Goal: Task Accomplishment & Management: Manage account settings

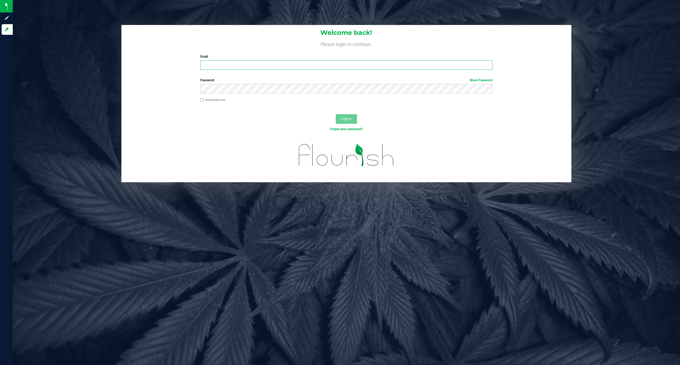
type input "rishi@gpcannabis.com"
click at [350, 119] on span "Log In" at bounding box center [346, 119] width 10 height 4
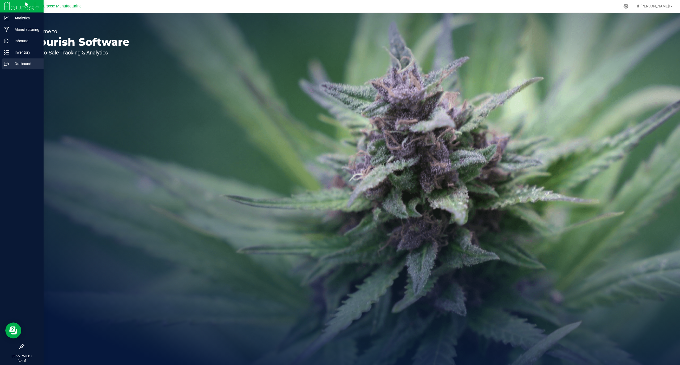
click at [27, 64] on p "Outbound" at bounding box center [25, 64] width 32 height 6
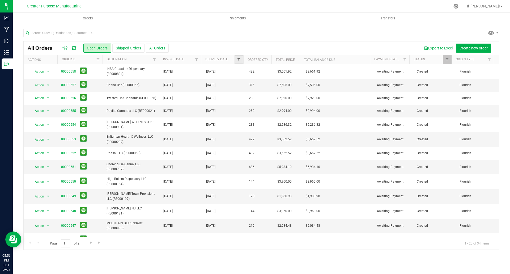
click at [238, 60] on span "Filter" at bounding box center [239, 59] width 4 height 4
click at [288, 92] on span "select" at bounding box center [288, 92] width 4 height 4
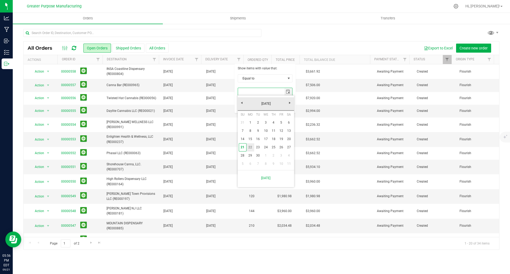
click at [252, 149] on link "22" at bounding box center [251, 147] width 8 height 8
type input "[DATE]"
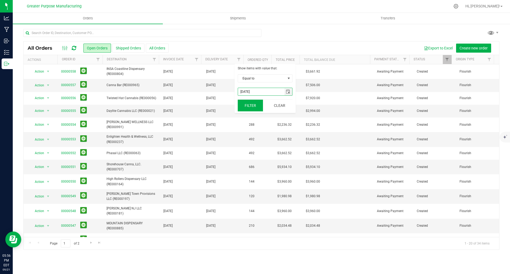
click at [255, 105] on button "Filter" at bounding box center [251, 106] width 26 height 12
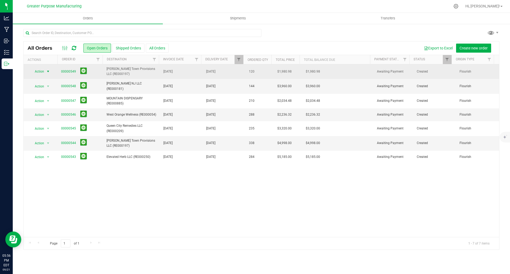
click at [48, 71] on span "select" at bounding box center [48, 71] width 4 height 4
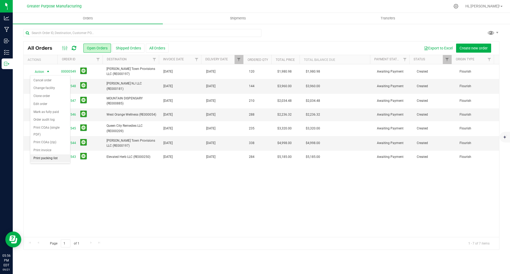
click at [46, 159] on li "Print packing list" at bounding box center [50, 158] width 40 height 8
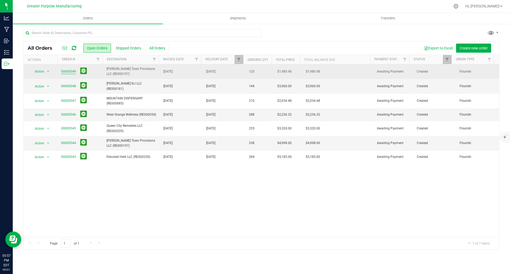
click at [69, 72] on link "00000549" at bounding box center [68, 71] width 15 height 5
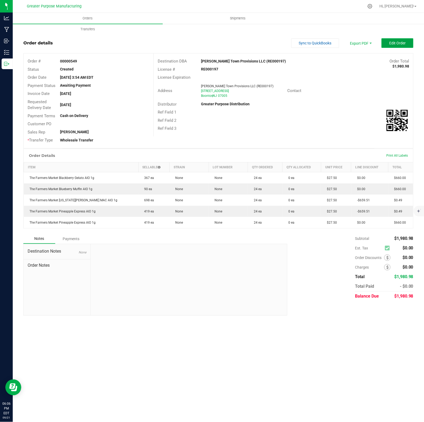
click at [400, 44] on span "Edit Order" at bounding box center [397, 43] width 16 height 4
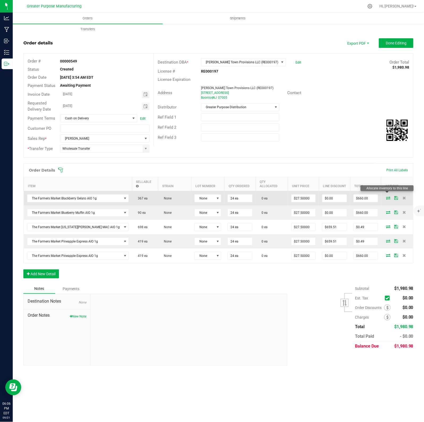
click at [387, 196] on icon at bounding box center [389, 197] width 4 height 3
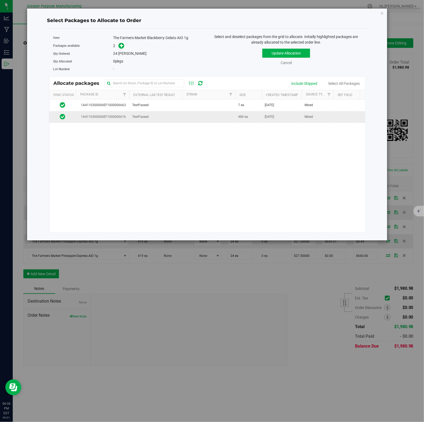
click at [181, 115] on td "TestPassed" at bounding box center [155, 116] width 53 height 11
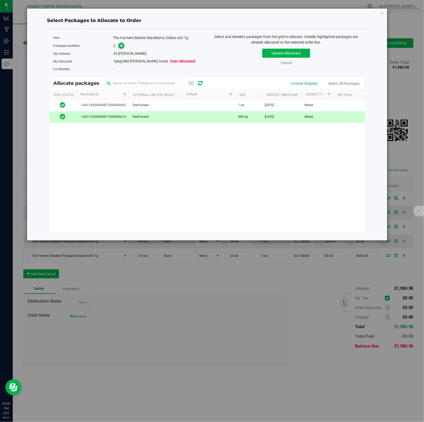
click at [121, 46] on icon at bounding box center [122, 46] width 4 height 4
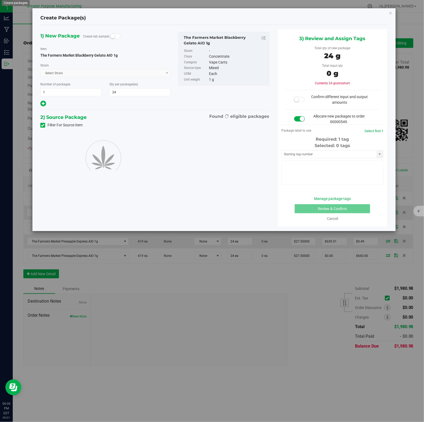
type input "24"
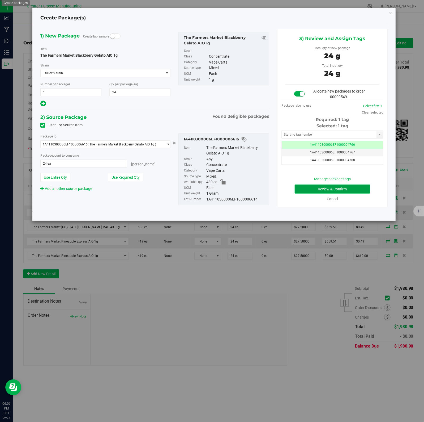
click at [322, 186] on button "Review & Confirm" at bounding box center [332, 188] width 75 height 9
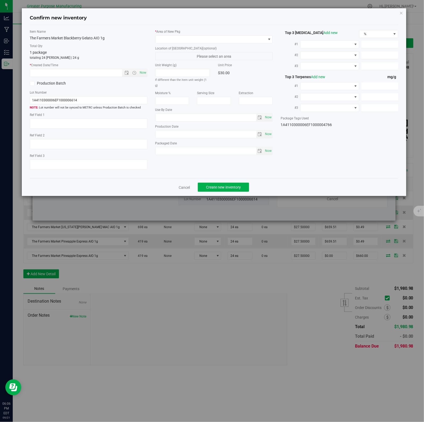
type input "2026-02-09"
type input "2025-08-13"
click at [142, 73] on span "Now" at bounding box center [142, 73] width 9 height 8
type input "9/21/2025 6:06 PM"
click at [298, 39] on div "Top 3 Cannabinoids Add new % #1 #2 #3" at bounding box center [340, 51] width 118 height 42
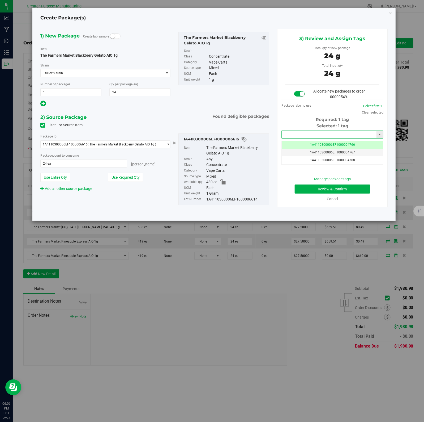
click at [327, 133] on input "text" at bounding box center [329, 134] width 95 height 7
type input "4241"
type input "4325"
type input "4450"
type input "4445"
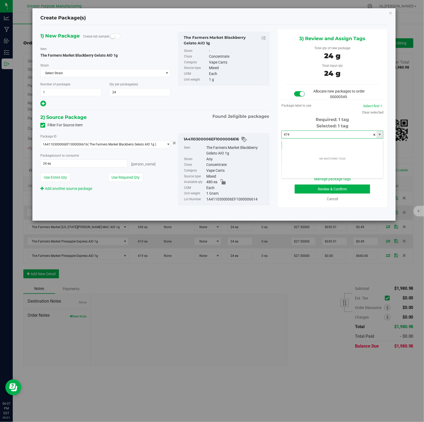
type input "4747"
type input "4748"
type input "4749"
type input "4750"
type input "4751"
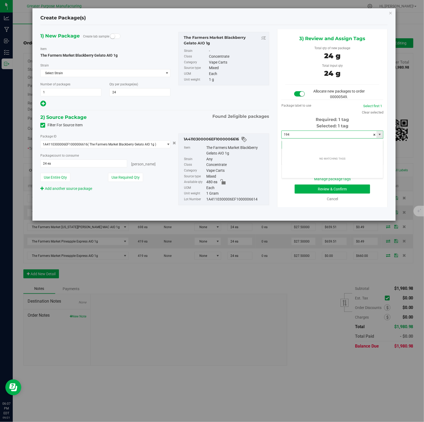
type input "1949"
type input "2333"
type input "4670"
click at [392, 13] on icon "button" at bounding box center [391, 13] width 4 height 6
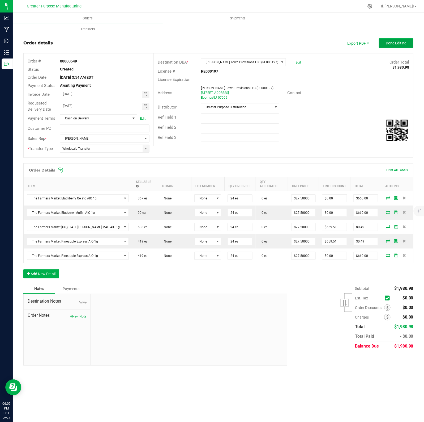
click at [402, 44] on span "Done Editing" at bounding box center [396, 43] width 21 height 4
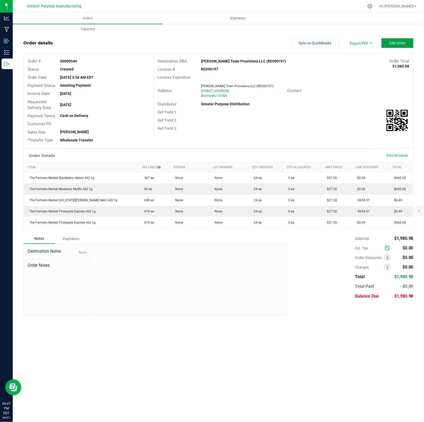
click at [402, 44] on span "Edit Order" at bounding box center [397, 43] width 16 height 4
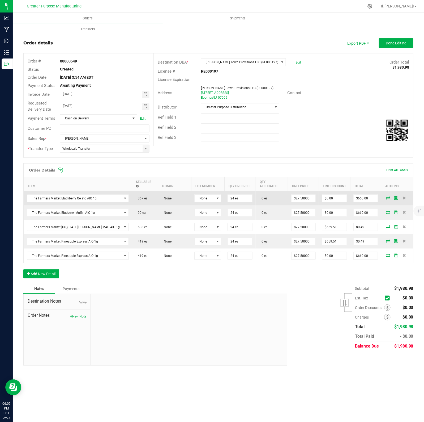
click at [388, 196] on icon at bounding box center [389, 197] width 4 height 3
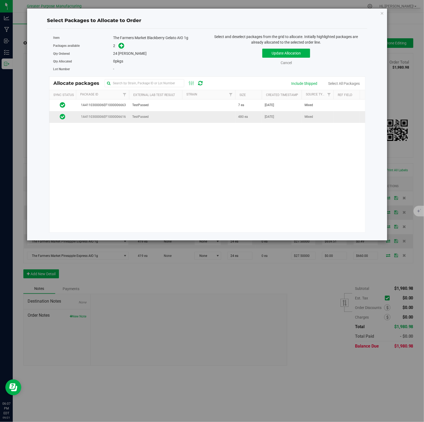
click at [239, 118] on span "480 ea" at bounding box center [244, 116] width 10 height 5
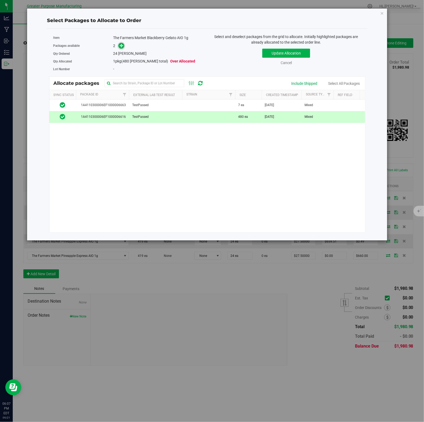
click at [121, 46] on icon at bounding box center [122, 46] width 4 height 4
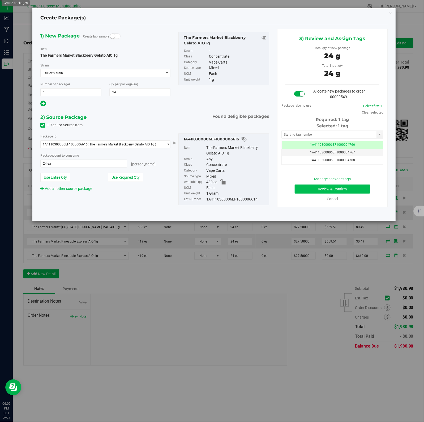
scroll to position [0, 0]
click at [322, 186] on button "Review & Confirm" at bounding box center [332, 188] width 75 height 9
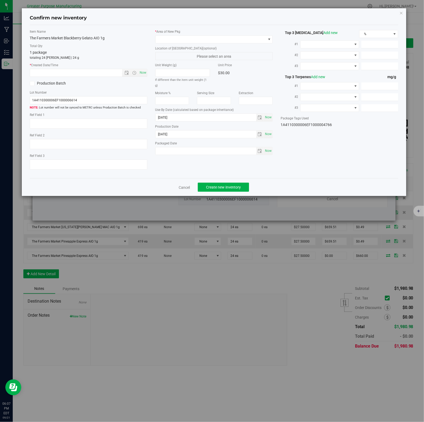
click at [142, 73] on span "Now" at bounding box center [142, 73] width 9 height 8
type input "9/21/2025 6:07 PM"
click at [256, 39] on span at bounding box center [211, 39] width 111 height 7
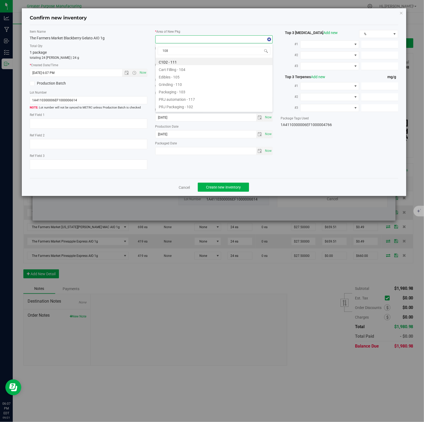
scroll to position [8, 118]
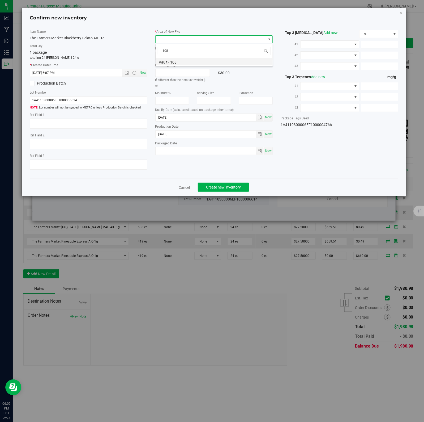
click at [174, 62] on li "Vault - 108" at bounding box center [214, 61] width 117 height 7
click at [221, 187] on span "Create new inventory" at bounding box center [223, 187] width 35 height 4
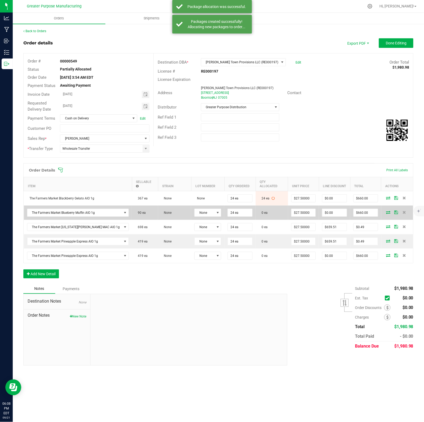
click at [387, 210] on icon at bounding box center [389, 211] width 4 height 3
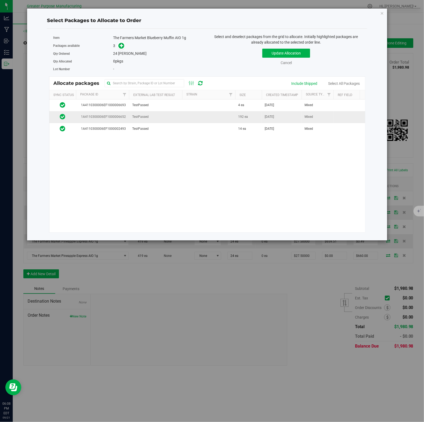
click at [215, 116] on td at bounding box center [208, 117] width 53 height 12
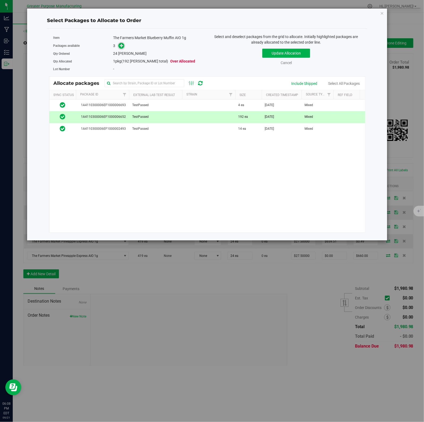
click at [121, 46] on icon at bounding box center [122, 46] width 4 height 4
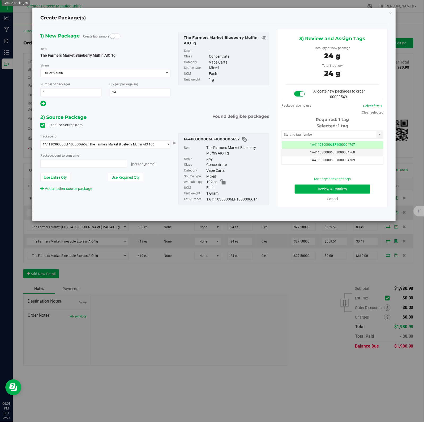
type input "24 ea"
click at [322, 186] on button "Review & Confirm" at bounding box center [332, 188] width 75 height 9
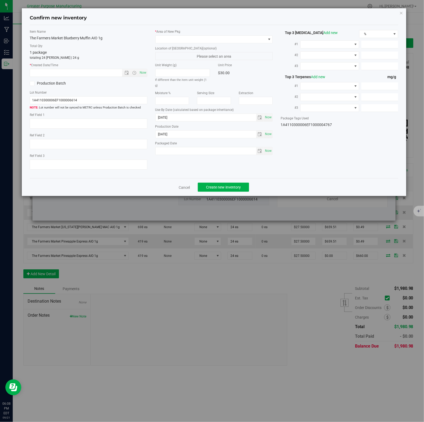
click at [142, 73] on span "Now" at bounding box center [142, 73] width 9 height 8
type input "9/21/2025 6:08 PM"
click at [256, 39] on span at bounding box center [211, 39] width 111 height 7
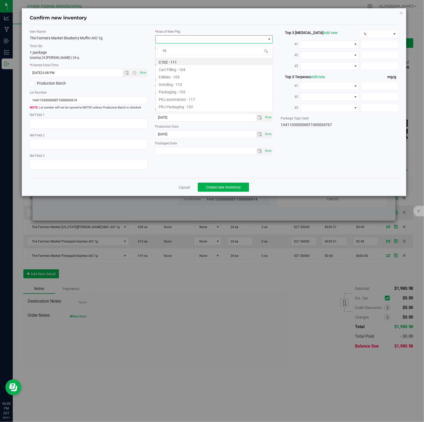
type input "108"
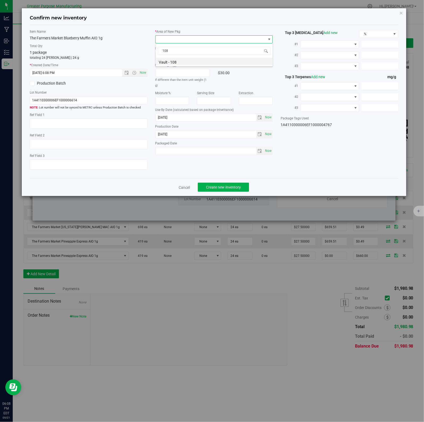
click at [174, 62] on li "Vault - 108" at bounding box center [214, 61] width 117 height 7
click at [221, 187] on span "Create new inventory" at bounding box center [223, 187] width 35 height 4
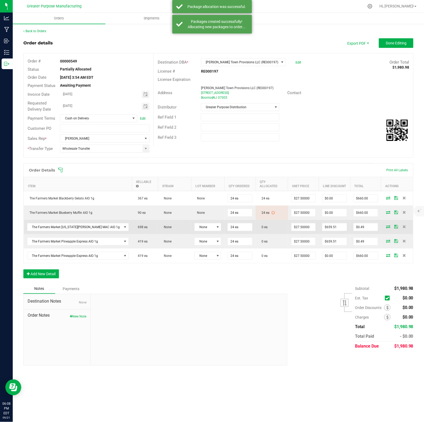
click at [387, 225] on icon at bounding box center [389, 226] width 4 height 3
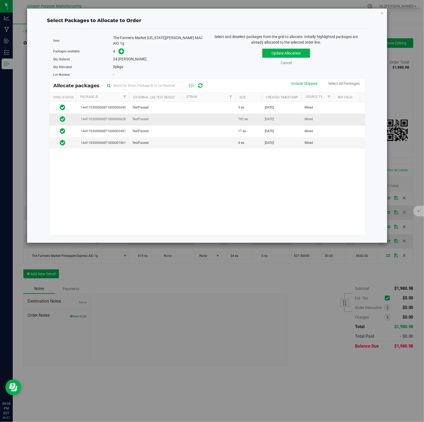
click at [172, 115] on td "TestPassed" at bounding box center [155, 119] width 53 height 12
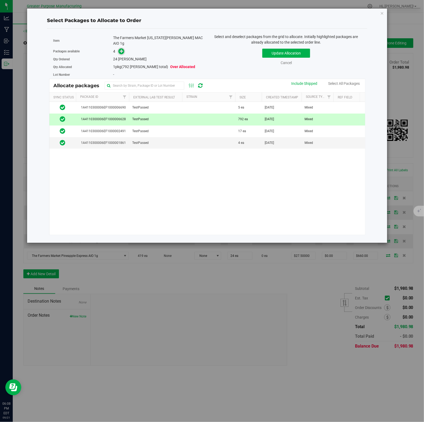
click at [121, 49] on icon at bounding box center [122, 51] width 4 height 4
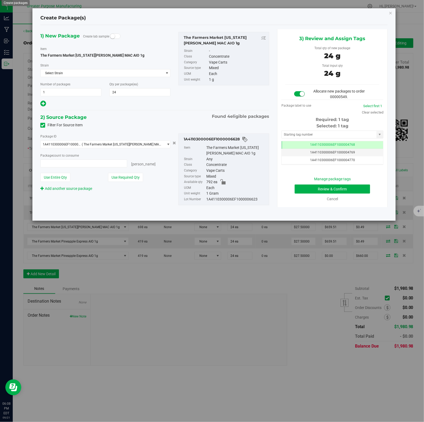
type input "24 ea"
click at [322, 186] on button "Review & Confirm" at bounding box center [332, 188] width 75 height 9
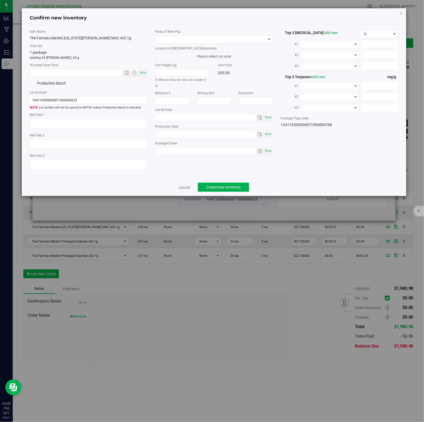
type input "[DATE]"
type input "2025-08-14"
click at [142, 73] on span "Now" at bounding box center [142, 73] width 9 height 8
type input "9/21/2025 6:08 PM"
click at [256, 39] on span at bounding box center [211, 39] width 111 height 7
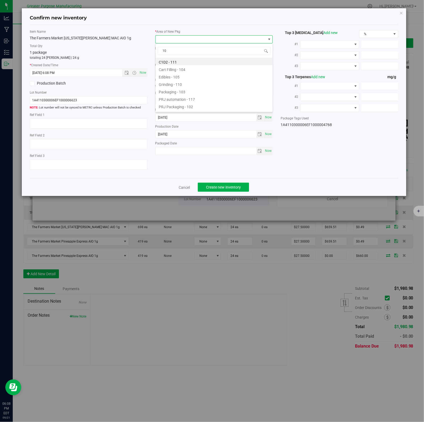
type input "108"
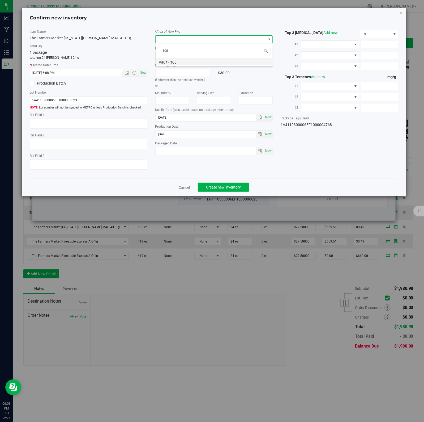
click at [174, 62] on li "Vault - 108" at bounding box center [214, 61] width 117 height 7
click at [221, 187] on span "Create new inventory" at bounding box center [223, 187] width 35 height 4
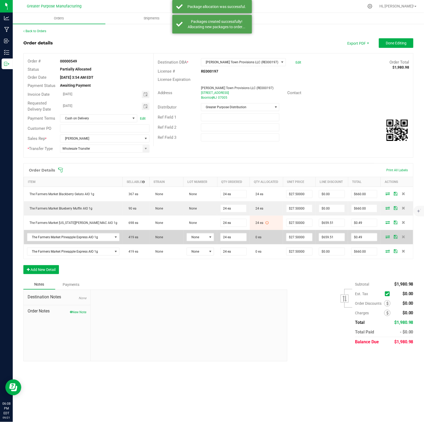
click at [387, 236] on icon at bounding box center [388, 236] width 4 height 3
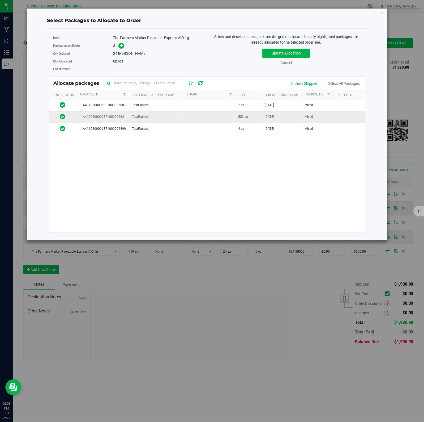
click at [243, 117] on span "552 ea" at bounding box center [244, 116] width 10 height 5
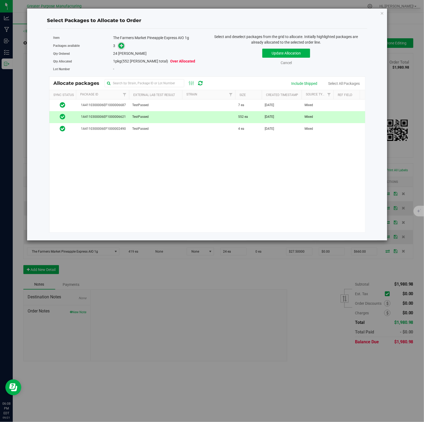
click at [121, 46] on icon at bounding box center [122, 46] width 4 height 4
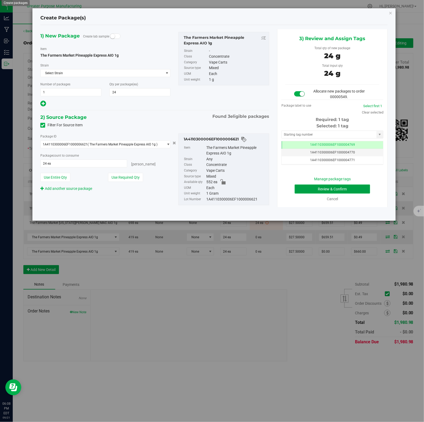
click at [322, 186] on button "Review & Confirm" at bounding box center [332, 188] width 75 height 9
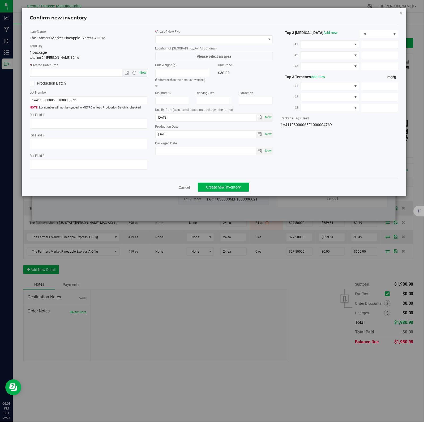
click at [142, 73] on span "Now" at bounding box center [142, 73] width 9 height 8
type input "9/21/2025 6:08 PM"
click at [256, 39] on span at bounding box center [211, 39] width 111 height 7
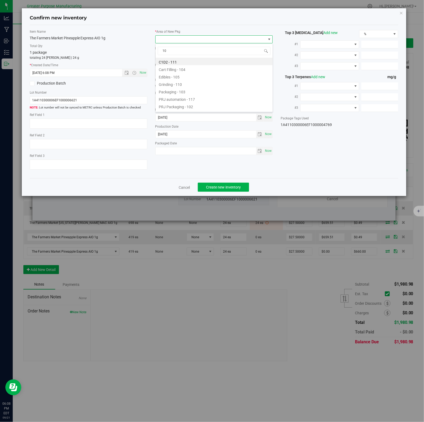
type input "108"
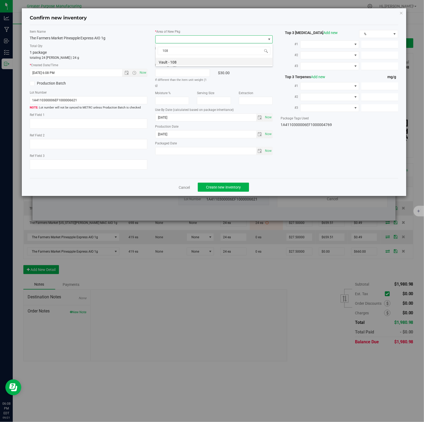
click at [174, 62] on li "Vault - 108" at bounding box center [214, 61] width 117 height 7
click at [221, 187] on span "Create new inventory" at bounding box center [223, 187] width 35 height 4
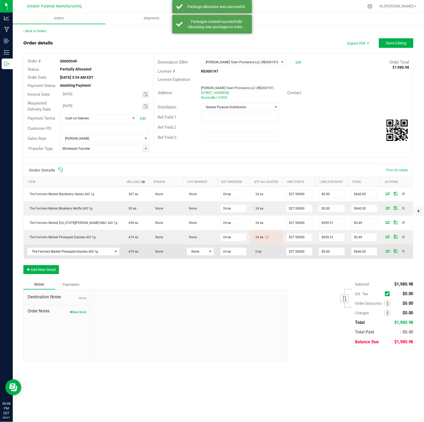
click at [387, 252] on icon at bounding box center [388, 250] width 4 height 3
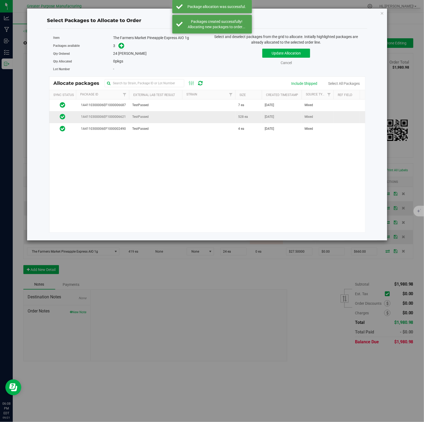
click at [256, 116] on td "528 ea" at bounding box center [248, 117] width 27 height 12
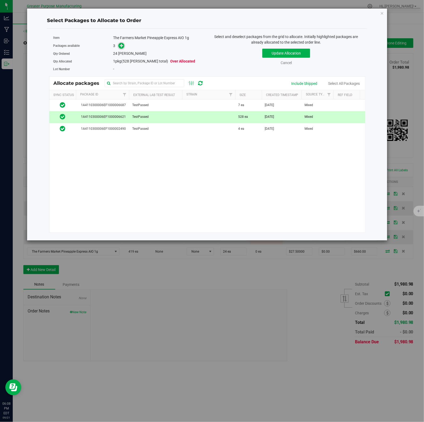
click at [121, 46] on icon at bounding box center [122, 46] width 4 height 4
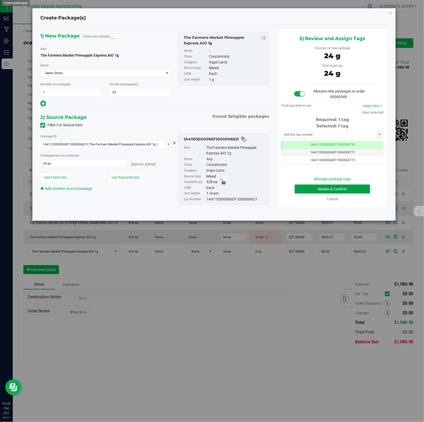
click at [322, 186] on button "Review & Confirm" at bounding box center [332, 188] width 75 height 9
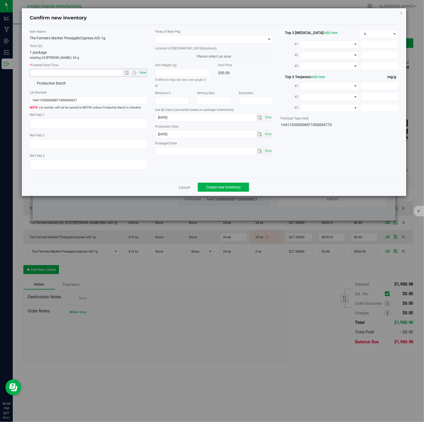
click at [142, 73] on span "Now" at bounding box center [142, 73] width 9 height 8
type input "9/21/2025 6:08 PM"
click at [256, 39] on span at bounding box center [211, 39] width 111 height 7
click at [174, 62] on li "Vault - 108" at bounding box center [214, 61] width 117 height 7
click at [221, 187] on span "Create new inventory" at bounding box center [223, 187] width 35 height 4
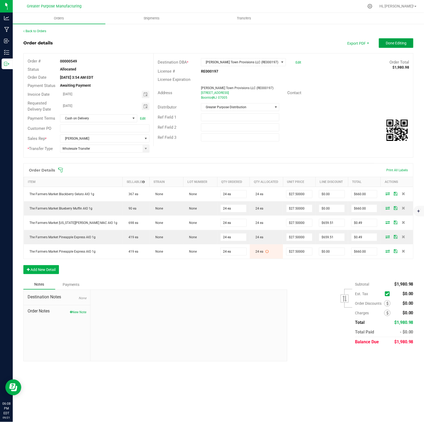
click at [400, 46] on button "Done Editing" at bounding box center [396, 43] width 35 height 10
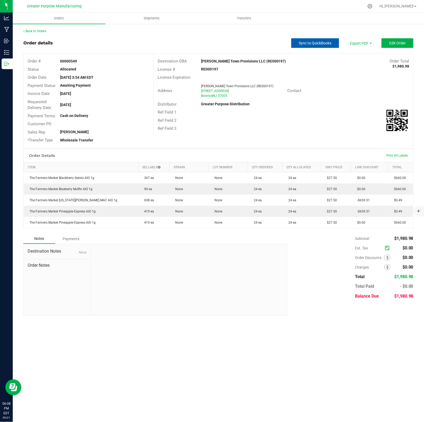
click at [308, 43] on span "Sync to QuickBooks" at bounding box center [315, 43] width 33 height 4
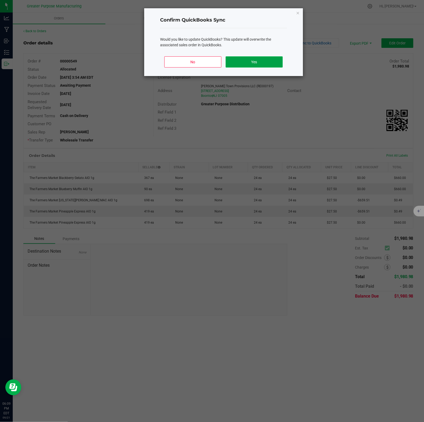
click at [257, 63] on button "Yes" at bounding box center [254, 61] width 57 height 11
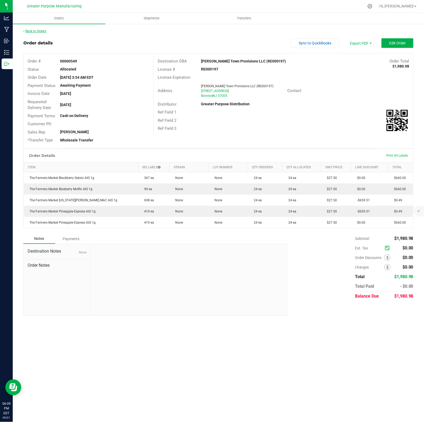
click at [40, 30] on link "Back to Orders" at bounding box center [34, 31] width 23 height 4
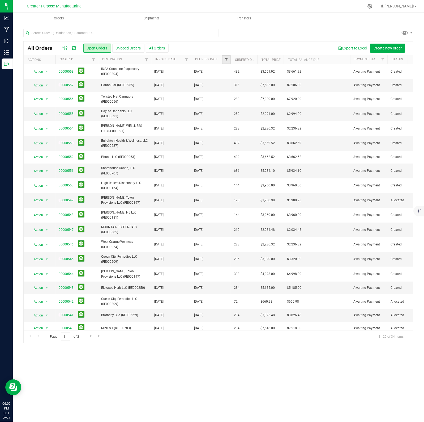
click at [225, 60] on span "Filter" at bounding box center [226, 59] width 4 height 4
click at [275, 89] on span "select" at bounding box center [276, 91] width 8 height 7
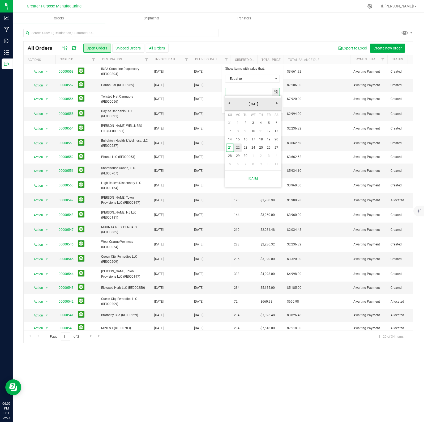
click at [239, 146] on link "22" at bounding box center [238, 147] width 8 height 8
type input "[DATE]"
click at [240, 109] on button "Filter" at bounding box center [238, 106] width 26 height 12
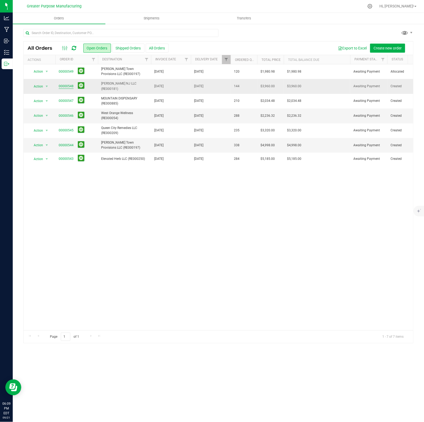
click at [63, 86] on link "00000548" at bounding box center [66, 86] width 15 height 5
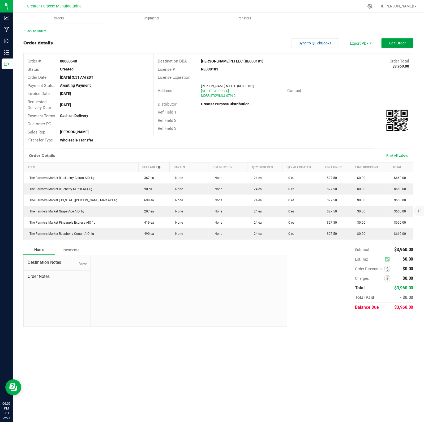
click at [402, 46] on button "Edit Order" at bounding box center [398, 43] width 32 height 10
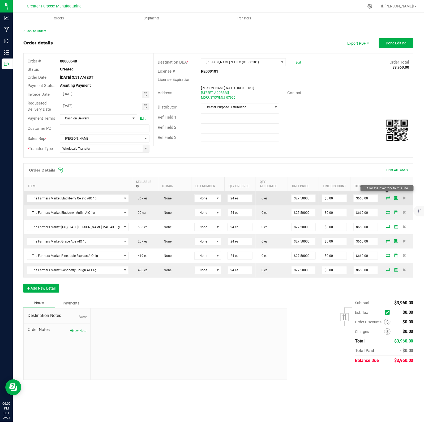
click at [387, 196] on icon at bounding box center [389, 197] width 4 height 3
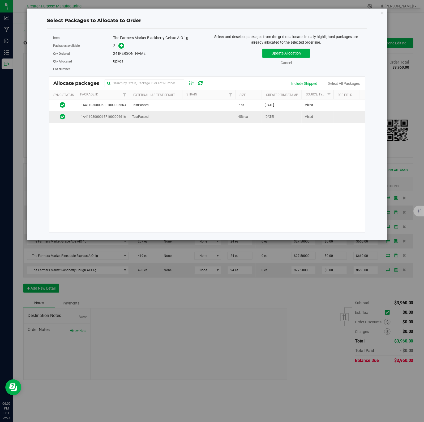
click at [274, 118] on span "Aug 13, 2025" at bounding box center [269, 116] width 9 height 5
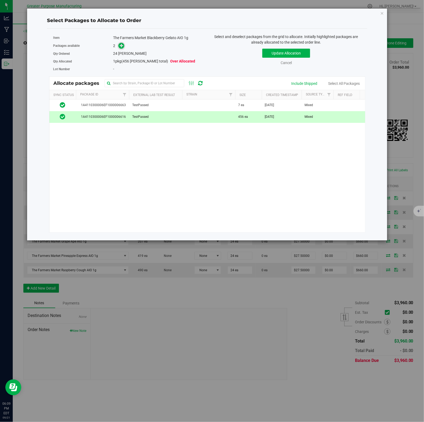
click at [121, 46] on icon at bounding box center [122, 46] width 4 height 4
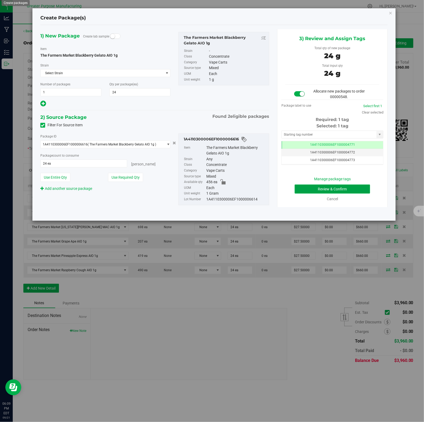
click at [322, 186] on button "Review & Confirm" at bounding box center [332, 188] width 75 height 9
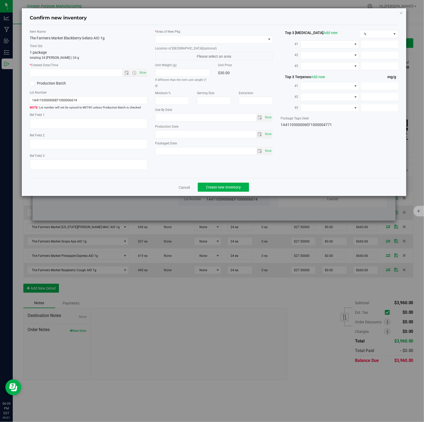
type input "2026-02-09"
type input "2025-08-13"
click at [142, 73] on span "Now" at bounding box center [142, 73] width 9 height 8
type input "9/21/2025 6:09 PM"
click at [256, 39] on span at bounding box center [211, 39] width 111 height 7
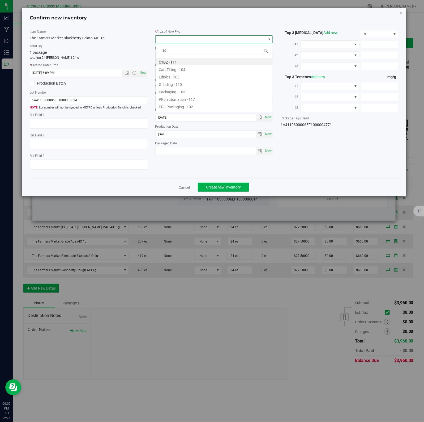
type input "108"
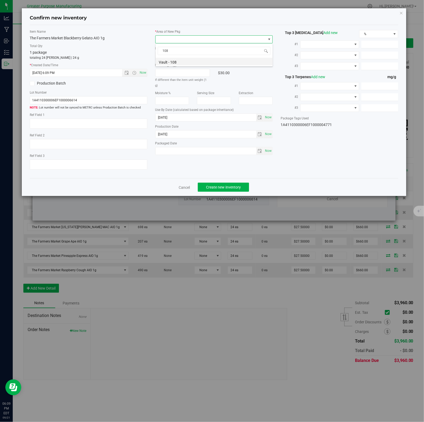
click at [174, 62] on li "Vault - 108" at bounding box center [214, 61] width 117 height 7
click at [221, 187] on span "Create new inventory" at bounding box center [223, 187] width 35 height 4
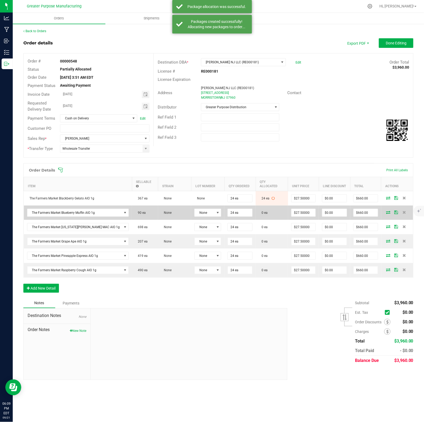
click at [388, 210] on icon at bounding box center [389, 211] width 4 height 3
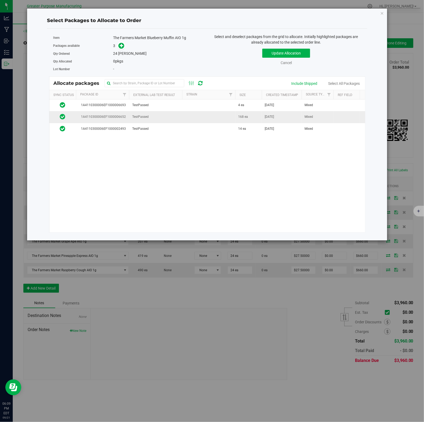
click at [228, 115] on td at bounding box center [208, 117] width 53 height 12
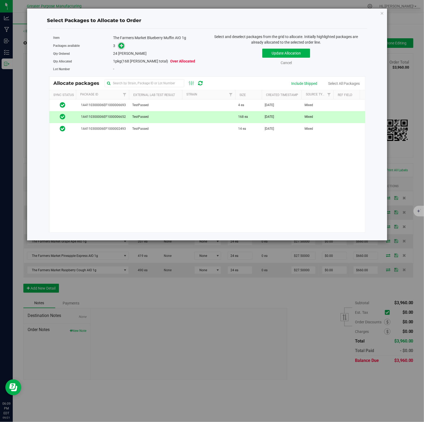
click at [121, 46] on icon at bounding box center [122, 46] width 4 height 4
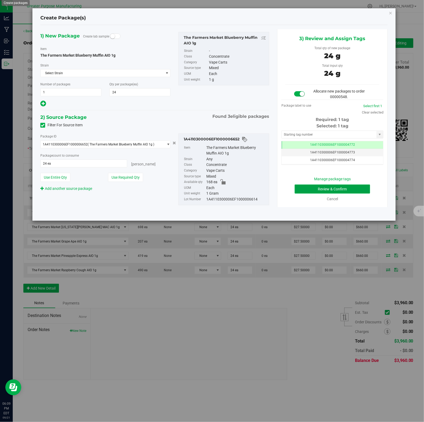
click at [322, 186] on button "Review & Confirm" at bounding box center [332, 188] width 75 height 9
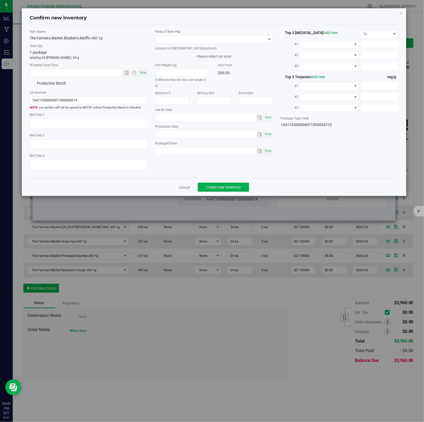
type input "2026-02-09"
type input "2025-08-19"
click at [142, 73] on span "Now" at bounding box center [142, 73] width 9 height 8
type input "9/21/2025 6:09 PM"
click at [256, 39] on span at bounding box center [211, 39] width 111 height 7
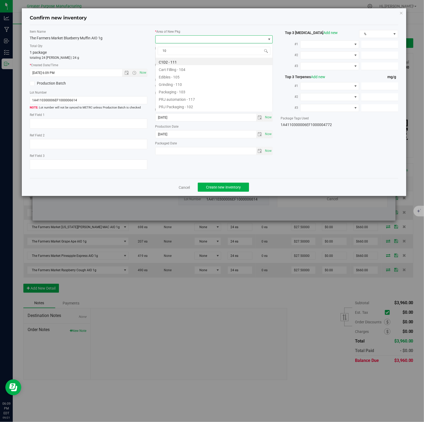
type input "108"
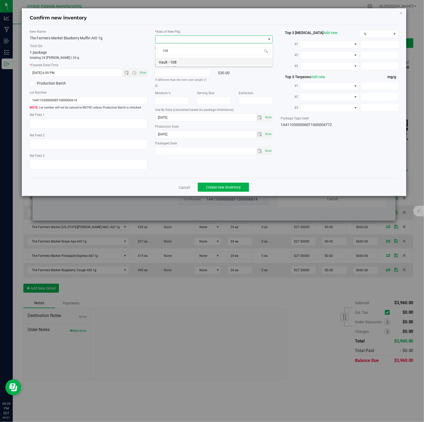
click at [174, 62] on li "Vault - 108" at bounding box center [214, 61] width 117 height 7
click at [221, 187] on span "Create new inventory" at bounding box center [223, 187] width 35 height 4
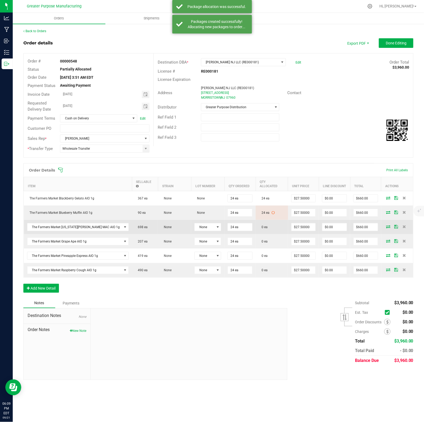
click at [388, 225] on icon at bounding box center [389, 226] width 4 height 3
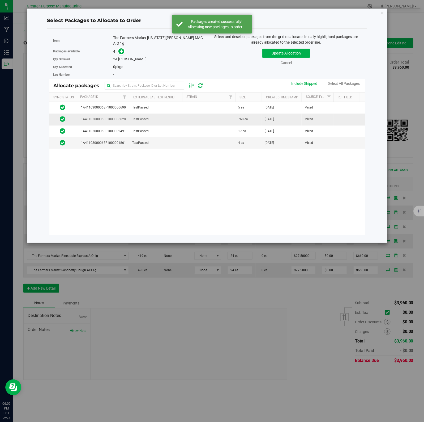
click at [227, 116] on td at bounding box center [208, 119] width 53 height 12
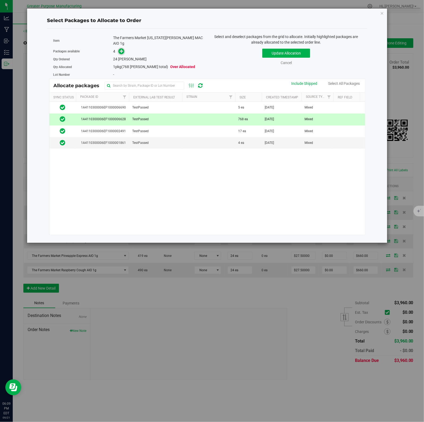
click at [121, 49] on icon at bounding box center [122, 51] width 4 height 4
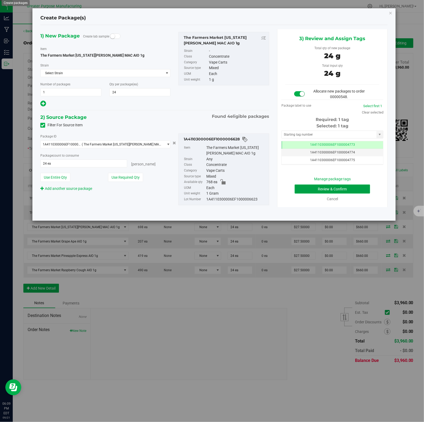
click at [322, 186] on button "Review & Confirm" at bounding box center [332, 188] width 75 height 9
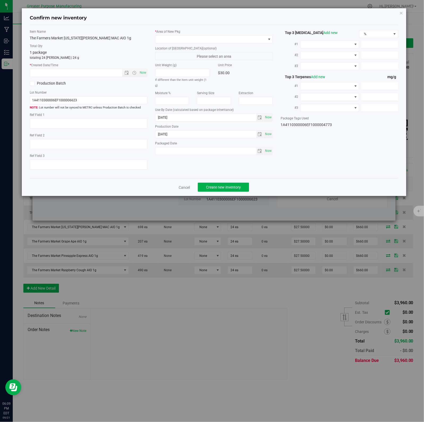
click at [142, 73] on span "Now" at bounding box center [142, 73] width 9 height 8
type input "9/21/2025 6:09 PM"
click at [256, 39] on span at bounding box center [211, 39] width 111 height 7
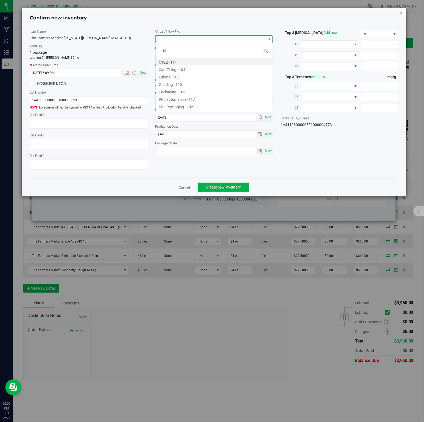
type input "108"
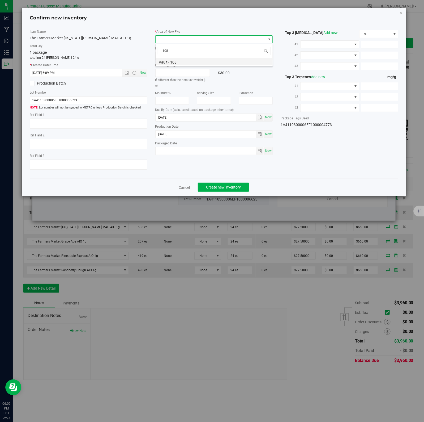
click at [174, 62] on li "Vault - 108" at bounding box center [214, 61] width 117 height 7
click at [221, 187] on span "Create new inventory" at bounding box center [223, 187] width 35 height 4
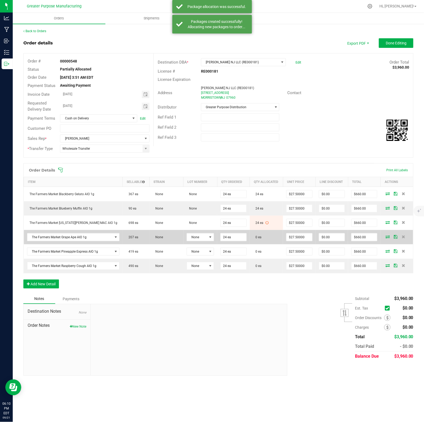
click at [387, 237] on icon at bounding box center [388, 236] width 4 height 3
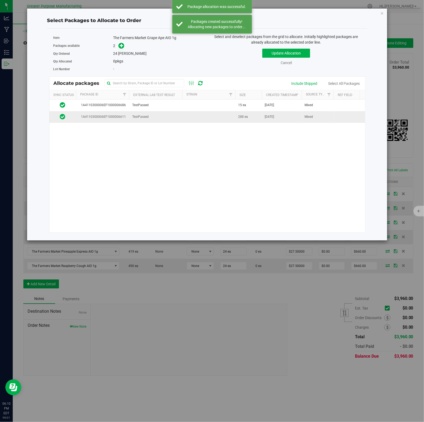
click at [258, 116] on td "288 ea" at bounding box center [248, 116] width 27 height 11
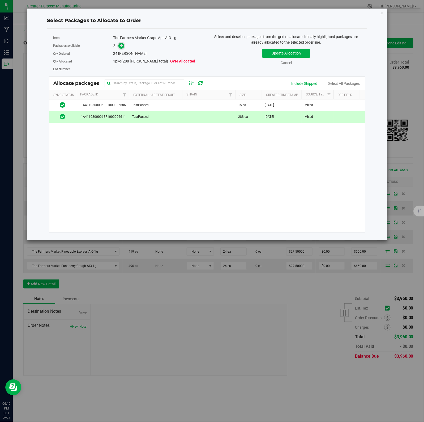
click at [121, 46] on icon at bounding box center [122, 45] width 4 height 4
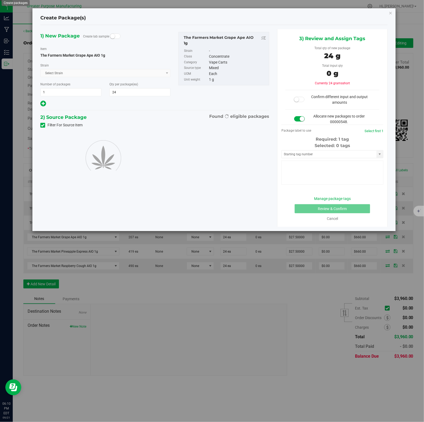
type input "24"
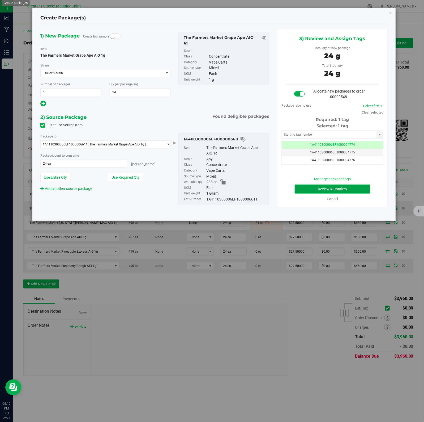
click at [322, 186] on button "Review & Confirm" at bounding box center [332, 188] width 75 height 9
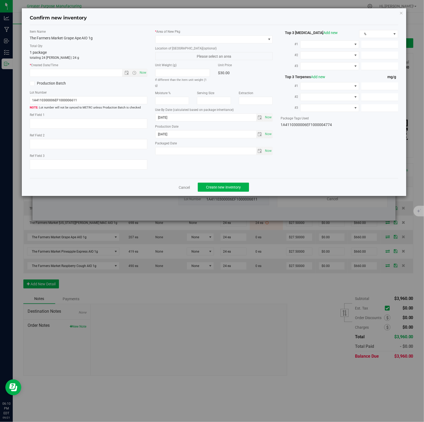
click at [142, 73] on span "Now" at bounding box center [142, 73] width 9 height 8
type input "9/21/2025 6:10 PM"
click at [256, 39] on span at bounding box center [211, 39] width 111 height 7
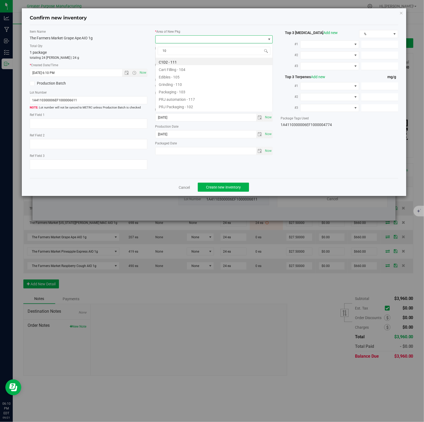
type input "108"
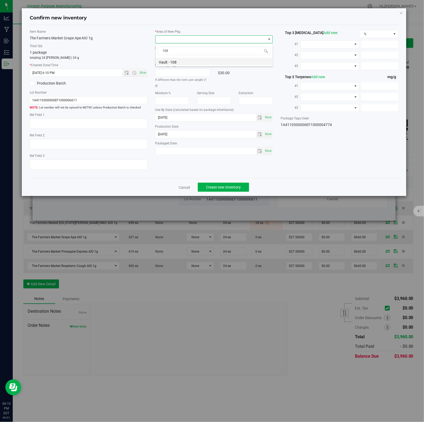
click at [174, 62] on li "Vault - 108" at bounding box center [214, 61] width 117 height 7
click at [221, 187] on span "Create new inventory" at bounding box center [223, 187] width 35 height 4
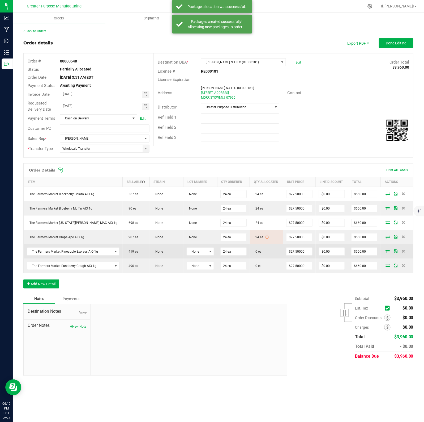
click at [387, 252] on icon at bounding box center [388, 250] width 4 height 3
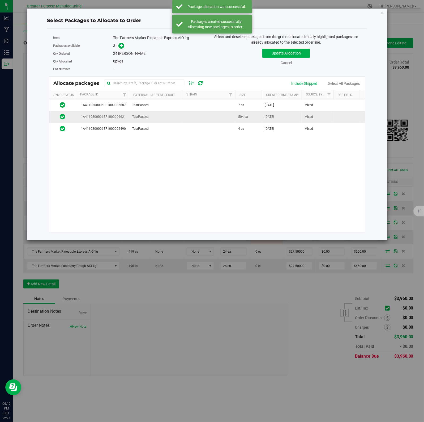
click at [262, 118] on td "Aug 13, 2025" at bounding box center [282, 117] width 40 height 12
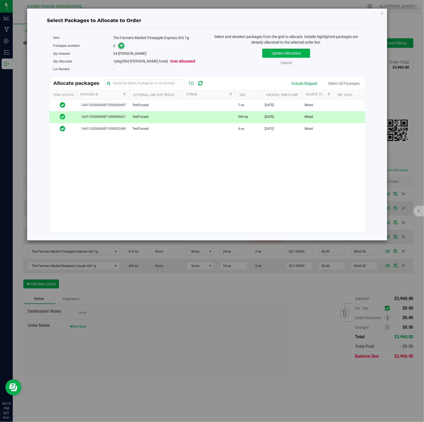
click at [121, 46] on icon at bounding box center [122, 46] width 4 height 4
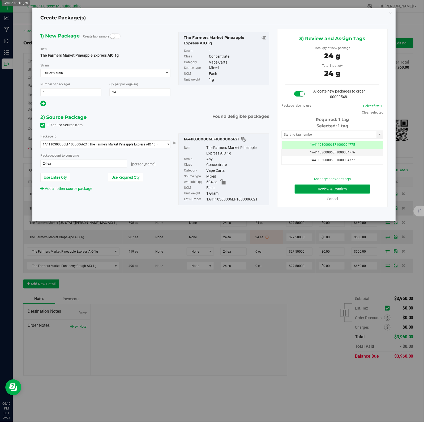
click at [322, 186] on button "Review & Confirm" at bounding box center [332, 188] width 75 height 9
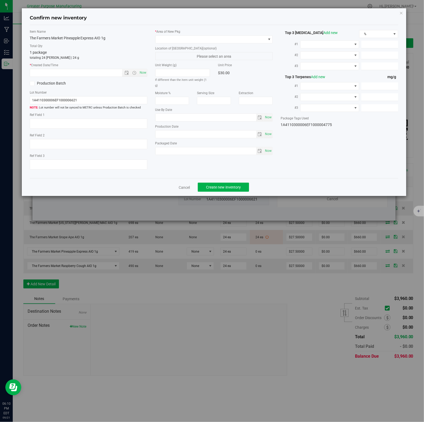
type input "2026-02-09"
type input "2025-08-13"
click at [142, 73] on span "Now" at bounding box center [142, 73] width 9 height 8
type input "9/21/2025 6:10 PM"
click at [256, 39] on span at bounding box center [211, 39] width 111 height 7
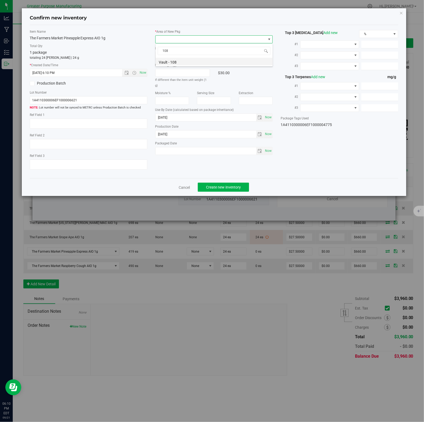
click at [174, 62] on li "Vault - 108" at bounding box center [214, 61] width 117 height 7
click at [221, 187] on span "Create new inventory" at bounding box center [223, 187] width 35 height 4
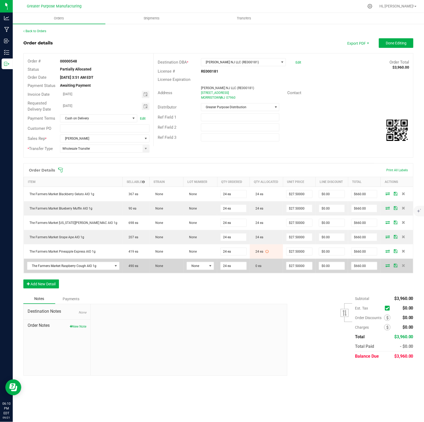
click at [388, 267] on icon at bounding box center [388, 265] width 4 height 3
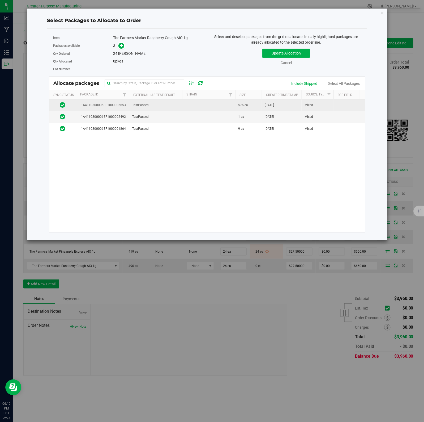
click at [237, 105] on td "576 ea" at bounding box center [248, 105] width 27 height 12
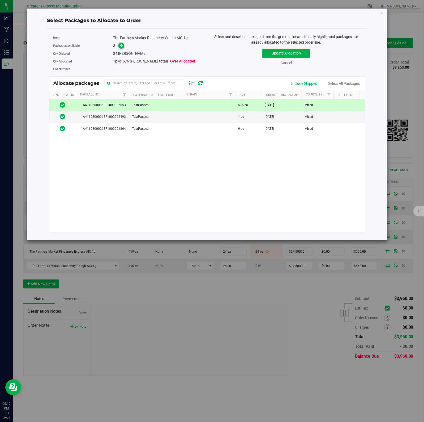
click at [121, 46] on icon at bounding box center [122, 46] width 4 height 4
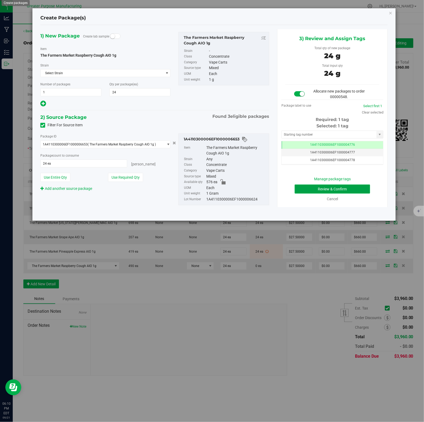
click at [322, 186] on button "Review & Confirm" at bounding box center [332, 188] width 75 height 9
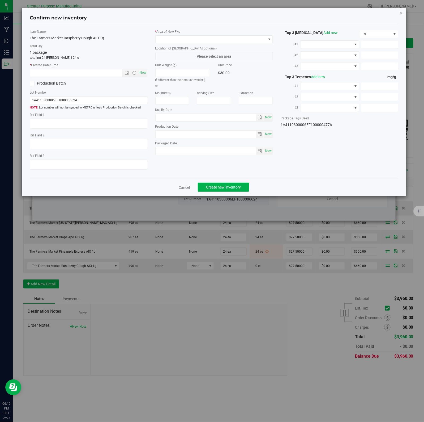
type input "2026-02-11"
type input "2025-08-19"
click at [142, 73] on span "Now" at bounding box center [142, 73] width 9 height 8
type input "9/21/2025 6:10 PM"
click at [256, 39] on span at bounding box center [211, 39] width 111 height 7
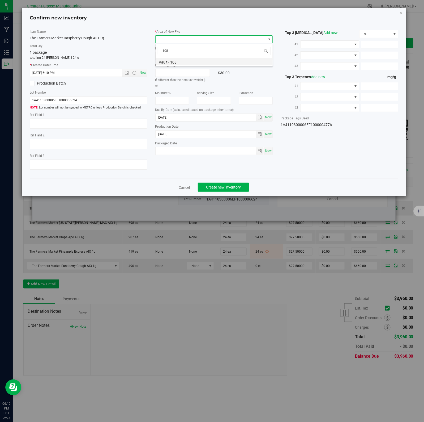
click at [174, 62] on li "Vault - 108" at bounding box center [214, 61] width 117 height 7
click at [221, 187] on span "Create new inventory" at bounding box center [223, 187] width 35 height 4
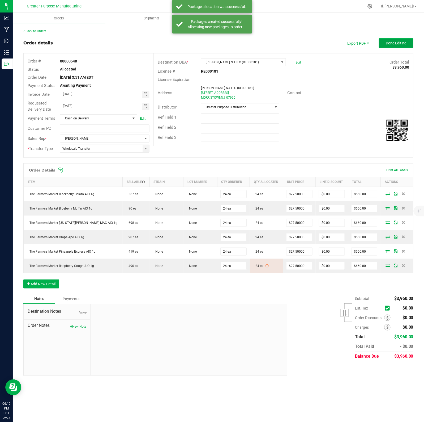
click at [400, 41] on span "Done Editing" at bounding box center [396, 43] width 21 height 4
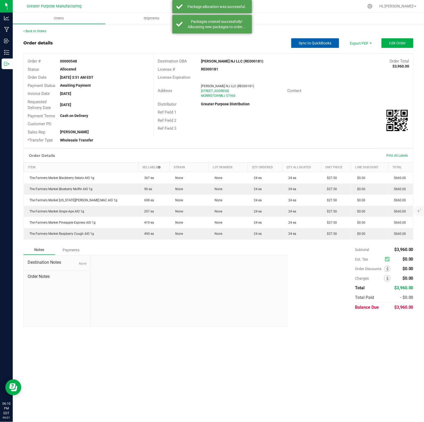
click at [325, 45] on span "Sync to QuickBooks" at bounding box center [315, 43] width 33 height 4
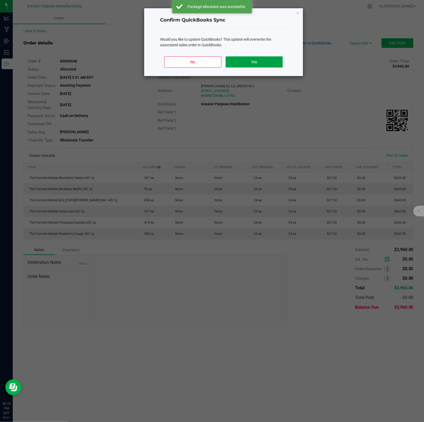
click at [277, 61] on button "Yes" at bounding box center [254, 61] width 57 height 11
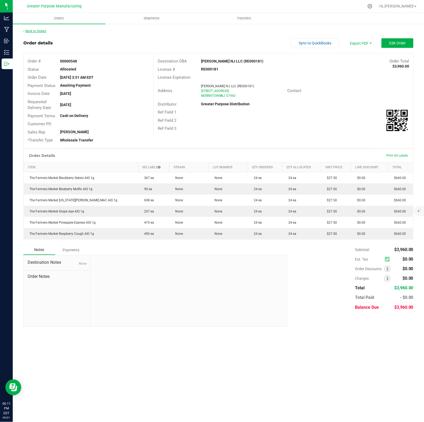
click at [34, 31] on link "Back to Orders" at bounding box center [34, 31] width 23 height 4
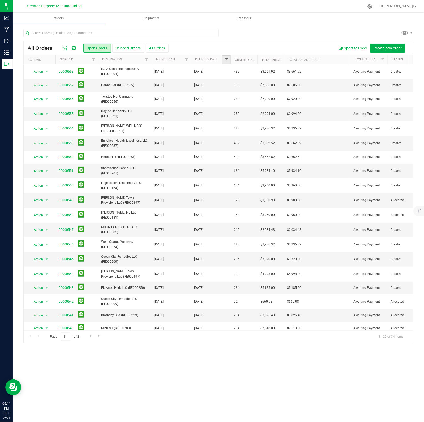
click at [227, 60] on span "Filter" at bounding box center [226, 59] width 4 height 4
click at [275, 92] on span "select" at bounding box center [276, 92] width 4 height 4
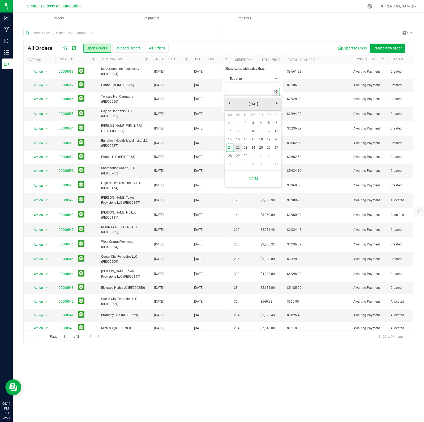
click at [236, 147] on link "22" at bounding box center [238, 147] width 8 height 8
type input "[DATE]"
click at [237, 102] on button "Filter" at bounding box center [238, 106] width 26 height 12
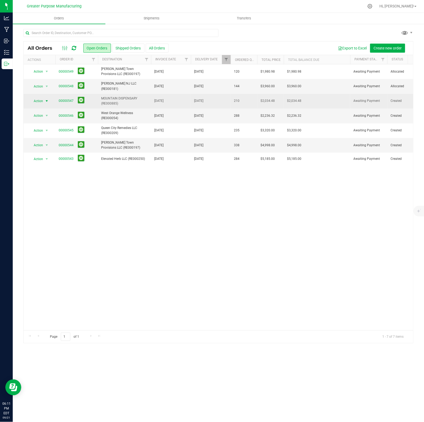
click at [45, 101] on span "select" at bounding box center [47, 101] width 4 height 4
click at [67, 101] on link "00000547" at bounding box center [66, 100] width 15 height 5
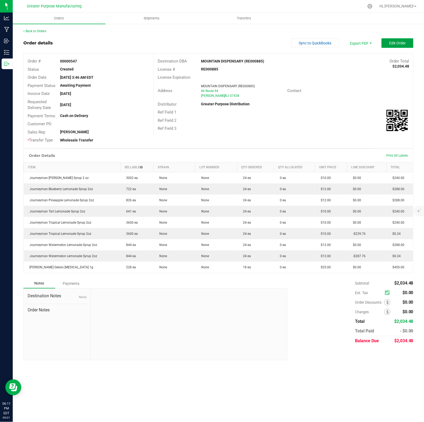
click at [404, 42] on span "Edit Order" at bounding box center [397, 43] width 16 height 4
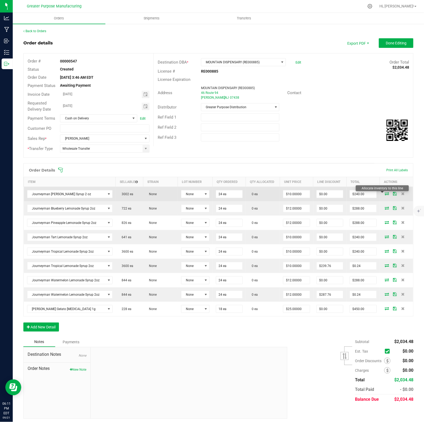
click at [385, 194] on icon at bounding box center [387, 193] width 4 height 3
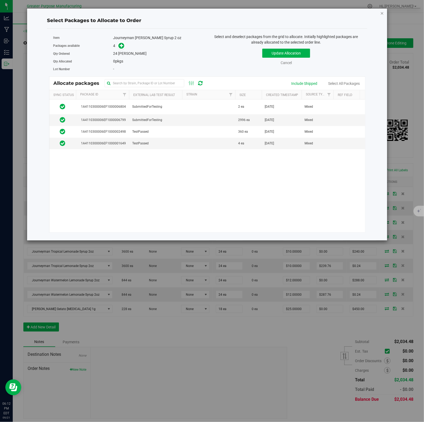
click at [382, 14] on icon "button" at bounding box center [383, 13] width 4 height 6
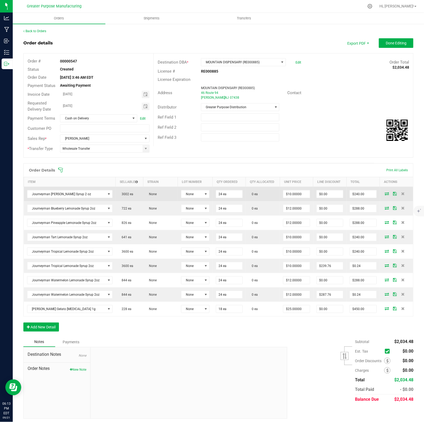
click at [385, 194] on icon at bounding box center [387, 193] width 4 height 3
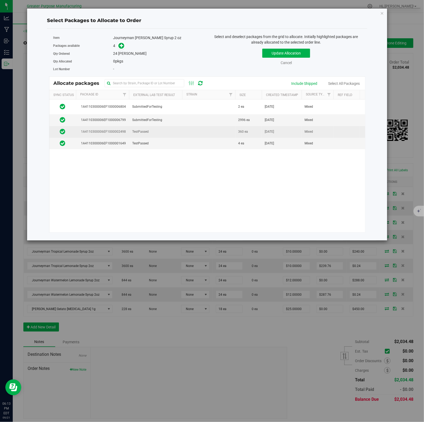
click at [189, 131] on td at bounding box center [208, 132] width 53 height 12
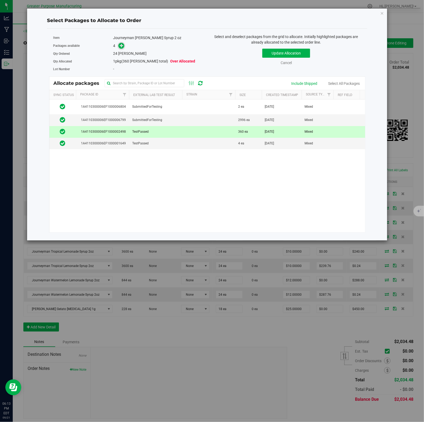
click at [121, 46] on icon at bounding box center [122, 46] width 4 height 4
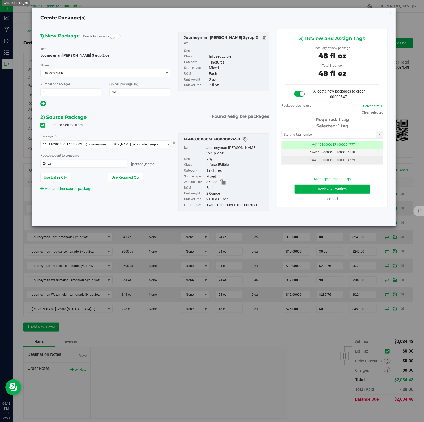
scroll to position [0, 0]
click at [322, 186] on button "Review & Confirm" at bounding box center [332, 188] width 75 height 9
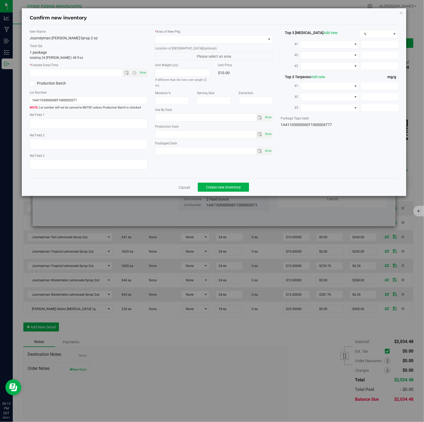
type input "2025-01-03"
type input "2025-07-03"
click at [142, 73] on span "Now" at bounding box center [142, 73] width 9 height 8
type input "9/21/2025 6:13 PM"
click at [256, 39] on span at bounding box center [211, 39] width 111 height 7
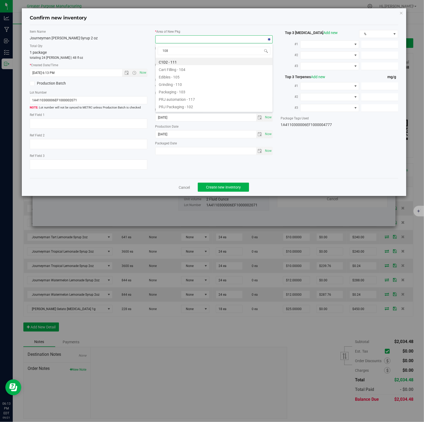
scroll to position [8, 118]
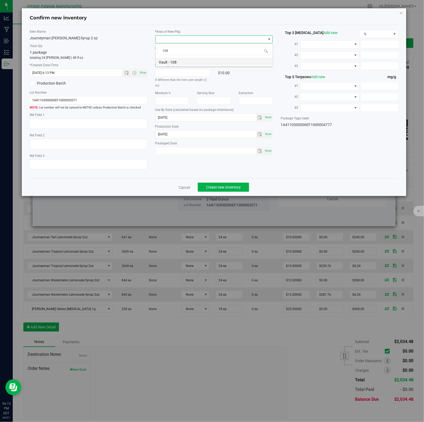
click at [174, 62] on li "Vault - 108" at bounding box center [214, 61] width 117 height 7
click at [221, 187] on span "Create new inventory" at bounding box center [223, 187] width 35 height 4
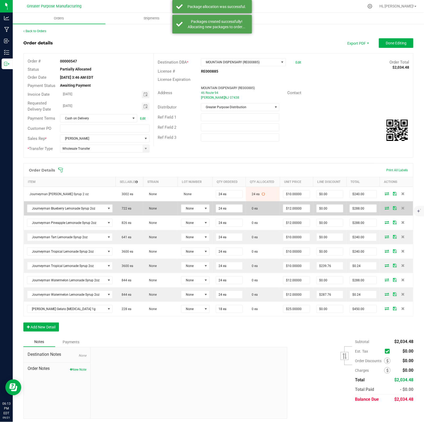
click at [385, 209] on icon at bounding box center [387, 207] width 4 height 3
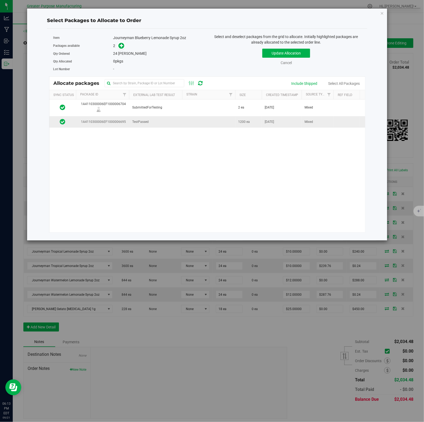
click at [163, 121] on td "TestPassed" at bounding box center [155, 121] width 53 height 11
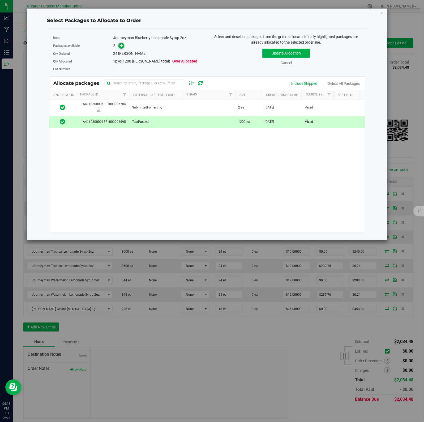
click at [121, 46] on icon at bounding box center [122, 46] width 4 height 4
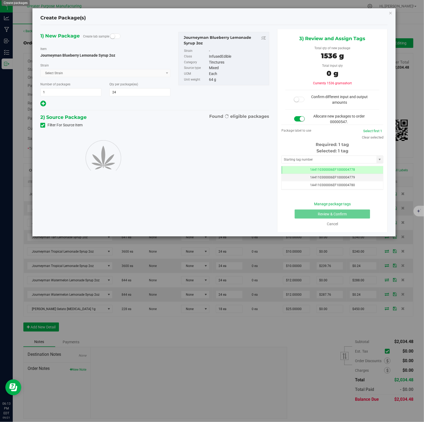
scroll to position [0, 0]
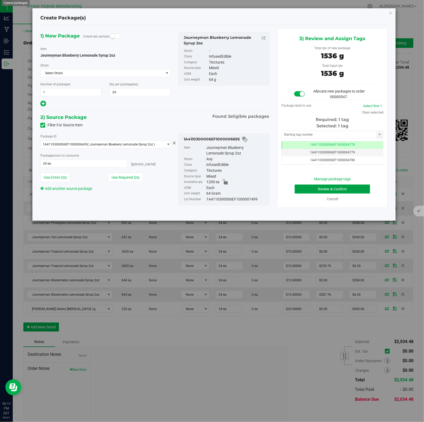
click at [322, 186] on button "Review & Confirm" at bounding box center [332, 188] width 75 height 9
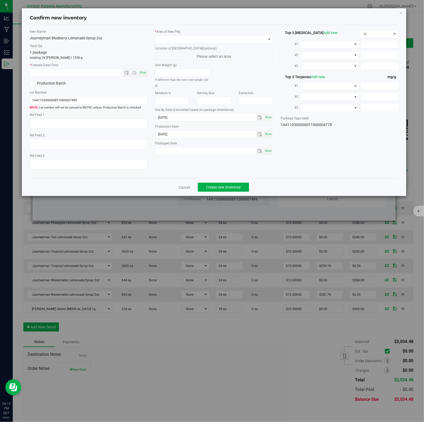
click at [142, 73] on span "Now" at bounding box center [142, 73] width 9 height 8
type input "9/21/2025 6:13 PM"
click at [256, 39] on span at bounding box center [211, 39] width 111 height 7
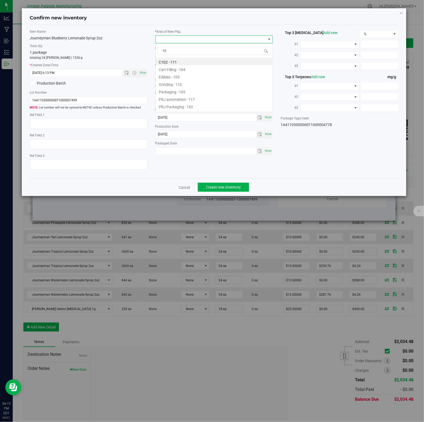
type input "108"
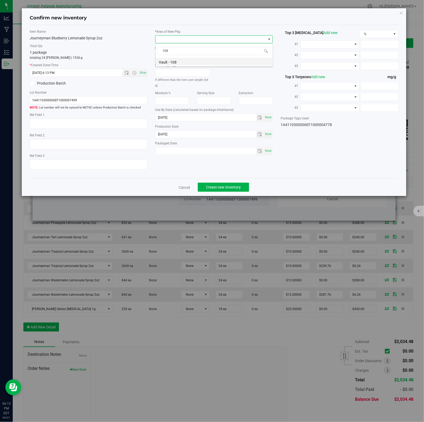
click at [174, 62] on li "Vault - 108" at bounding box center [214, 61] width 117 height 7
click at [221, 187] on span "Create new inventory" at bounding box center [223, 187] width 35 height 4
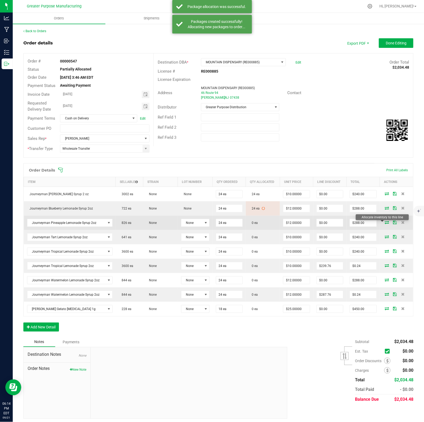
click at [385, 222] on icon at bounding box center [387, 222] width 4 height 3
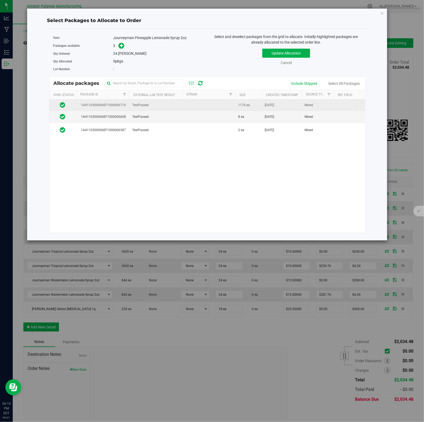
click at [162, 106] on td "TestPassed" at bounding box center [155, 105] width 53 height 12
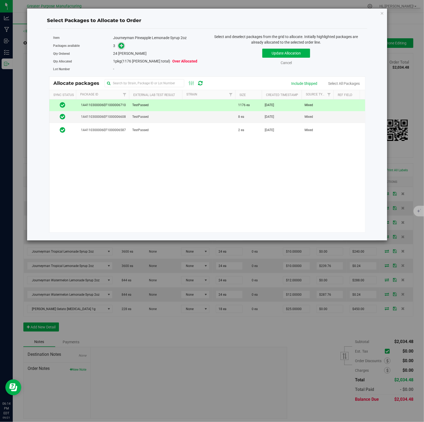
click at [121, 46] on icon at bounding box center [122, 46] width 4 height 4
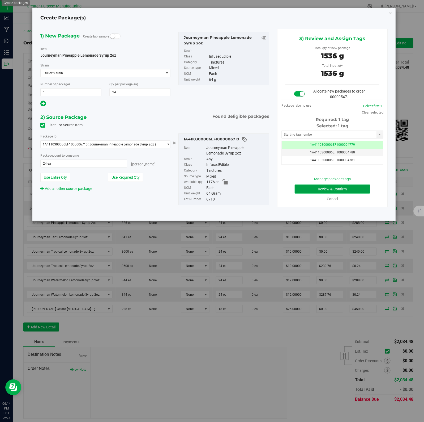
click at [322, 186] on button "Review & Confirm" at bounding box center [332, 188] width 75 height 9
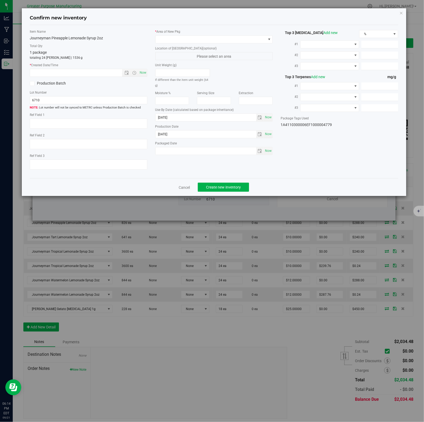
click at [142, 73] on span "Now" at bounding box center [142, 73] width 9 height 8
type input "9/21/2025 6:14 PM"
click at [256, 39] on span at bounding box center [211, 39] width 111 height 7
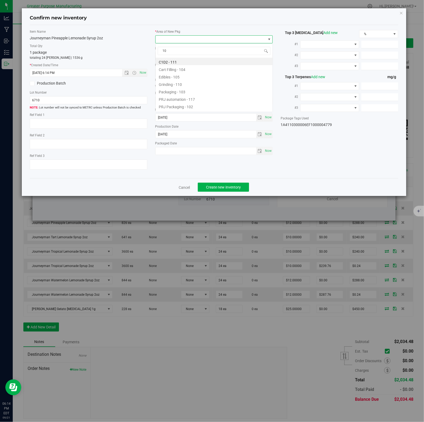
type input "108"
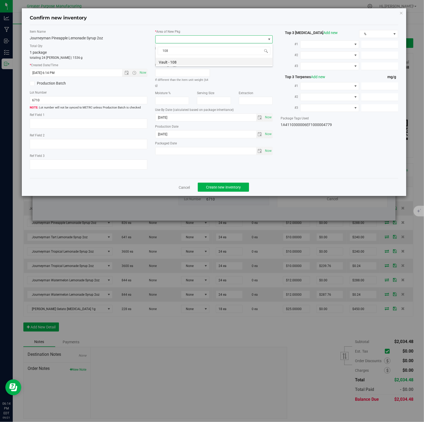
click at [174, 62] on li "Vault - 108" at bounding box center [214, 61] width 117 height 7
click at [221, 187] on span "Create new inventory" at bounding box center [223, 187] width 35 height 4
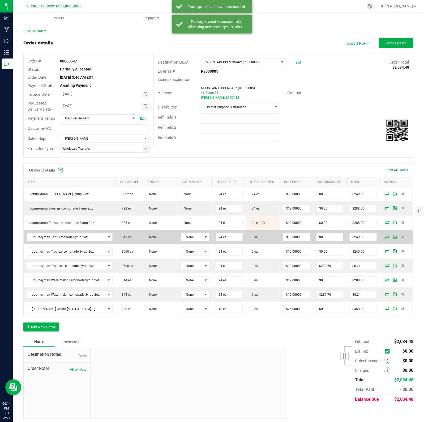
click at [385, 237] on icon at bounding box center [387, 236] width 4 height 3
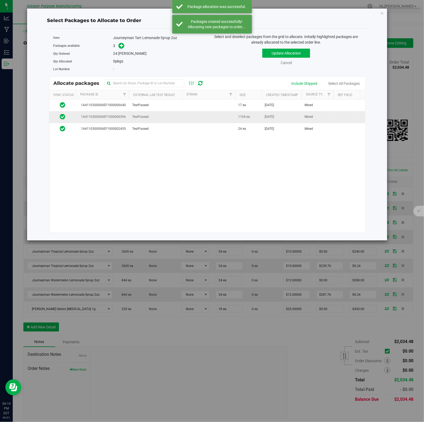
click at [235, 118] on td at bounding box center [208, 117] width 53 height 12
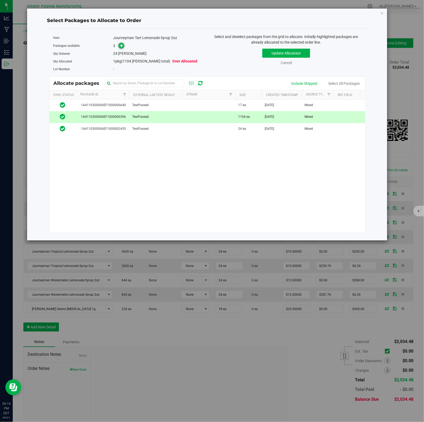
click at [121, 46] on icon at bounding box center [122, 46] width 4 height 4
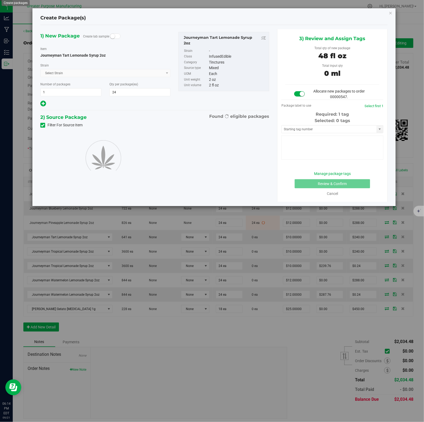
type input "24"
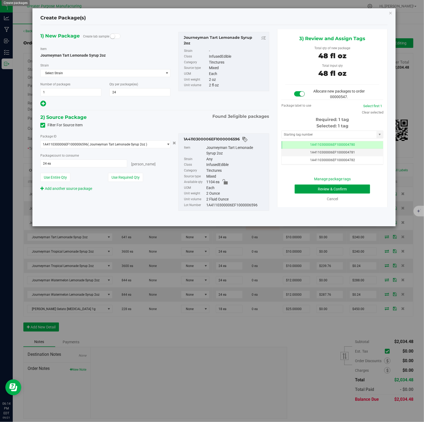
click at [322, 186] on button "Review & Confirm" at bounding box center [332, 188] width 75 height 9
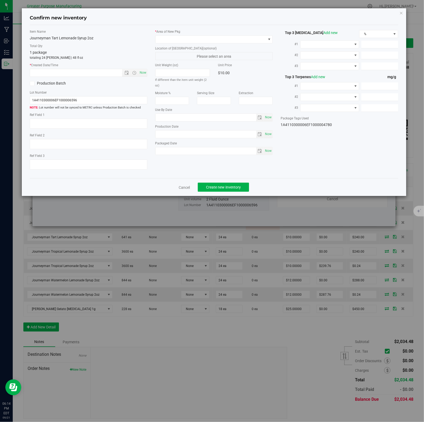
type input "2026-02-07"
type input "[DATE]"
click at [142, 73] on span "Now" at bounding box center [142, 73] width 9 height 8
type input "9/21/2025 6:14 PM"
click at [256, 39] on span at bounding box center [211, 39] width 111 height 7
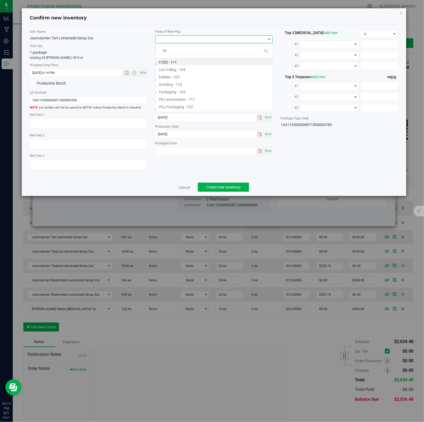
type input "108"
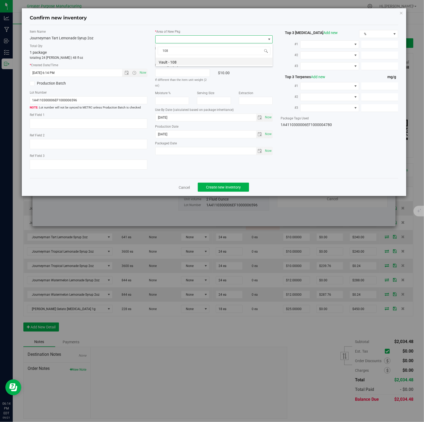
click at [174, 62] on li "Vault - 108" at bounding box center [214, 61] width 117 height 7
click at [221, 187] on span "Create new inventory" at bounding box center [223, 187] width 35 height 4
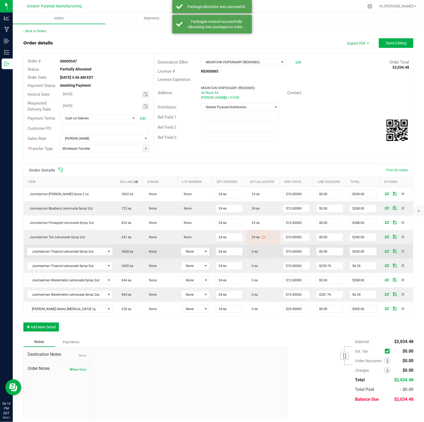
click at [385, 252] on icon at bounding box center [387, 250] width 4 height 3
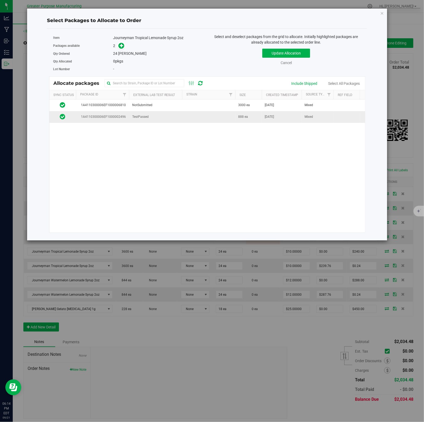
click at [237, 118] on td "888 ea" at bounding box center [248, 116] width 27 height 11
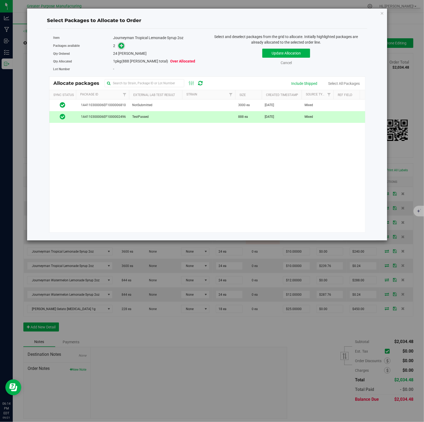
click at [121, 46] on icon at bounding box center [122, 46] width 4 height 4
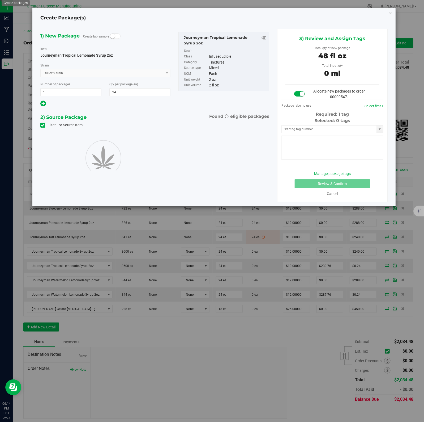
type input "24"
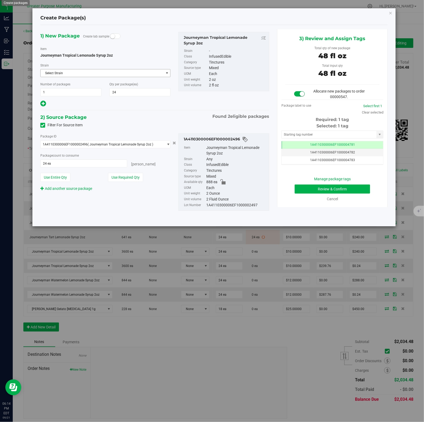
click at [142, 73] on span "Select Strain" at bounding box center [102, 72] width 123 height 7
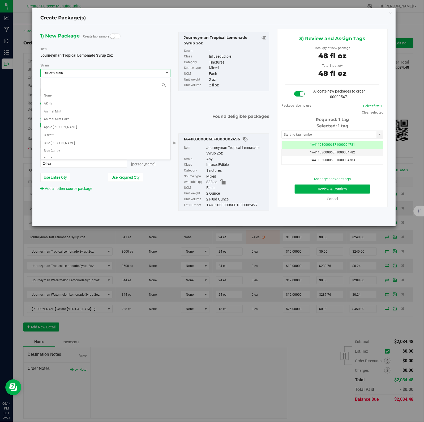
click at [256, 39] on div "Journeyman Tropical Lemonade Syrup 2oz" at bounding box center [225, 40] width 83 height 11
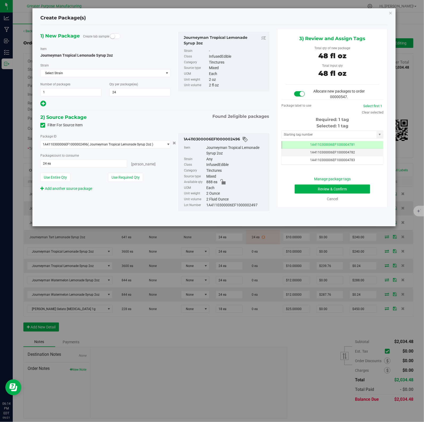
click at [263, 59] on div "InfusedEdible" at bounding box center [237, 57] width 57 height 6
click at [249, 179] on div "Mixed" at bounding box center [237, 176] width 60 height 6
click at [392, 11] on icon "button" at bounding box center [391, 13] width 4 height 6
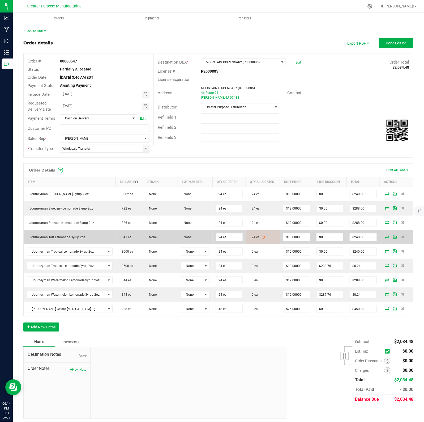
click at [385, 237] on icon at bounding box center [387, 236] width 4 height 3
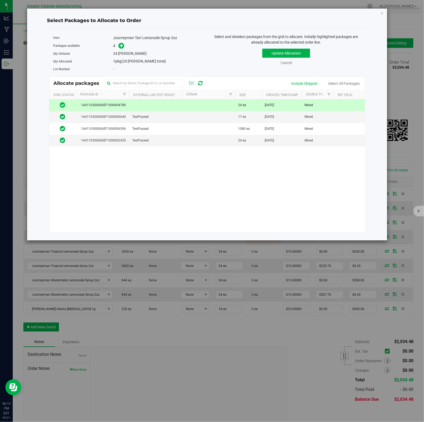
click at [175, 104] on td at bounding box center [155, 105] width 53 height 12
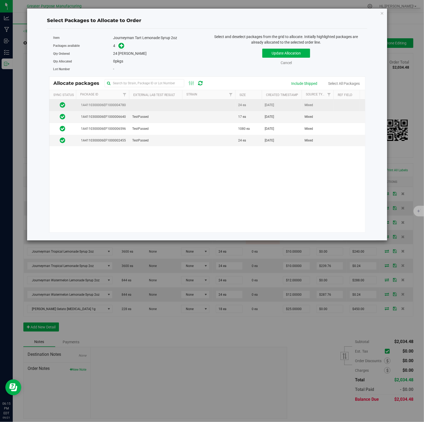
click at [115, 104] on span "1A4110300006EF1000004780" at bounding box center [102, 105] width 47 height 5
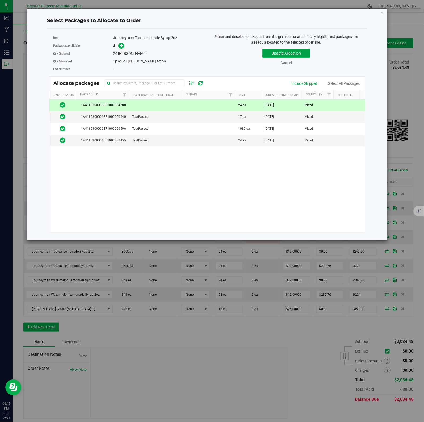
click at [277, 56] on button "Update Allocation" at bounding box center [286, 53] width 48 height 9
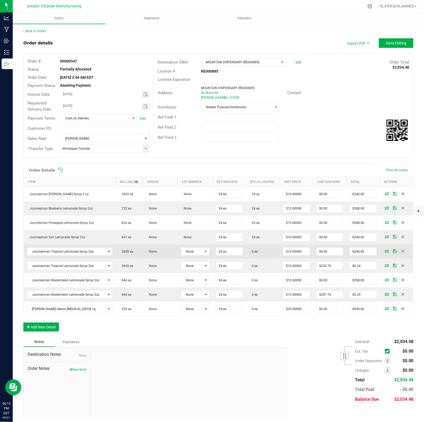
click at [385, 252] on icon at bounding box center [387, 250] width 4 height 3
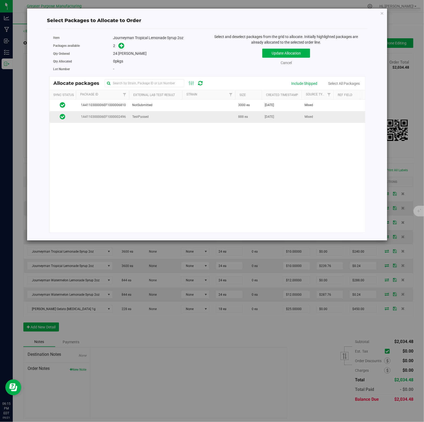
click at [189, 119] on td at bounding box center [208, 116] width 53 height 11
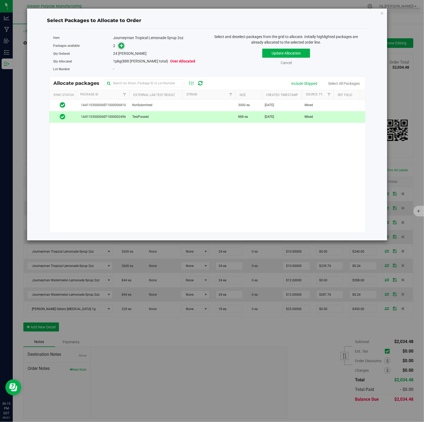
click at [121, 46] on icon at bounding box center [122, 46] width 4 height 4
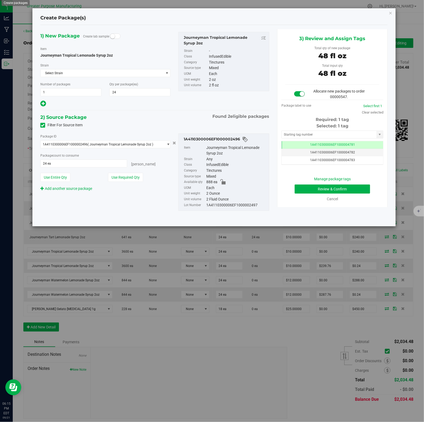
scroll to position [0, 0]
click at [322, 186] on button "Review & Confirm" at bounding box center [332, 188] width 75 height 9
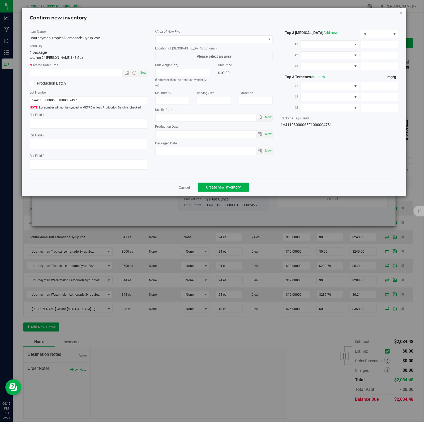
type input "2025-01-30"
type input "2025-07-03"
click at [142, 73] on span "Now" at bounding box center [142, 73] width 9 height 8
type input "9/21/2025 6:15 PM"
click at [256, 39] on span at bounding box center [211, 39] width 111 height 7
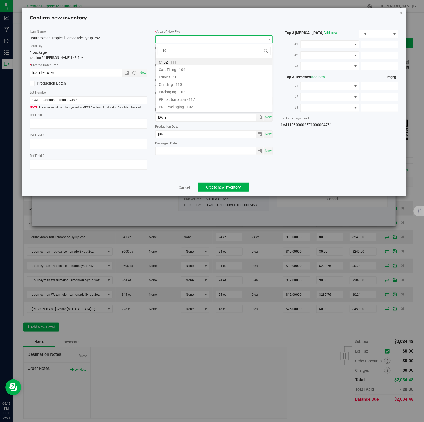
type input "108"
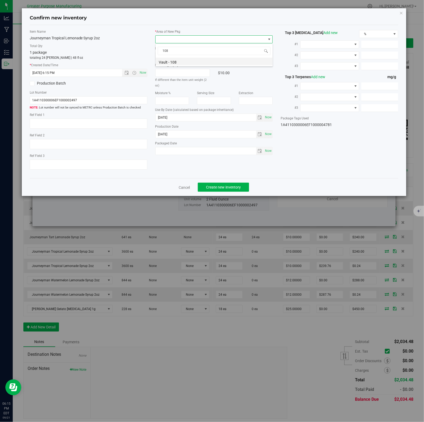
click at [174, 62] on li "Vault - 108" at bounding box center [214, 61] width 117 height 7
click at [221, 187] on span "Create new inventory" at bounding box center [223, 187] width 35 height 4
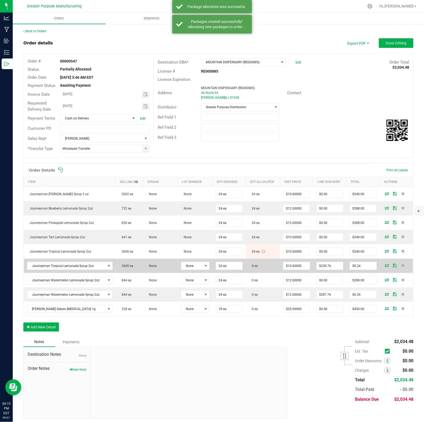
click at [385, 267] on icon at bounding box center [387, 265] width 4 height 3
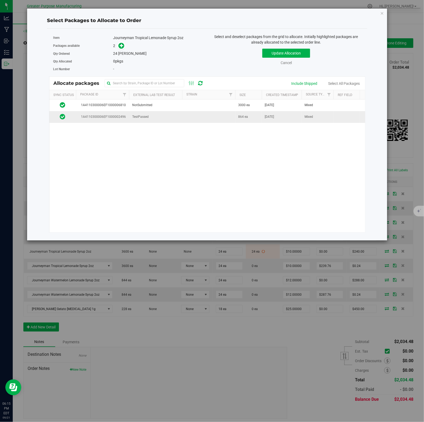
click at [179, 116] on td "TestPassed" at bounding box center [155, 116] width 53 height 11
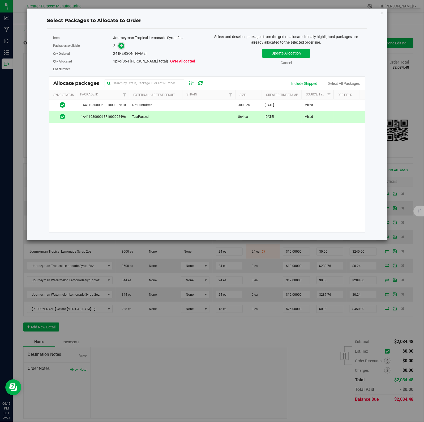
click at [121, 46] on icon at bounding box center [122, 46] width 4 height 4
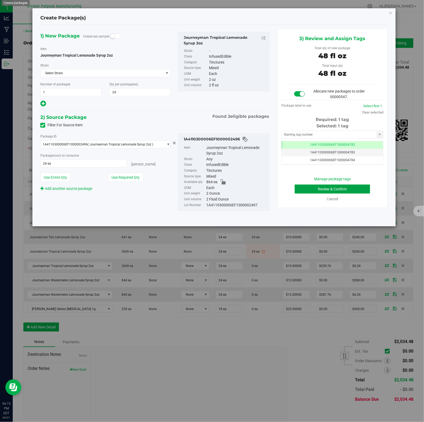
click at [322, 186] on button "Review & Confirm" at bounding box center [332, 188] width 75 height 9
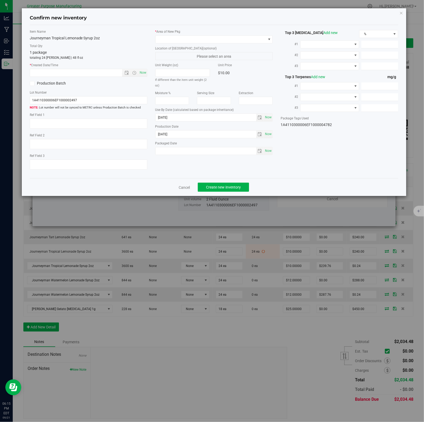
click at [142, 73] on span "Now" at bounding box center [142, 73] width 9 height 8
type input "9/21/2025 6:15 PM"
click at [256, 39] on span at bounding box center [211, 39] width 111 height 7
click at [174, 62] on li "Vault - 108" at bounding box center [214, 61] width 117 height 7
click at [221, 187] on span "Create new inventory" at bounding box center [223, 187] width 35 height 4
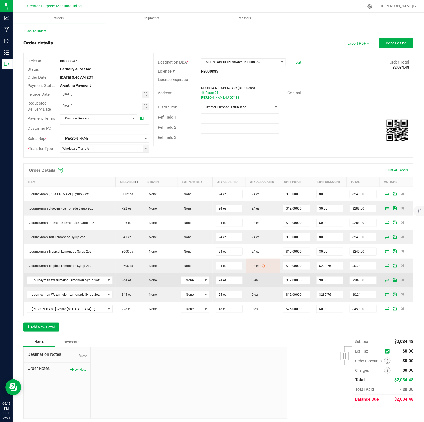
click at [385, 281] on icon at bounding box center [387, 279] width 4 height 3
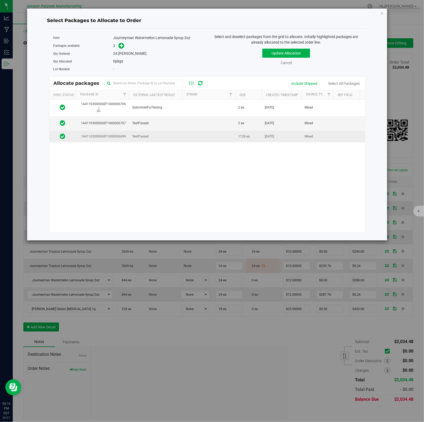
click at [184, 139] on td at bounding box center [208, 136] width 53 height 11
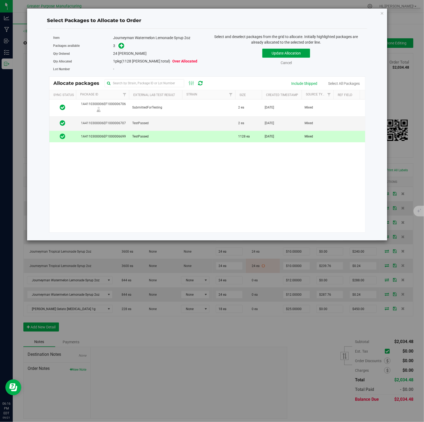
click at [280, 56] on button "Update Allocation" at bounding box center [286, 53] width 48 height 9
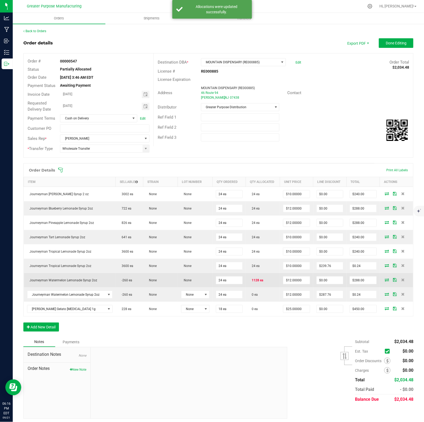
click at [385, 281] on icon at bounding box center [387, 279] width 4 height 3
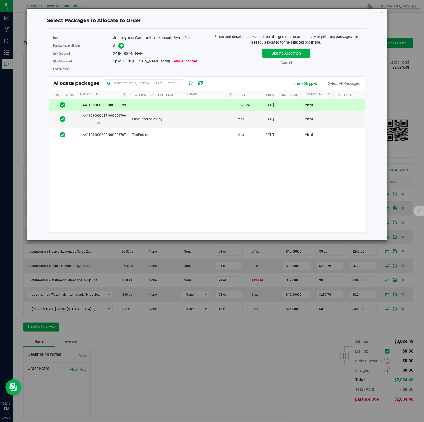
click at [184, 104] on td at bounding box center [208, 105] width 53 height 12
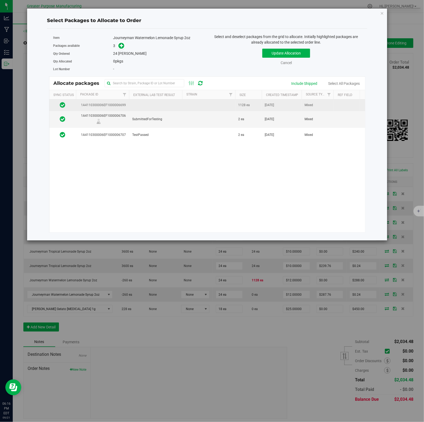
click at [137, 104] on td at bounding box center [155, 105] width 53 height 12
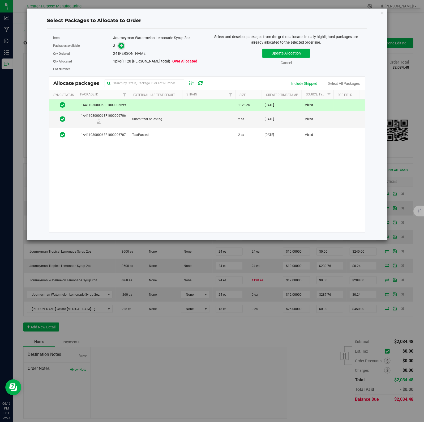
click at [121, 46] on icon at bounding box center [122, 46] width 4 height 4
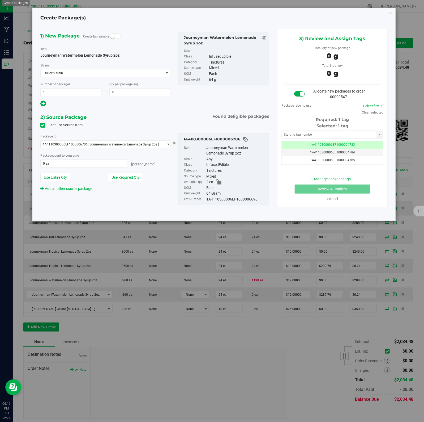
click at [142, 73] on span "Select Strain" at bounding box center [102, 72] width 123 height 7
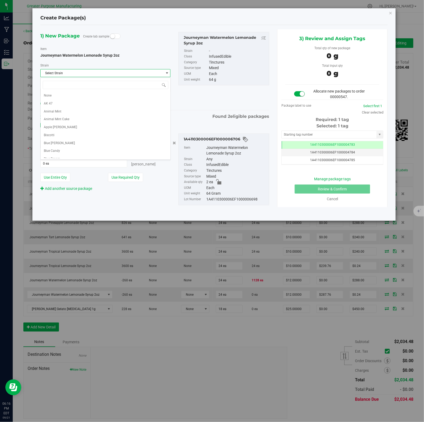
click at [253, 39] on div "Journeyman Watermelon Lemonade Syrup 2oz" at bounding box center [225, 40] width 83 height 11
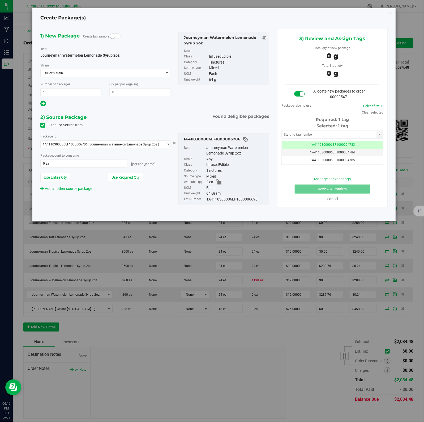
click at [182, 62] on ul "Strain - Class InfusedEdible Category Tinctures Source type Mixed UOM Each Unit…" at bounding box center [223, 64] width 85 height 37
click at [212, 197] on div "1A4110300006EF1000006698" at bounding box center [237, 199] width 60 height 6
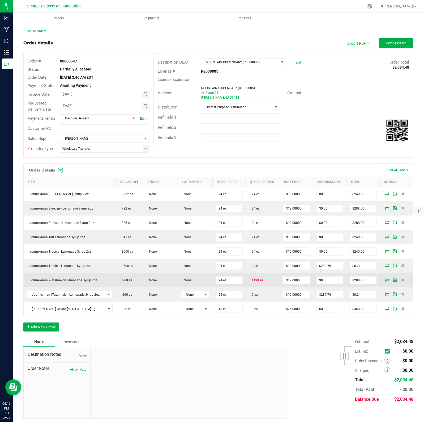
click at [385, 281] on icon at bounding box center [387, 279] width 4 height 3
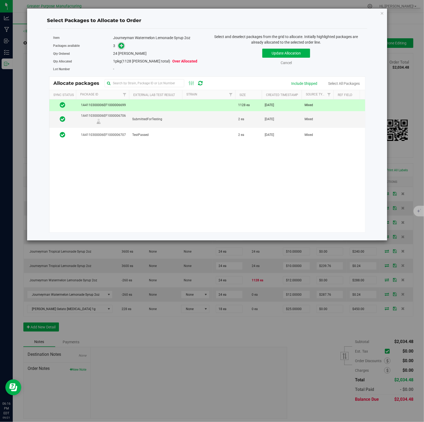
click at [121, 46] on icon at bounding box center [122, 46] width 4 height 4
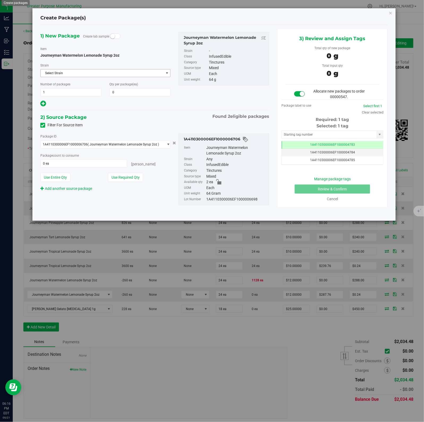
click at [142, 73] on span "Select Strain" at bounding box center [102, 72] width 123 height 7
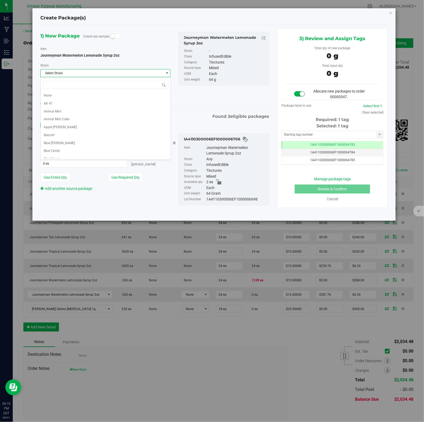
click at [256, 39] on div "Journeyman Watermelon Lemonade Syrup 2oz" at bounding box center [225, 40] width 83 height 11
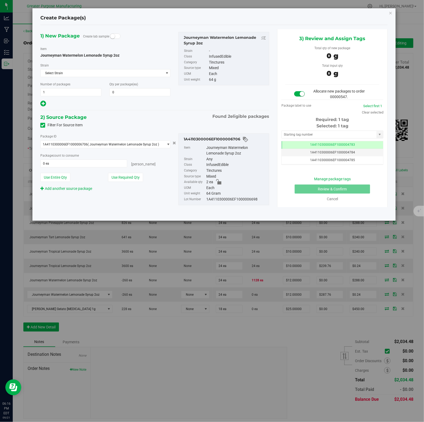
click at [174, 62] on div "1) New Package Create lab sample Item Journeyman Watermelon Lemonade Syrup 2oz …" at bounding box center [105, 69] width 138 height 75
click at [221, 187] on div "Each" at bounding box center [237, 188] width 60 height 6
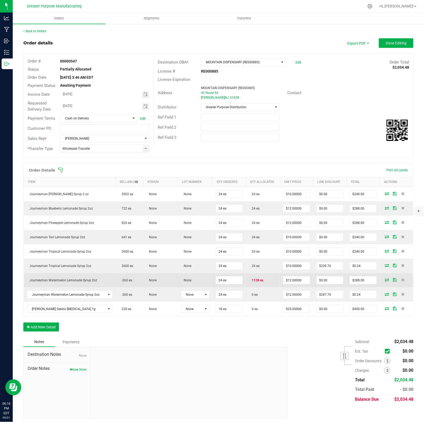
click at [385, 281] on icon at bounding box center [387, 279] width 4 height 3
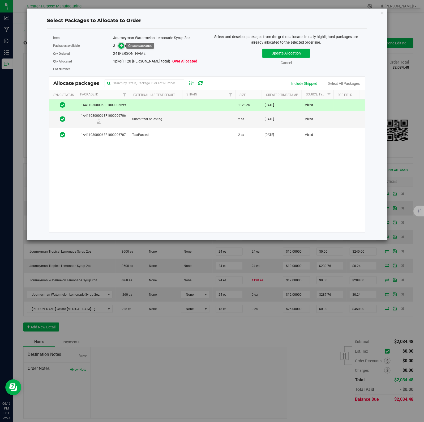
click at [123, 46] on icon at bounding box center [122, 46] width 4 height 4
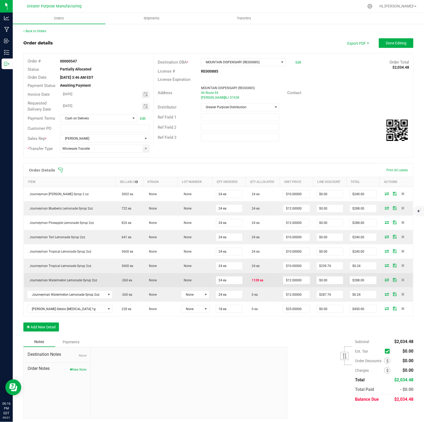
click at [385, 281] on icon at bounding box center [387, 279] width 4 height 3
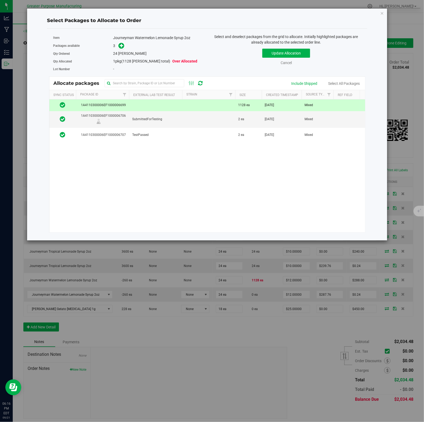
click at [116, 108] on span "1A4110300006EF1000006699" at bounding box center [102, 105] width 47 height 5
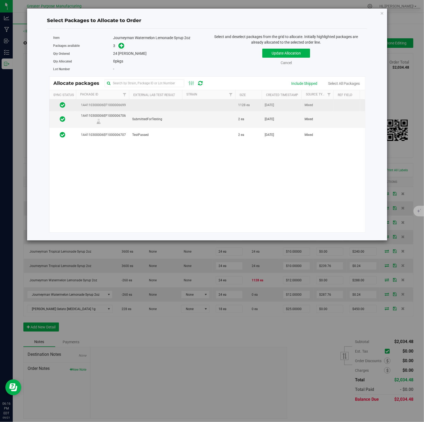
click at [116, 107] on span "1A4110300006EF1000006699" at bounding box center [102, 105] width 47 height 5
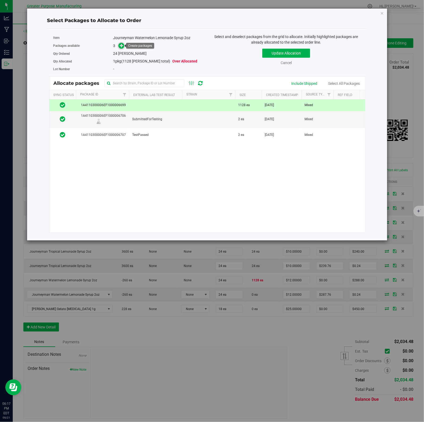
click at [123, 46] on icon at bounding box center [122, 46] width 4 height 4
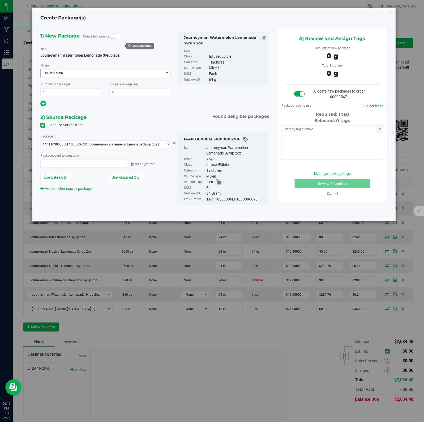
type input "0 ea"
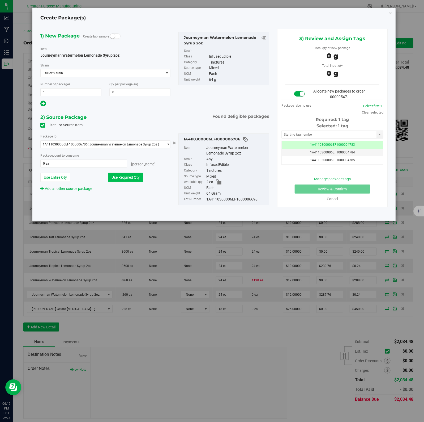
click at [125, 179] on button "Use Required Qty" at bounding box center [125, 177] width 35 height 9
click at [137, 91] on span at bounding box center [139, 92] width 61 height 8
type input "0"
click at [328, 197] on link "Cancel" at bounding box center [332, 199] width 11 height 4
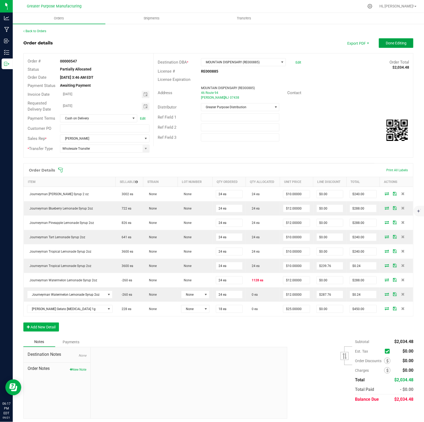
click at [388, 43] on span "Done Editing" at bounding box center [396, 43] width 21 height 4
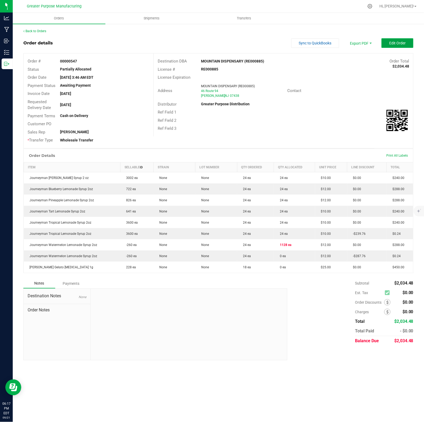
click at [397, 41] on span "Edit Order" at bounding box center [397, 43] width 16 height 4
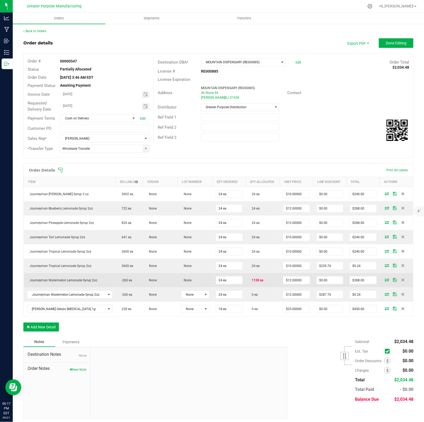
click at [385, 281] on icon at bounding box center [387, 279] width 4 height 3
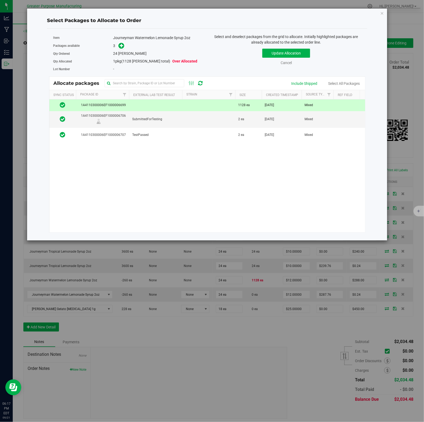
click at [209, 105] on td at bounding box center [208, 105] width 53 height 12
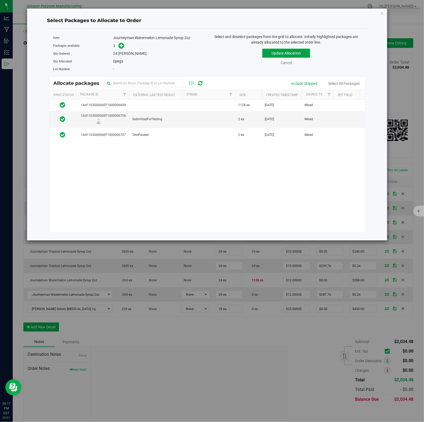
click at [287, 53] on button "Update Allocation" at bounding box center [286, 53] width 48 height 9
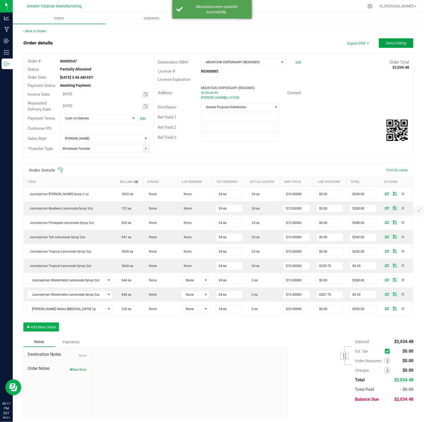
click at [394, 42] on span "Done Editing" at bounding box center [396, 43] width 21 height 4
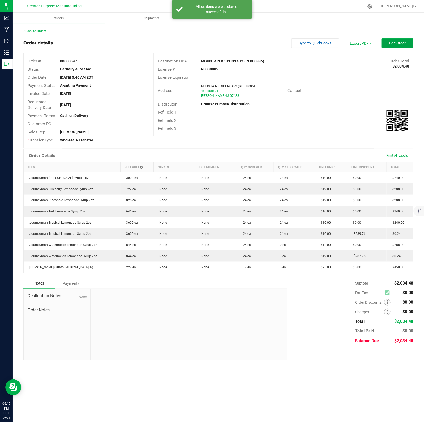
click at [394, 43] on span "Edit Order" at bounding box center [397, 43] width 16 height 4
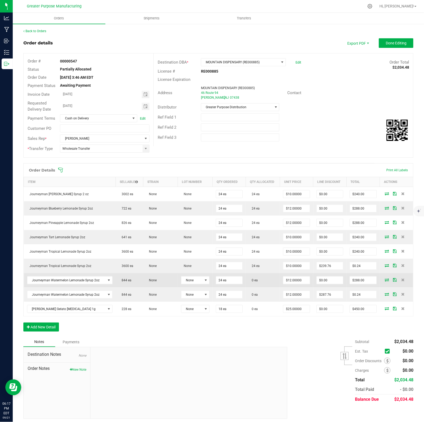
click at [385, 280] on icon at bounding box center [387, 279] width 4 height 3
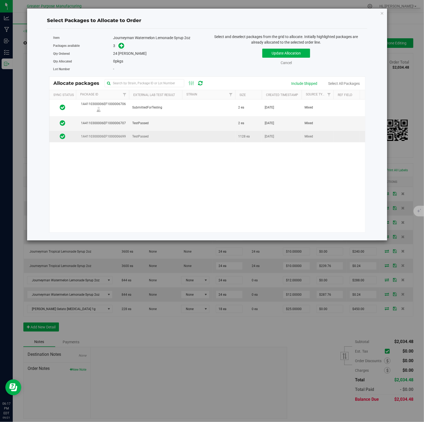
click at [189, 138] on td at bounding box center [208, 136] width 53 height 11
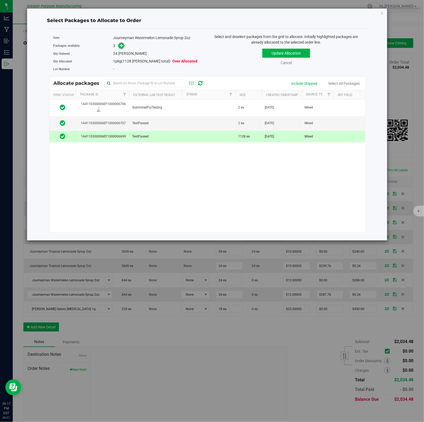
click at [121, 46] on icon at bounding box center [122, 46] width 4 height 4
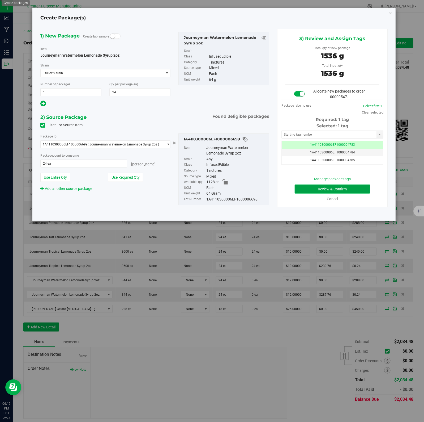
click at [322, 186] on button "Review & Confirm" at bounding box center [332, 188] width 75 height 9
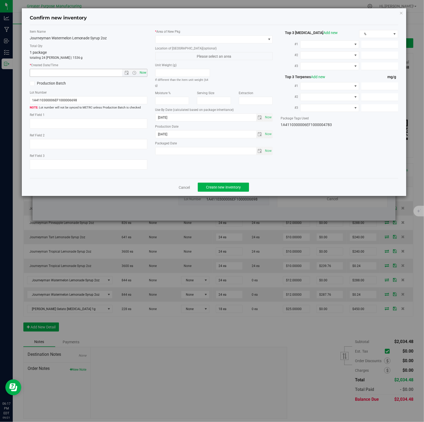
click at [142, 73] on span "Now" at bounding box center [142, 73] width 9 height 8
type input "9/21/2025 6:17 PM"
click at [256, 39] on span at bounding box center [211, 39] width 111 height 7
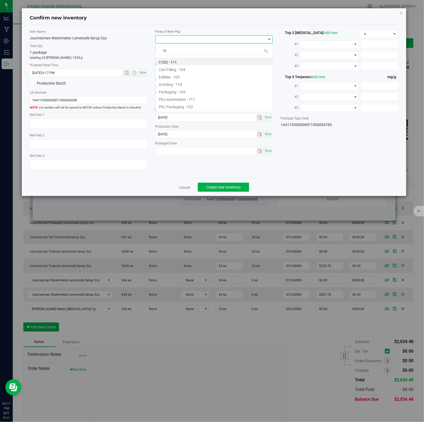
type input "108"
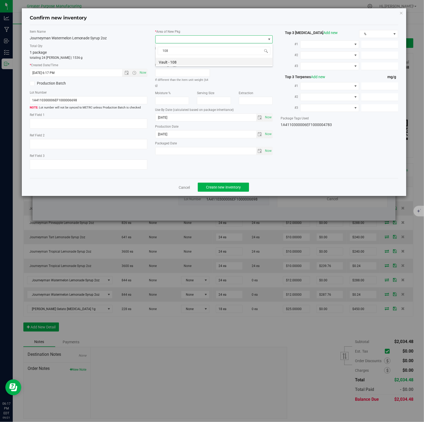
click at [174, 62] on li "Vault - 108" at bounding box center [214, 61] width 117 height 7
click at [221, 187] on span "Create new inventory" at bounding box center [223, 187] width 35 height 4
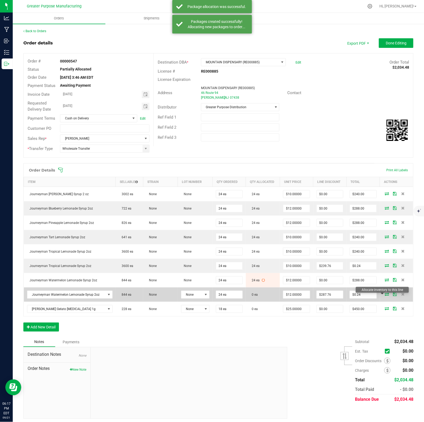
click at [385, 295] on icon at bounding box center [387, 293] width 4 height 3
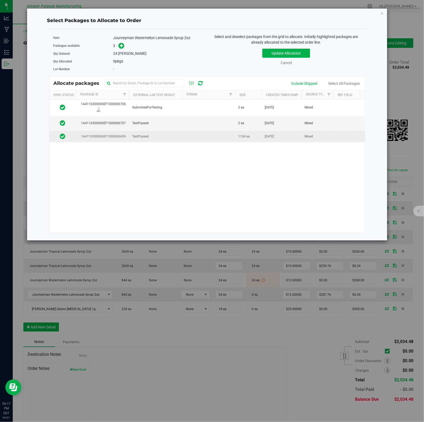
click at [204, 136] on td at bounding box center [208, 136] width 53 height 11
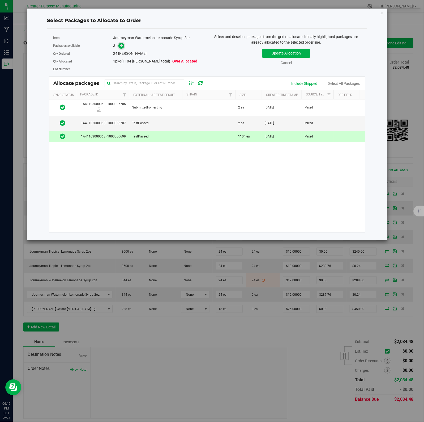
click at [121, 46] on icon at bounding box center [122, 46] width 4 height 4
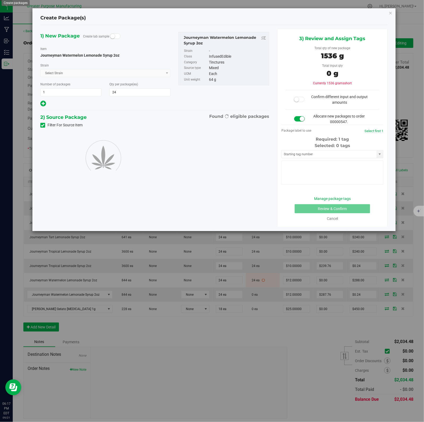
type input "24"
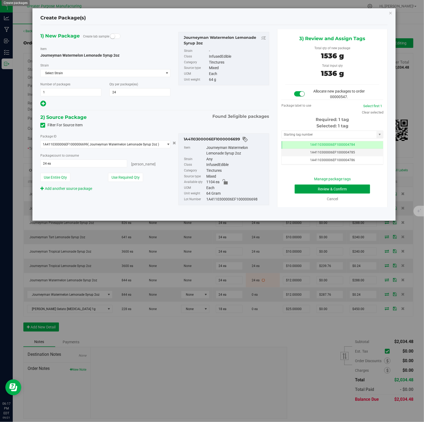
click at [322, 186] on button "Review & Confirm" at bounding box center [332, 188] width 75 height 9
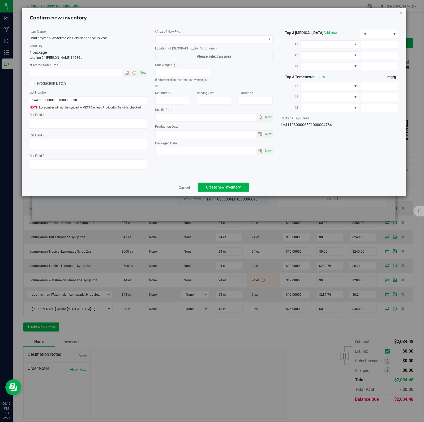
type input "2025-02-25"
type input "2025-08-26"
click at [142, 73] on span "Now" at bounding box center [142, 73] width 9 height 8
type input "9/21/2025 6:17 PM"
click at [256, 39] on span at bounding box center [211, 39] width 111 height 7
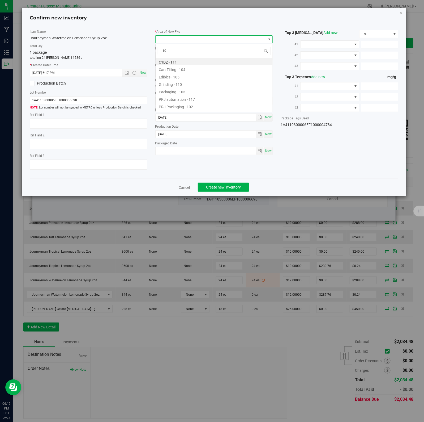
type input "108"
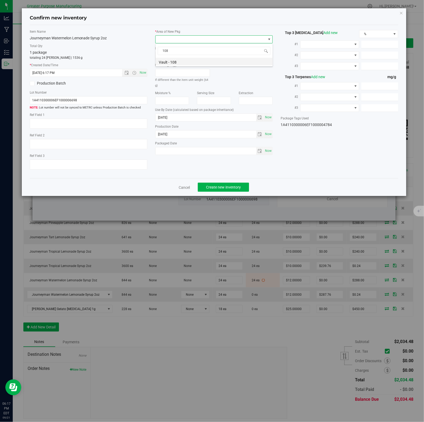
click at [174, 62] on li "Vault - 108" at bounding box center [214, 61] width 117 height 7
click at [221, 187] on span "Create new inventory" at bounding box center [223, 187] width 35 height 4
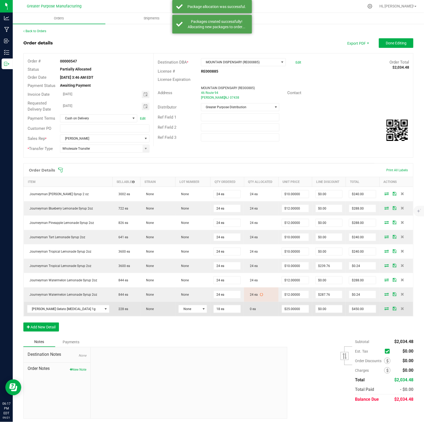
click at [385, 310] on icon at bounding box center [387, 308] width 4 height 3
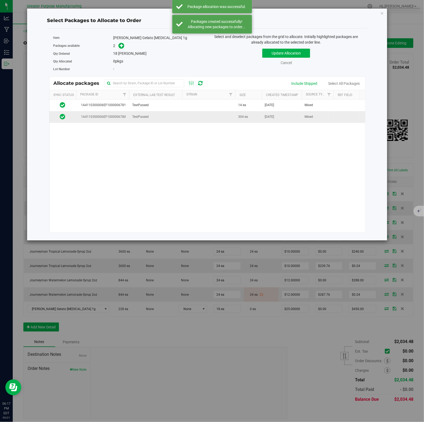
click at [232, 118] on td at bounding box center [208, 116] width 53 height 11
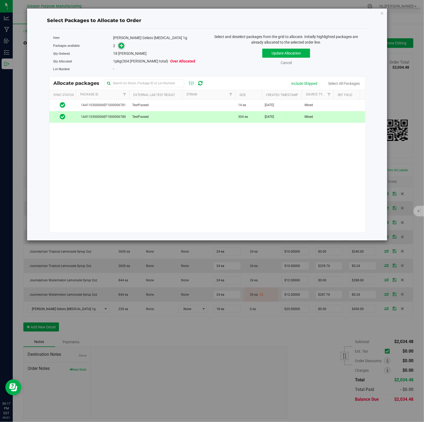
click at [121, 46] on icon at bounding box center [122, 46] width 4 height 4
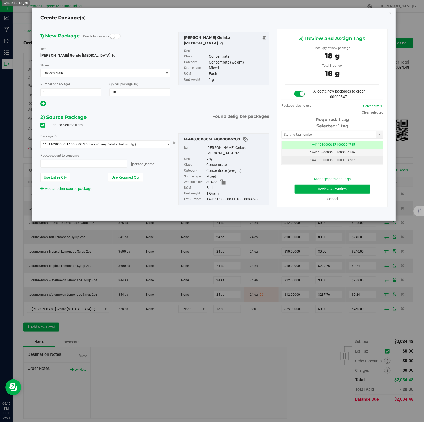
type input "18 ea"
click at [322, 186] on button "Review & Confirm" at bounding box center [332, 188] width 75 height 9
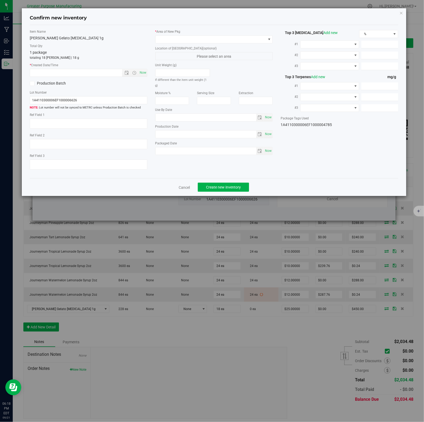
type input "[DATE]"
click at [142, 73] on span "Now" at bounding box center [142, 73] width 9 height 8
type input "9/21/2025 6:18 PM"
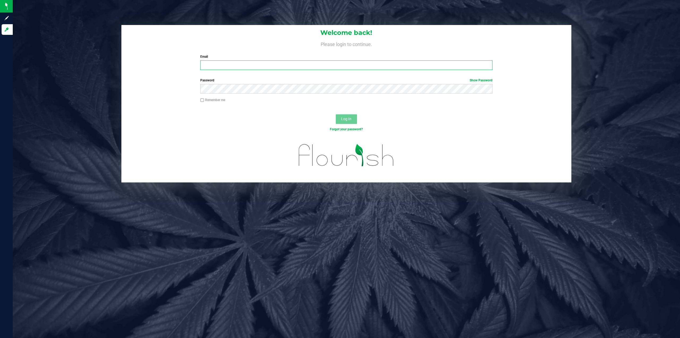
type input "[EMAIL_ADDRESS][DOMAIN_NAME]"
drag, startPoint x: 202, startPoint y: 101, endPoint x: 205, endPoint y: 102, distance: 3.7
click at [202, 101] on input "Remember me" at bounding box center [202, 100] width 4 height 4
checkbox input "true"
click at [346, 120] on span "Log In" at bounding box center [346, 119] width 10 height 4
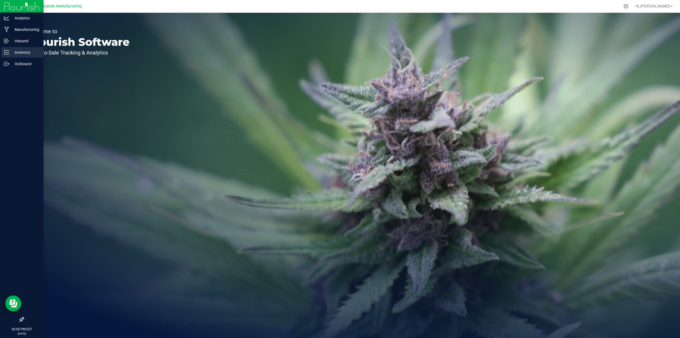
click at [22, 54] on p "Inventory" at bounding box center [25, 52] width 32 height 6
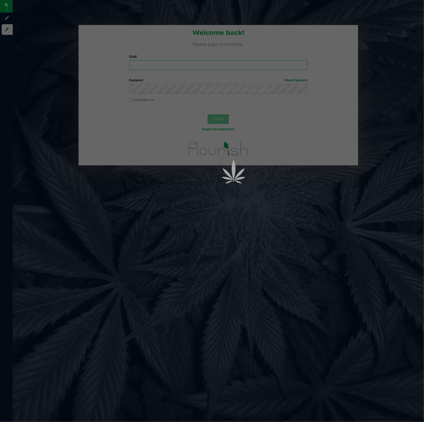
type input "[EMAIL_ADDRESS][DOMAIN_NAME]"
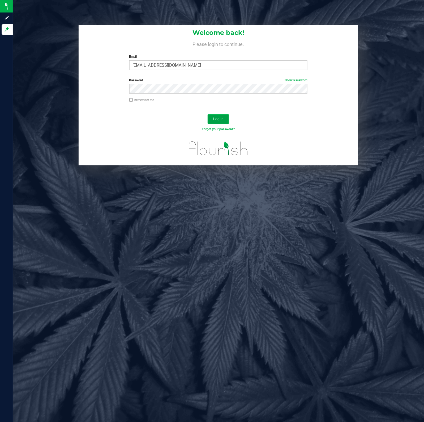
click at [216, 118] on span "Log In" at bounding box center [218, 119] width 10 height 4
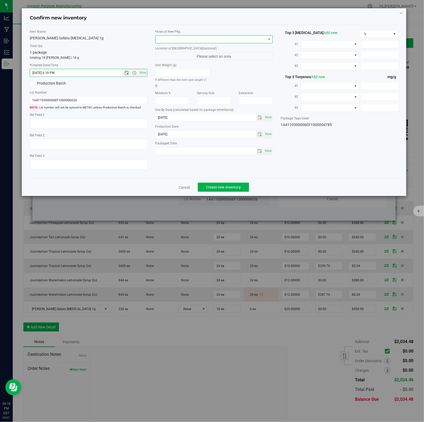
click at [256, 39] on span at bounding box center [211, 39] width 111 height 7
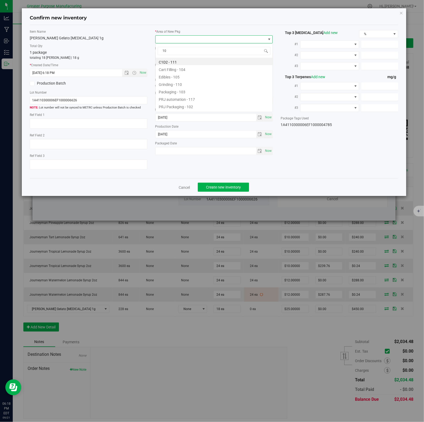
type input "108"
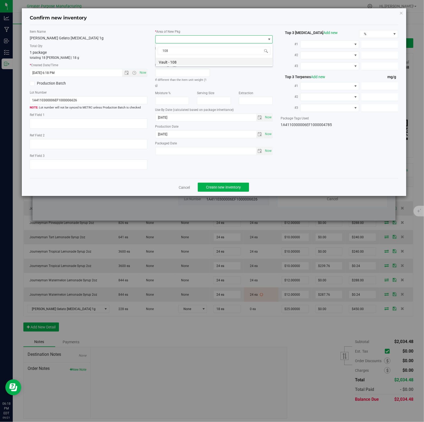
click at [174, 62] on li "Vault - 108" at bounding box center [214, 61] width 117 height 7
click at [221, 187] on span "Create new inventory" at bounding box center [223, 187] width 35 height 4
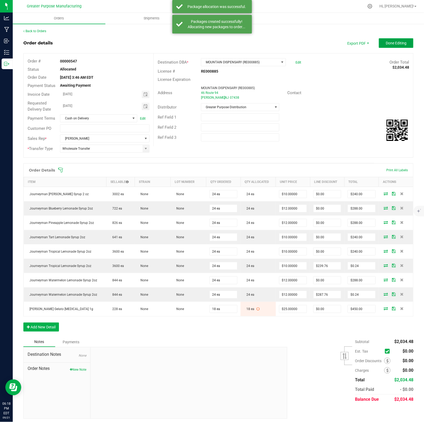
click at [386, 43] on span "Done Editing" at bounding box center [396, 43] width 21 height 4
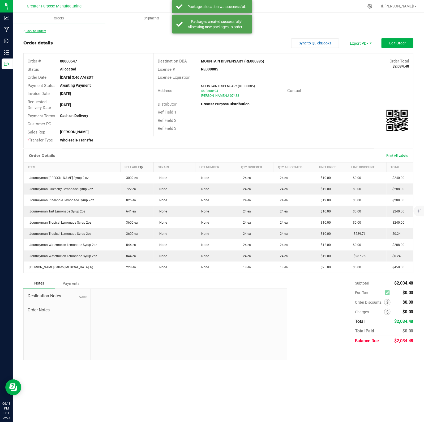
click at [37, 31] on link "Back to Orders" at bounding box center [34, 31] width 23 height 4
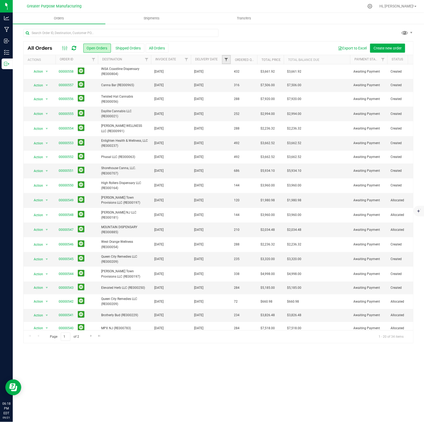
click at [226, 60] on span "Filter" at bounding box center [226, 59] width 4 height 4
click at [276, 92] on span "select" at bounding box center [276, 92] width 4 height 4
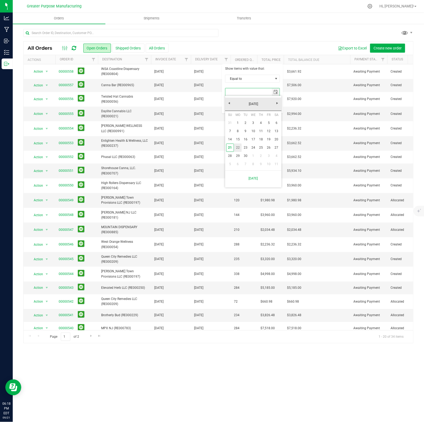
click at [237, 147] on link "22" at bounding box center [238, 147] width 8 height 8
type input "[DATE]"
click at [235, 106] on button "Filter" at bounding box center [238, 106] width 26 height 12
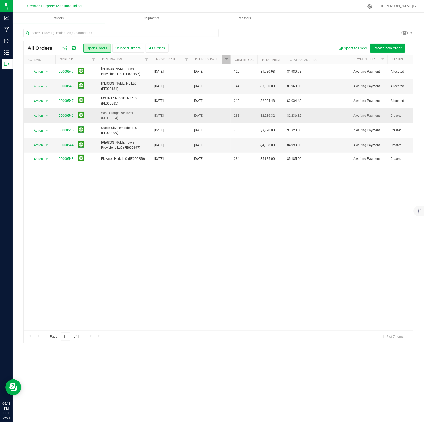
click at [63, 116] on link "00000546" at bounding box center [66, 115] width 15 height 5
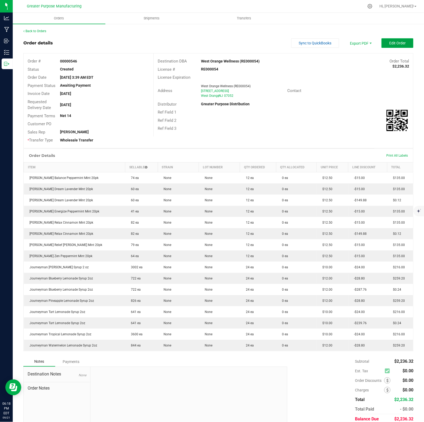
click at [389, 43] on span "Edit Order" at bounding box center [397, 43] width 16 height 4
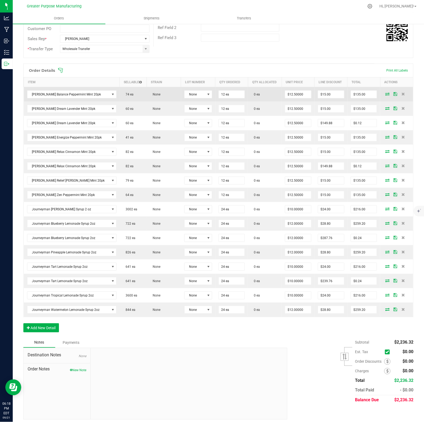
click at [385, 95] on icon at bounding box center [387, 93] width 4 height 3
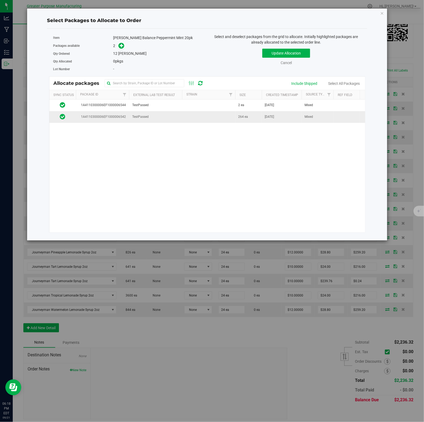
click at [200, 118] on td at bounding box center [208, 116] width 53 height 11
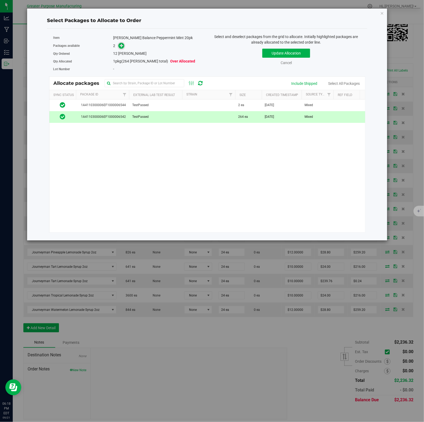
click at [121, 46] on icon at bounding box center [122, 46] width 4 height 4
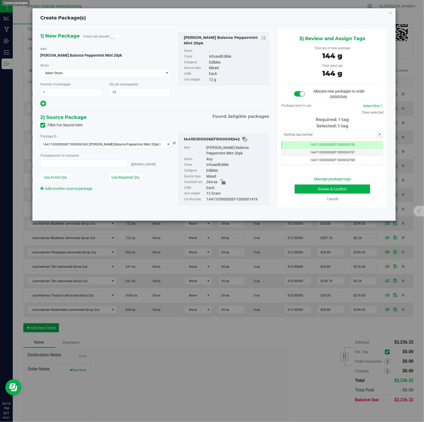
type input "12 ea"
click at [322, 186] on button "Review & Confirm" at bounding box center [332, 188] width 75 height 9
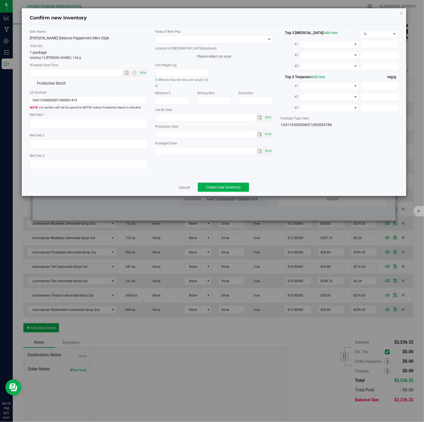
type input "2025-01-01"
type input "2025-07-29"
click at [142, 73] on span "Now" at bounding box center [142, 73] width 9 height 8
type input "9/21/2025 6:18 PM"
click at [256, 39] on span at bounding box center [211, 39] width 111 height 7
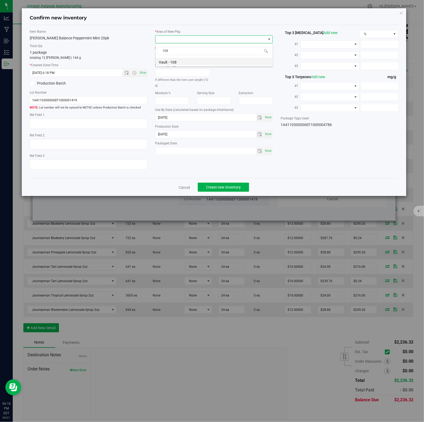
click at [174, 62] on li "Vault - 108" at bounding box center [214, 61] width 117 height 7
click at [221, 187] on span "Create new inventory" at bounding box center [223, 187] width 35 height 4
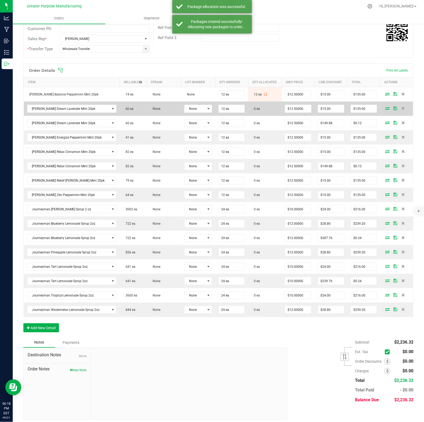
click at [385, 107] on icon at bounding box center [387, 108] width 4 height 3
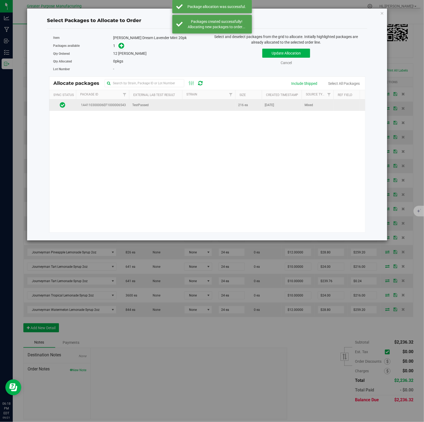
click at [186, 109] on td at bounding box center [208, 104] width 53 height 11
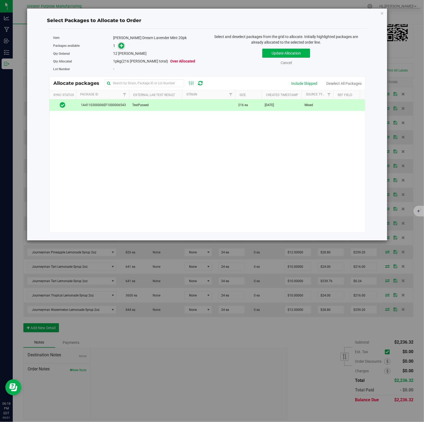
click at [121, 46] on icon at bounding box center [122, 46] width 4 height 4
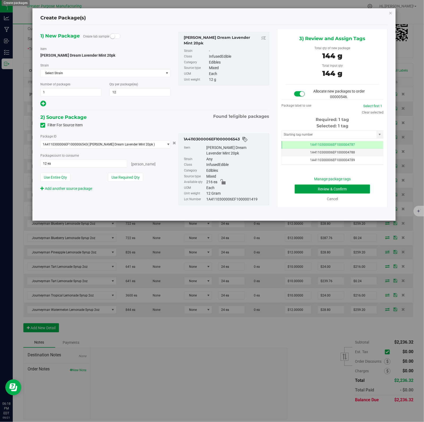
click at [322, 186] on button "Review & Confirm" at bounding box center [332, 188] width 75 height 9
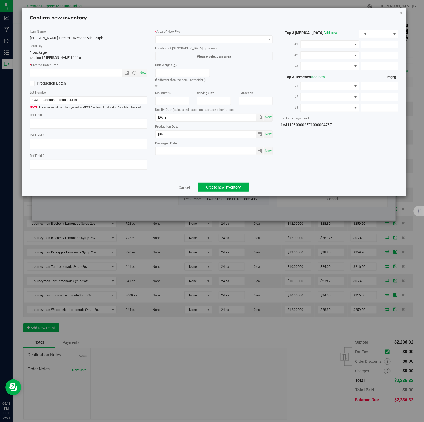
click at [142, 73] on span "Now" at bounding box center [142, 73] width 9 height 8
type input "9/21/2025 6:18 PM"
click at [256, 39] on span at bounding box center [211, 39] width 111 height 7
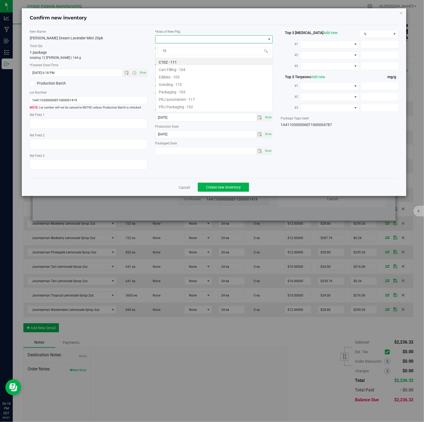
type input "108"
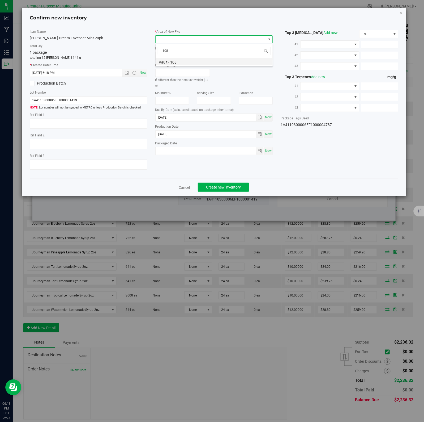
click at [174, 62] on li "Vault - 108" at bounding box center [214, 61] width 117 height 7
click at [221, 187] on span "Create new inventory" at bounding box center [223, 187] width 35 height 4
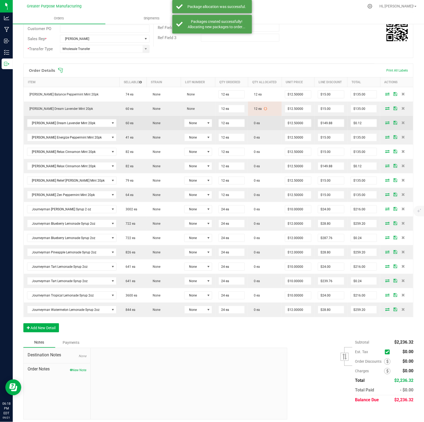
click at [385, 124] on icon at bounding box center [387, 122] width 4 height 3
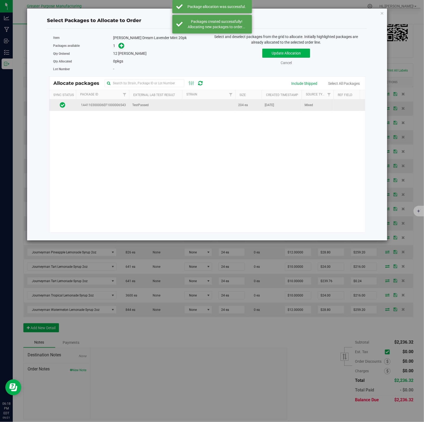
click at [265, 107] on span "Jul 29, 2025" at bounding box center [269, 105] width 9 height 5
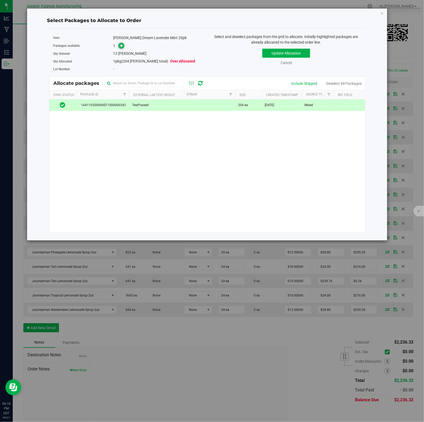
click at [121, 46] on icon at bounding box center [122, 46] width 4 height 4
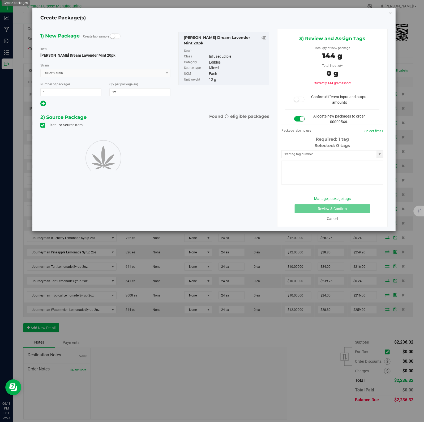
type input "12"
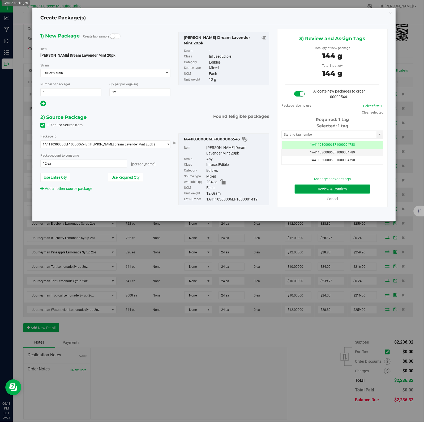
click at [322, 186] on button "Review & Confirm" at bounding box center [332, 188] width 75 height 9
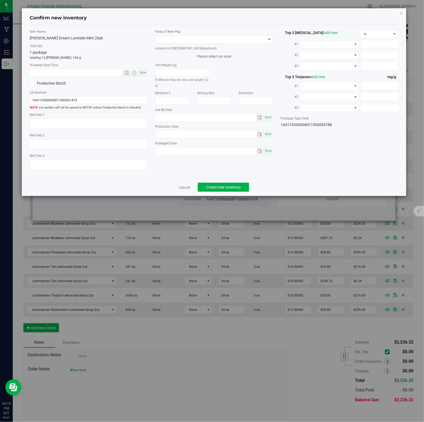
type input "2025-12-26"
type input "2025-07-29"
click at [142, 73] on span "Now" at bounding box center [142, 73] width 9 height 8
type input "9/21/2025 6:18 PM"
click at [256, 39] on span at bounding box center [211, 39] width 111 height 7
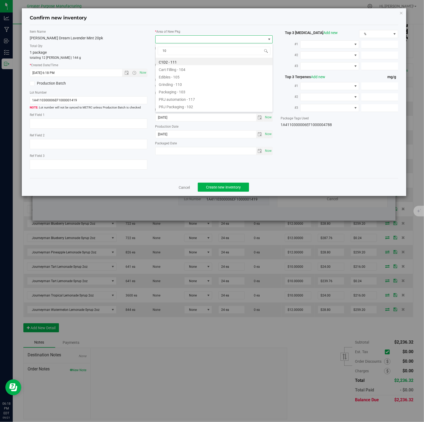
type input "108"
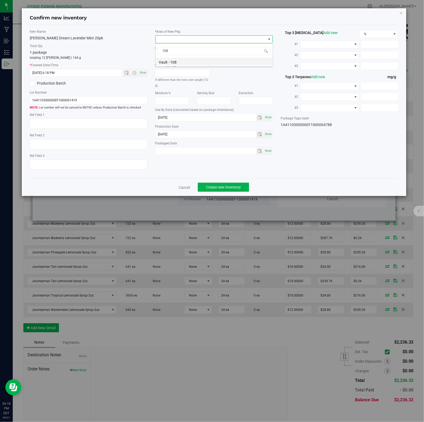
click at [174, 62] on li "Vault - 108" at bounding box center [214, 61] width 117 height 7
click at [221, 187] on span "Create new inventory" at bounding box center [223, 187] width 35 height 4
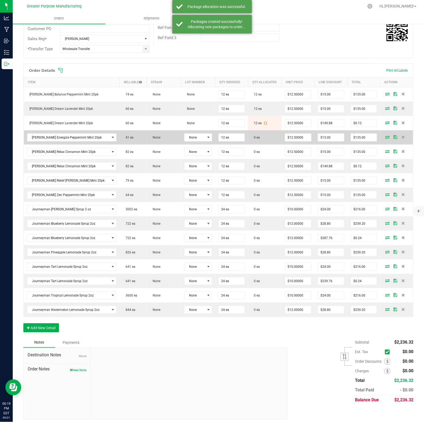
click at [385, 138] on icon at bounding box center [387, 136] width 4 height 3
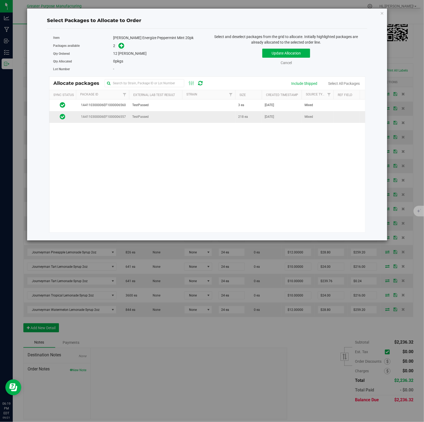
click at [217, 115] on td at bounding box center [208, 116] width 53 height 11
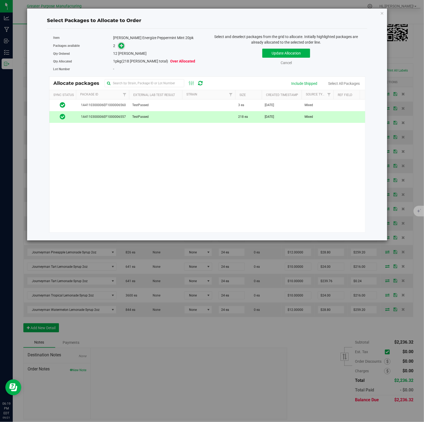
click at [121, 46] on icon at bounding box center [122, 46] width 4 height 4
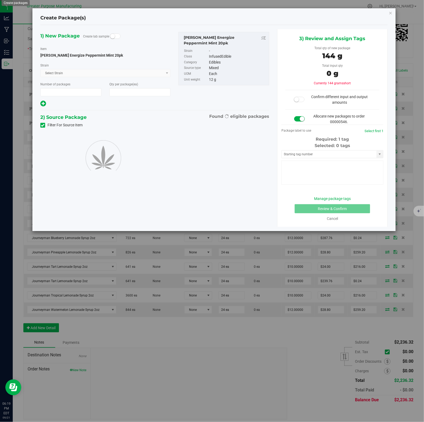
type input "1"
type input "12"
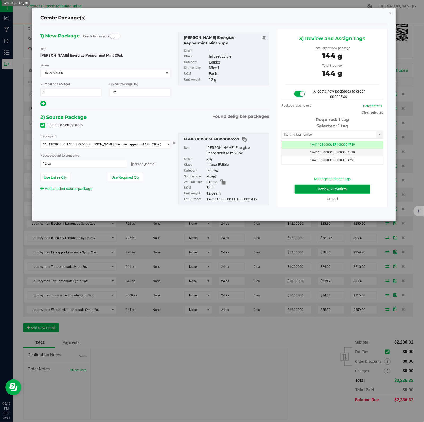
click at [322, 186] on button "Review & Confirm" at bounding box center [332, 188] width 75 height 9
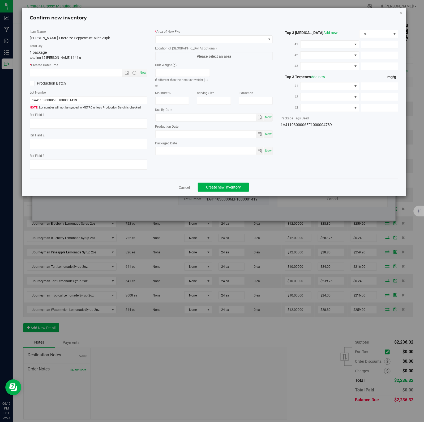
type input "2026-01-31"
type input "[DATE]"
click at [142, 73] on span "Now" at bounding box center [142, 73] width 9 height 8
type input "9/21/2025 6:19 PM"
click at [256, 39] on span at bounding box center [211, 39] width 111 height 7
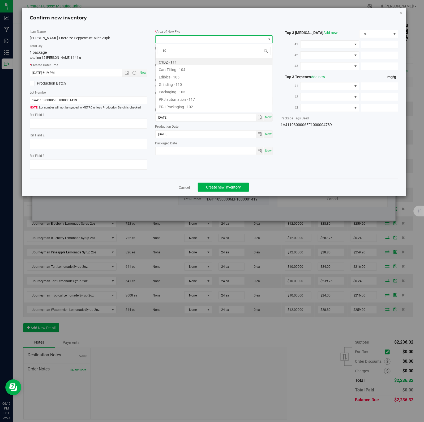
type input "108"
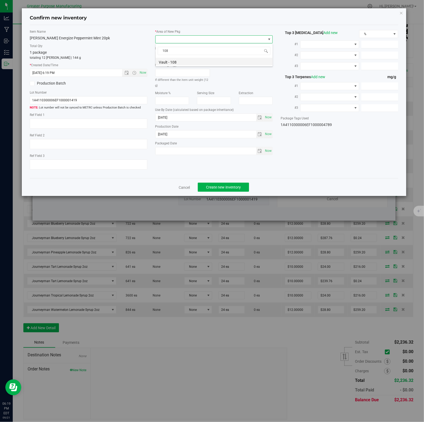
click at [174, 62] on li "Vault - 108" at bounding box center [214, 61] width 117 height 7
click at [221, 187] on span "Create new inventory" at bounding box center [223, 187] width 35 height 4
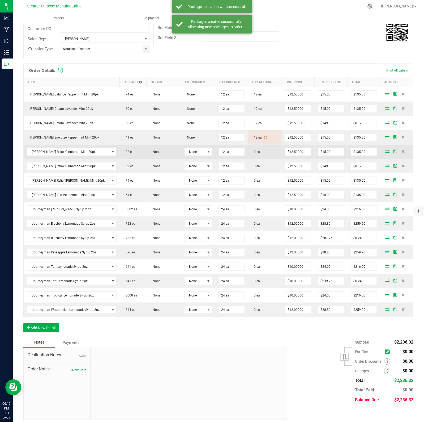
click at [385, 152] on icon at bounding box center [387, 151] width 4 height 3
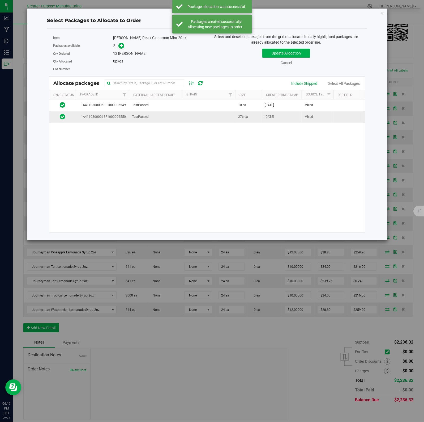
click at [194, 117] on td at bounding box center [208, 116] width 53 height 11
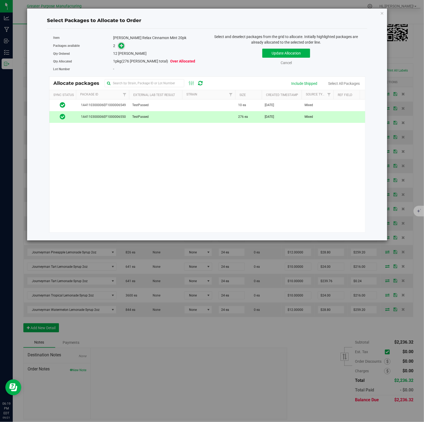
click at [121, 46] on icon at bounding box center [122, 46] width 4 height 4
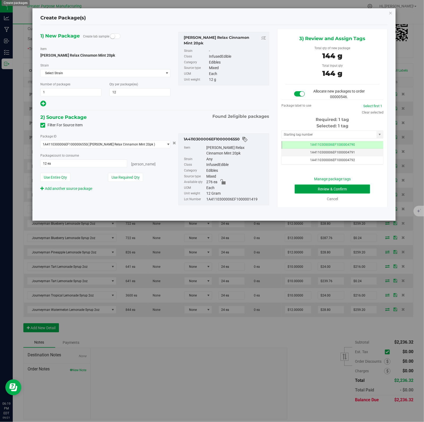
click at [322, 186] on button "Review & Confirm" at bounding box center [332, 188] width 75 height 9
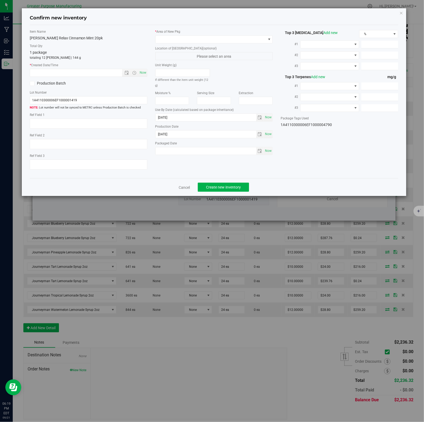
click at [142, 73] on span "Now" at bounding box center [142, 73] width 9 height 8
type input "9/21/2025 6:19 PM"
click at [256, 39] on span at bounding box center [211, 39] width 111 height 7
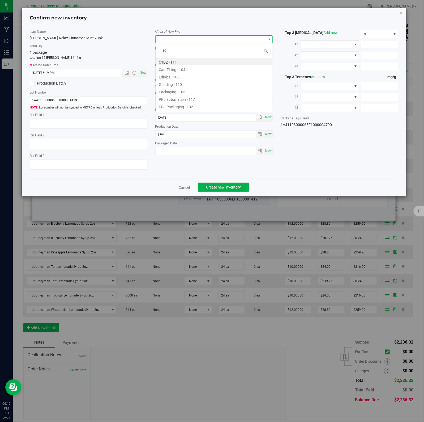
type input "108"
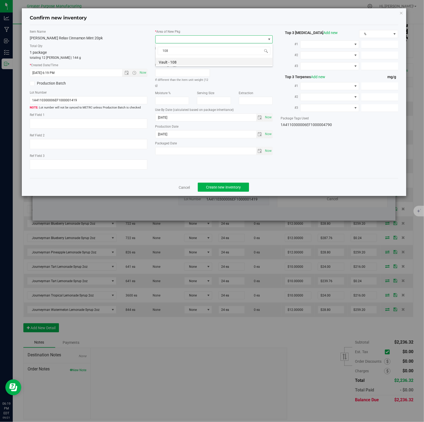
click at [174, 62] on li "Vault - 108" at bounding box center [214, 61] width 117 height 7
click at [221, 187] on span "Create new inventory" at bounding box center [223, 187] width 35 height 4
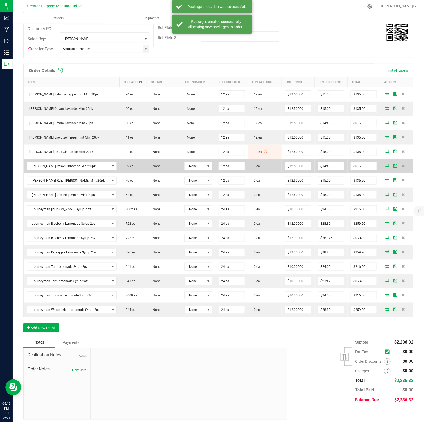
click at [385, 167] on icon at bounding box center [387, 165] width 4 height 3
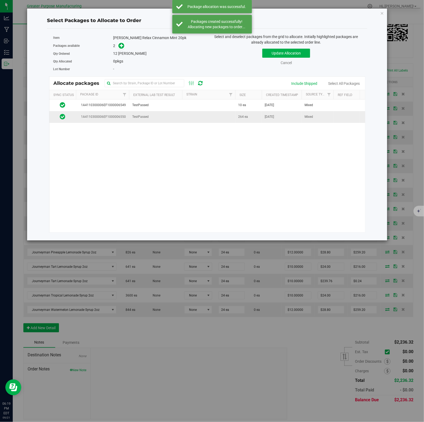
click at [229, 120] on td at bounding box center [208, 116] width 53 height 11
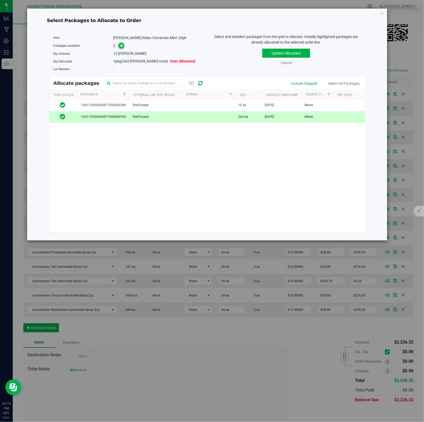
click at [121, 46] on icon at bounding box center [122, 46] width 4 height 4
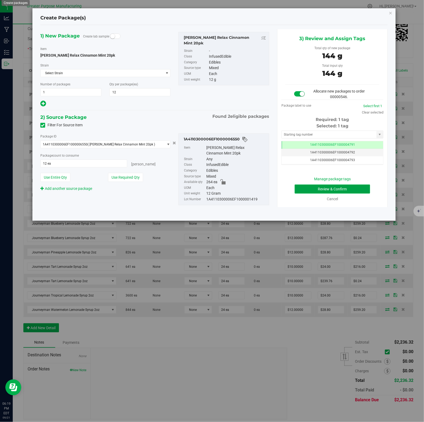
click at [322, 186] on button "Review & Confirm" at bounding box center [332, 188] width 75 height 9
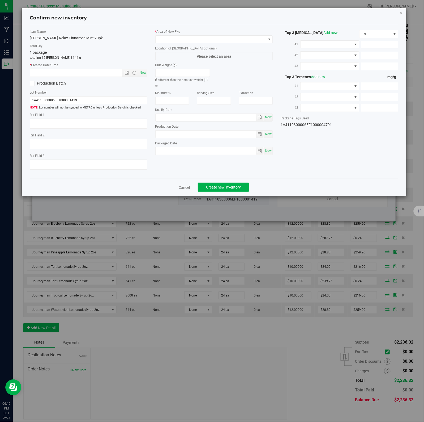
type input "2025-12-30"
type input "[DATE]"
click at [142, 73] on span "Now" at bounding box center [142, 73] width 9 height 8
type input "9/21/2025 6:19 PM"
click at [256, 39] on span at bounding box center [211, 39] width 111 height 7
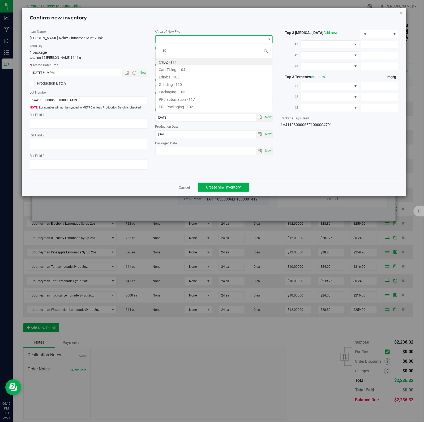
type input "108"
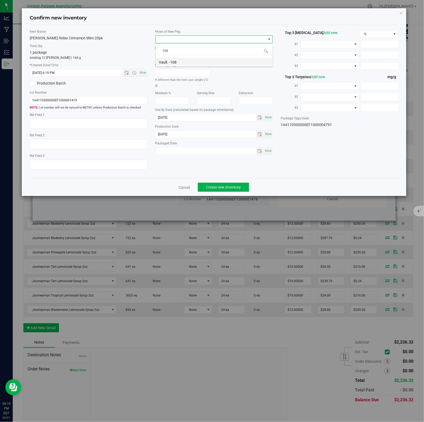
click at [174, 62] on li "Vault - 108" at bounding box center [214, 61] width 117 height 7
click at [221, 187] on span "Create new inventory" at bounding box center [223, 187] width 35 height 4
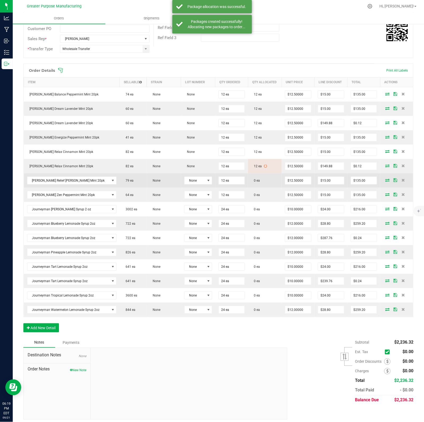
click at [385, 181] on icon at bounding box center [387, 179] width 4 height 3
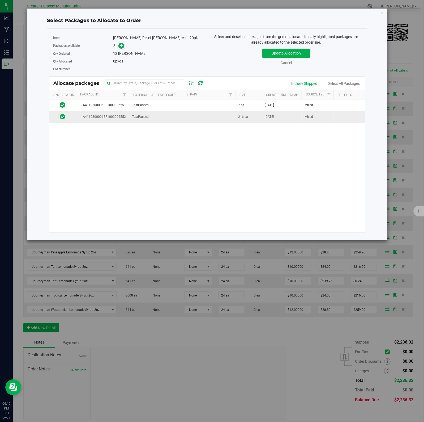
click at [180, 119] on td "TestPassed" at bounding box center [155, 116] width 53 height 11
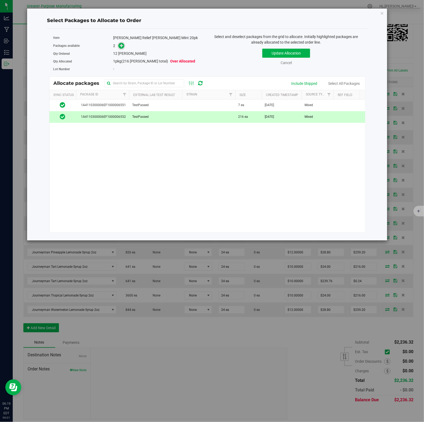
click at [121, 46] on icon at bounding box center [122, 46] width 4 height 4
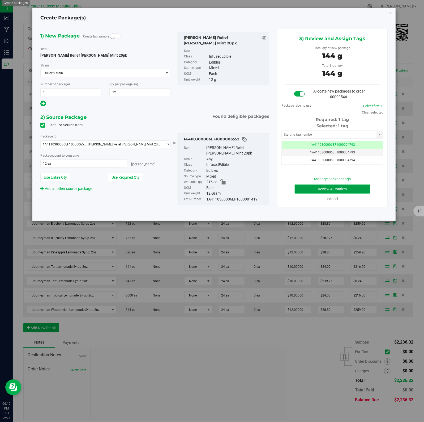
click at [322, 186] on button "Review & Confirm" at bounding box center [332, 188] width 75 height 9
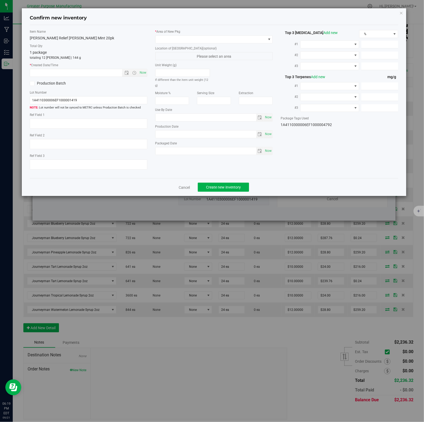
type input "[DATE]"
click at [142, 73] on span "Now" at bounding box center [142, 73] width 9 height 8
type input "9/21/2025 6:19 PM"
click at [256, 39] on span at bounding box center [211, 39] width 111 height 7
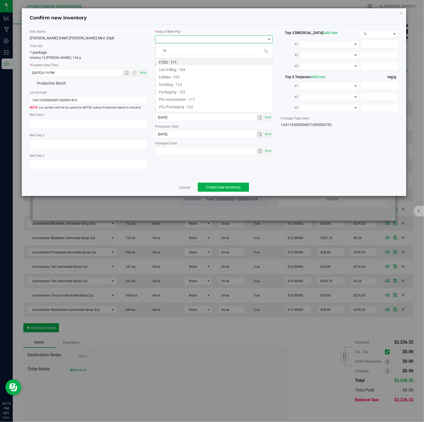
type input "108"
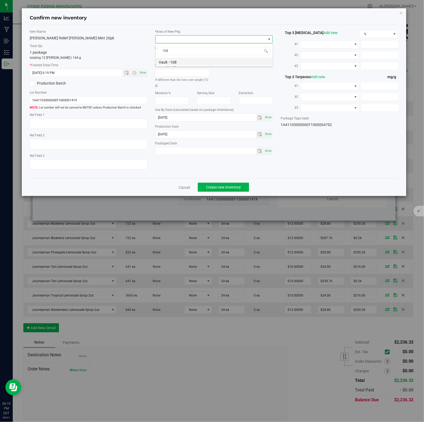
click at [174, 62] on li "Vault - 108" at bounding box center [214, 61] width 117 height 7
click at [221, 187] on span "Create new inventory" at bounding box center [223, 187] width 35 height 4
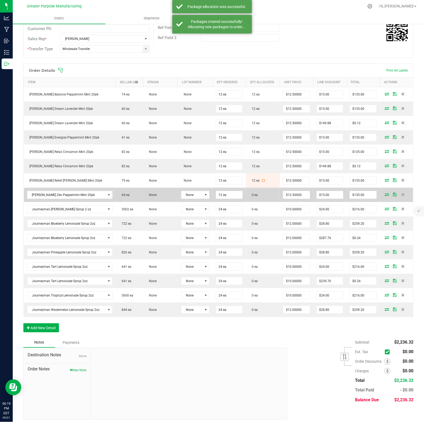
click at [385, 195] on icon at bounding box center [387, 194] width 4 height 3
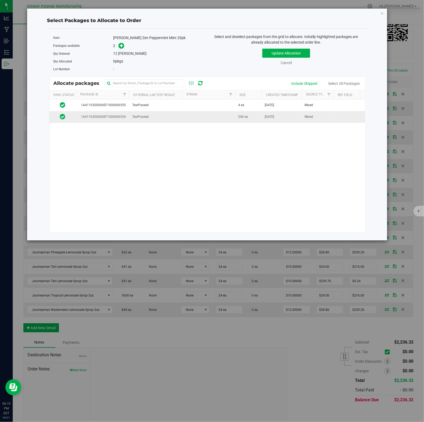
click at [237, 121] on td "240 ea" at bounding box center [248, 116] width 27 height 11
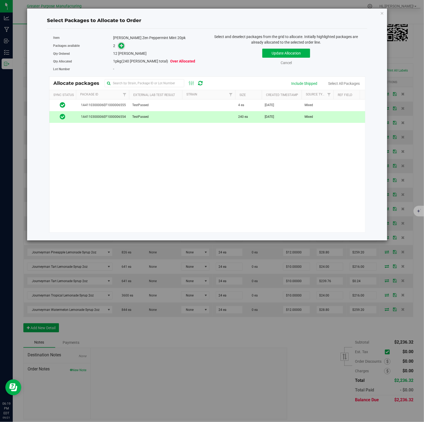
click at [121, 46] on icon at bounding box center [122, 46] width 4 height 4
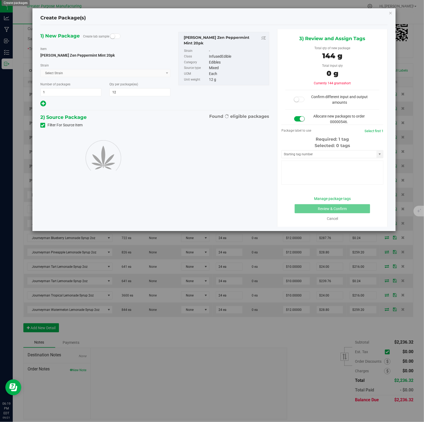
type input "12"
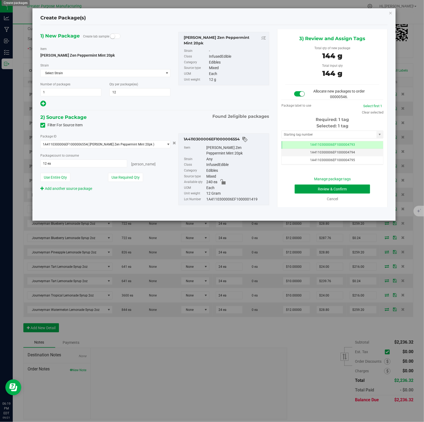
click at [322, 186] on button "Review & Confirm" at bounding box center [332, 188] width 75 height 9
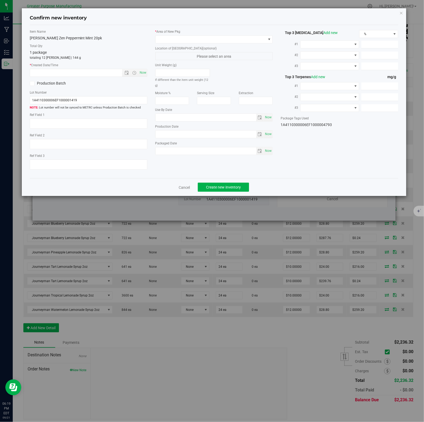
type input "[DATE]"
click at [142, 73] on span "Now" at bounding box center [142, 73] width 9 height 8
type input "9/21/2025 6:19 PM"
click at [256, 39] on span at bounding box center [211, 39] width 111 height 7
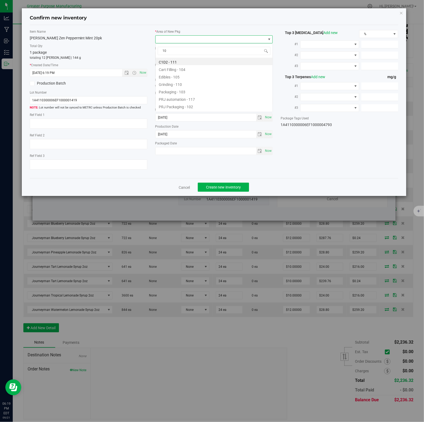
type input "108"
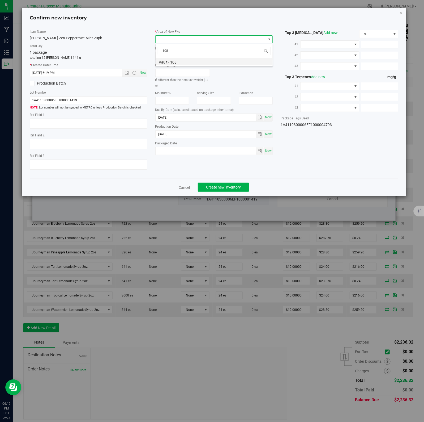
click at [174, 62] on li "Vault - 108" at bounding box center [214, 61] width 117 height 7
click at [221, 187] on span "Create new inventory" at bounding box center [223, 187] width 35 height 4
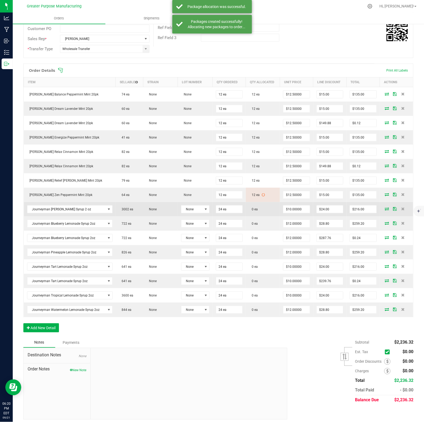
click at [385, 209] on icon at bounding box center [387, 208] width 4 height 3
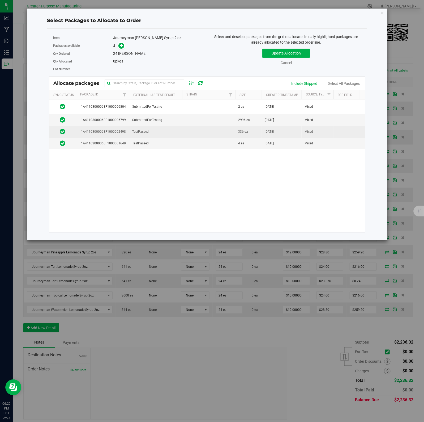
click at [182, 131] on td "TestPassed" at bounding box center [155, 132] width 53 height 12
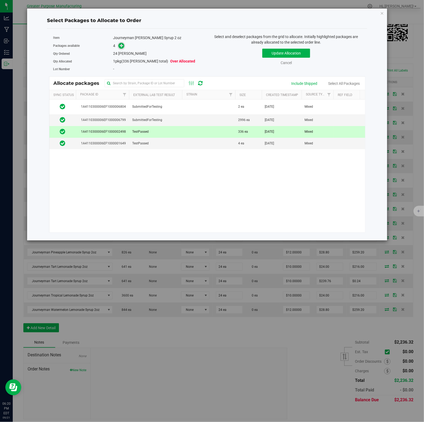
click at [121, 46] on icon at bounding box center [122, 46] width 4 height 4
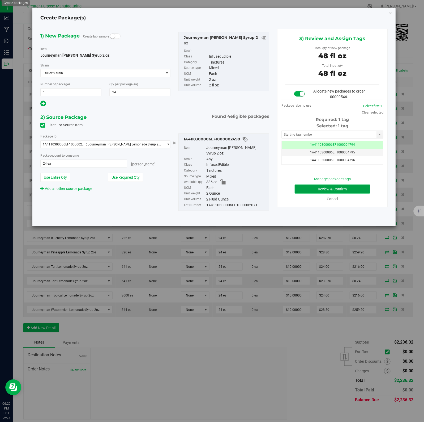
click at [322, 186] on button "Review & Confirm" at bounding box center [332, 188] width 75 height 9
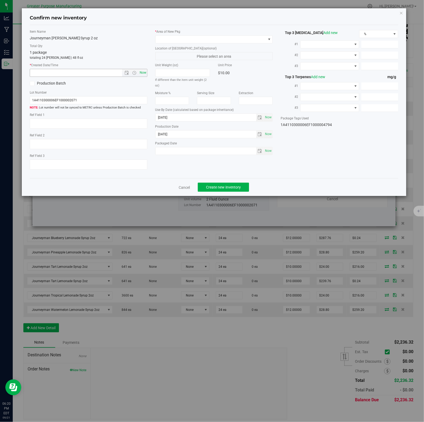
click at [142, 73] on span "Now" at bounding box center [142, 73] width 9 height 8
type input "9/21/2025 6:20 PM"
click at [256, 39] on span at bounding box center [211, 39] width 111 height 7
click at [174, 62] on li "Vault - 108" at bounding box center [214, 61] width 117 height 7
click at [221, 187] on span "Create new inventory" at bounding box center [223, 187] width 35 height 4
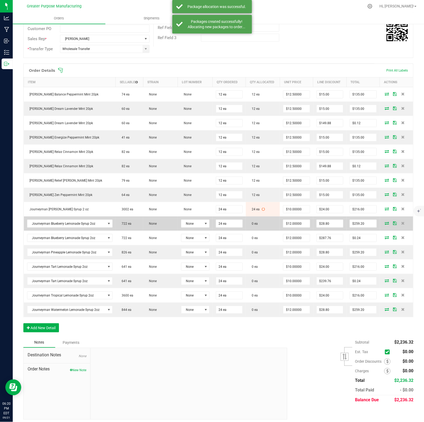
click at [385, 224] on icon at bounding box center [387, 222] width 4 height 3
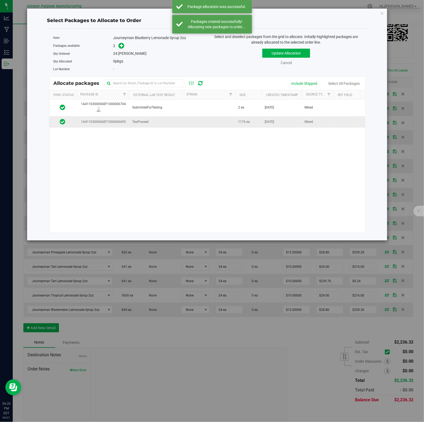
click at [197, 125] on td at bounding box center [208, 121] width 53 height 11
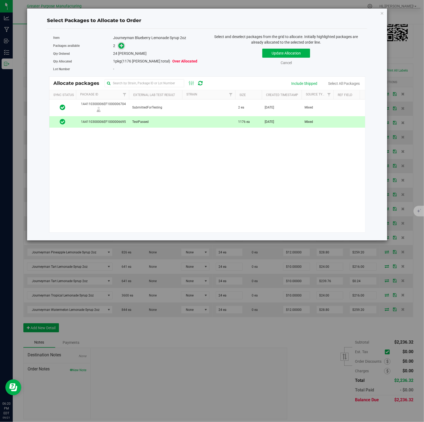
click at [121, 46] on icon at bounding box center [122, 46] width 4 height 4
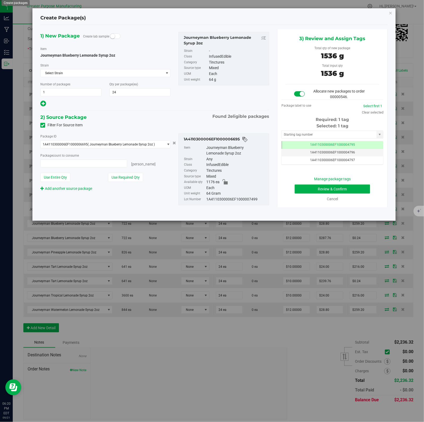
type input "24 ea"
click at [322, 186] on button "Review & Confirm" at bounding box center [332, 188] width 75 height 9
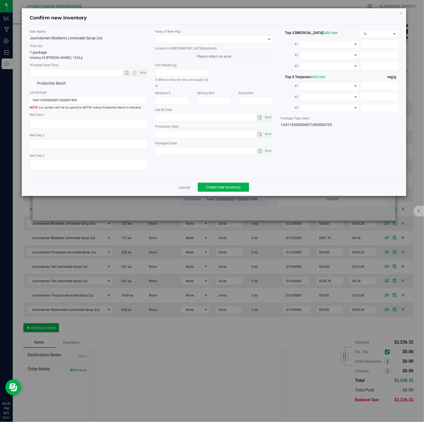
type input "2026-02-22"
type input "2025-08-23"
click at [142, 73] on span "Now" at bounding box center [142, 73] width 9 height 8
type input "9/21/2025 6:20 PM"
click at [256, 39] on span at bounding box center [211, 39] width 111 height 7
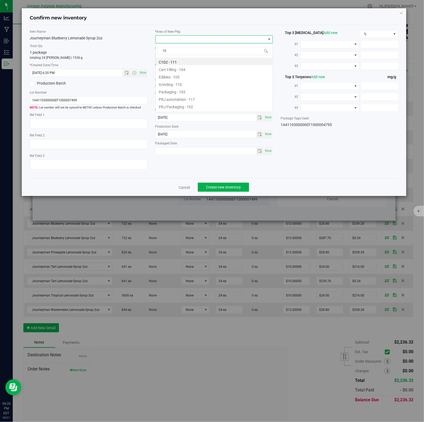
type input "108"
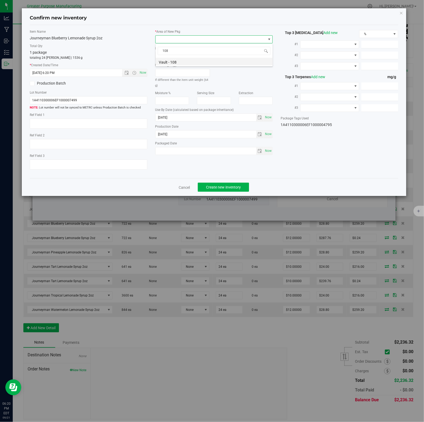
click at [174, 62] on li "Vault - 108" at bounding box center [214, 61] width 117 height 7
click at [221, 187] on span "Create new inventory" at bounding box center [223, 187] width 35 height 4
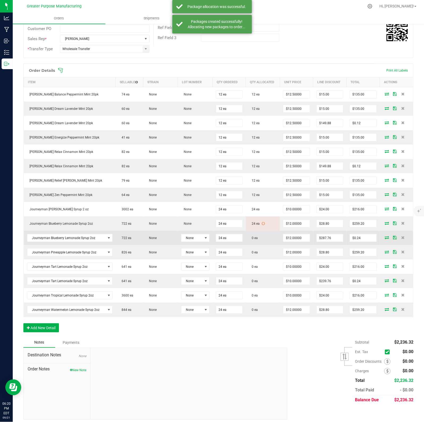
click at [385, 239] on icon at bounding box center [387, 237] width 4 height 3
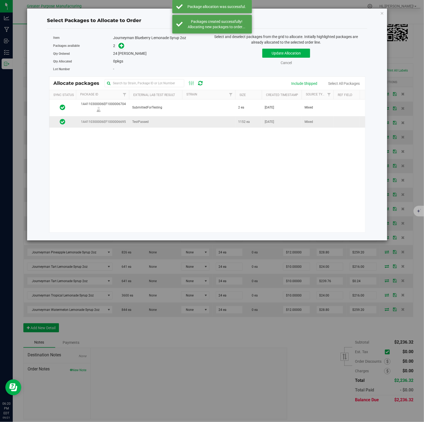
click at [168, 125] on td "TestPassed" at bounding box center [155, 121] width 53 height 11
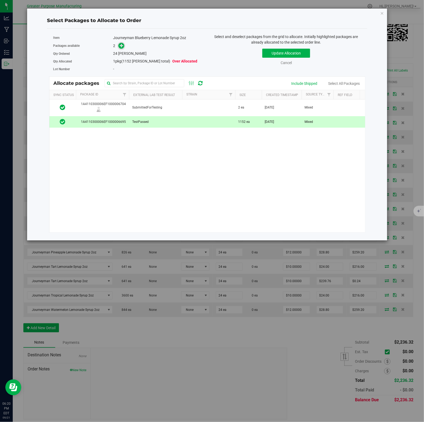
click at [121, 46] on icon at bounding box center [122, 46] width 4 height 4
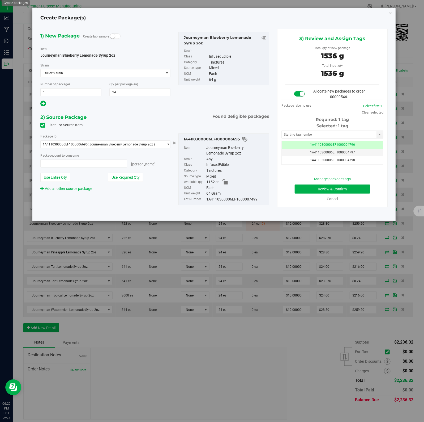
type input "24 ea"
click at [322, 186] on button "Review & Confirm" at bounding box center [332, 188] width 75 height 9
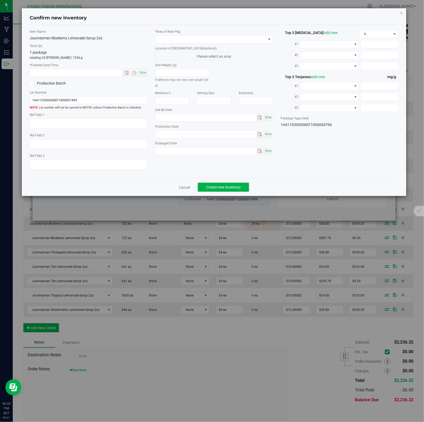
type input "2026-02-22"
type input "2025-08-23"
click at [142, 73] on span "Now" at bounding box center [142, 73] width 9 height 8
type input "9/21/2025 6:20 PM"
click at [256, 39] on span at bounding box center [211, 39] width 111 height 7
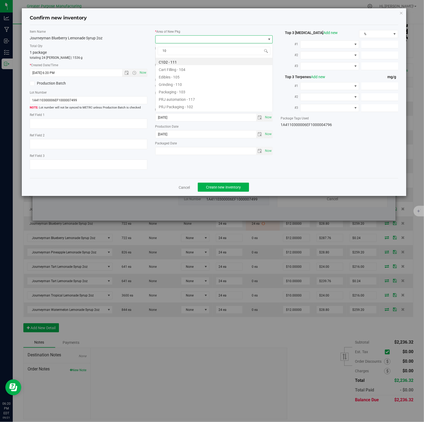
type input "108"
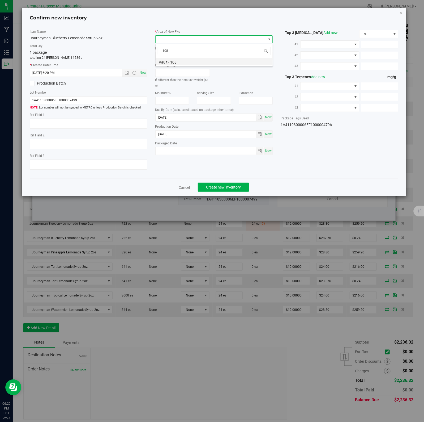
click at [174, 62] on li "Vault - 108" at bounding box center [214, 61] width 117 height 7
click at [221, 187] on span "Create new inventory" at bounding box center [223, 187] width 35 height 4
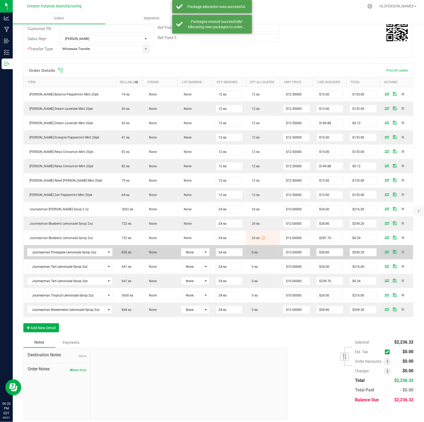
click at [385, 253] on icon at bounding box center [387, 251] width 4 height 3
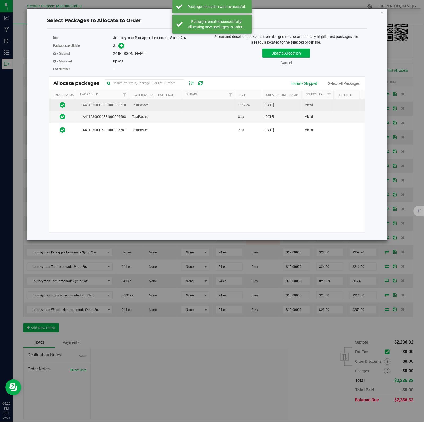
click at [163, 107] on td "TestPassed" at bounding box center [155, 105] width 53 height 12
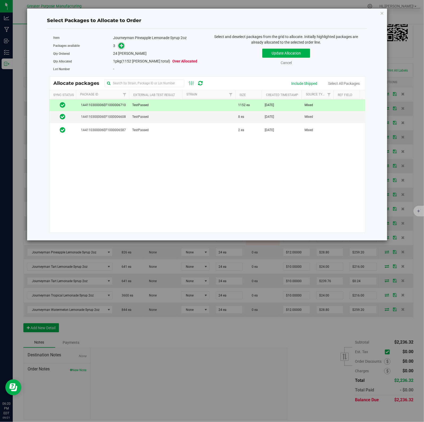
click at [121, 46] on icon at bounding box center [122, 46] width 4 height 4
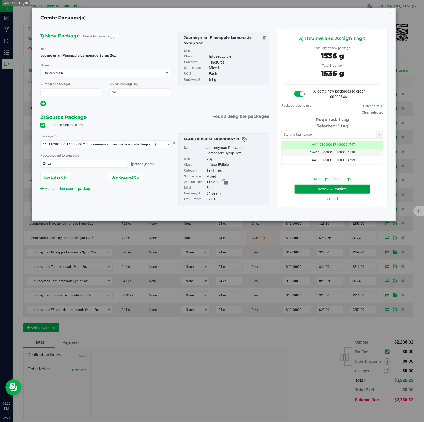
click at [322, 186] on button "Review & Confirm" at bounding box center [332, 188] width 75 height 9
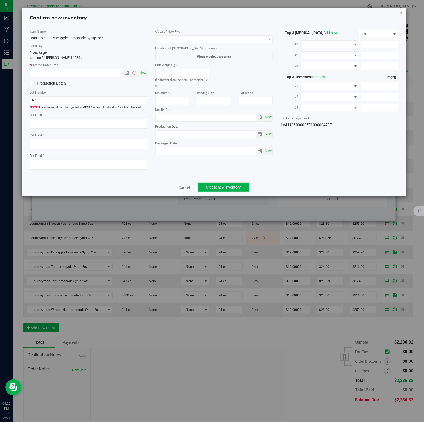
type input "2024-02-27"
type input "2025-08-27"
click at [142, 73] on span "Now" at bounding box center [142, 73] width 9 height 8
type input "9/21/2025 6:20 PM"
click at [256, 39] on span at bounding box center [211, 39] width 111 height 7
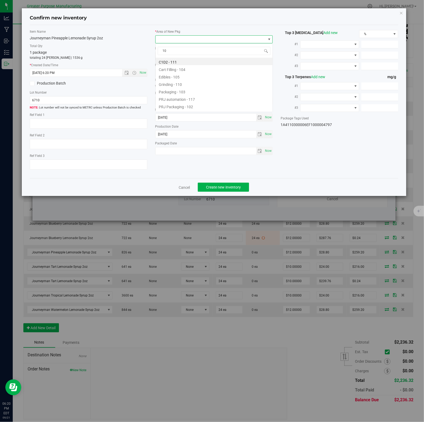
type input "108"
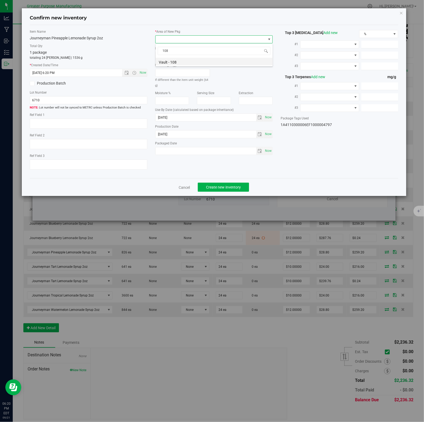
click at [174, 62] on li "Vault - 108" at bounding box center [214, 61] width 117 height 7
click at [221, 187] on span "Create new inventory" at bounding box center [223, 187] width 35 height 4
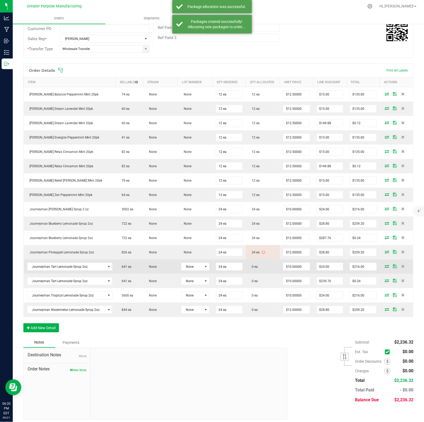
click at [385, 268] on icon at bounding box center [387, 265] width 4 height 3
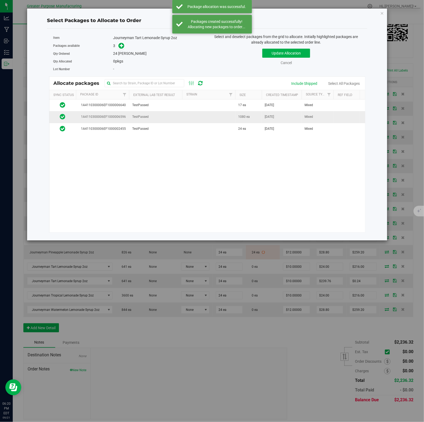
click at [172, 116] on td "TestPassed" at bounding box center [155, 117] width 53 height 12
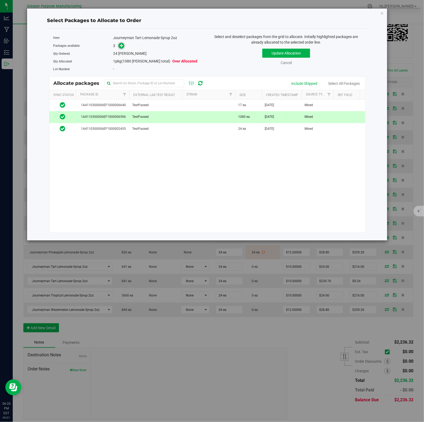
click at [121, 46] on icon at bounding box center [122, 46] width 4 height 4
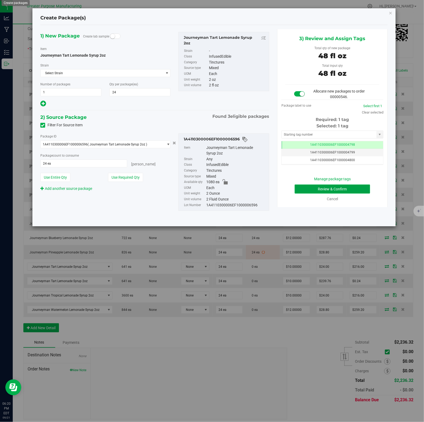
click at [322, 186] on button "Review & Confirm" at bounding box center [332, 188] width 75 height 9
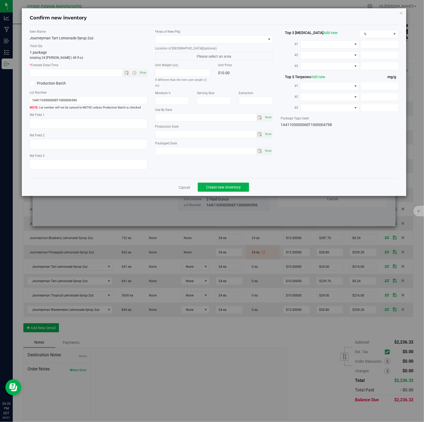
type input "2026-02-07"
type input "[DATE]"
click at [142, 73] on span "Now" at bounding box center [142, 73] width 9 height 8
type input "9/21/2025 6:20 PM"
click at [256, 39] on span at bounding box center [211, 39] width 111 height 7
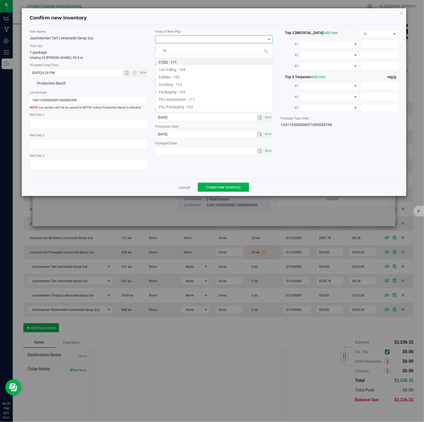
type input "108"
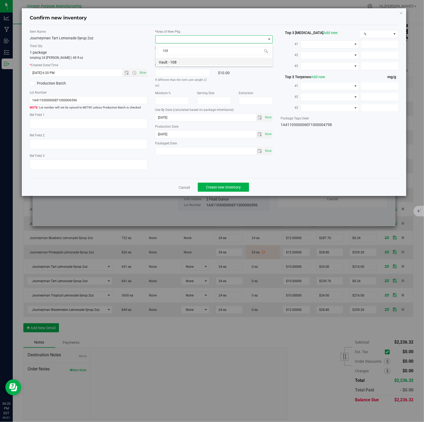
click at [174, 62] on li "Vault - 108" at bounding box center [214, 61] width 117 height 7
click at [221, 187] on span "Create new inventory" at bounding box center [223, 187] width 35 height 4
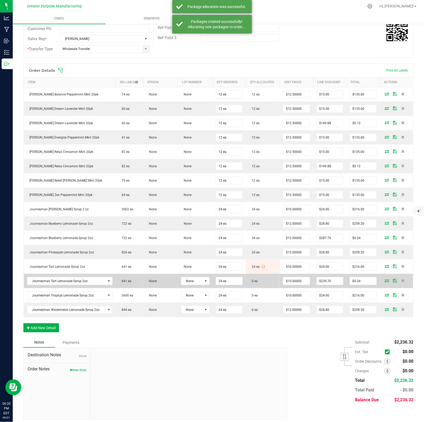
click at [385, 282] on icon at bounding box center [387, 280] width 4 height 3
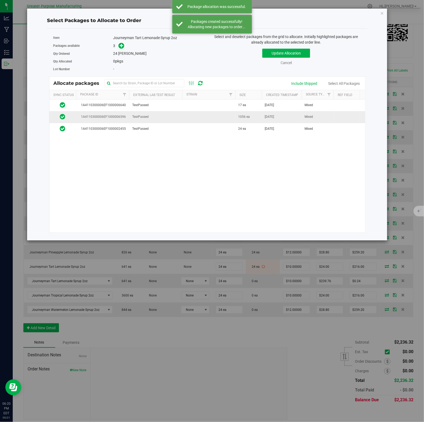
click at [207, 116] on td at bounding box center [208, 117] width 53 height 12
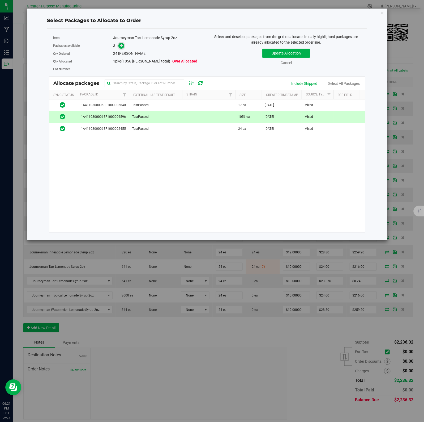
click at [121, 46] on icon at bounding box center [122, 46] width 4 height 4
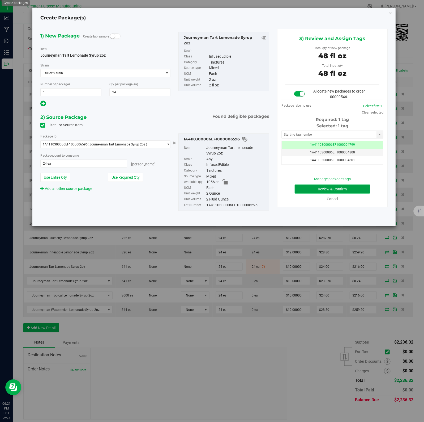
click at [322, 186] on button "Review & Confirm" at bounding box center [332, 188] width 75 height 9
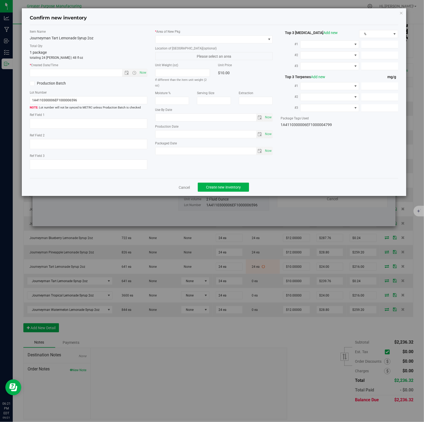
type input "2026-02-07"
type input "[DATE]"
click at [142, 73] on span "Now" at bounding box center [142, 73] width 9 height 8
type input "9/21/2025 6:21 PM"
click at [256, 39] on span at bounding box center [211, 39] width 111 height 7
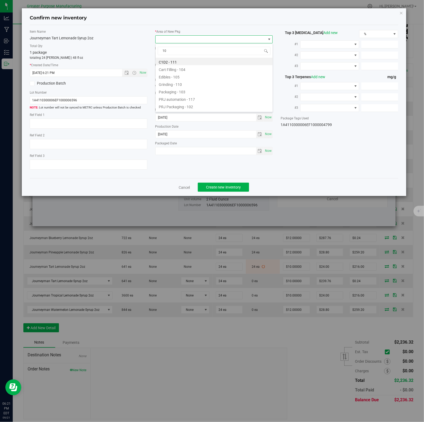
type input "108"
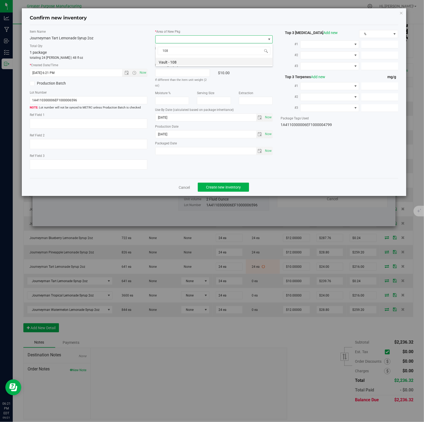
click at [174, 62] on li "Vault - 108" at bounding box center [214, 61] width 117 height 7
click at [221, 187] on span "Create new inventory" at bounding box center [223, 187] width 35 height 4
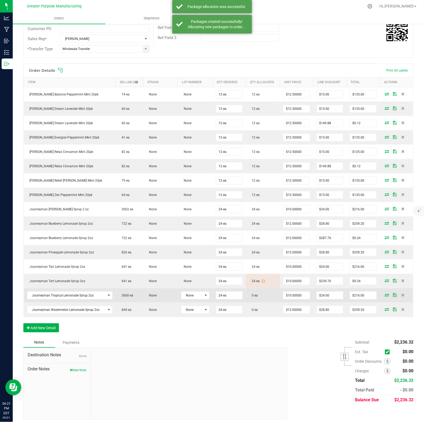
click at [385, 296] on icon at bounding box center [387, 294] width 4 height 3
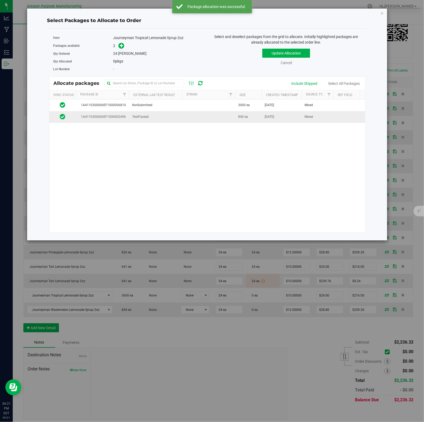
click at [213, 118] on td at bounding box center [208, 116] width 53 height 11
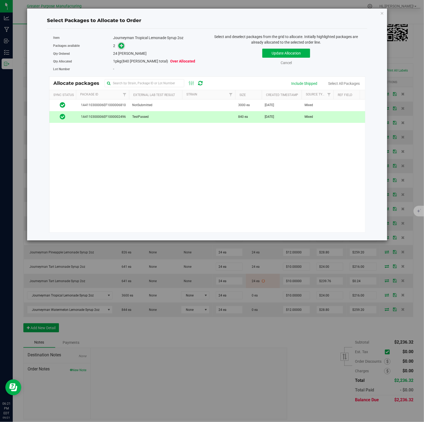
click at [121, 46] on icon at bounding box center [122, 46] width 4 height 4
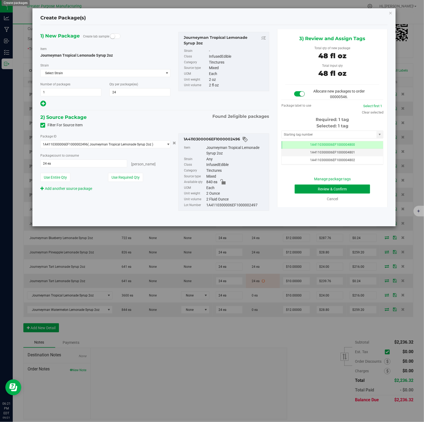
click at [322, 186] on button "Review & Confirm" at bounding box center [332, 188] width 75 height 9
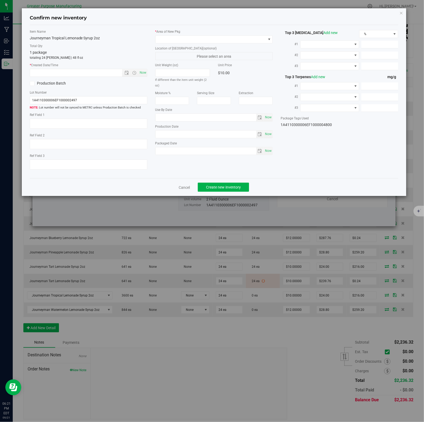
type input "2025-01-30"
type input "2025-07-03"
click at [142, 73] on span "Now" at bounding box center [142, 73] width 9 height 8
type input "9/21/2025 6:21 PM"
click at [256, 39] on span at bounding box center [211, 39] width 111 height 7
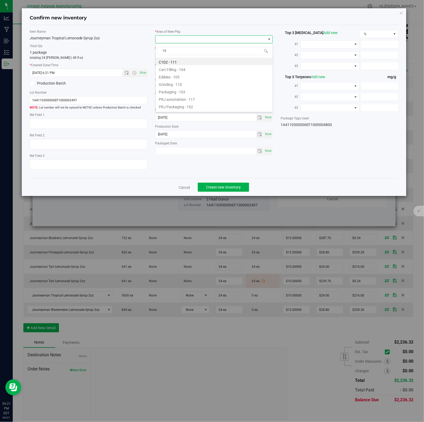
type input "108"
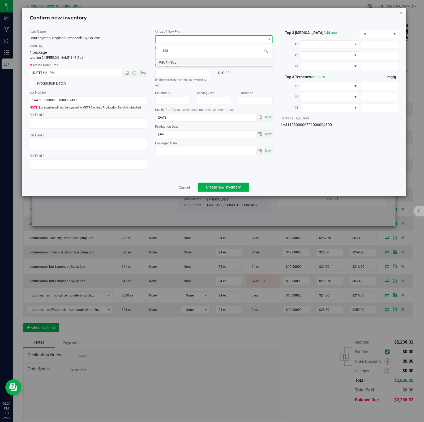
click at [174, 62] on li "Vault - 108" at bounding box center [214, 61] width 117 height 7
click at [221, 187] on span "Create new inventory" at bounding box center [223, 187] width 35 height 4
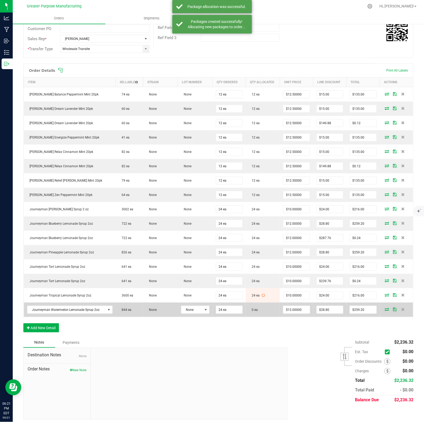
click at [385, 311] on icon at bounding box center [387, 308] width 4 height 3
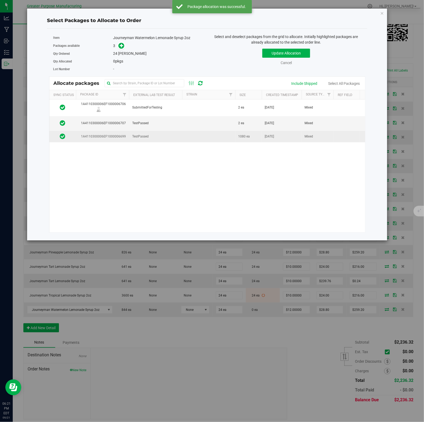
click at [181, 136] on td "TestPassed" at bounding box center [155, 136] width 53 height 11
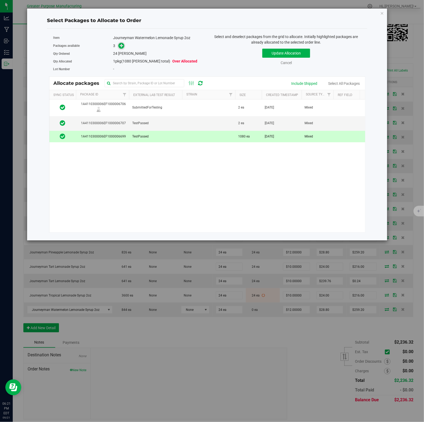
click at [121, 46] on icon at bounding box center [122, 46] width 4 height 4
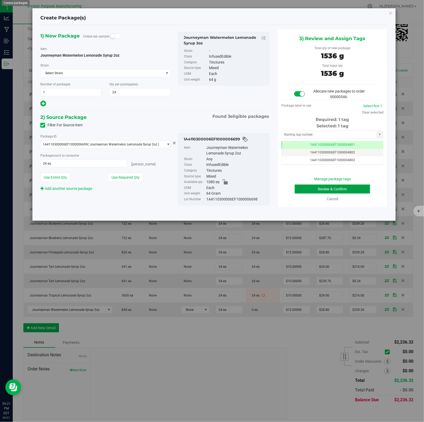
click at [322, 186] on button "Review & Confirm" at bounding box center [332, 188] width 75 height 9
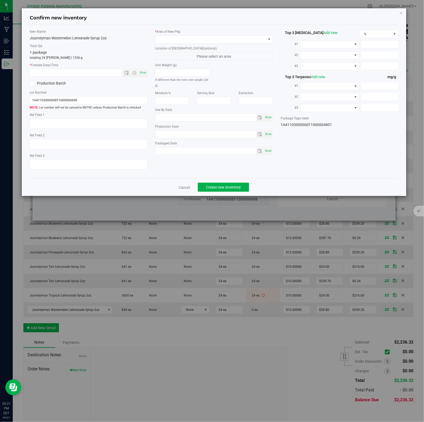
type input "2025-02-25"
type input "2025-08-26"
click at [142, 73] on span "Now" at bounding box center [142, 73] width 9 height 8
type input "9/21/2025 6:21 PM"
click at [256, 39] on span at bounding box center [211, 39] width 111 height 7
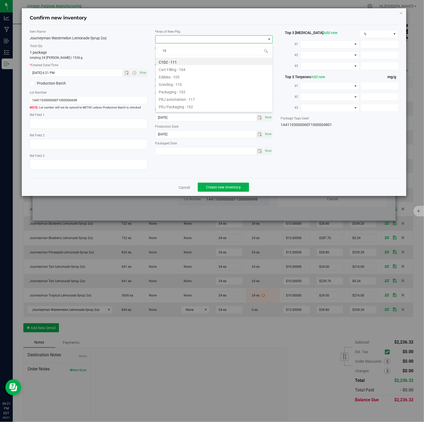
type input "108"
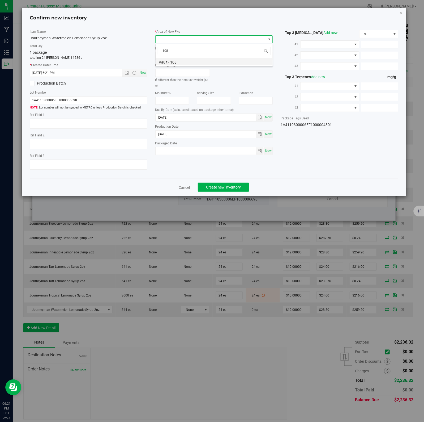
click at [174, 62] on li "Vault - 108" at bounding box center [214, 61] width 117 height 7
click at [221, 187] on span "Create new inventory" at bounding box center [223, 187] width 35 height 4
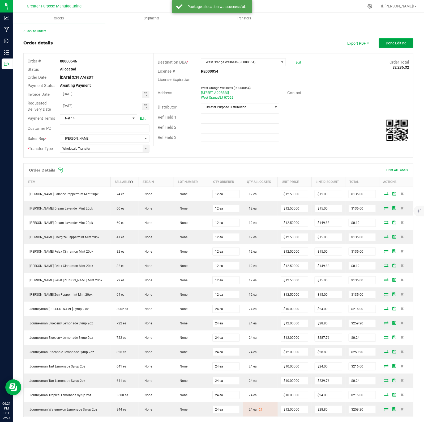
click at [391, 46] on button "Done Editing" at bounding box center [396, 43] width 35 height 10
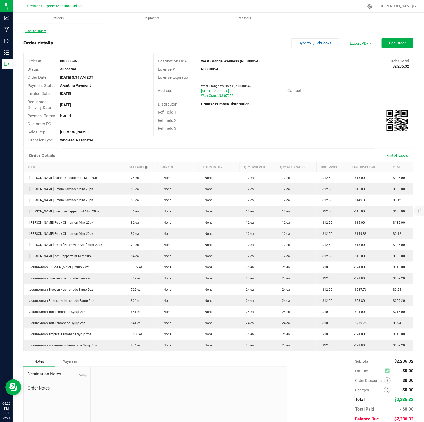
click at [39, 31] on link "Back to Orders" at bounding box center [34, 31] width 23 height 4
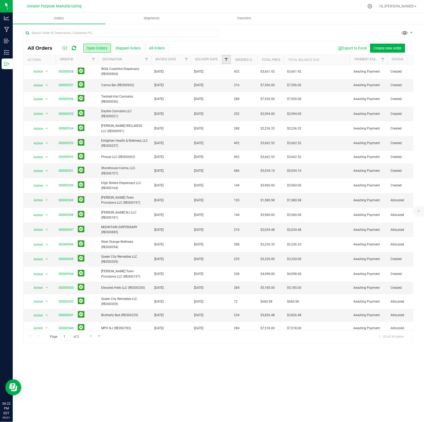
click at [226, 59] on span "Filter" at bounding box center [226, 59] width 4 height 4
click at [277, 95] on span "select" at bounding box center [276, 91] width 8 height 7
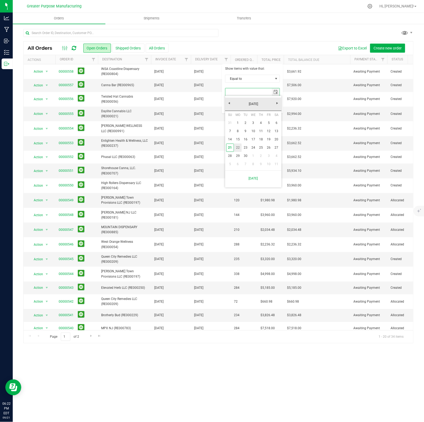
click at [236, 149] on link "22" at bounding box center [238, 147] width 8 height 8
type input "[DATE]"
click at [241, 108] on button "Filter" at bounding box center [238, 106] width 26 height 12
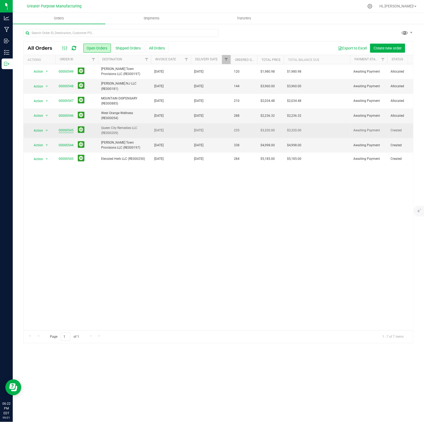
click at [67, 131] on link "00000545" at bounding box center [66, 130] width 15 height 5
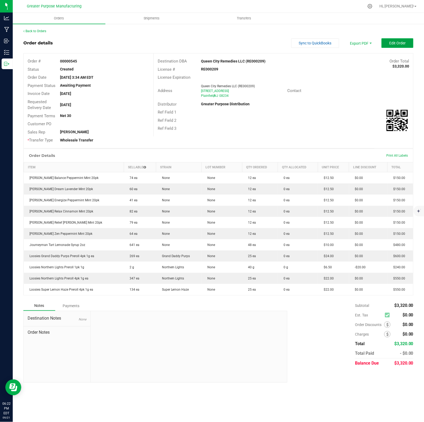
click at [400, 42] on span "Edit Order" at bounding box center [397, 43] width 16 height 4
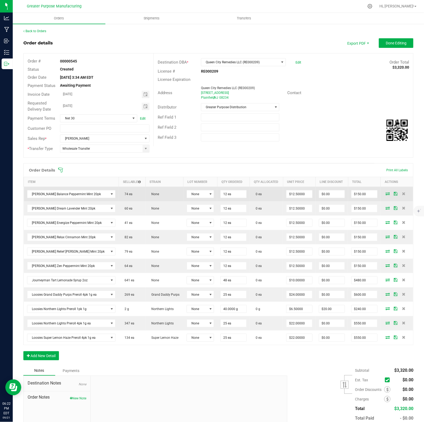
click at [386, 193] on icon at bounding box center [388, 193] width 4 height 3
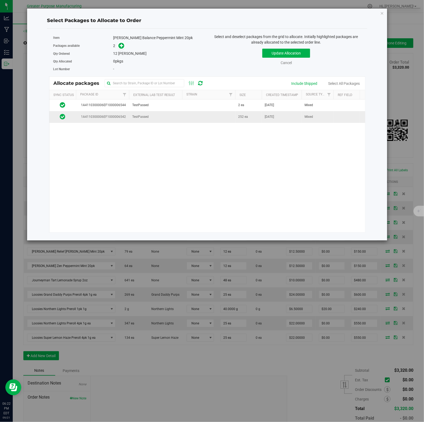
click at [234, 120] on td at bounding box center [208, 116] width 53 height 11
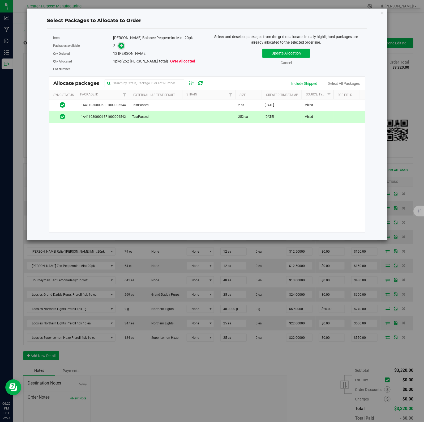
click at [121, 46] on icon at bounding box center [122, 46] width 4 height 4
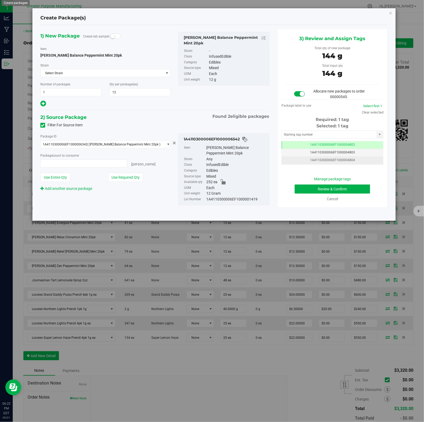
type input "12 ea"
click at [322, 186] on button "Review & Confirm" at bounding box center [332, 188] width 75 height 9
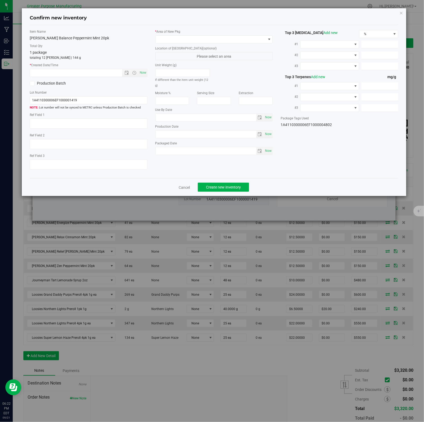
type input "2025-01-01"
type input "2025-07-29"
click at [142, 73] on span "Now" at bounding box center [142, 73] width 9 height 8
type input "9/21/2025 6:22 PM"
click at [256, 39] on span at bounding box center [211, 39] width 111 height 7
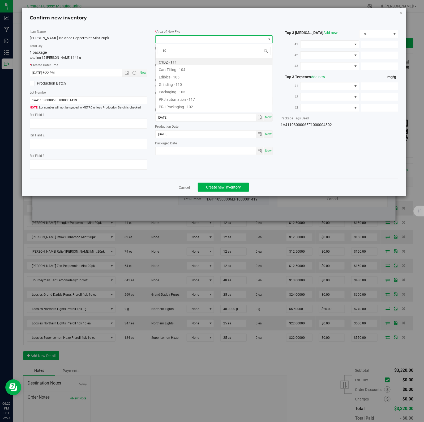
type input "108"
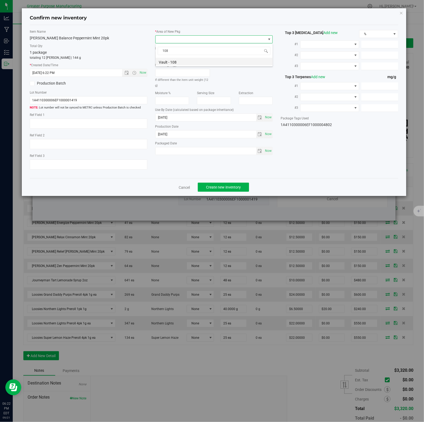
click at [174, 62] on li "Vault - 108" at bounding box center [214, 61] width 117 height 7
click at [221, 187] on span "Create new inventory" at bounding box center [223, 187] width 35 height 4
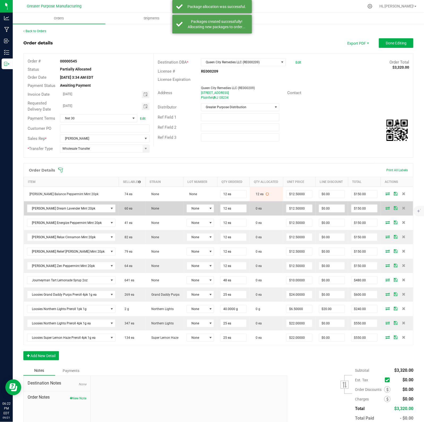
click at [386, 209] on icon at bounding box center [388, 207] width 4 height 3
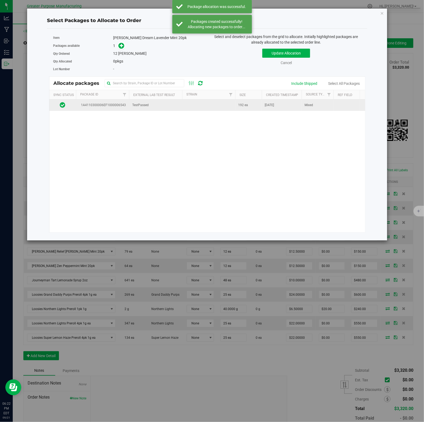
click at [251, 105] on td "192 ea" at bounding box center [248, 104] width 27 height 11
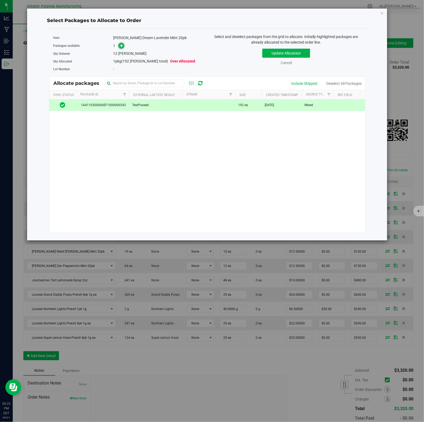
click at [121, 46] on icon at bounding box center [122, 46] width 4 height 4
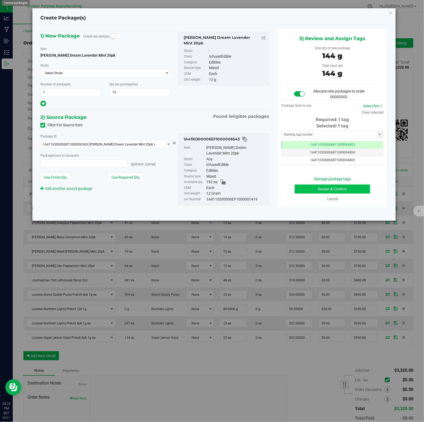
type input "12 ea"
click at [322, 186] on button "Review & Confirm" at bounding box center [332, 188] width 75 height 9
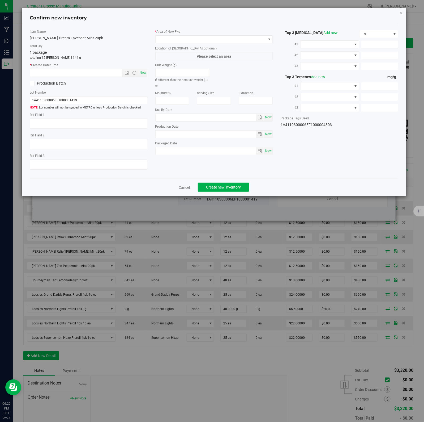
type input "2025-12-26"
type input "2025-07-29"
click at [142, 73] on span "Now" at bounding box center [142, 73] width 9 height 8
type input "9/21/2025 6:22 PM"
click at [256, 39] on span at bounding box center [211, 39] width 111 height 7
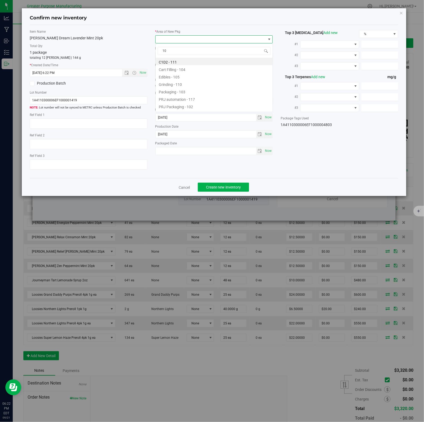
type input "108"
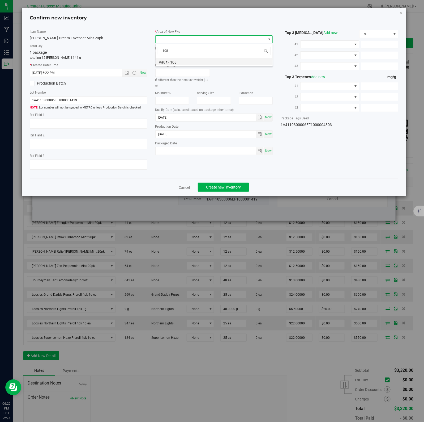
click at [174, 62] on li "Vault - 108" at bounding box center [214, 61] width 117 height 7
click at [221, 187] on span "Create new inventory" at bounding box center [223, 187] width 35 height 4
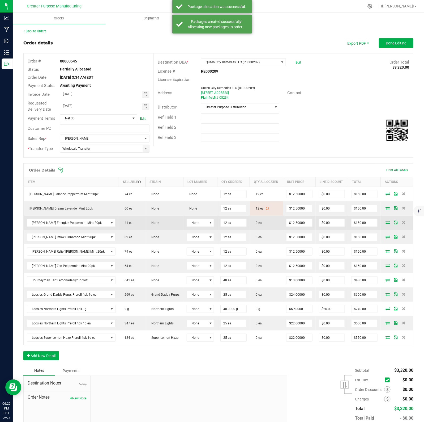
click at [386, 223] on icon at bounding box center [388, 222] width 4 height 3
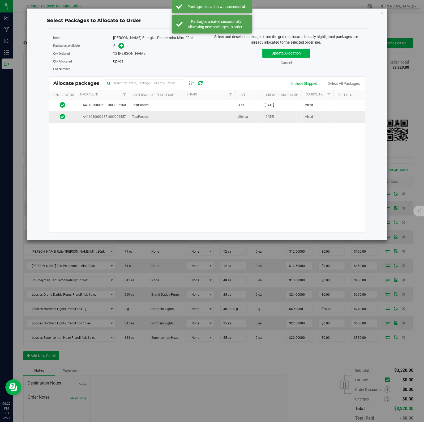
click at [237, 118] on td "206 ea" at bounding box center [248, 116] width 27 height 11
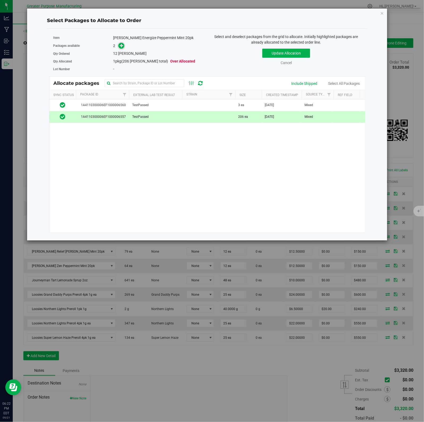
click at [121, 46] on icon at bounding box center [122, 46] width 4 height 4
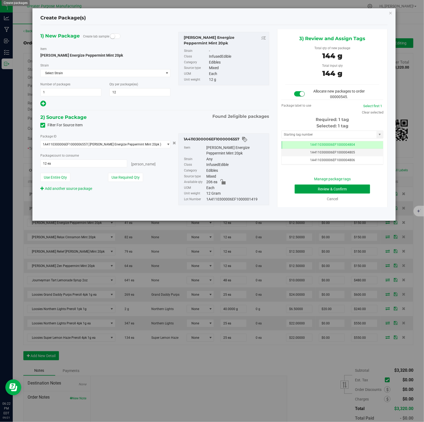
click at [322, 186] on button "Review & Confirm" at bounding box center [332, 188] width 75 height 9
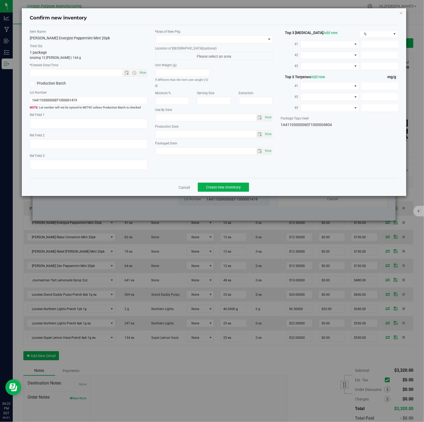
type input "2026-01-31"
type input "[DATE]"
click at [142, 73] on span "Now" at bounding box center [142, 73] width 9 height 8
type input "9/21/2025 6:22 PM"
click at [256, 39] on span at bounding box center [211, 39] width 111 height 7
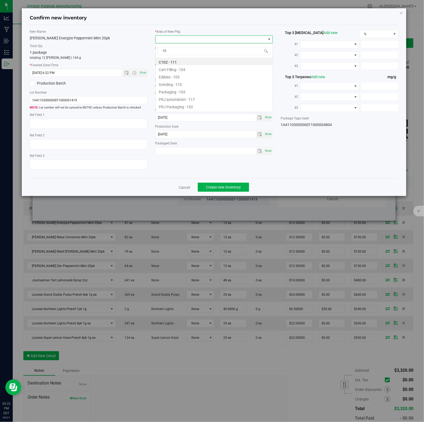
type input "108"
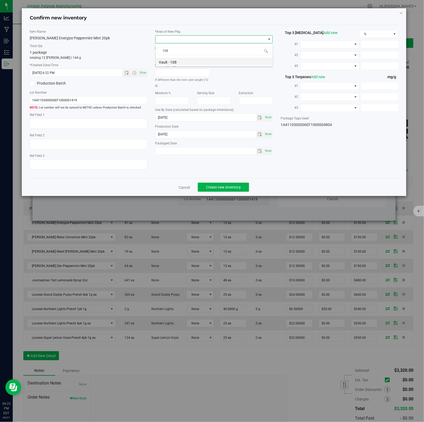
click at [174, 62] on li "Vault - 108" at bounding box center [214, 61] width 117 height 7
click at [221, 187] on span "Create new inventory" at bounding box center [223, 187] width 35 height 4
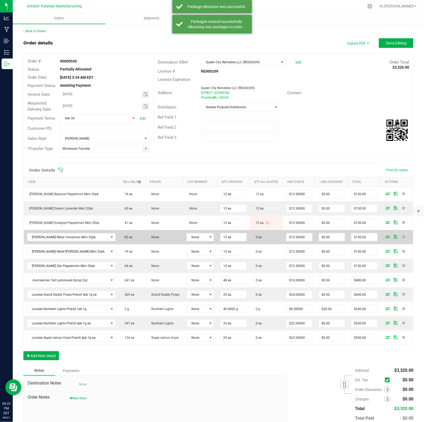
click at [386, 238] on icon at bounding box center [388, 236] width 4 height 3
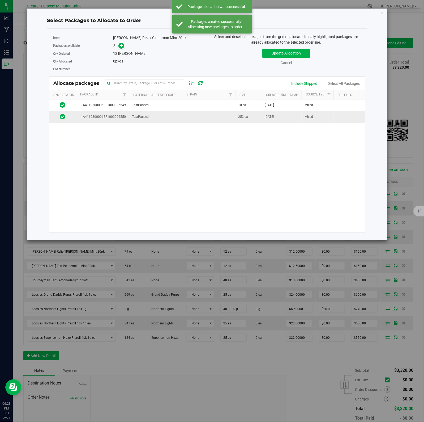
click at [235, 117] on td at bounding box center [208, 116] width 53 height 11
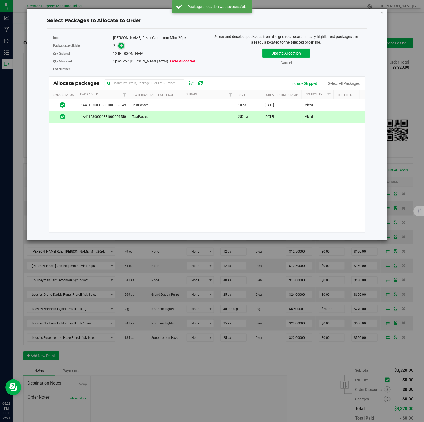
click at [121, 46] on icon at bounding box center [122, 46] width 4 height 4
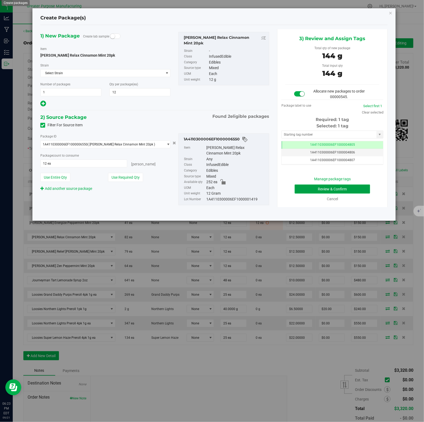
click at [322, 186] on button "Review & Confirm" at bounding box center [332, 188] width 75 height 9
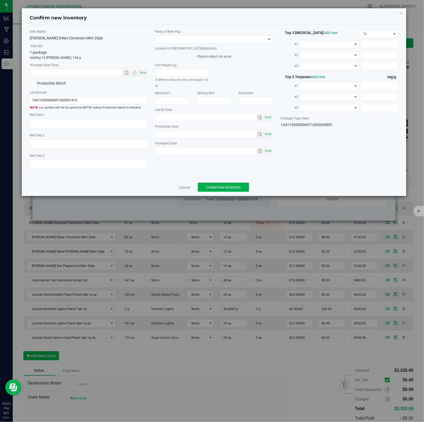
type input "2025-12-30"
type input "[DATE]"
click at [142, 73] on span "Now" at bounding box center [142, 73] width 9 height 8
type input "9/21/2025 6:23 PM"
click at [256, 39] on span at bounding box center [211, 39] width 111 height 7
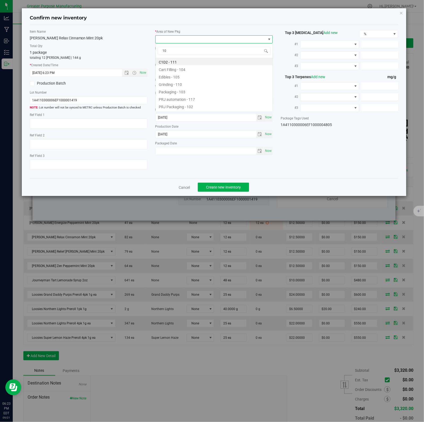
type input "108"
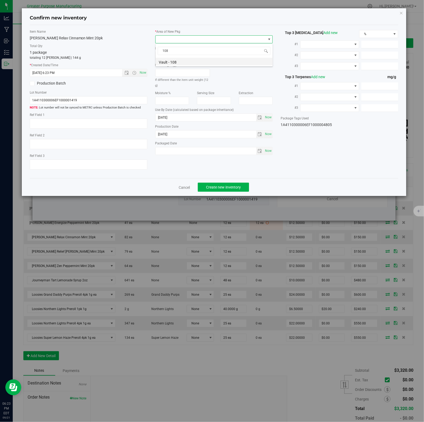
click at [174, 62] on li "Vault - 108" at bounding box center [214, 61] width 117 height 7
click at [221, 187] on span "Create new inventory" at bounding box center [223, 187] width 35 height 4
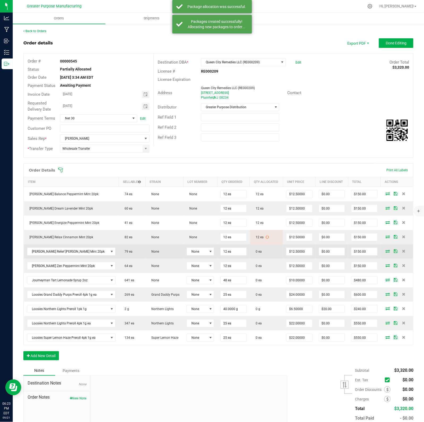
click at [386, 252] on icon at bounding box center [388, 250] width 4 height 3
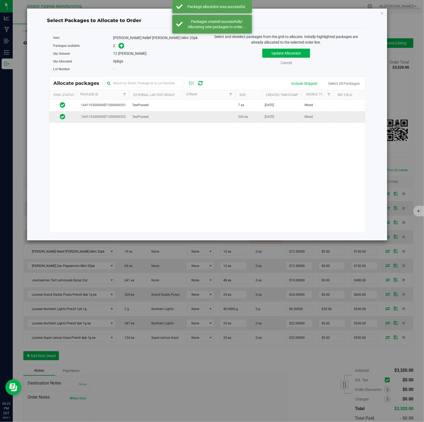
click at [192, 120] on td at bounding box center [208, 116] width 53 height 11
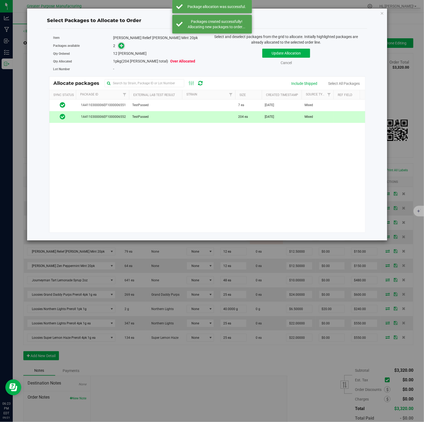
click at [121, 46] on icon at bounding box center [122, 46] width 4 height 4
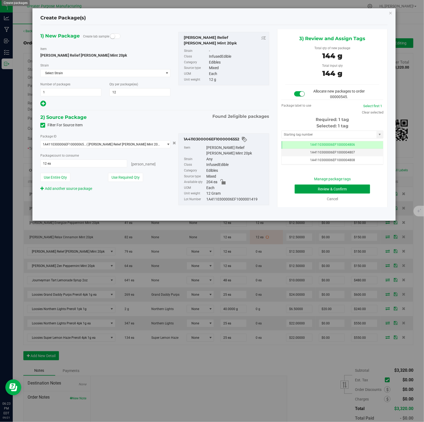
click at [322, 186] on button "Review & Confirm" at bounding box center [332, 188] width 75 height 9
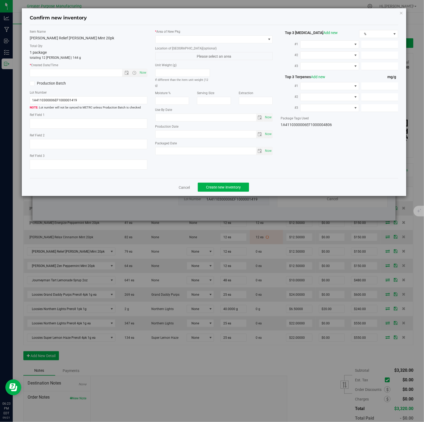
type input "[DATE]"
click at [142, 73] on span "Now" at bounding box center [142, 73] width 9 height 8
type input "9/21/2025 6:23 PM"
click at [256, 39] on span at bounding box center [211, 39] width 111 height 7
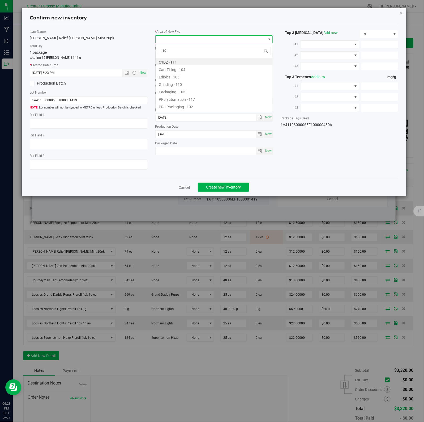
type input "108"
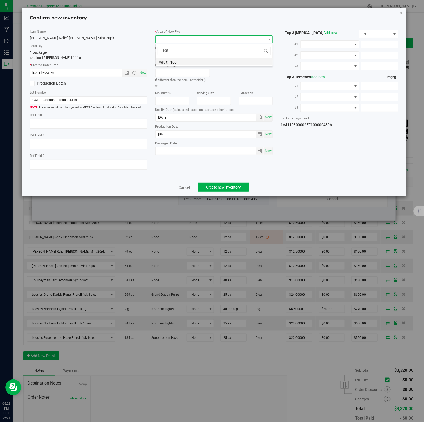
click at [174, 62] on li "Vault - 108" at bounding box center [214, 61] width 117 height 7
click at [221, 187] on span "Create new inventory" at bounding box center [223, 187] width 35 height 4
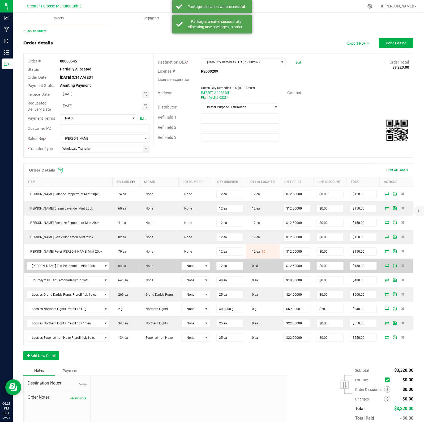
click at [385, 267] on icon at bounding box center [387, 265] width 4 height 3
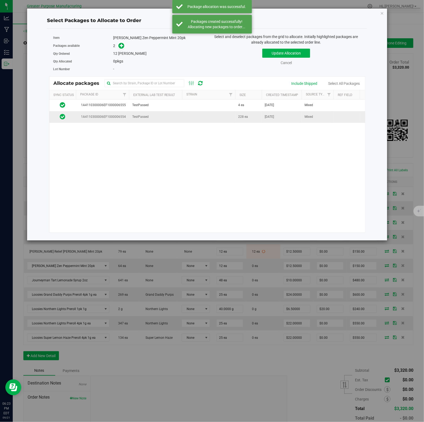
click at [231, 116] on td at bounding box center [208, 116] width 53 height 11
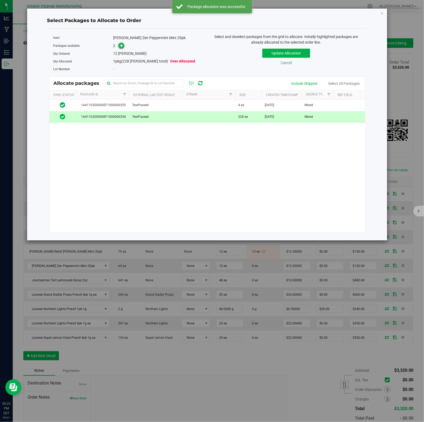
click at [121, 46] on icon at bounding box center [122, 46] width 4 height 4
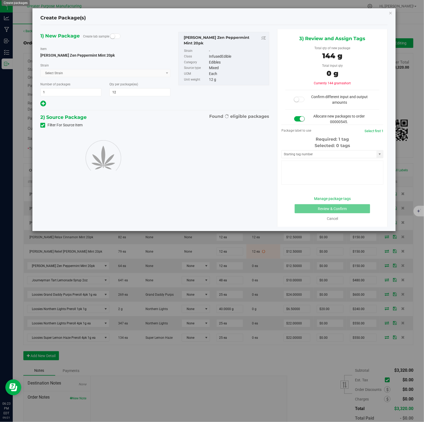
type input "12"
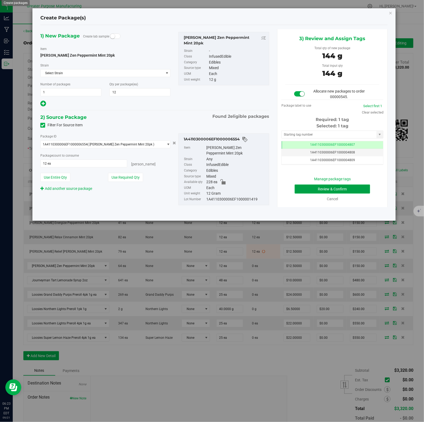
click at [322, 186] on button "Review & Confirm" at bounding box center [332, 188] width 75 height 9
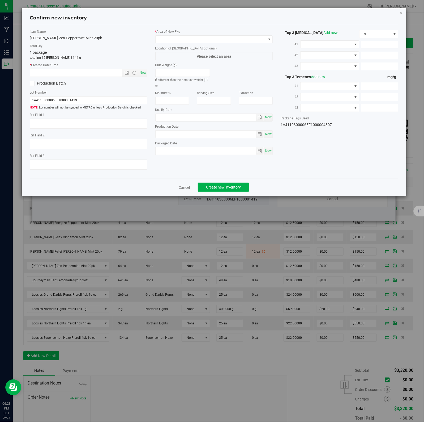
type input "2026-01-27"
type input "2025-07-31"
click at [142, 73] on span "Now" at bounding box center [142, 73] width 9 height 8
type input "9/21/2025 6:23 PM"
click at [256, 39] on span at bounding box center [211, 39] width 111 height 7
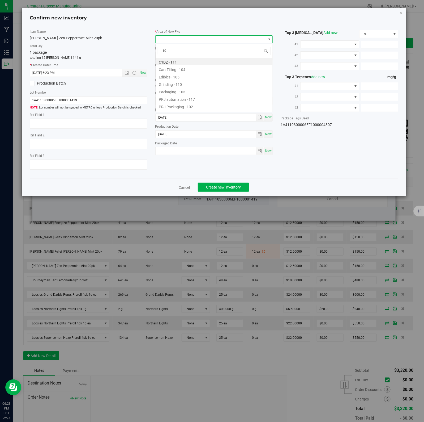
type input "108"
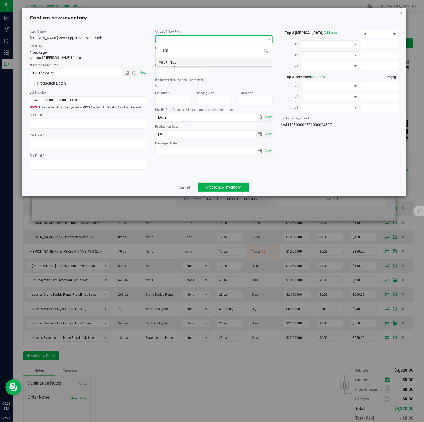
click at [174, 62] on li "Vault - 108" at bounding box center [214, 61] width 117 height 7
click at [221, 187] on span "Create new inventory" at bounding box center [223, 187] width 35 height 4
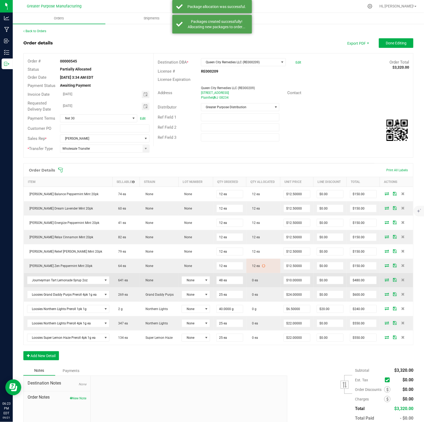
click at [385, 281] on icon at bounding box center [387, 279] width 4 height 3
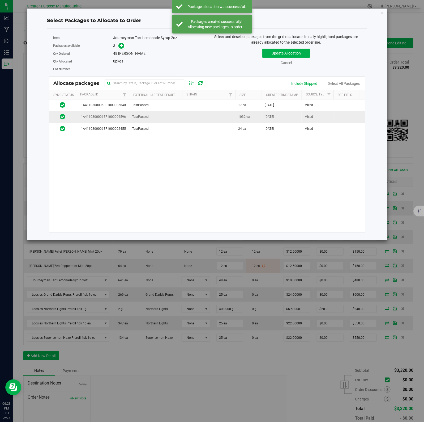
click at [217, 117] on td at bounding box center [208, 117] width 53 height 12
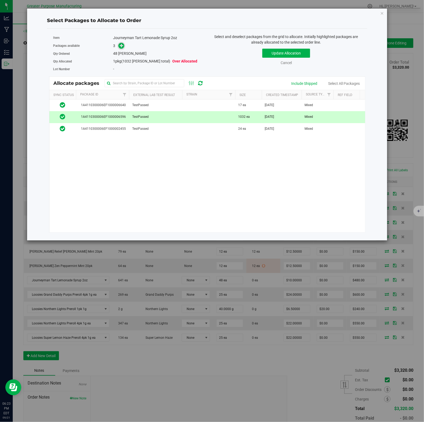
click at [121, 46] on icon at bounding box center [122, 46] width 4 height 4
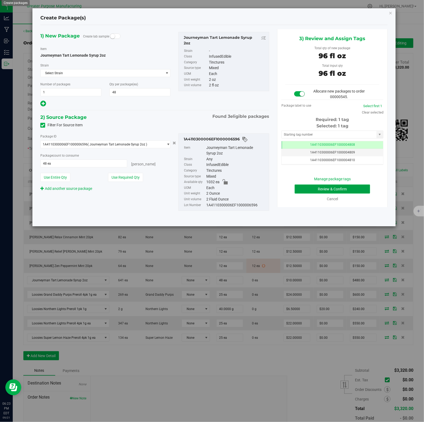
click at [322, 186] on button "Review & Confirm" at bounding box center [332, 188] width 75 height 9
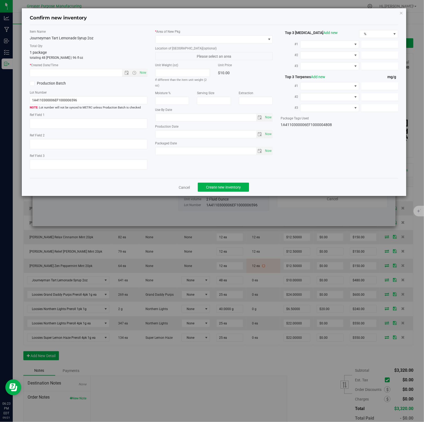
type input "2026-02-07"
type input "2025-08-06"
click at [142, 73] on span "Now" at bounding box center [142, 73] width 9 height 8
type input "9/21/2025 6:23 PM"
click at [256, 39] on span at bounding box center [211, 39] width 111 height 7
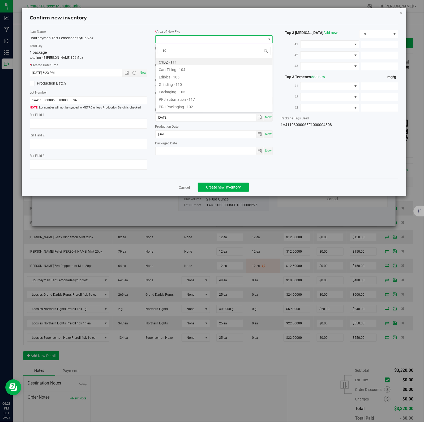
type input "108"
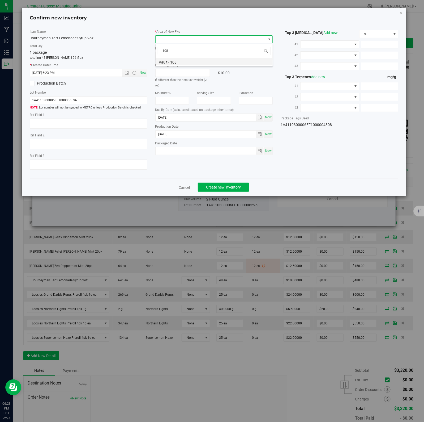
click at [174, 62] on li "Vault - 108" at bounding box center [214, 61] width 117 height 7
click at [221, 187] on span "Create new inventory" at bounding box center [223, 187] width 35 height 4
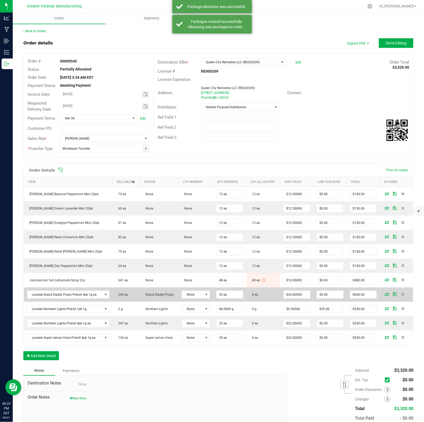
click at [385, 295] on icon at bounding box center [387, 293] width 4 height 3
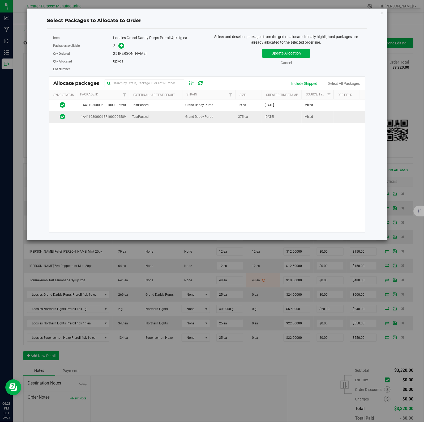
click at [217, 119] on td "Grand Daddy Purps" at bounding box center [208, 116] width 53 height 11
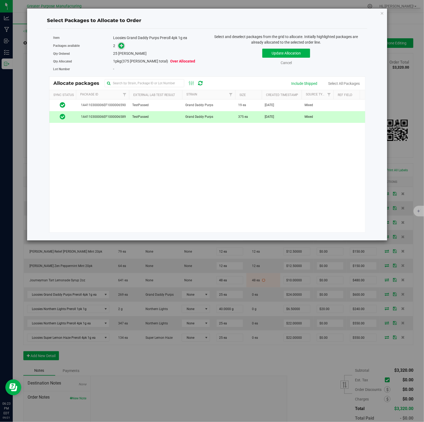
click at [121, 46] on icon at bounding box center [122, 46] width 4 height 4
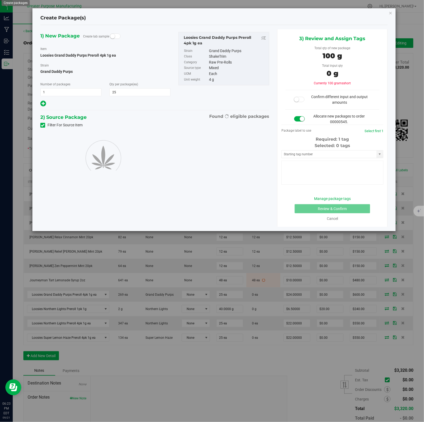
type input "25"
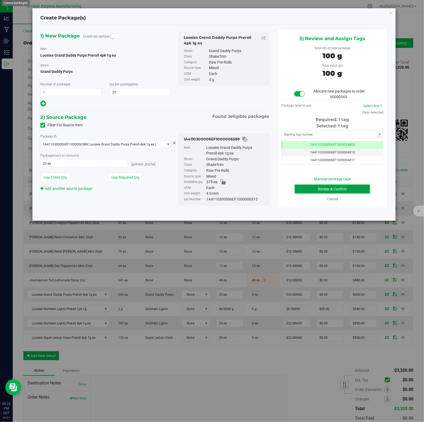
click at [322, 186] on button "Review & Confirm" at bounding box center [332, 188] width 75 height 9
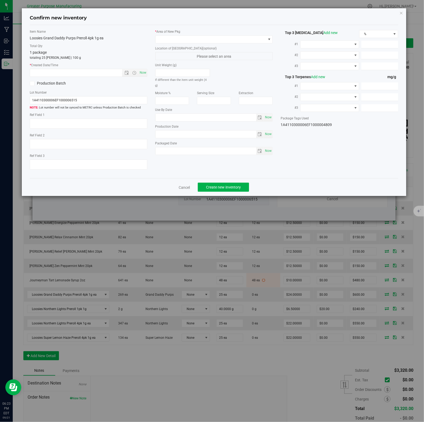
type input "2006-02-02"
type input "2025-08-06"
click at [142, 73] on span "Now" at bounding box center [142, 73] width 9 height 8
type input "9/21/2025 6:23 PM"
click at [256, 39] on span at bounding box center [211, 39] width 111 height 7
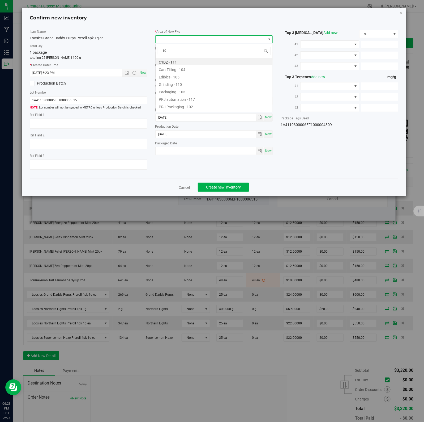
type input "108"
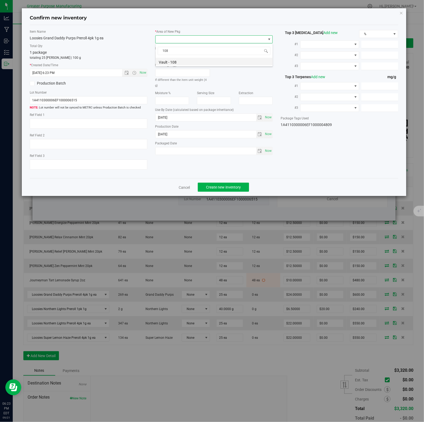
click at [174, 62] on li "Vault - 108" at bounding box center [214, 61] width 117 height 7
click at [221, 187] on span "Create new inventory" at bounding box center [223, 187] width 35 height 4
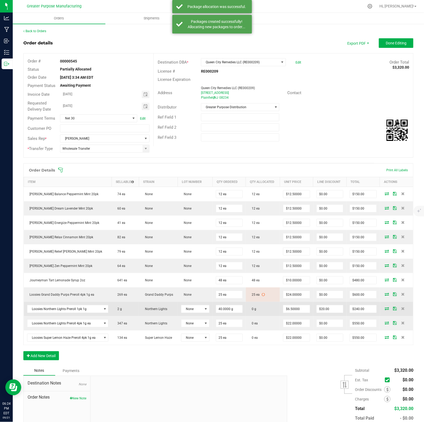
click at [385, 310] on icon at bounding box center [387, 308] width 4 height 3
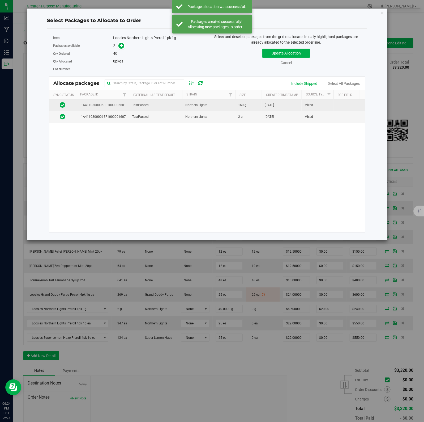
click at [210, 105] on td "Northern Lights" at bounding box center [208, 105] width 53 height 12
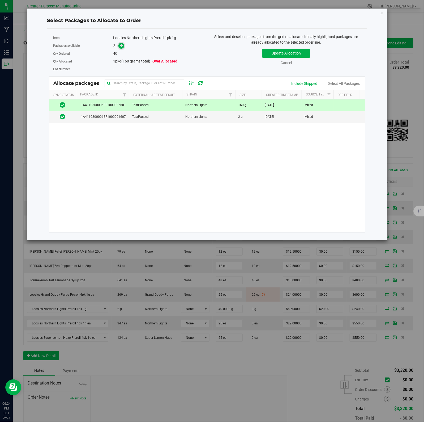
click at [121, 46] on icon at bounding box center [122, 46] width 4 height 4
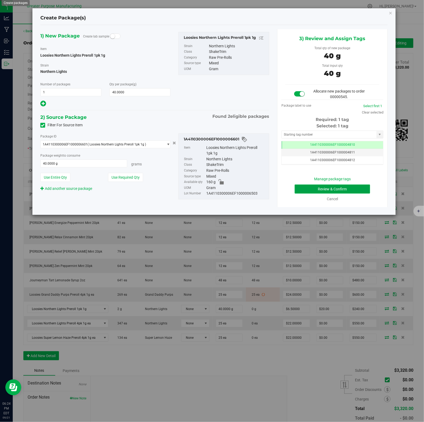
click at [322, 186] on button "Review & Confirm" at bounding box center [332, 188] width 75 height 9
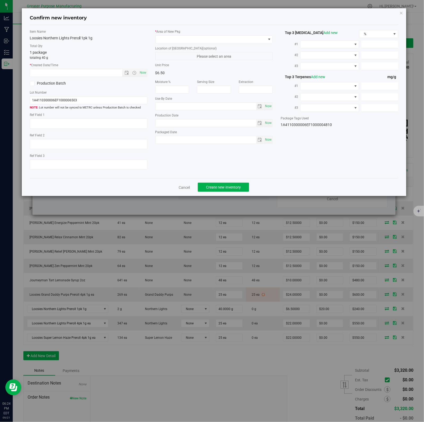
type input "2025-02-10"
type input "2025-08-10"
click at [142, 73] on span "Now" at bounding box center [142, 73] width 9 height 8
type input "9/21/2025 6:24 PM"
click at [256, 39] on span at bounding box center [211, 39] width 111 height 7
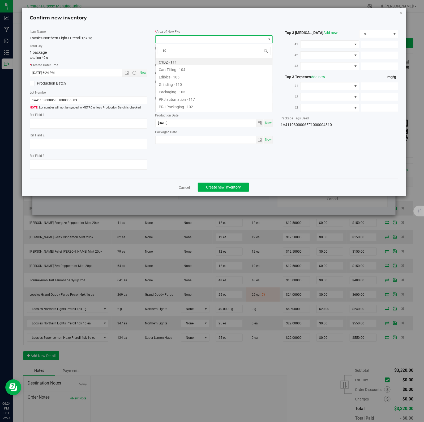
type input "108"
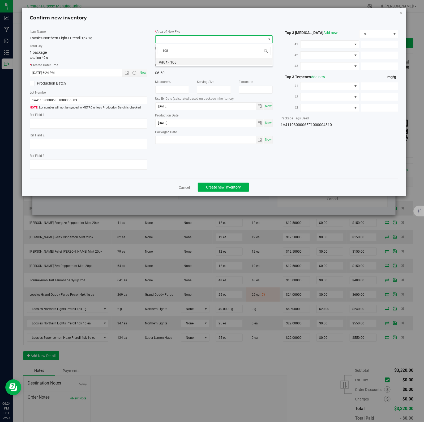
click at [174, 62] on li "Vault - 108" at bounding box center [214, 61] width 117 height 7
click at [221, 187] on span "Create new inventory" at bounding box center [223, 187] width 35 height 4
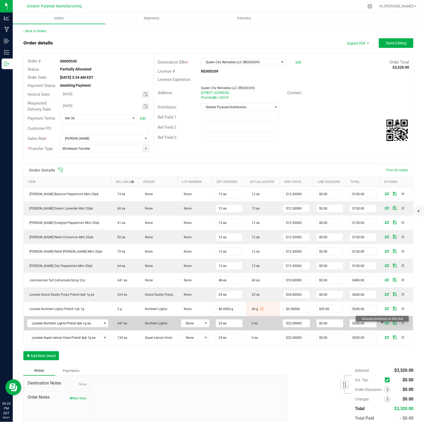
click at [385, 324] on icon at bounding box center [387, 322] width 4 height 3
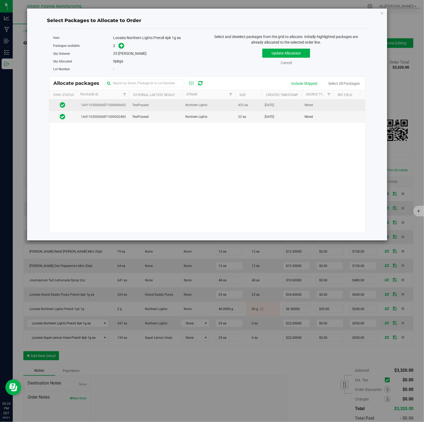
click at [168, 109] on td "TestPassed" at bounding box center [155, 105] width 53 height 12
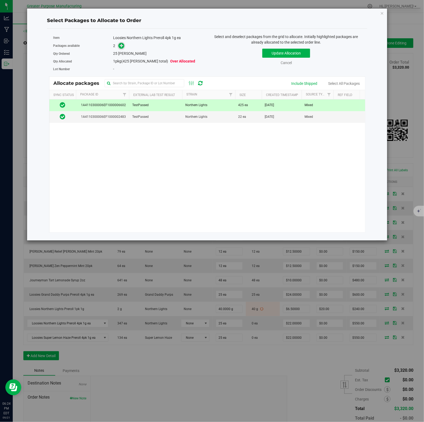
click at [121, 46] on icon at bounding box center [122, 46] width 4 height 4
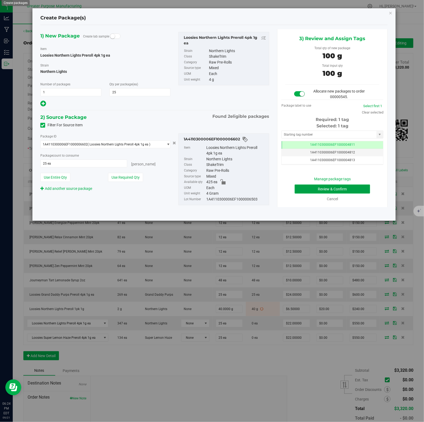
click at [322, 186] on button "Review & Confirm" at bounding box center [332, 188] width 75 height 9
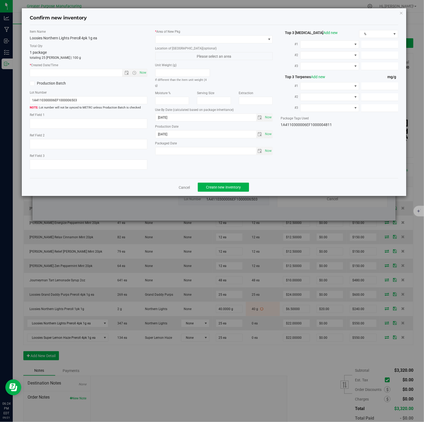
click at [142, 73] on span "Now" at bounding box center [142, 73] width 9 height 8
type input "9/21/2025 6:24 PM"
click at [256, 39] on span at bounding box center [211, 39] width 111 height 7
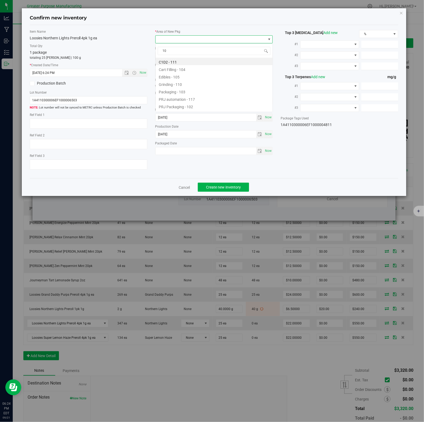
type input "108"
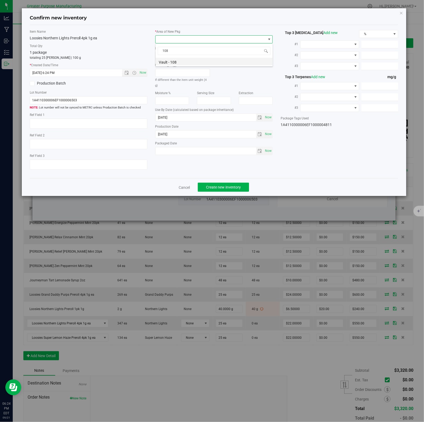
click at [174, 62] on li "Vault - 108" at bounding box center [214, 61] width 117 height 7
click at [221, 187] on span "Create new inventory" at bounding box center [223, 187] width 35 height 4
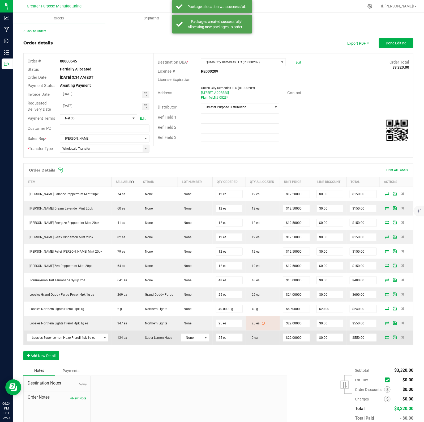
click at [385, 338] on icon at bounding box center [387, 336] width 4 height 3
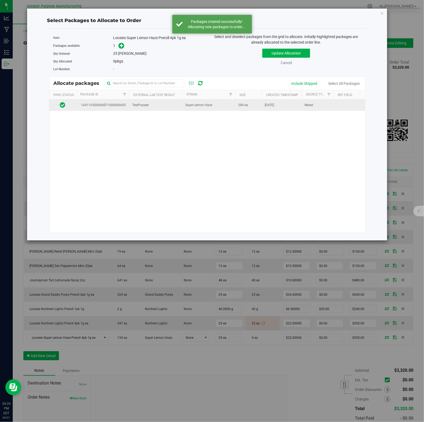
click at [201, 105] on span "Super Lemon Haze" at bounding box center [198, 105] width 27 height 5
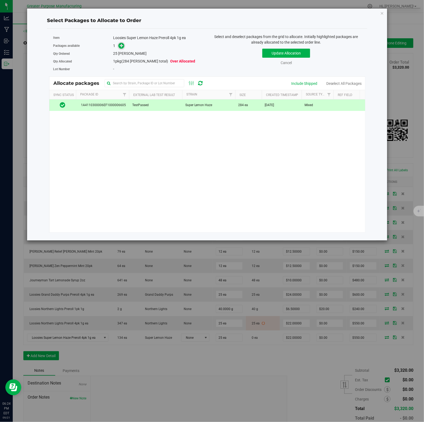
click at [121, 46] on icon at bounding box center [122, 46] width 4 height 4
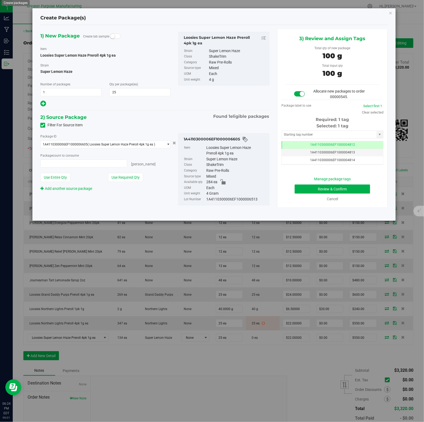
type input "25 ea"
click at [322, 186] on button "Review & Confirm" at bounding box center [332, 188] width 75 height 9
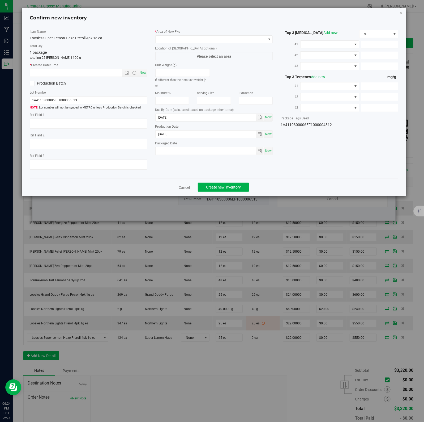
click at [142, 73] on span "Now" at bounding box center [142, 73] width 9 height 8
type input "9/21/2025 6:24 PM"
click at [256, 39] on span at bounding box center [211, 39] width 111 height 7
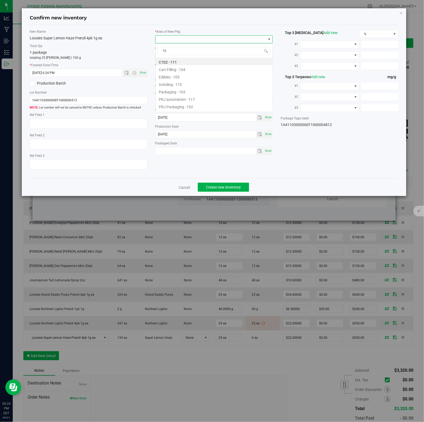
type input "108"
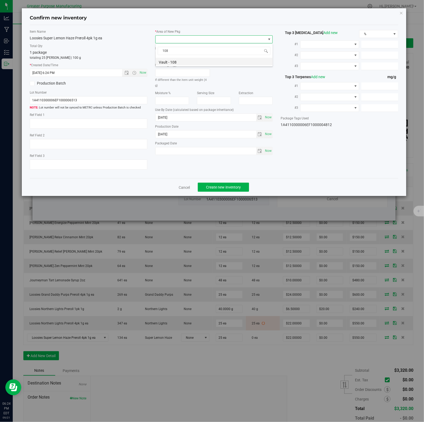
click at [174, 62] on li "Vault - 108" at bounding box center [214, 61] width 117 height 7
click at [221, 187] on span "Create new inventory" at bounding box center [223, 187] width 35 height 4
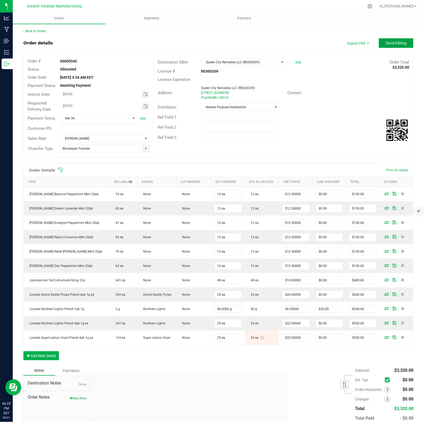
click at [394, 44] on span "Done Editing" at bounding box center [396, 43] width 21 height 4
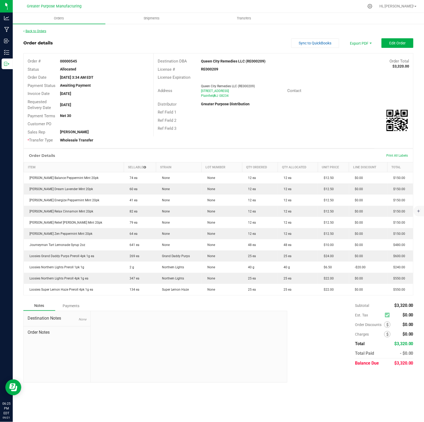
click at [36, 31] on link "Back to Orders" at bounding box center [34, 31] width 23 height 4
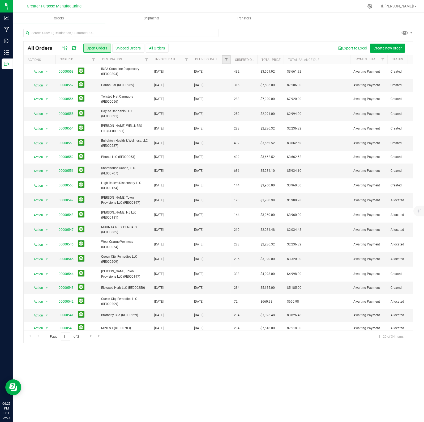
click at [229, 59] on link "Filter" at bounding box center [226, 59] width 9 height 9
click at [275, 93] on span "select" at bounding box center [276, 92] width 4 height 4
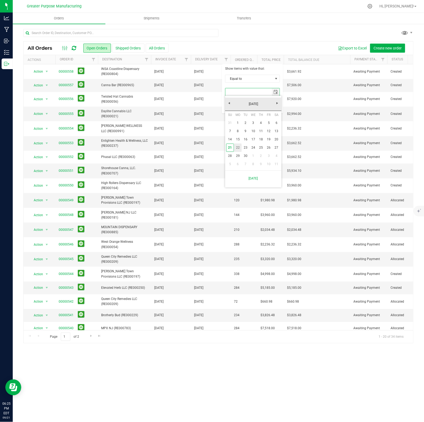
click at [241, 147] on link "22" at bounding box center [238, 147] width 8 height 8
type input "[DATE]"
click at [236, 107] on button "Filter" at bounding box center [238, 106] width 26 height 12
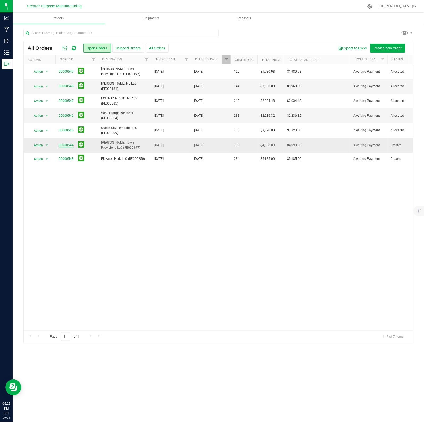
click at [68, 147] on link "00000544" at bounding box center [66, 145] width 15 height 5
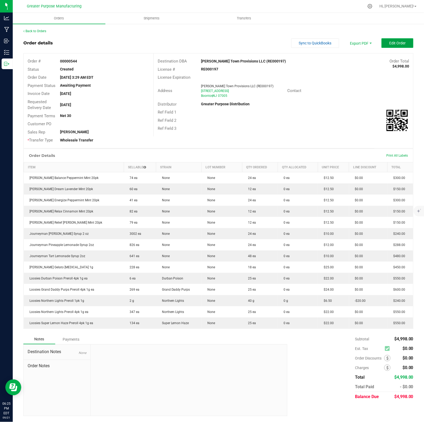
click at [396, 45] on span "Edit Order" at bounding box center [397, 43] width 16 height 4
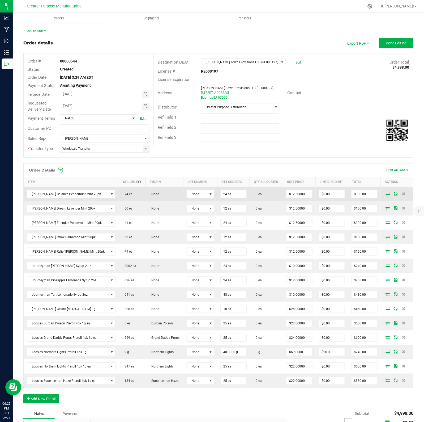
click at [386, 193] on icon at bounding box center [388, 193] width 4 height 3
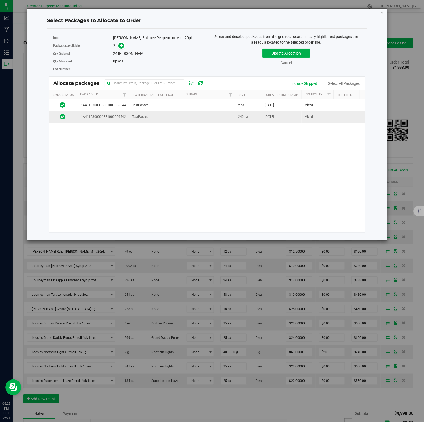
click at [239, 117] on span "240 ea" at bounding box center [244, 116] width 10 height 5
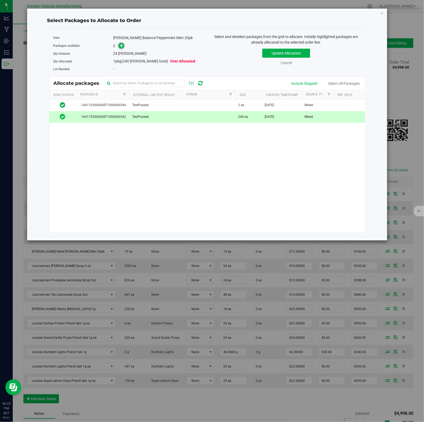
click at [121, 46] on icon at bounding box center [122, 46] width 4 height 4
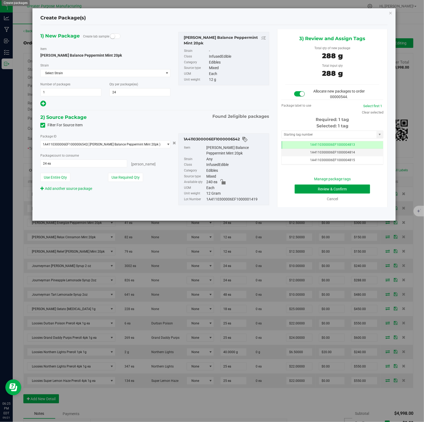
click at [322, 186] on button "Review & Confirm" at bounding box center [332, 188] width 75 height 9
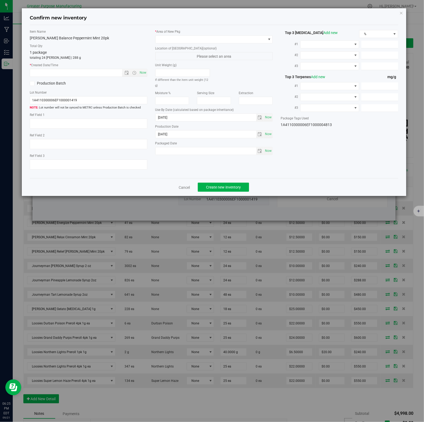
click at [142, 73] on span "Now" at bounding box center [142, 73] width 9 height 8
type input "9/21/2025 6:25 PM"
click at [256, 39] on span at bounding box center [211, 39] width 111 height 7
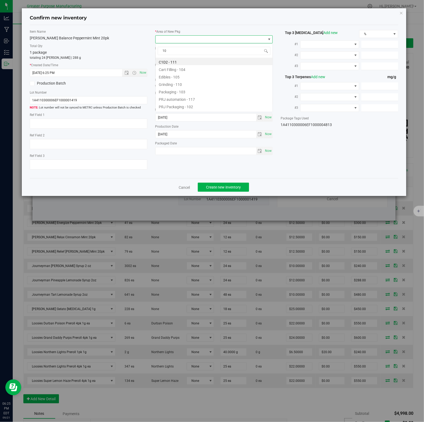
type input "108"
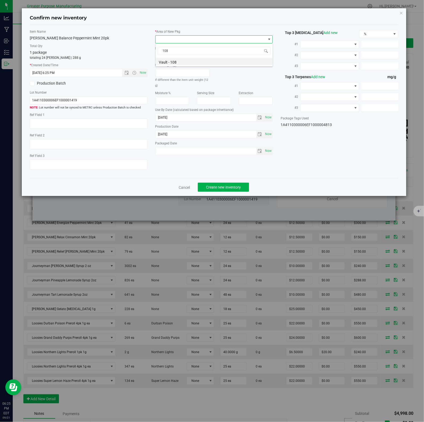
click at [174, 62] on li "Vault - 108" at bounding box center [214, 61] width 117 height 7
click at [221, 187] on span "Create new inventory" at bounding box center [223, 187] width 35 height 4
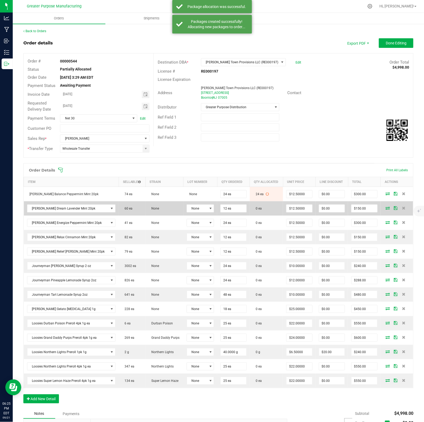
click at [386, 209] on icon at bounding box center [388, 207] width 4 height 3
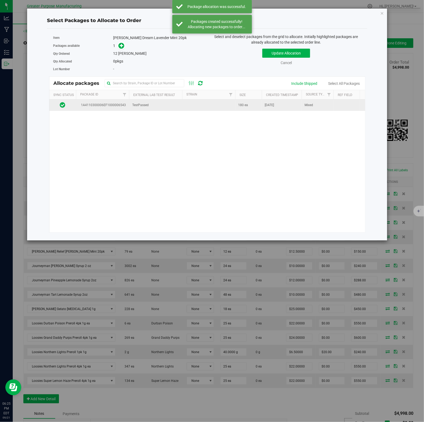
click at [217, 106] on td at bounding box center [208, 104] width 53 height 11
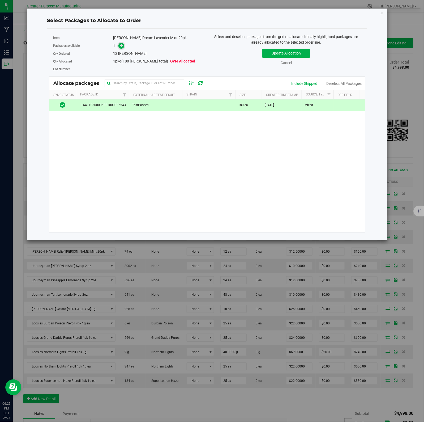
click at [121, 46] on icon at bounding box center [122, 46] width 4 height 4
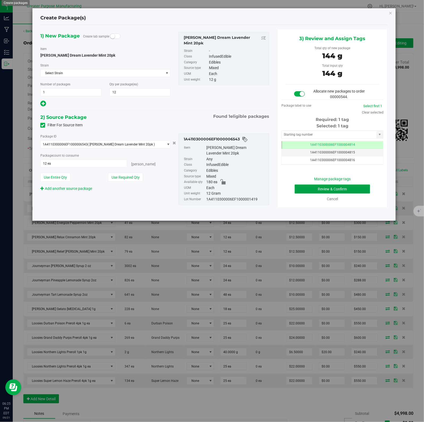
click at [322, 186] on button "Review & Confirm" at bounding box center [332, 188] width 75 height 9
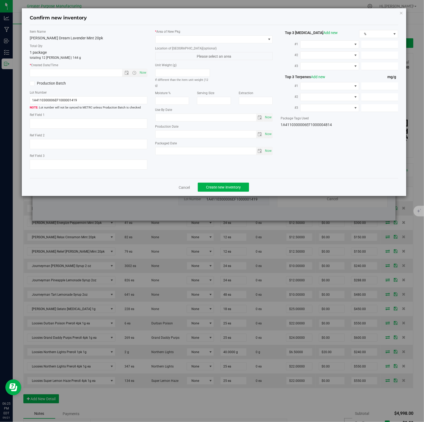
type input "2025-12-26"
type input "2025-07-29"
click at [142, 73] on span "Now" at bounding box center [142, 73] width 9 height 8
type input "9/21/2025 6:25 PM"
click at [256, 39] on span at bounding box center [211, 39] width 111 height 7
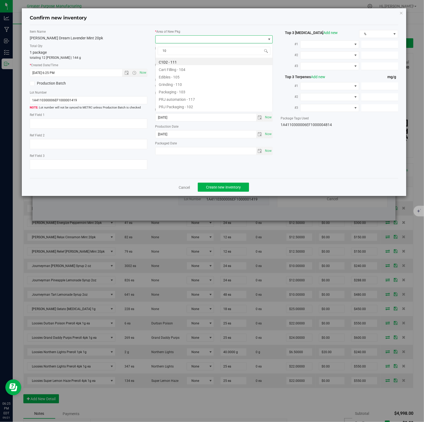
type input "108"
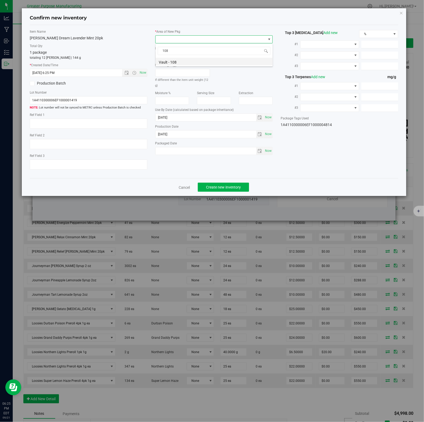
click at [174, 62] on li "Vault - 108" at bounding box center [214, 61] width 117 height 7
click at [221, 187] on span "Create new inventory" at bounding box center [223, 187] width 35 height 4
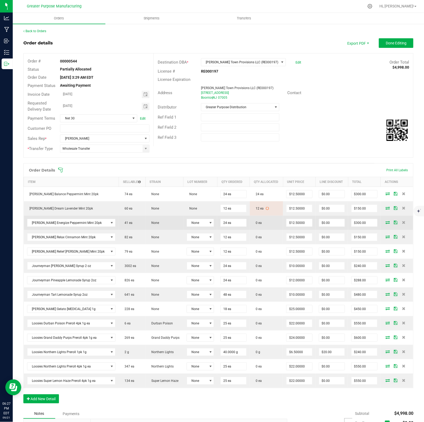
click at [386, 223] on icon at bounding box center [388, 222] width 4 height 3
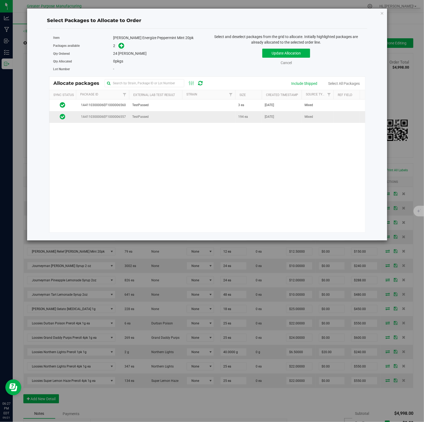
click at [237, 115] on td "194 ea" at bounding box center [248, 116] width 27 height 11
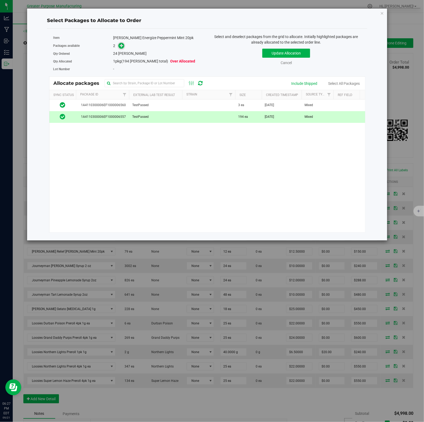
click at [121, 46] on icon at bounding box center [122, 46] width 4 height 4
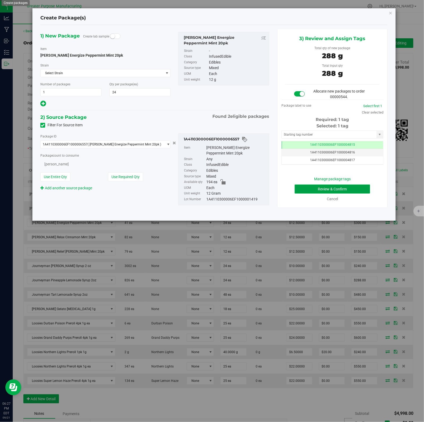
click at [322, 186] on button "Review & Confirm" at bounding box center [332, 188] width 75 height 9
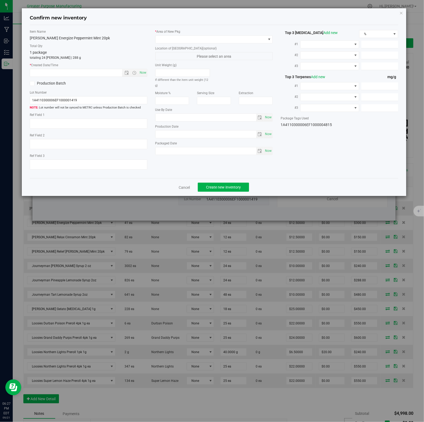
type input "2026-01-31"
type input "[DATE]"
click at [142, 73] on span "Now" at bounding box center [142, 73] width 9 height 8
type input "9/21/2025 6:27 PM"
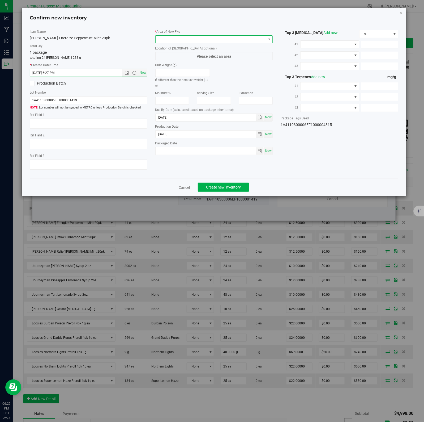
click at [256, 39] on span at bounding box center [211, 39] width 111 height 7
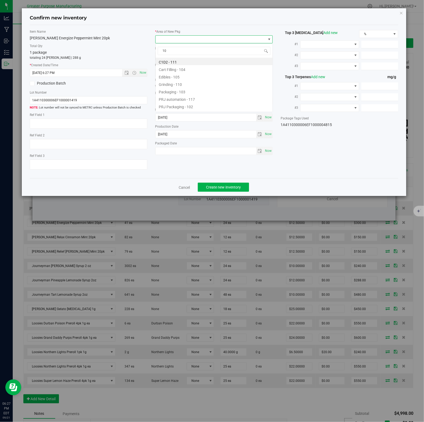
type input "108"
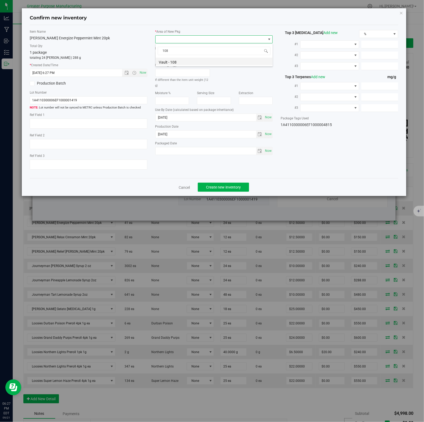
click at [174, 62] on li "Vault - 108" at bounding box center [214, 61] width 117 height 7
click at [221, 187] on span "Create new inventory" at bounding box center [223, 187] width 35 height 4
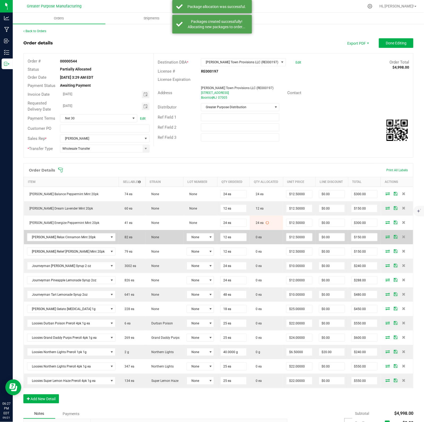
click at [386, 237] on icon at bounding box center [388, 236] width 4 height 3
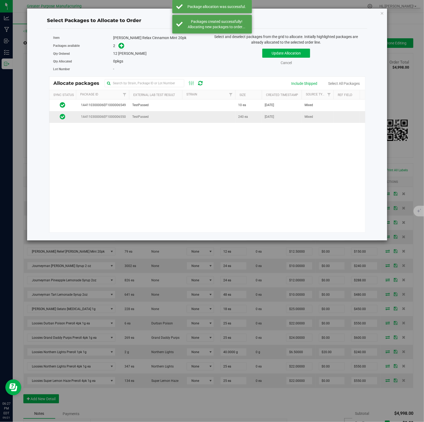
click at [209, 117] on td at bounding box center [208, 116] width 53 height 11
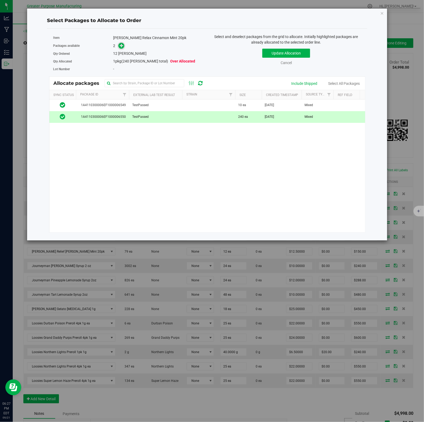
click at [121, 46] on icon at bounding box center [122, 46] width 4 height 4
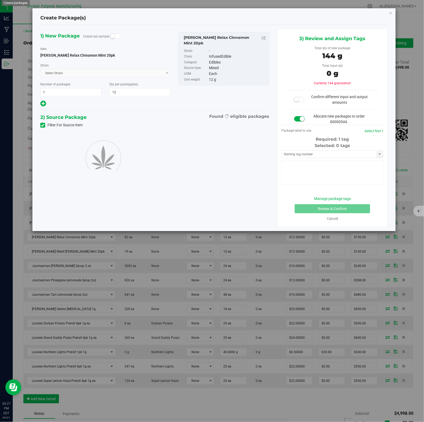
type input "12"
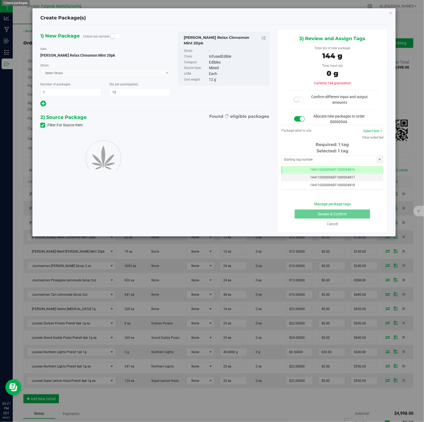
scroll to position [0, 0]
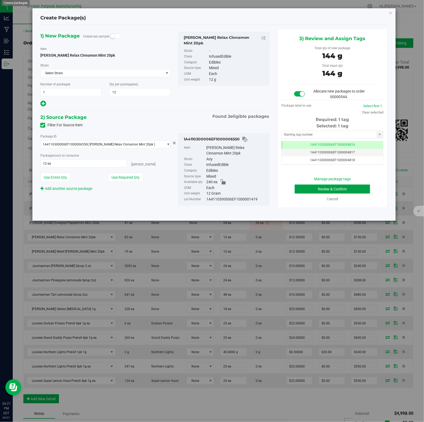
click at [322, 186] on button "Review & Confirm" at bounding box center [332, 188] width 75 height 9
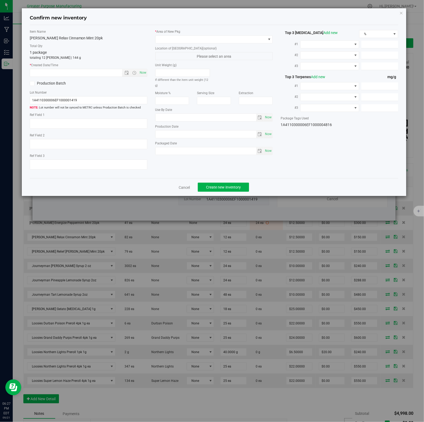
type input "2025-12-30"
type input "[DATE]"
click at [142, 73] on span "Now" at bounding box center [142, 73] width 9 height 8
type input "9/21/2025 6:27 PM"
click at [256, 39] on span at bounding box center [211, 39] width 111 height 7
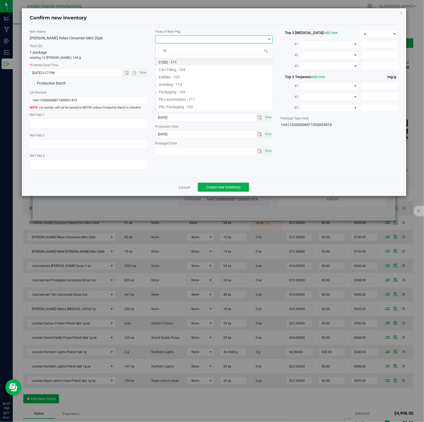
type input "108"
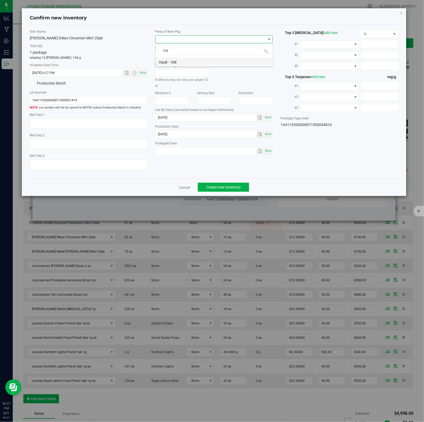
click at [174, 62] on li "Vault - 108" at bounding box center [214, 61] width 117 height 7
click at [221, 187] on span "Create new inventory" at bounding box center [223, 187] width 35 height 4
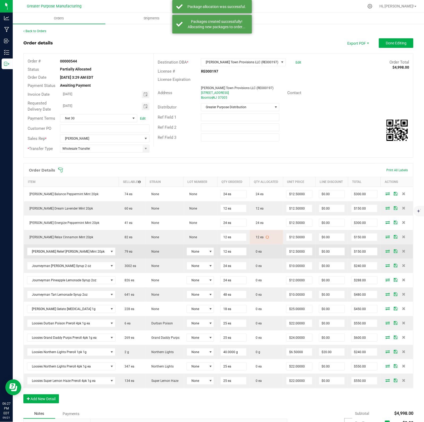
click at [386, 252] on icon at bounding box center [388, 250] width 4 height 3
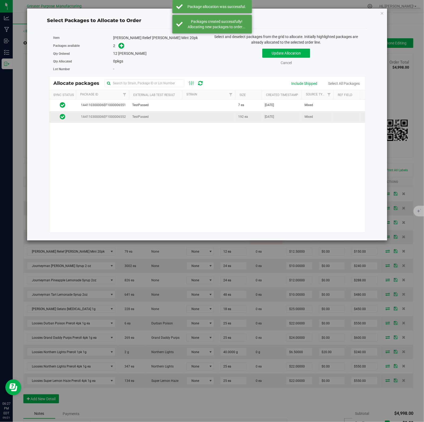
click at [170, 121] on td "TestPassed" at bounding box center [155, 116] width 53 height 11
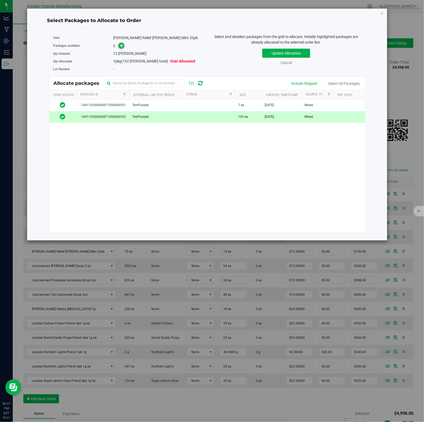
click at [121, 46] on icon at bounding box center [122, 46] width 4 height 4
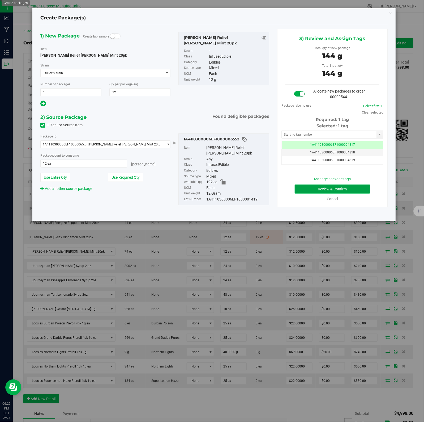
click at [322, 186] on button "Review & Confirm" at bounding box center [332, 188] width 75 height 9
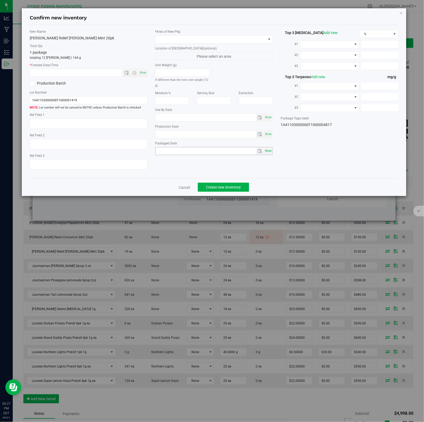
type input "[DATE]"
click at [142, 73] on span "Now" at bounding box center [142, 73] width 9 height 8
type input "9/21/2025 6:27 PM"
click at [256, 39] on span at bounding box center [211, 39] width 111 height 7
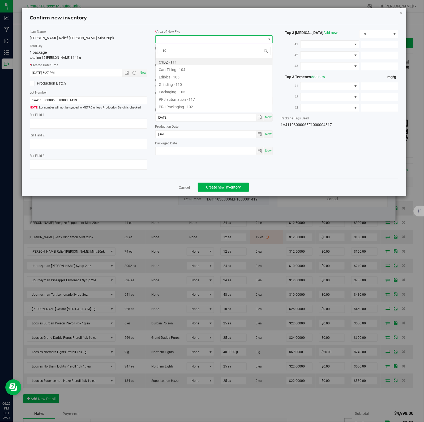
type input "108"
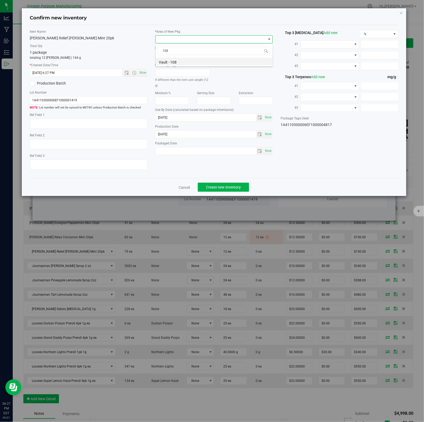
click at [174, 62] on li "Vault - 108" at bounding box center [214, 61] width 117 height 7
click at [221, 187] on span "Create new inventory" at bounding box center [223, 187] width 35 height 4
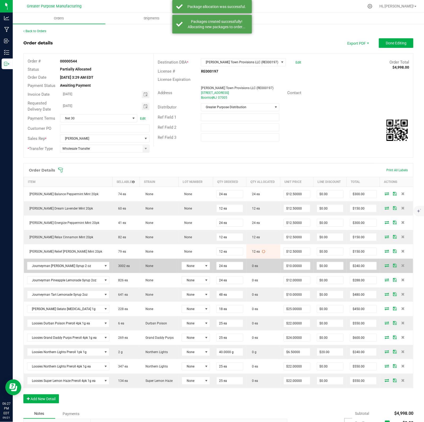
click at [385, 265] on icon at bounding box center [387, 265] width 4 height 3
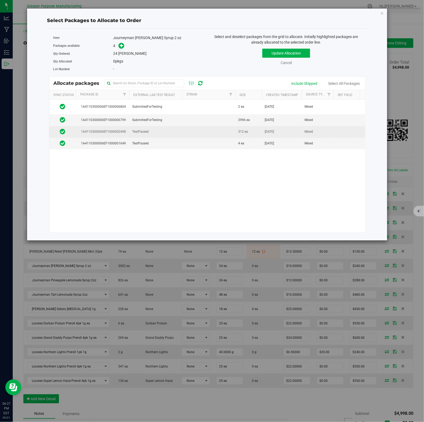
click at [186, 132] on td at bounding box center [208, 132] width 53 height 12
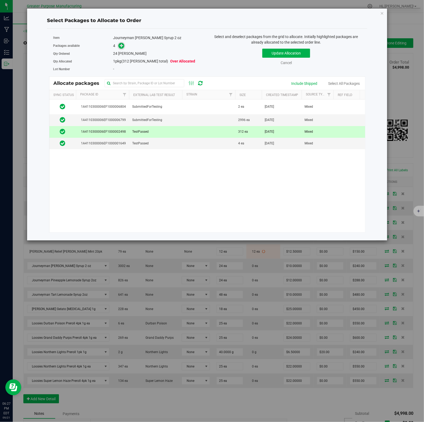
click at [121, 46] on icon at bounding box center [122, 46] width 4 height 4
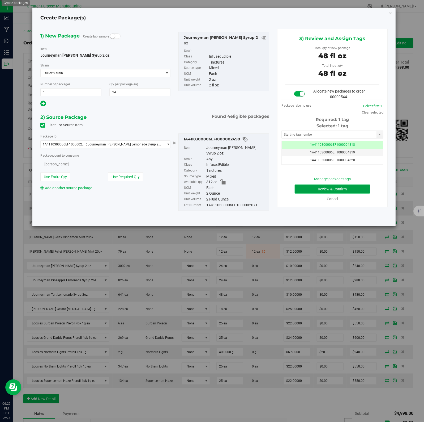
click at [322, 186] on button "Review & Confirm" at bounding box center [332, 188] width 75 height 9
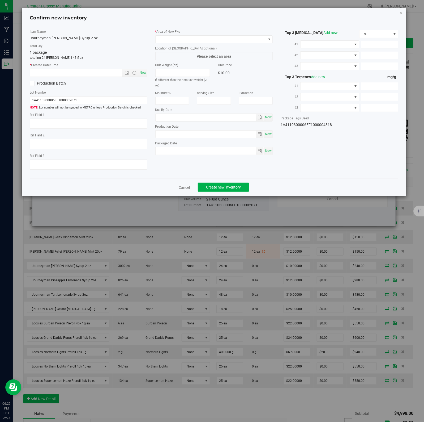
type input "2025-01-03"
type input "2025-07-03"
click at [142, 73] on span "Now" at bounding box center [142, 73] width 9 height 8
type input "9/21/2025 6:27 PM"
click at [256, 39] on span at bounding box center [211, 39] width 111 height 7
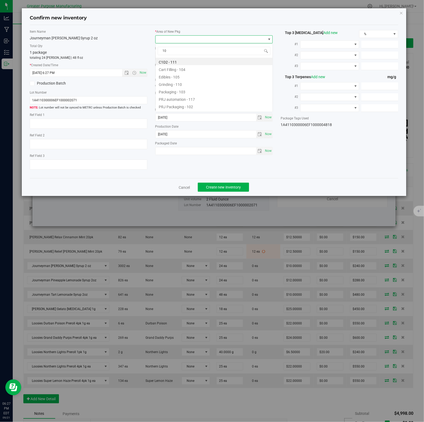
type input "108"
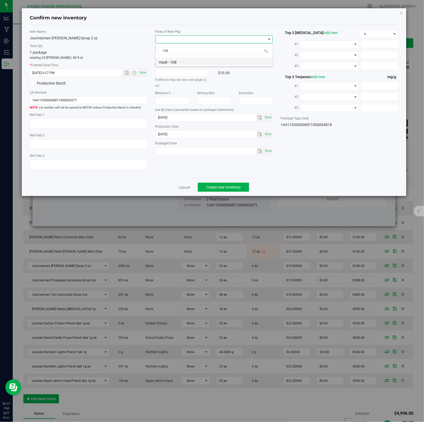
click at [174, 62] on li "Vault - 108" at bounding box center [214, 61] width 117 height 7
click at [221, 187] on span "Create new inventory" at bounding box center [223, 187] width 35 height 4
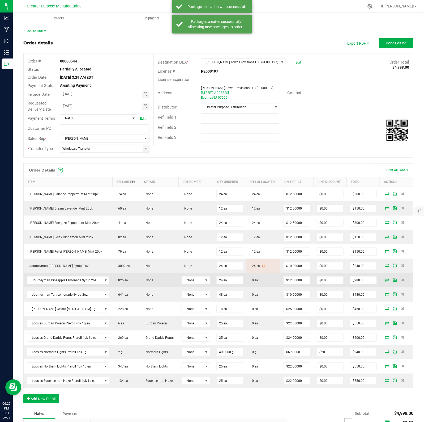
click at [385, 281] on icon at bounding box center [387, 279] width 4 height 3
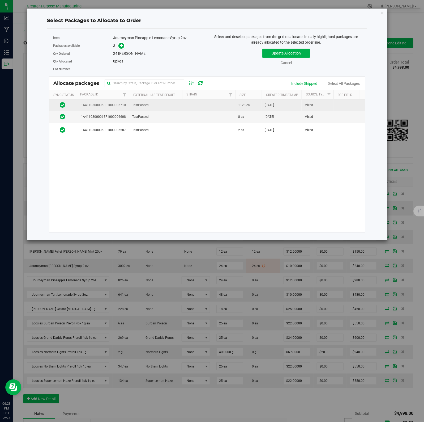
click at [165, 105] on td "TestPassed" at bounding box center [155, 105] width 53 height 12
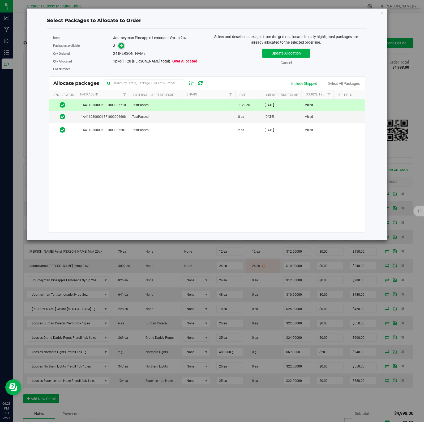
click at [121, 46] on icon at bounding box center [122, 46] width 4 height 4
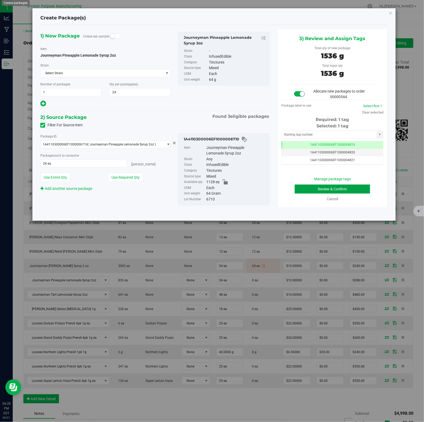
click at [322, 186] on button "Review & Confirm" at bounding box center [332, 188] width 75 height 9
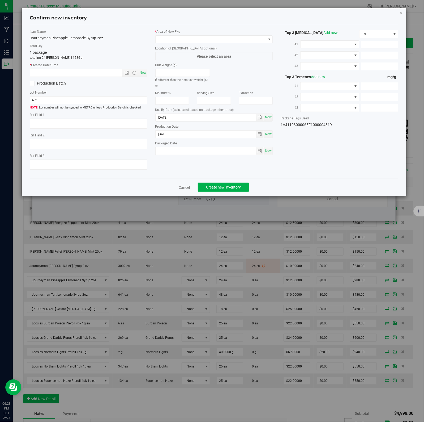
click at [142, 73] on span "Now" at bounding box center [142, 73] width 9 height 8
type input "9/21/2025 6:28 PM"
click at [256, 39] on span at bounding box center [211, 39] width 111 height 7
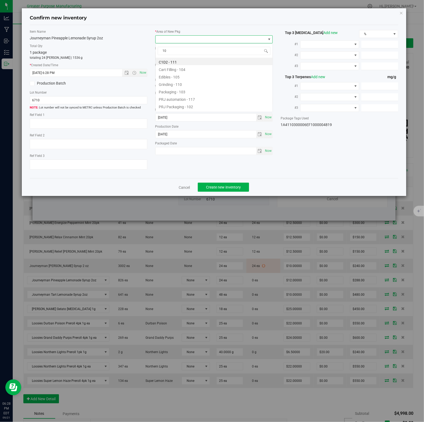
type input "108"
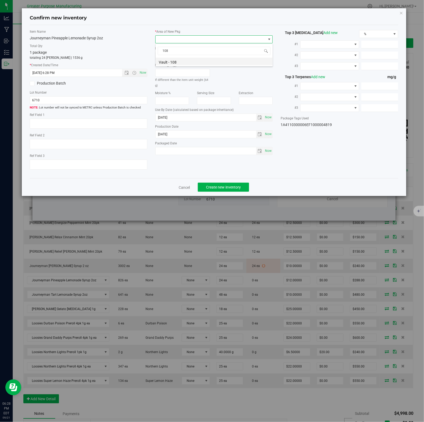
click at [174, 62] on li "Vault - 108" at bounding box center [214, 61] width 117 height 7
click at [221, 187] on span "Create new inventory" at bounding box center [223, 187] width 35 height 4
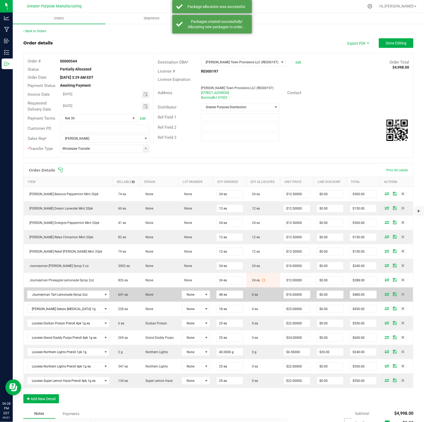
click at [385, 295] on icon at bounding box center [387, 293] width 4 height 3
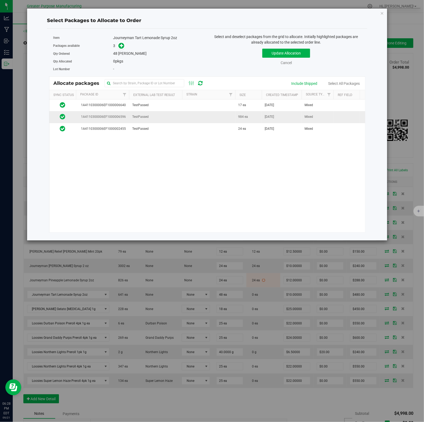
click at [190, 117] on td at bounding box center [208, 117] width 53 height 12
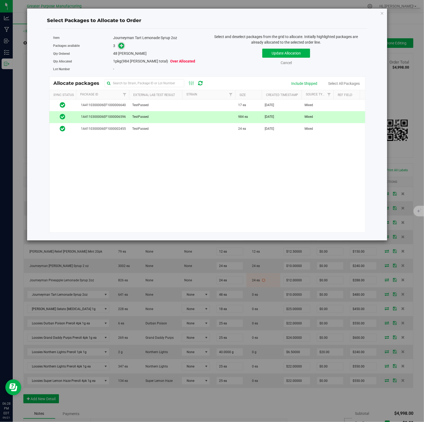
click at [121, 46] on icon at bounding box center [122, 46] width 4 height 4
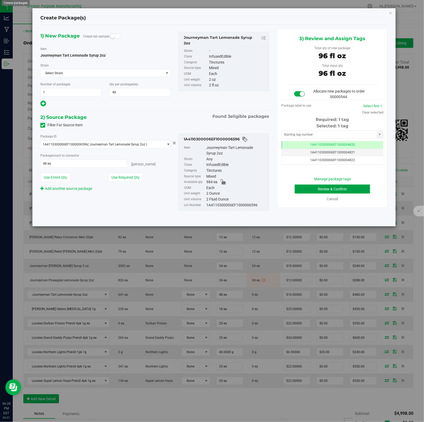
click at [322, 186] on button "Review & Confirm" at bounding box center [332, 188] width 75 height 9
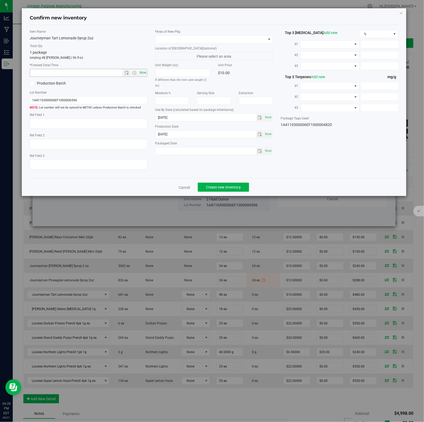
click at [142, 73] on span "Now" at bounding box center [142, 73] width 9 height 8
type input "9/21/2025 6:28 PM"
click at [256, 39] on span at bounding box center [211, 39] width 111 height 7
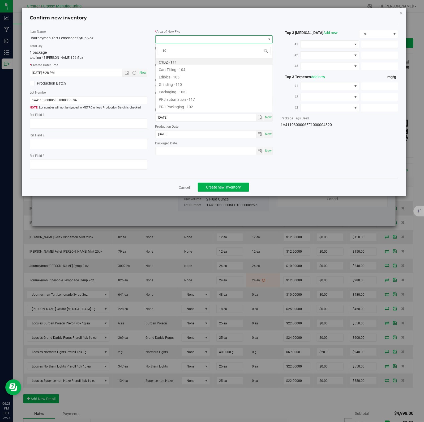
type input "108"
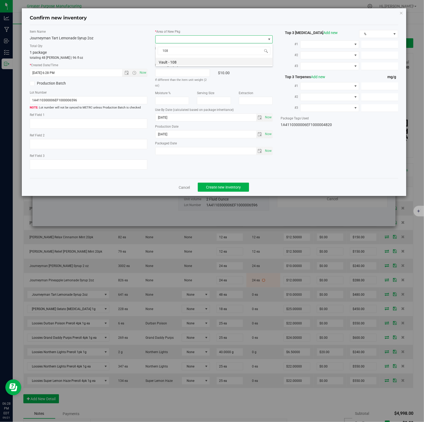
click at [174, 62] on li "Vault - 108" at bounding box center [214, 61] width 117 height 7
click at [221, 187] on span "Create new inventory" at bounding box center [223, 187] width 35 height 4
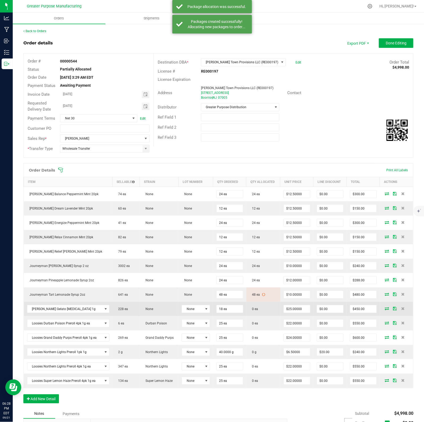
click at [385, 310] on icon at bounding box center [387, 308] width 4 height 3
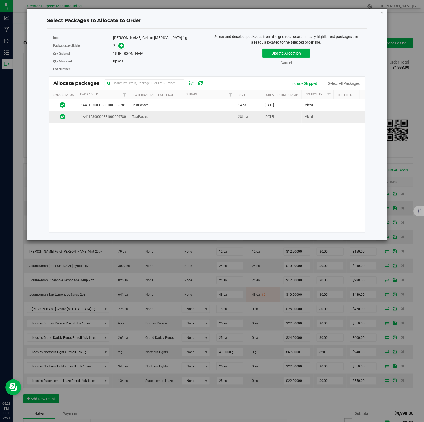
click at [207, 117] on td at bounding box center [208, 116] width 53 height 11
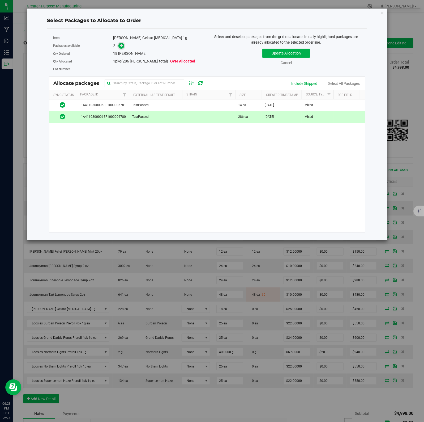
click at [121, 46] on icon at bounding box center [122, 46] width 4 height 4
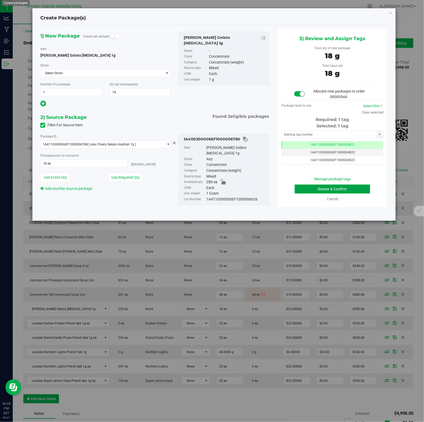
click at [322, 186] on button "Review & Confirm" at bounding box center [332, 188] width 75 height 9
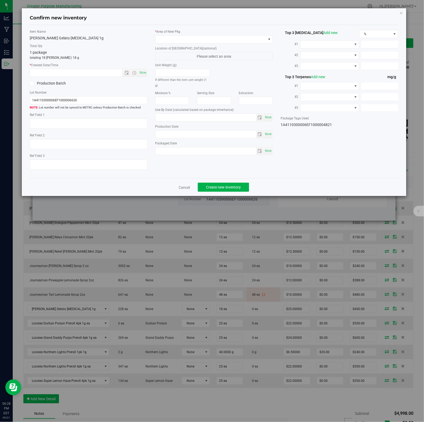
type input "[DATE]"
click at [142, 73] on span "Now" at bounding box center [142, 73] width 9 height 8
type input "9/21/2025 6:28 PM"
click at [256, 39] on span at bounding box center [211, 39] width 111 height 7
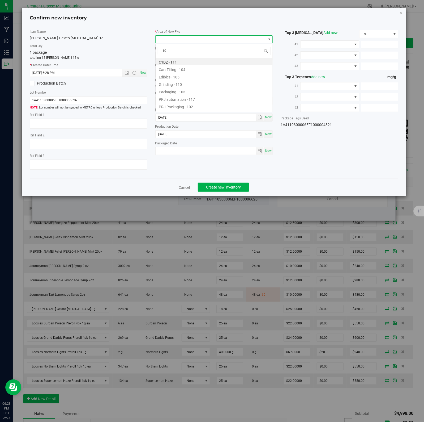
type input "108"
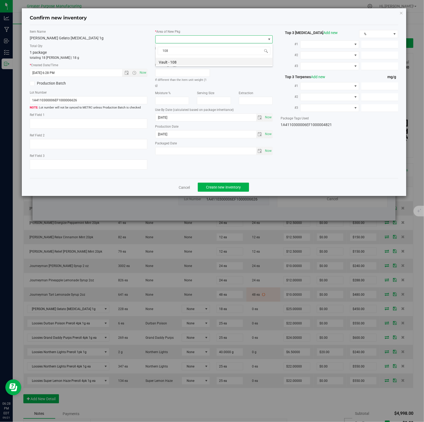
click at [174, 62] on li "Vault - 108" at bounding box center [214, 61] width 117 height 7
click at [221, 187] on span "Create new inventory" at bounding box center [223, 187] width 35 height 4
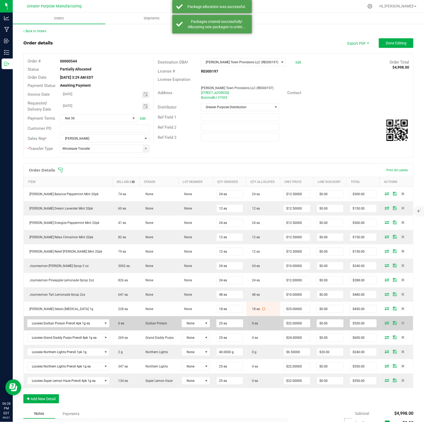
click at [385, 324] on icon at bounding box center [387, 322] width 4 height 3
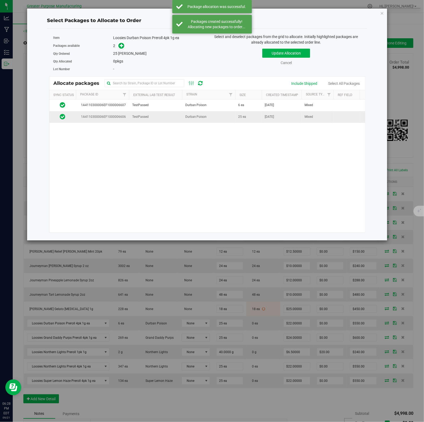
click at [213, 116] on td "Durban Poison" at bounding box center [208, 116] width 53 height 11
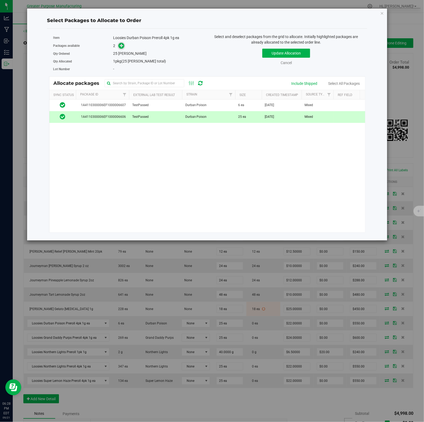
click at [121, 46] on icon at bounding box center [122, 46] width 4 height 4
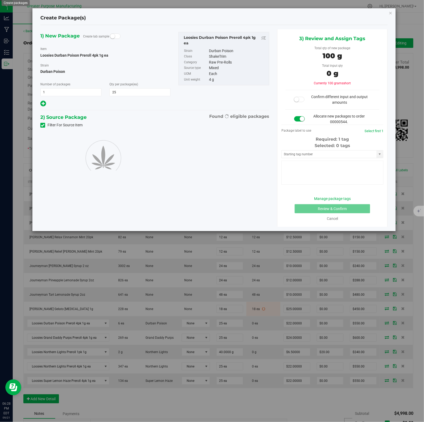
type input "25"
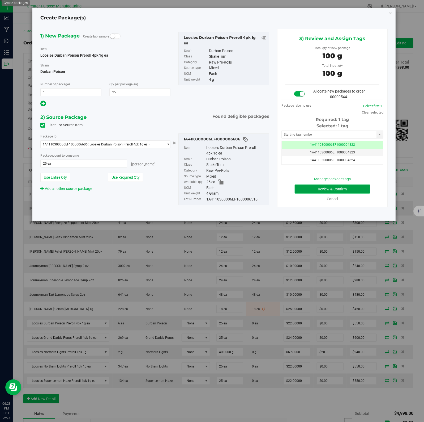
click at [322, 186] on button "Review & Confirm" at bounding box center [332, 188] width 75 height 9
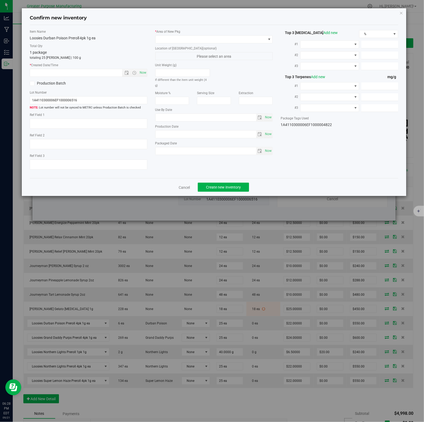
type input "[DATE]"
click at [142, 73] on span "Now" at bounding box center [142, 73] width 9 height 8
type input "9/21/2025 6:28 PM"
click at [256, 39] on span at bounding box center [211, 39] width 111 height 7
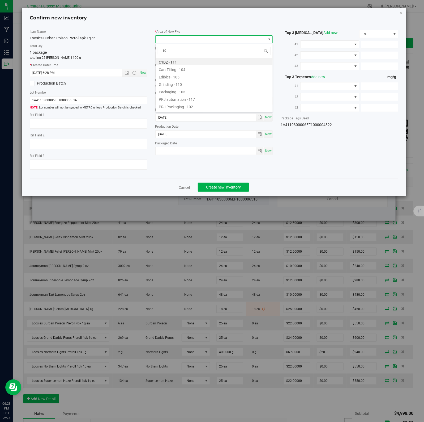
type input "108"
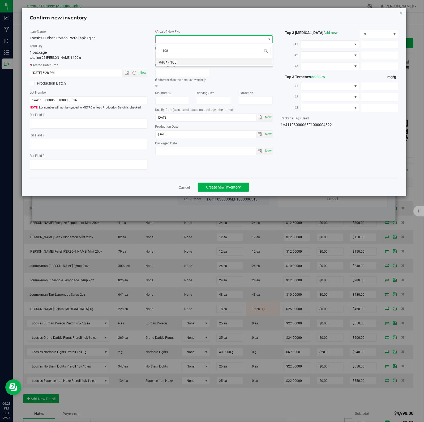
click at [174, 62] on li "Vault - 108" at bounding box center [214, 61] width 117 height 7
click at [221, 187] on span "Create new inventory" at bounding box center [223, 187] width 35 height 4
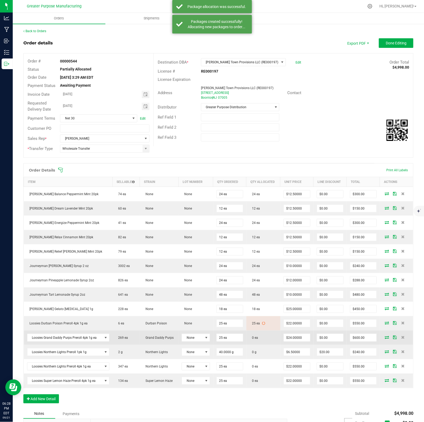
click at [385, 338] on icon at bounding box center [387, 336] width 4 height 3
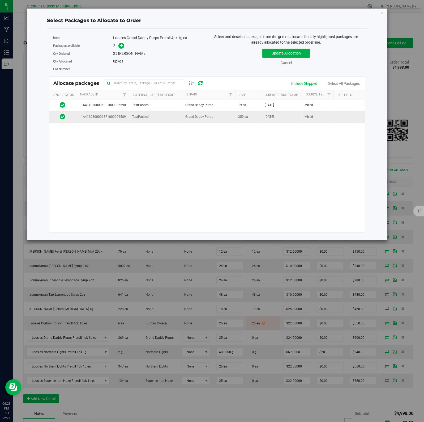
click at [208, 120] on td "Grand Daddy Purps" at bounding box center [208, 116] width 53 height 11
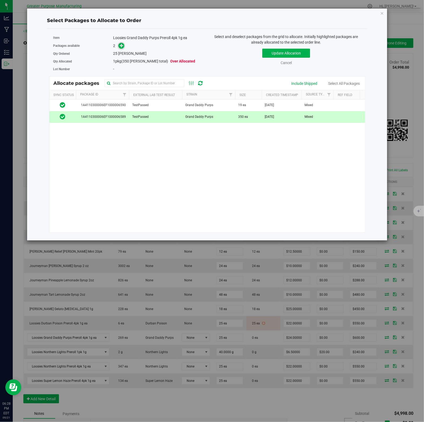
click at [121, 46] on icon at bounding box center [122, 46] width 4 height 4
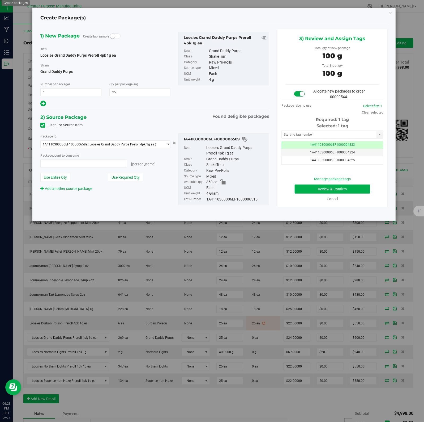
type input "25 ea"
click at [322, 186] on button "Review & Confirm" at bounding box center [332, 188] width 75 height 9
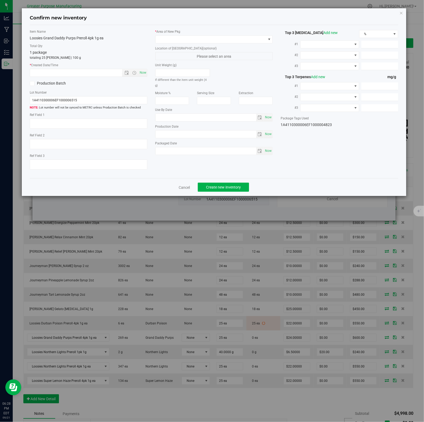
type input "[DATE]"
click at [142, 73] on span "Now" at bounding box center [142, 73] width 9 height 8
type input "9/21/2025 6:28 PM"
click at [256, 39] on span at bounding box center [211, 39] width 111 height 7
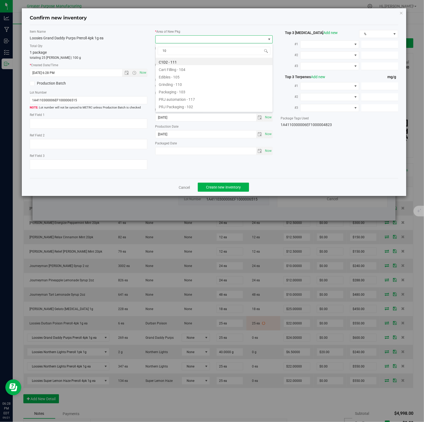
type input "108"
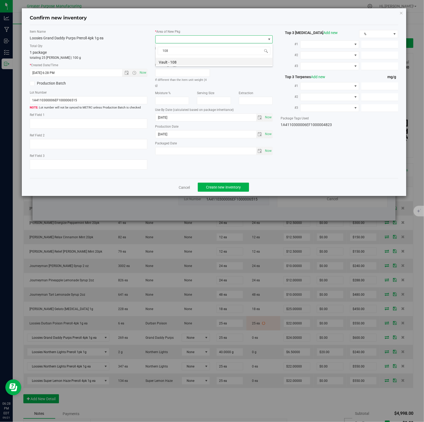
click at [174, 62] on li "Vault - 108" at bounding box center [214, 61] width 117 height 7
click at [221, 187] on span "Create new inventory" at bounding box center [223, 187] width 35 height 4
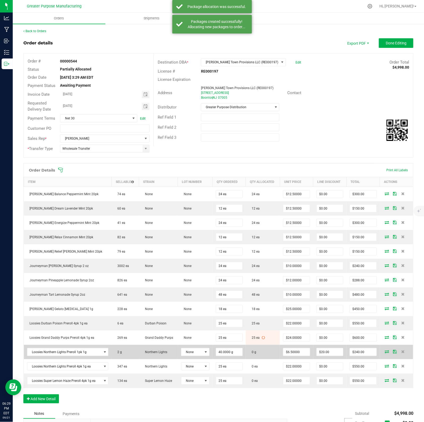
click at [385, 353] on icon at bounding box center [387, 351] width 4 height 3
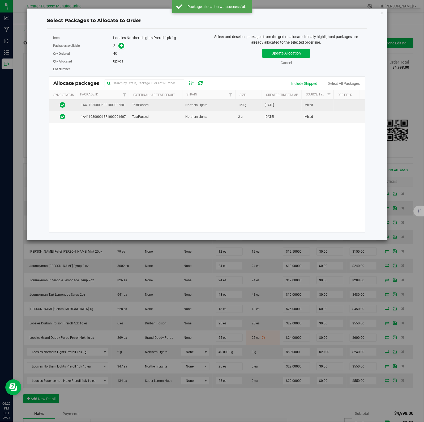
click at [188, 106] on span "Northern Lights" at bounding box center [196, 105] width 22 height 5
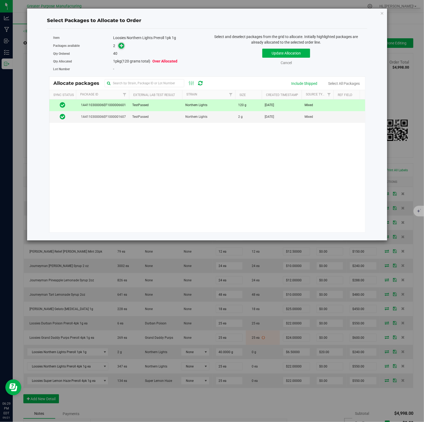
click at [121, 46] on icon at bounding box center [122, 46] width 4 height 4
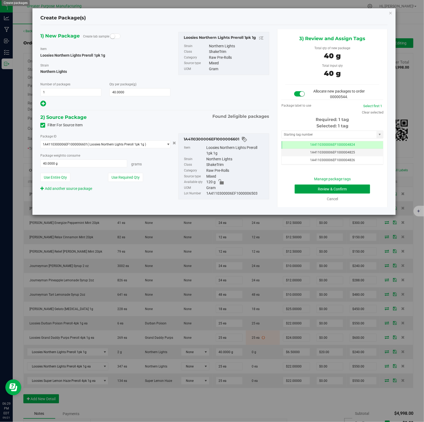
click at [322, 186] on button "Review & Confirm" at bounding box center [332, 188] width 75 height 9
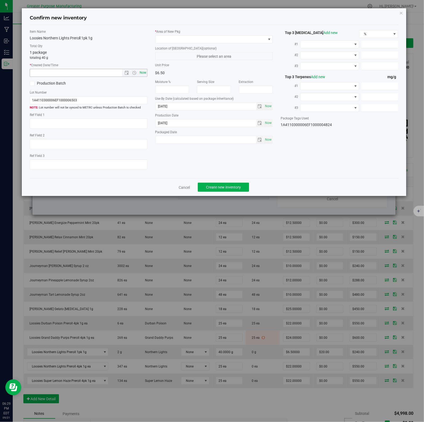
click at [142, 73] on span "Now" at bounding box center [142, 73] width 9 height 8
type input "9/21/2025 6:29 PM"
click at [256, 39] on span at bounding box center [211, 39] width 111 height 7
click at [174, 62] on li "Vault - 108" at bounding box center [214, 61] width 117 height 7
click at [221, 187] on span "Create new inventory" at bounding box center [223, 187] width 35 height 4
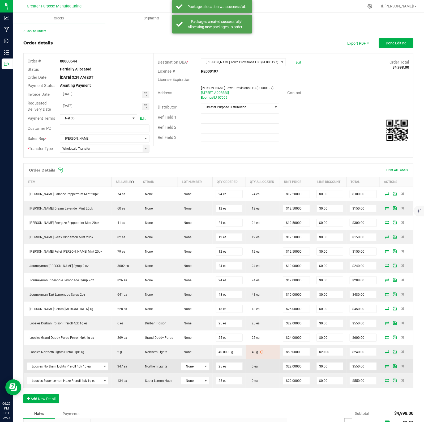
click at [385, 367] on icon at bounding box center [387, 365] width 4 height 3
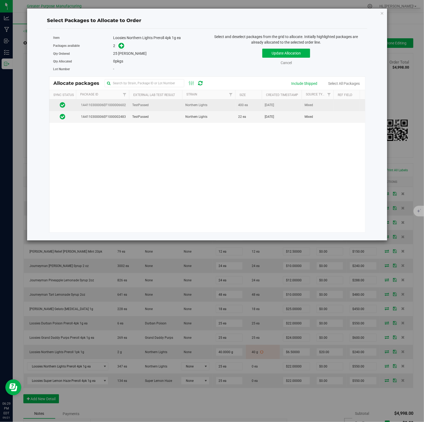
click at [204, 104] on span "Northern Lights" at bounding box center [196, 105] width 22 height 5
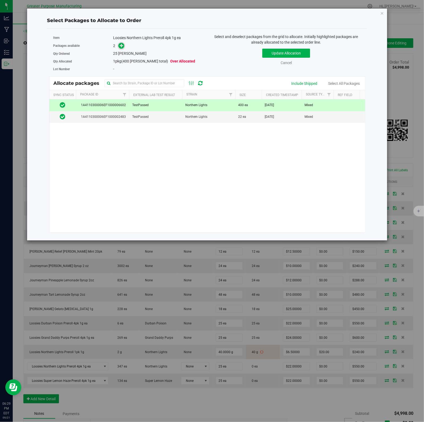
click at [121, 46] on icon at bounding box center [122, 46] width 4 height 4
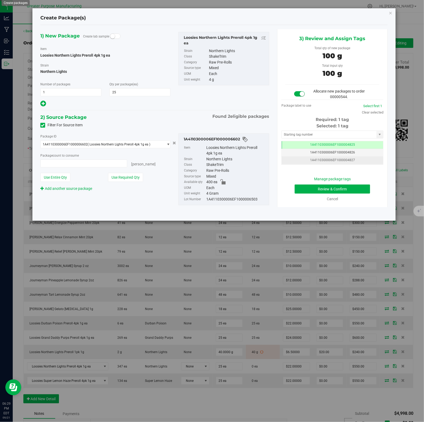
type input "25 ea"
click at [322, 186] on button "Review & Confirm" at bounding box center [332, 188] width 75 height 9
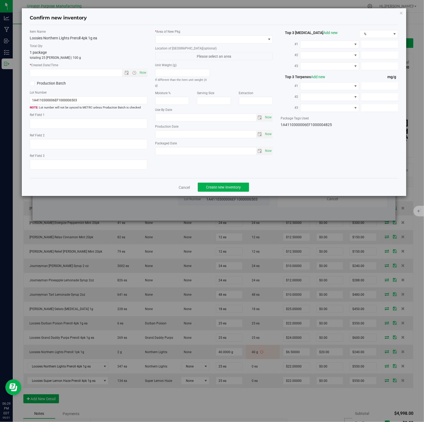
type input "2025-02-10"
type input "[DATE]"
click at [142, 73] on span "Now" at bounding box center [142, 73] width 9 height 8
type input "9/21/2025 6:29 PM"
click at [256, 39] on span at bounding box center [211, 39] width 111 height 7
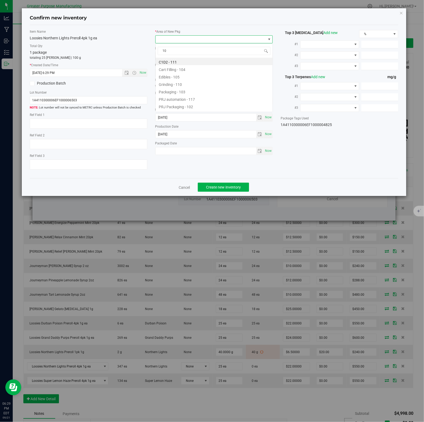
type input "108"
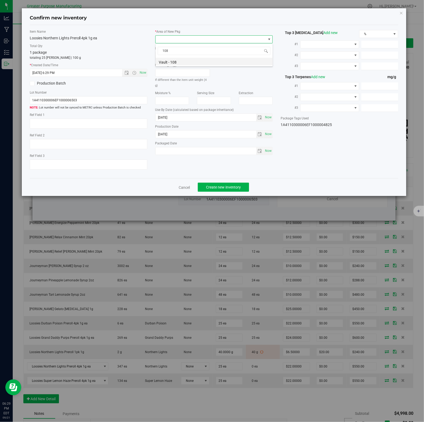
click at [174, 62] on li "Vault - 108" at bounding box center [214, 61] width 117 height 7
click at [221, 187] on span "Create new inventory" at bounding box center [223, 187] width 35 height 4
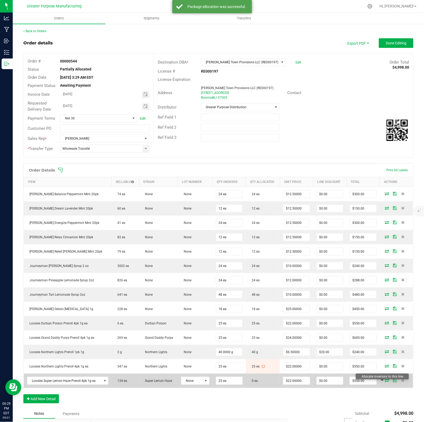
click at [385, 382] on icon at bounding box center [387, 379] width 4 height 3
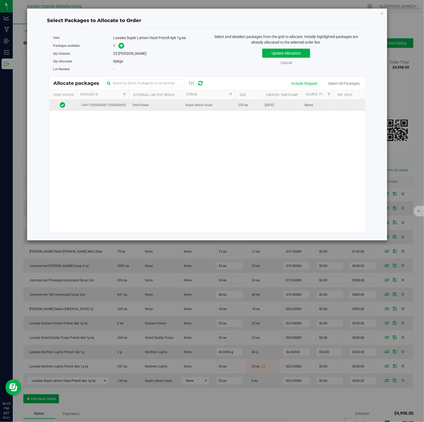
click at [205, 106] on span "Super Lemon Haze" at bounding box center [198, 105] width 27 height 5
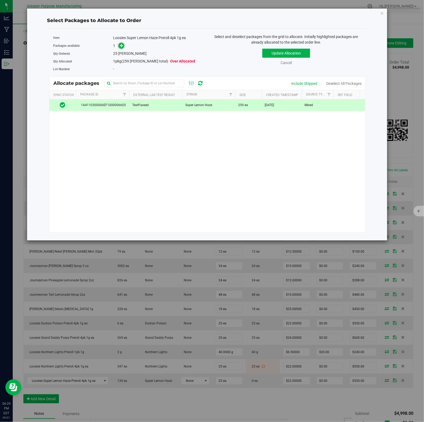
click at [121, 46] on icon at bounding box center [122, 46] width 4 height 4
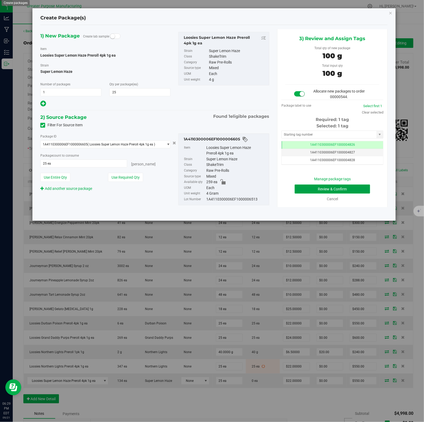
click at [322, 186] on button "Review & Confirm" at bounding box center [332, 188] width 75 height 9
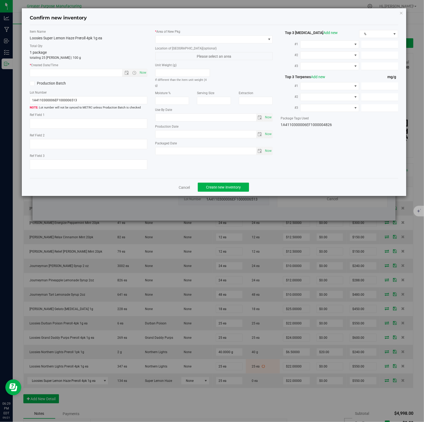
type input "[DATE]"
click at [142, 73] on span "Now" at bounding box center [142, 73] width 9 height 8
type input "9/21/2025 6:29 PM"
click at [256, 39] on span at bounding box center [211, 39] width 111 height 7
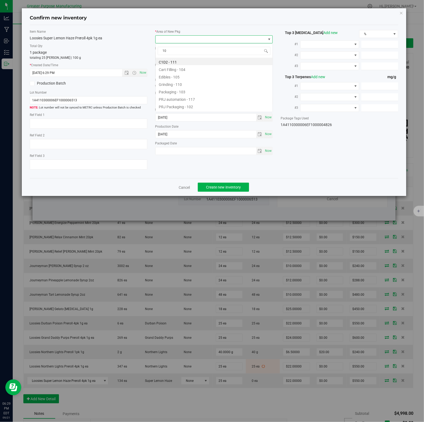
type input "108"
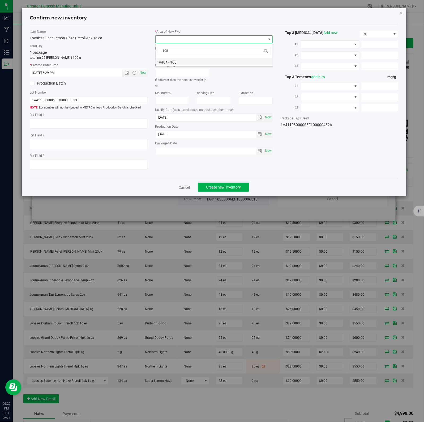
click at [174, 62] on li "Vault - 108" at bounding box center [214, 61] width 117 height 7
click at [221, 187] on span "Create new inventory" at bounding box center [223, 187] width 35 height 4
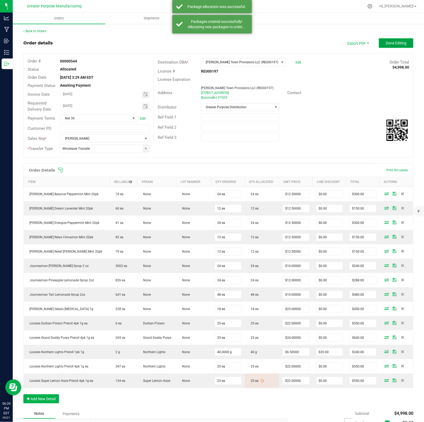
click at [390, 40] on button "Done Editing" at bounding box center [396, 43] width 35 height 10
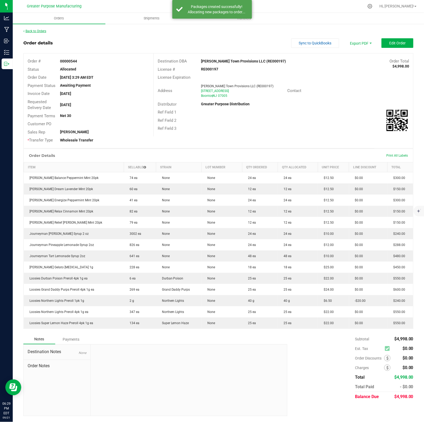
click at [27, 32] on link "Back to Orders" at bounding box center [34, 31] width 23 height 4
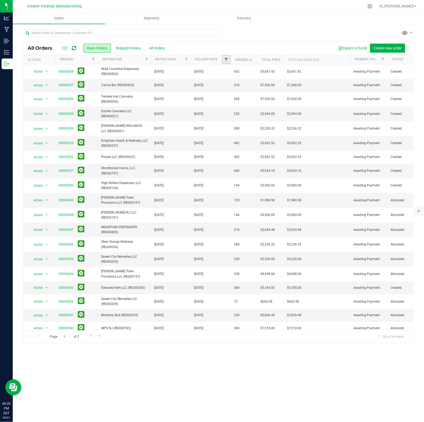
click at [226, 59] on span "Filter" at bounding box center [226, 59] width 4 height 4
click at [279, 91] on span at bounding box center [252, 92] width 55 height 8
click at [276, 92] on span "select" at bounding box center [276, 92] width 4 height 4
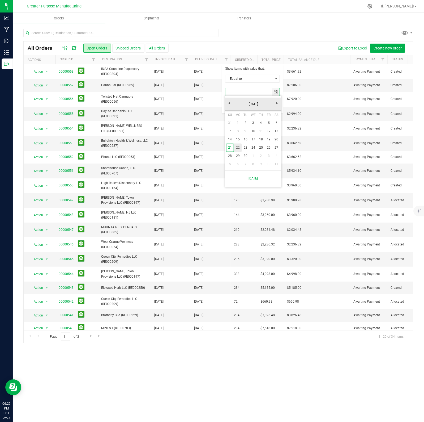
click at [237, 147] on link "22" at bounding box center [238, 147] width 8 height 8
type input "[DATE]"
click at [234, 106] on button "Filter" at bounding box center [238, 106] width 26 height 12
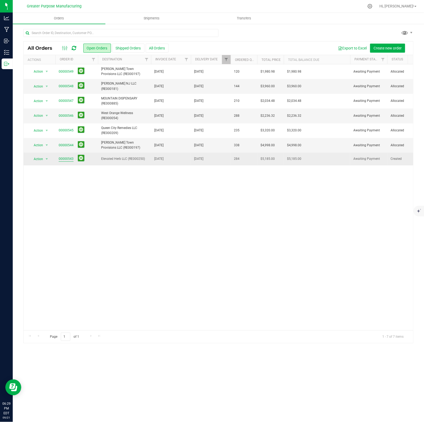
click at [64, 159] on link "00000543" at bounding box center [66, 158] width 15 height 5
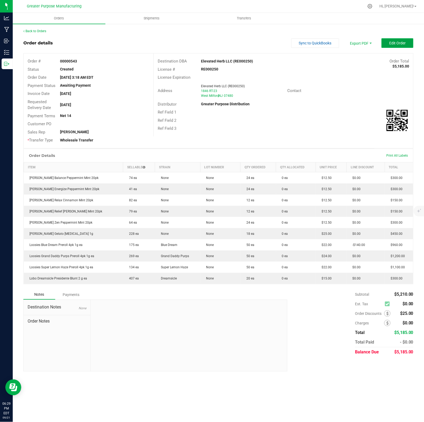
click at [401, 43] on span "Edit Order" at bounding box center [397, 43] width 16 height 4
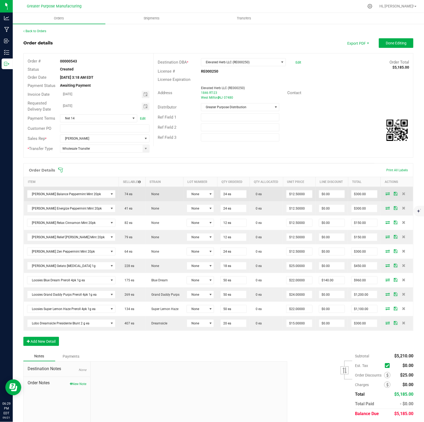
click at [386, 194] on icon at bounding box center [388, 193] width 4 height 3
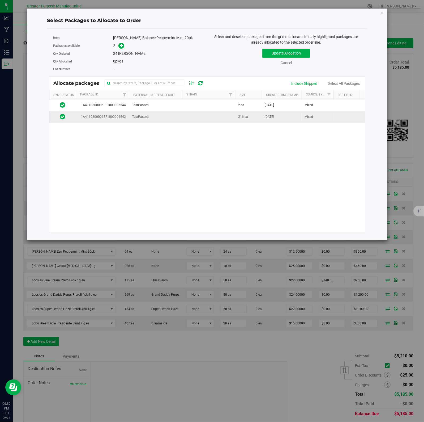
click at [227, 116] on td at bounding box center [208, 116] width 53 height 11
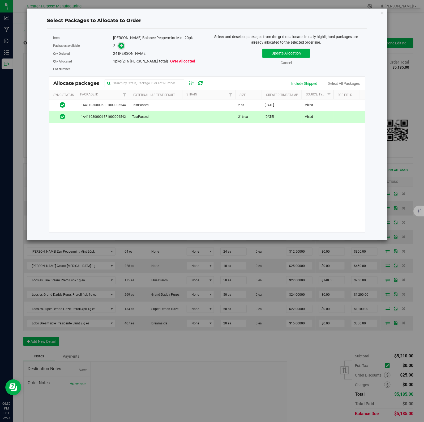
click at [121, 46] on icon at bounding box center [122, 46] width 4 height 4
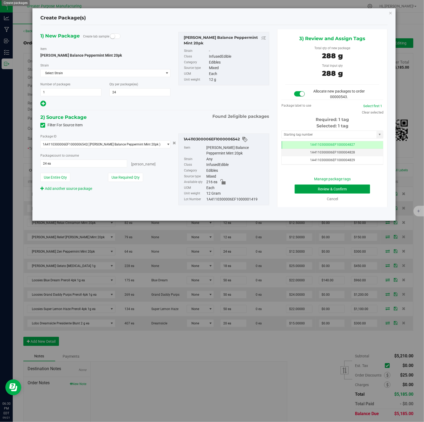
click at [322, 186] on button "Review & Confirm" at bounding box center [332, 188] width 75 height 9
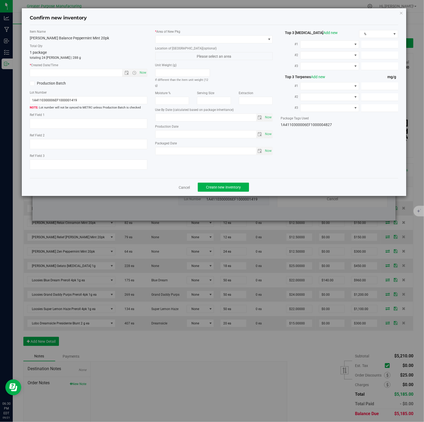
type input "2025-01-01"
type input "2025-07-29"
click at [142, 73] on span "Now" at bounding box center [142, 73] width 9 height 8
type input "[DATE] 6:30 PM"
click at [256, 39] on span at bounding box center [211, 39] width 111 height 7
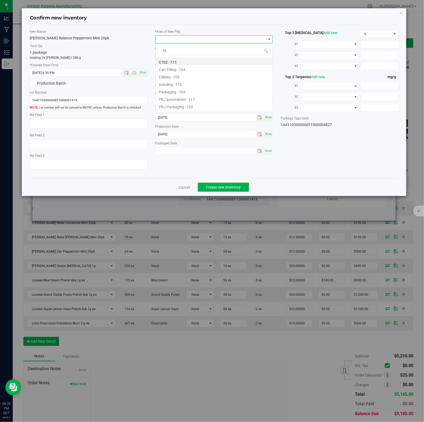
type input "108"
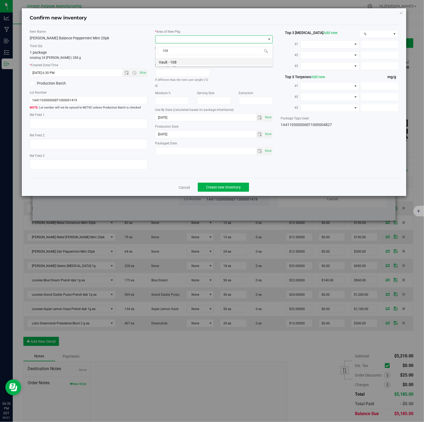
click at [174, 62] on li "Vault - 108" at bounding box center [214, 61] width 117 height 7
click at [221, 187] on span "Create new inventory" at bounding box center [223, 187] width 35 height 4
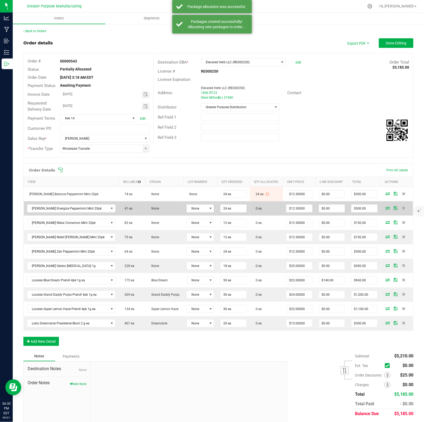
click at [386, 208] on icon at bounding box center [388, 207] width 4 height 3
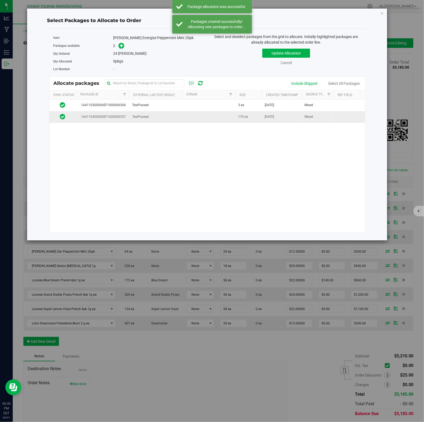
click at [240, 116] on span "170 ea" at bounding box center [244, 116] width 10 height 5
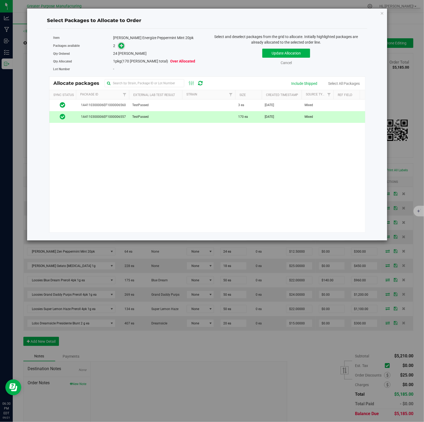
click at [121, 46] on icon at bounding box center [122, 46] width 4 height 4
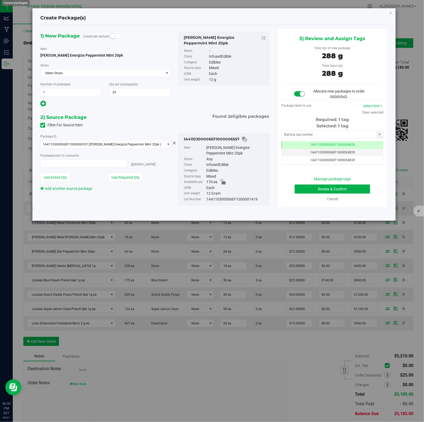
type input "24 ea"
click at [322, 186] on button "Review & Confirm" at bounding box center [332, 188] width 75 height 9
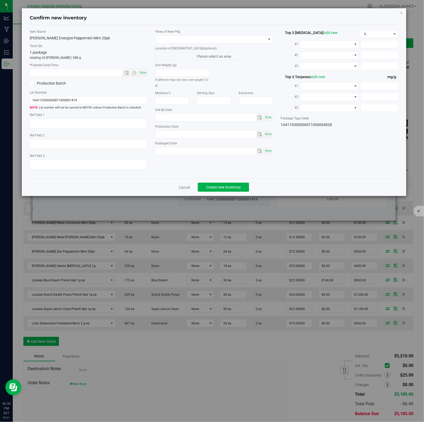
type input "2026-01-31"
type input "[DATE]"
click at [142, 73] on span "Now" at bounding box center [142, 73] width 9 height 8
type input "[DATE] 6:30 PM"
click at [256, 39] on span at bounding box center [211, 39] width 111 height 7
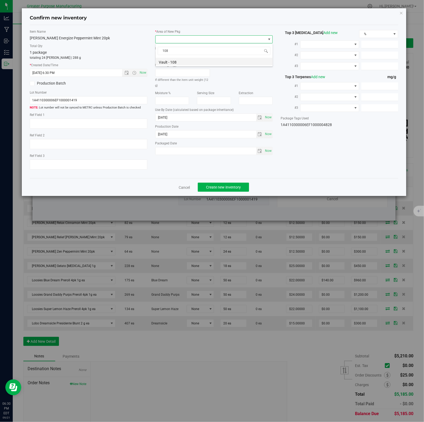
click at [174, 62] on li "Vault - 108" at bounding box center [214, 61] width 117 height 7
click at [221, 187] on span "Create new inventory" at bounding box center [223, 187] width 35 height 4
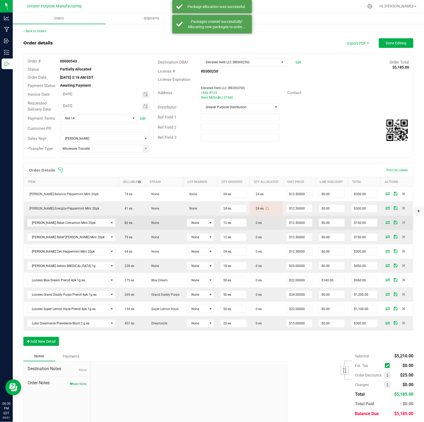
click at [386, 224] on icon at bounding box center [388, 222] width 4 height 3
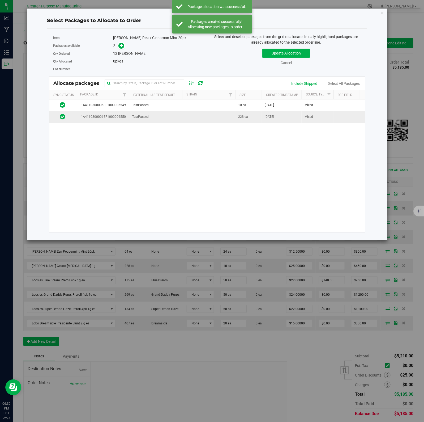
click at [233, 115] on td at bounding box center [208, 116] width 53 height 11
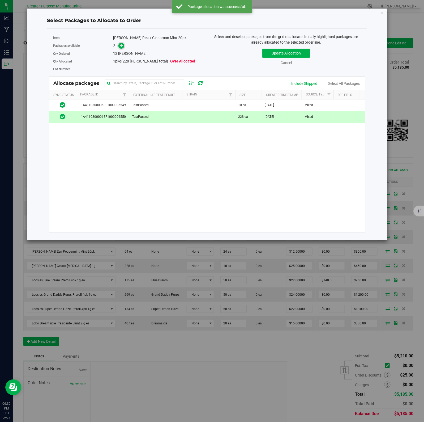
click at [121, 46] on icon at bounding box center [122, 46] width 4 height 4
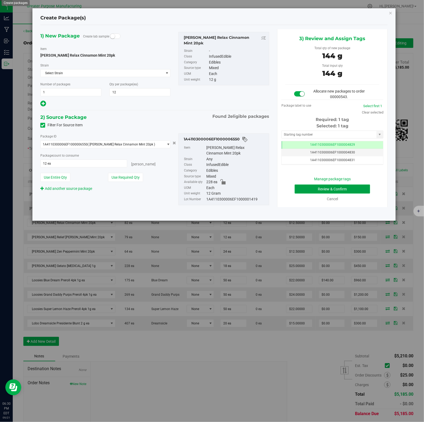
click at [322, 186] on button "Review & Confirm" at bounding box center [332, 188] width 75 height 9
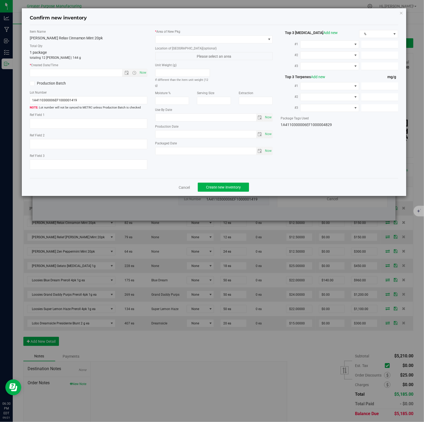
type input "2025-12-30"
type input "2025-07-31"
click at [142, 73] on span "Now" at bounding box center [142, 73] width 9 height 8
type input "9/21/2025 6:30 PM"
click at [256, 39] on span at bounding box center [211, 39] width 111 height 7
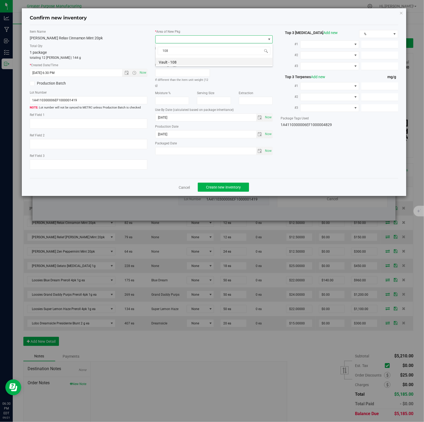
click at [174, 62] on li "Vault - 108" at bounding box center [214, 61] width 117 height 7
click at [221, 187] on span "Create new inventory" at bounding box center [223, 187] width 35 height 4
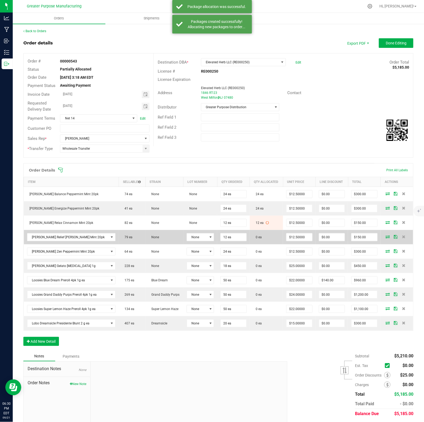
click at [386, 238] on icon at bounding box center [388, 236] width 4 height 3
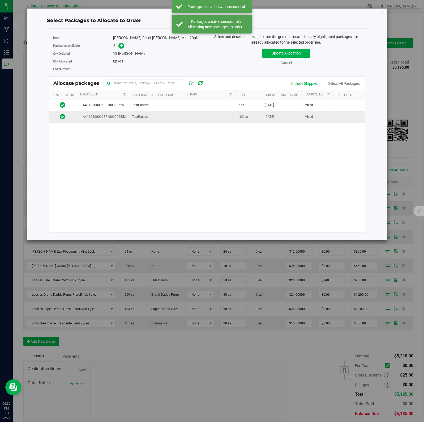
click at [200, 117] on td at bounding box center [208, 116] width 53 height 11
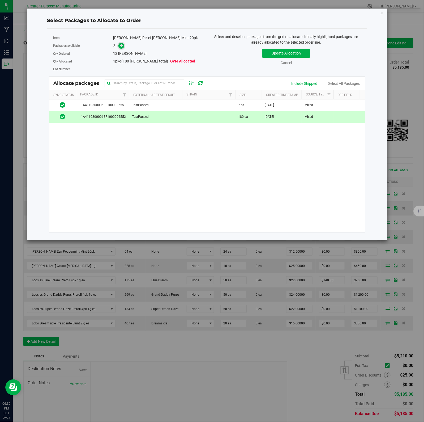
click at [121, 46] on icon at bounding box center [122, 46] width 4 height 4
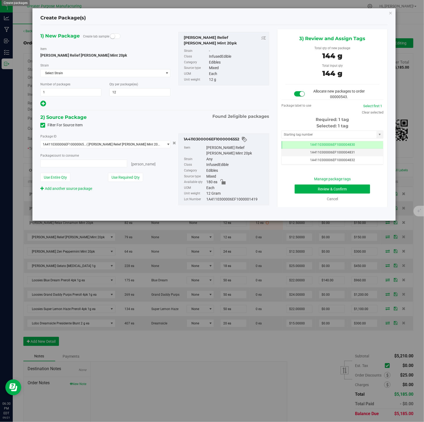
type input "12 ea"
click at [322, 186] on button "Review & Confirm" at bounding box center [332, 188] width 75 height 9
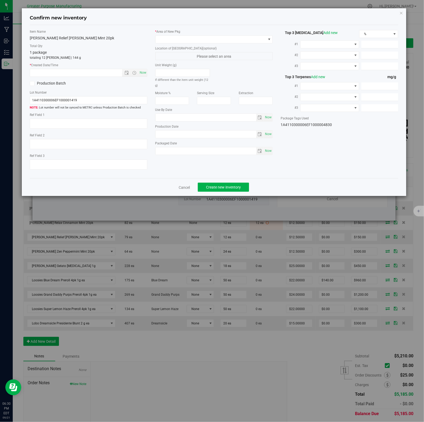
type input "[DATE]"
click at [142, 73] on span "Now" at bounding box center [142, 73] width 9 height 8
type input "[DATE] 6:30 PM"
click at [256, 39] on span at bounding box center [211, 39] width 111 height 7
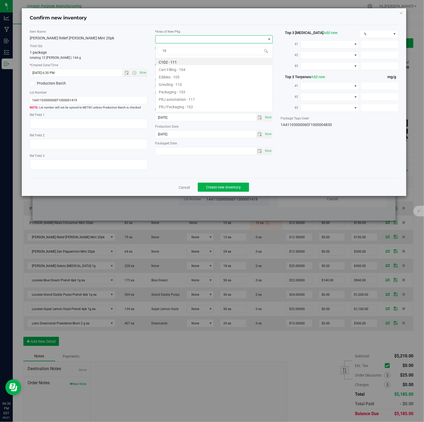
type input "108"
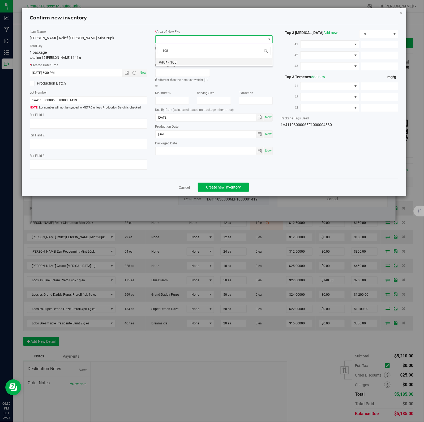
click at [174, 62] on li "Vault - 108" at bounding box center [214, 61] width 117 height 7
click at [221, 187] on span "Create new inventory" at bounding box center [223, 187] width 35 height 4
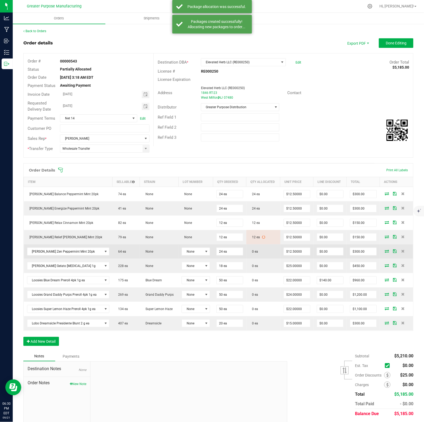
click at [385, 252] on icon at bounding box center [387, 250] width 4 height 3
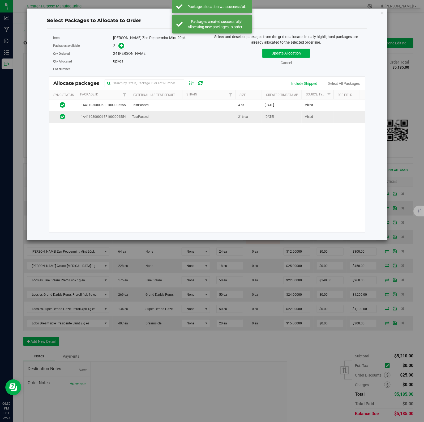
click at [211, 118] on td at bounding box center [208, 116] width 53 height 11
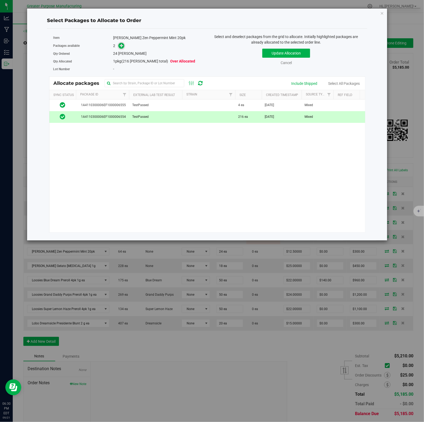
click at [121, 46] on icon at bounding box center [122, 46] width 4 height 4
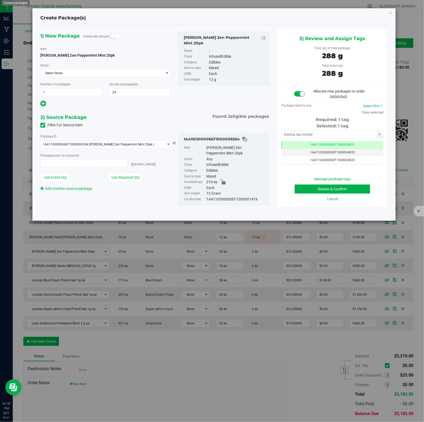
type input "24 ea"
click at [322, 186] on button "Review & Confirm" at bounding box center [332, 188] width 75 height 9
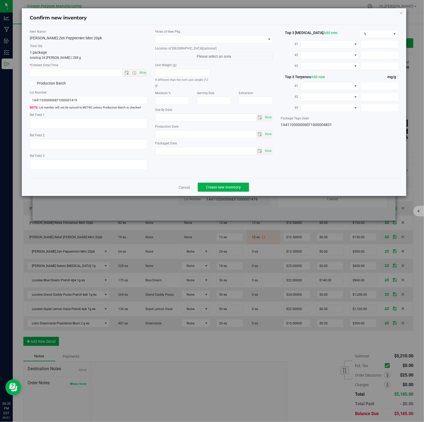
type input "[DATE]"
click at [142, 73] on span "Now" at bounding box center [142, 73] width 9 height 8
type input "[DATE] 6:30 PM"
click at [256, 39] on span at bounding box center [211, 39] width 111 height 7
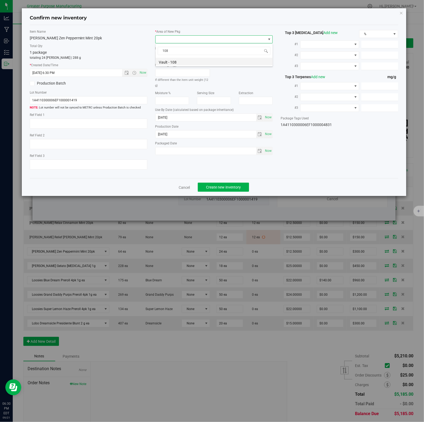
click at [174, 62] on li "Vault - 108" at bounding box center [214, 61] width 117 height 7
click at [221, 187] on span "Create new inventory" at bounding box center [223, 187] width 35 height 4
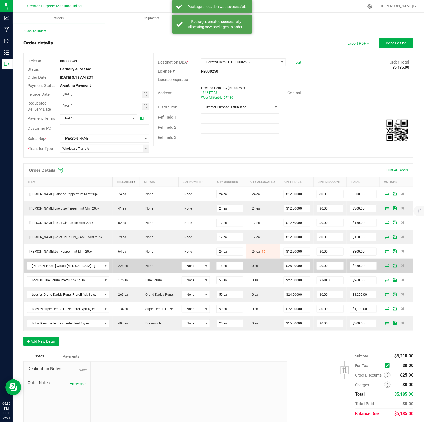
click at [385, 265] on icon at bounding box center [387, 265] width 4 height 3
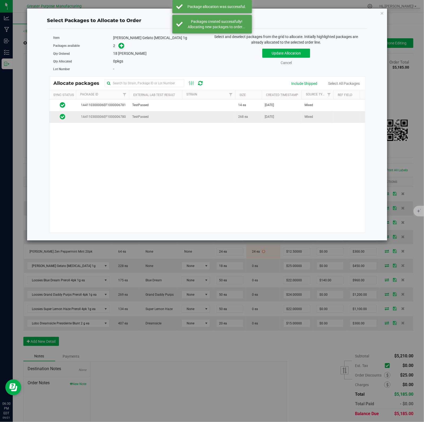
click at [220, 114] on td at bounding box center [208, 116] width 53 height 11
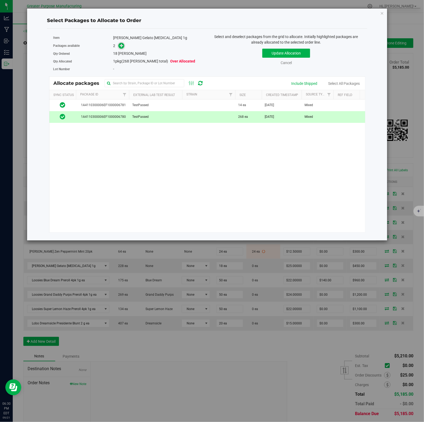
click at [121, 46] on icon at bounding box center [122, 46] width 4 height 4
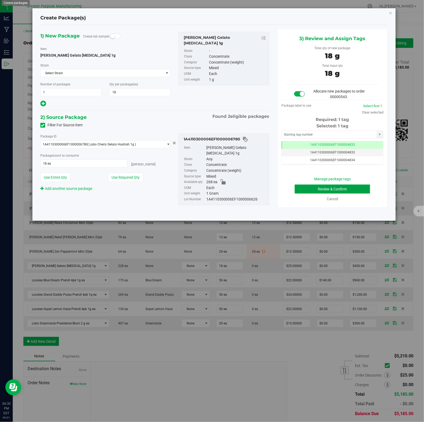
click at [322, 186] on button "Review & Confirm" at bounding box center [332, 188] width 75 height 9
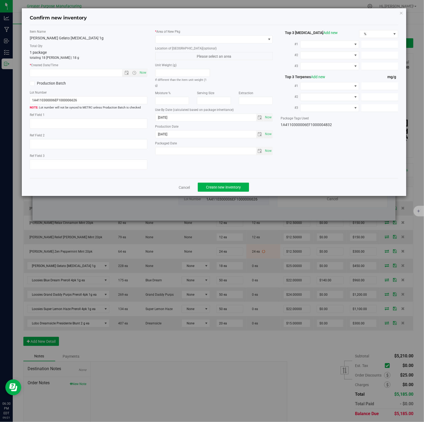
click at [142, 73] on span "Now" at bounding box center [142, 73] width 9 height 8
type input "[DATE] 6:30 PM"
click at [256, 39] on span at bounding box center [211, 39] width 111 height 7
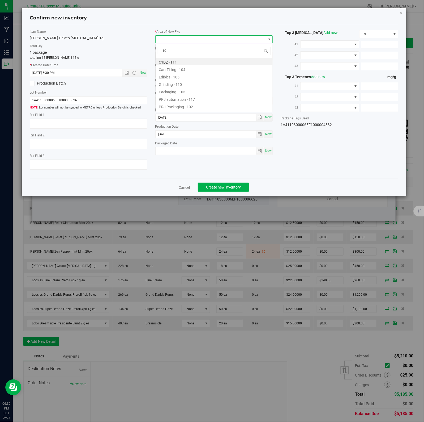
type input "108"
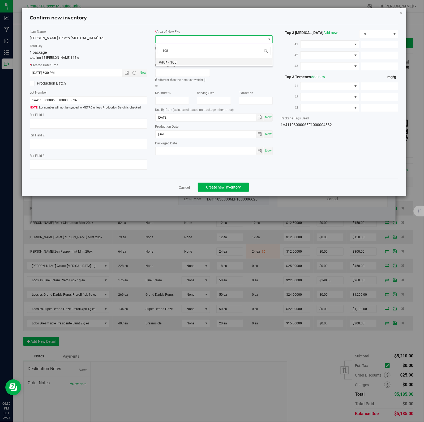
click at [174, 62] on li "Vault - 108" at bounding box center [214, 61] width 117 height 7
click at [221, 187] on span "Create new inventory" at bounding box center [223, 187] width 35 height 4
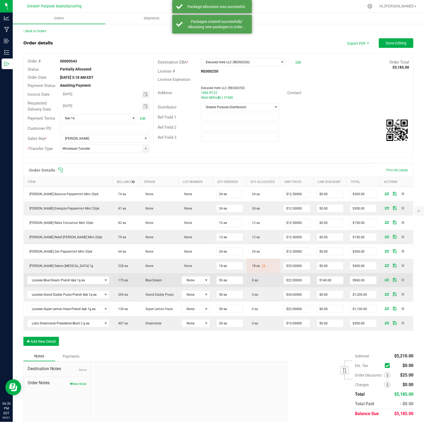
click at [385, 281] on icon at bounding box center [387, 279] width 4 height 3
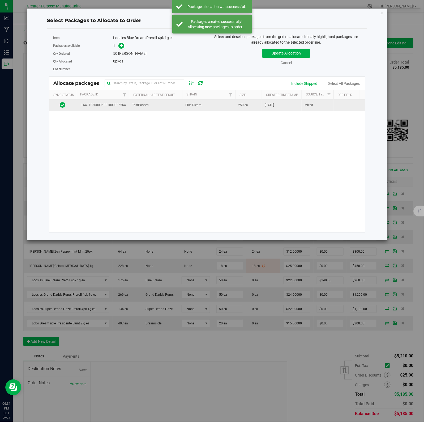
click at [239, 108] on span "250 ea" at bounding box center [244, 105] width 10 height 5
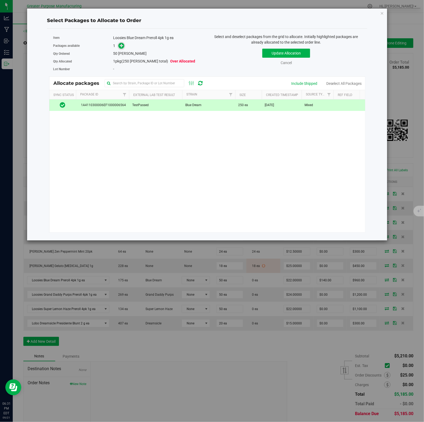
click at [121, 46] on icon at bounding box center [122, 46] width 4 height 4
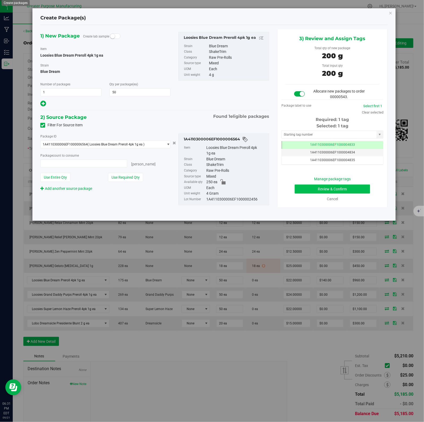
type input "50 ea"
click at [322, 186] on button "Review & Confirm" at bounding box center [332, 188] width 75 height 9
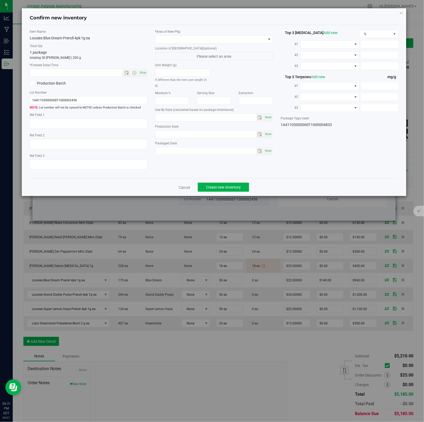
type input "[DATE]"
click at [142, 73] on span "Now" at bounding box center [142, 73] width 9 height 8
type input "[DATE] 6:31 PM"
click at [256, 39] on span at bounding box center [211, 39] width 111 height 7
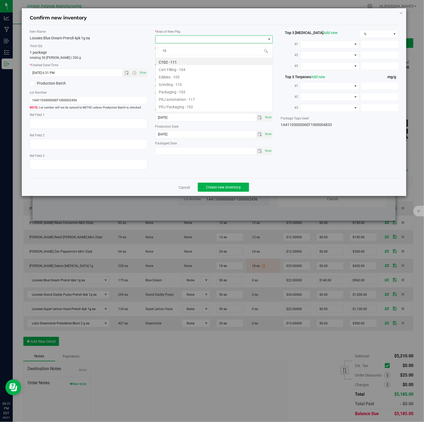
type input "108"
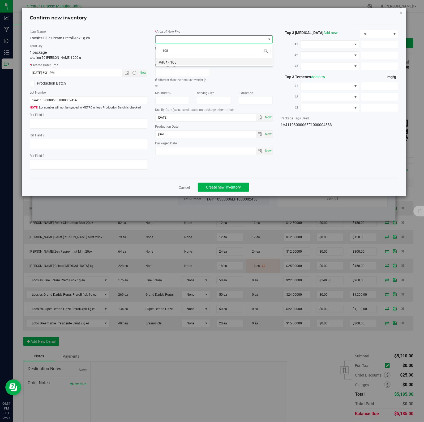
click at [174, 62] on li "Vault - 108" at bounding box center [214, 61] width 117 height 7
click at [221, 187] on span "Create new inventory" at bounding box center [223, 187] width 35 height 4
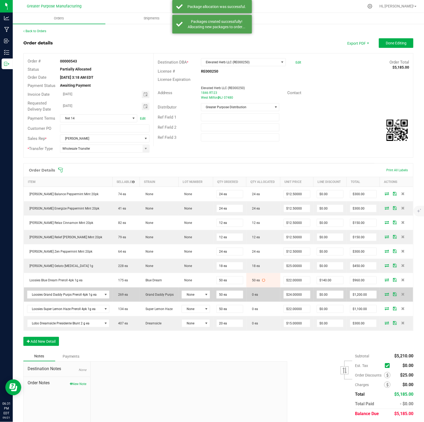
click at [385, 295] on icon at bounding box center [387, 293] width 4 height 3
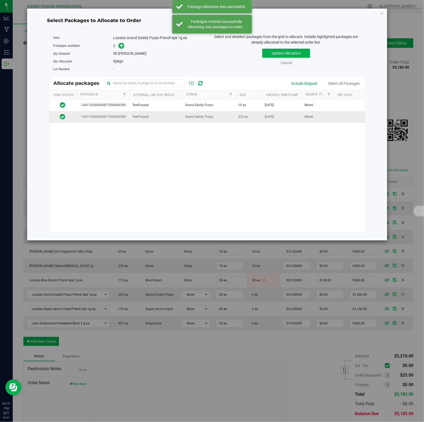
click at [221, 117] on td "Grand Daddy Purps" at bounding box center [208, 116] width 53 height 11
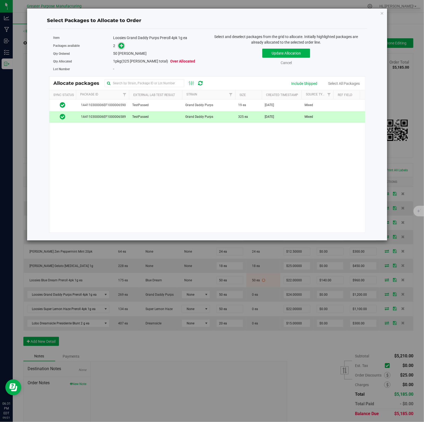
click at [121, 46] on icon at bounding box center [122, 46] width 4 height 4
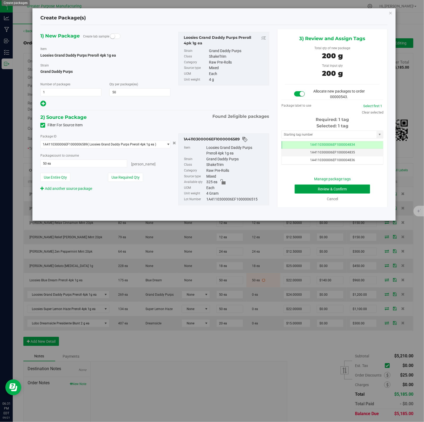
click at [322, 186] on button "Review & Confirm" at bounding box center [332, 188] width 75 height 9
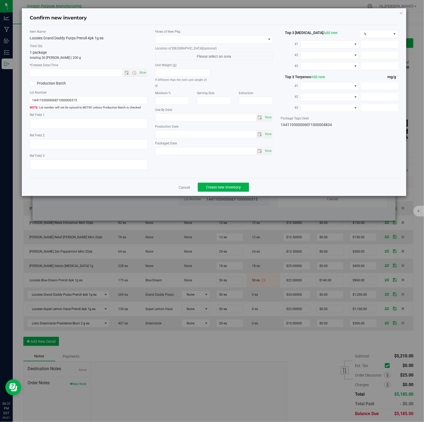
type input "[DATE]"
click at [142, 73] on span "Now" at bounding box center [142, 73] width 9 height 8
type input "[DATE] 6:31 PM"
click at [256, 39] on span at bounding box center [211, 39] width 111 height 7
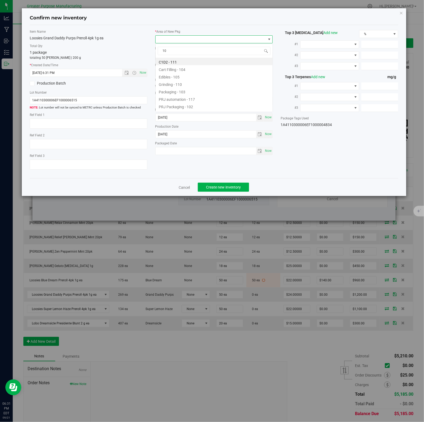
type input "108"
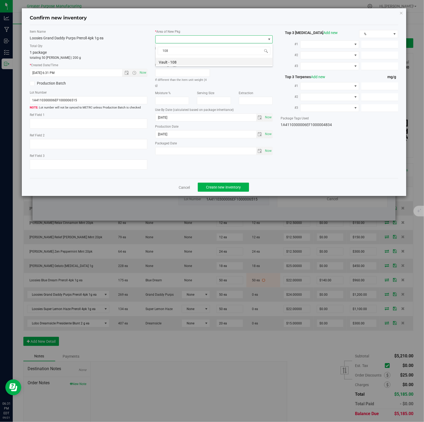
click at [174, 62] on li "Vault - 108" at bounding box center [214, 61] width 117 height 7
click at [221, 187] on span "Create new inventory" at bounding box center [223, 187] width 35 height 4
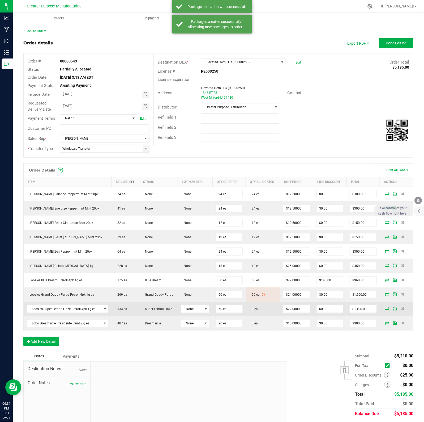
click at [385, 310] on icon at bounding box center [387, 308] width 4 height 3
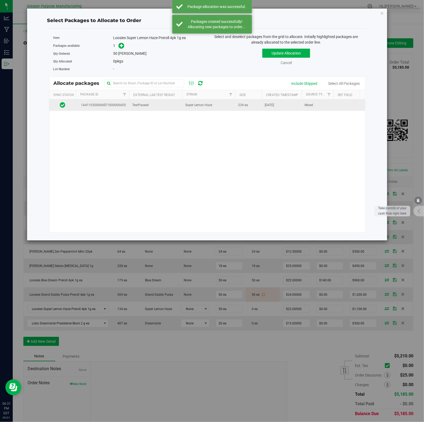
click at [217, 107] on td "Super Lemon Haze" at bounding box center [208, 104] width 53 height 11
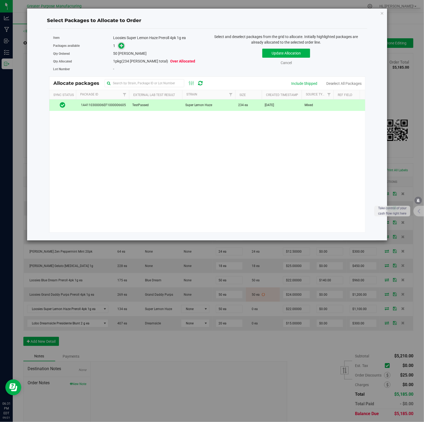
click at [121, 46] on icon at bounding box center [122, 46] width 4 height 4
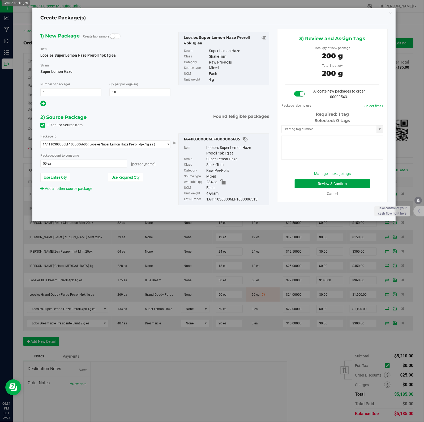
click at [322, 186] on button "Review & Confirm" at bounding box center [332, 183] width 75 height 9
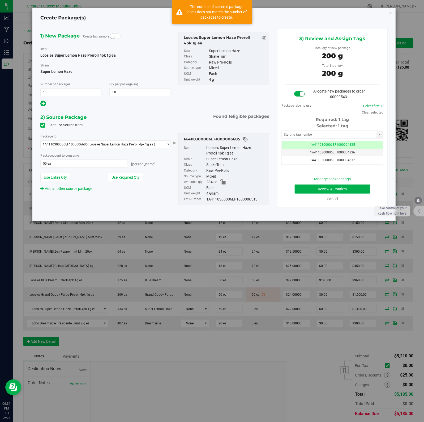
click at [142, 73] on span "Super Lemon Haze" at bounding box center [105, 71] width 130 height 8
click at [221, 41] on div "Loosies Super Lemon Haze Preroll 4pk 1g ea" at bounding box center [225, 40] width 83 height 11
click at [184, 72] on ul "Strain Super Lemon Haze Class ShakeTrim Category Raw Pre-Rolls Source type Mixe…" at bounding box center [223, 64] width 85 height 37
click at [197, 194] on label "Unit weight" at bounding box center [195, 193] width 22 height 6
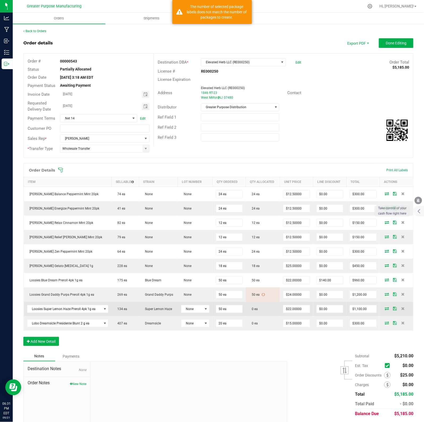
click at [385, 310] on icon at bounding box center [387, 308] width 4 height 3
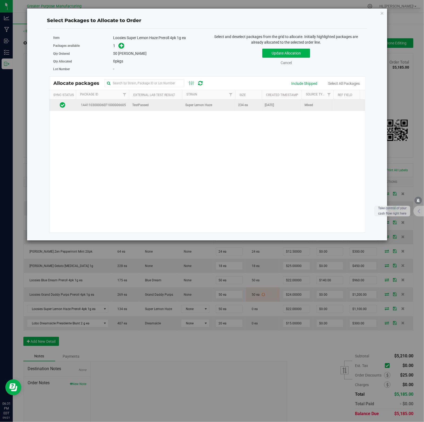
click at [153, 105] on td "TestPassed" at bounding box center [155, 104] width 53 height 11
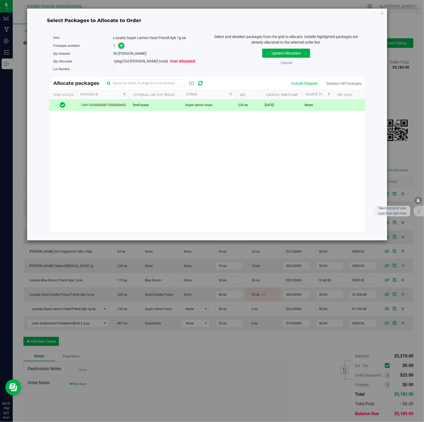
click at [121, 46] on icon at bounding box center [122, 46] width 4 height 4
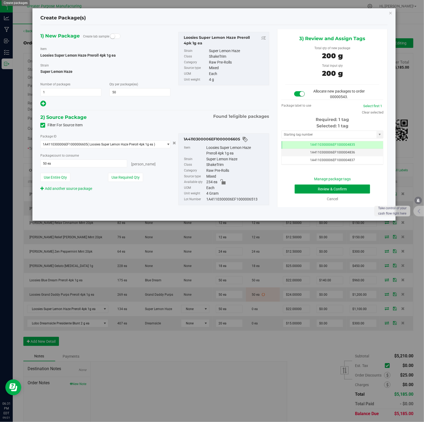
click at [322, 186] on button "Review & Confirm" at bounding box center [332, 188] width 75 height 9
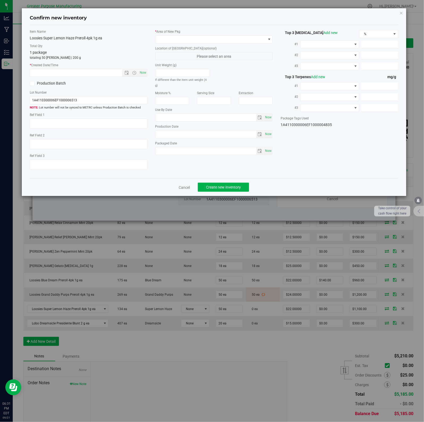
type input "[DATE]"
click at [142, 73] on span "Now" at bounding box center [142, 73] width 9 height 8
type input "[DATE] 6:31 PM"
click at [256, 39] on span at bounding box center [211, 39] width 111 height 7
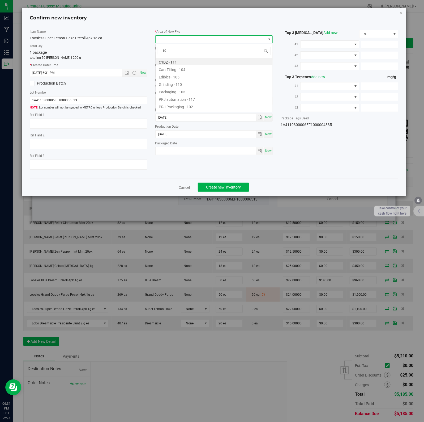
type input "108"
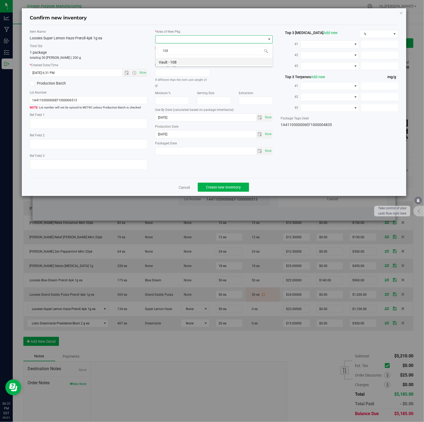
click at [174, 62] on li "Vault - 108" at bounding box center [214, 61] width 117 height 7
click at [221, 187] on span "Create new inventory" at bounding box center [223, 187] width 35 height 4
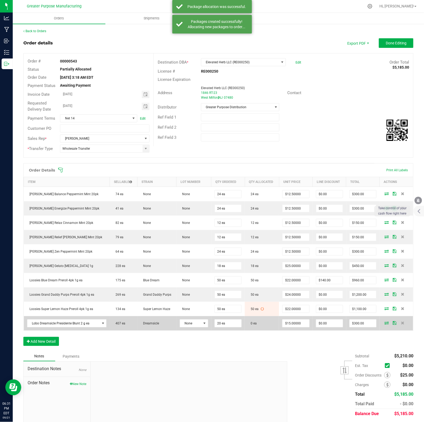
click at [385, 324] on icon at bounding box center [387, 322] width 4 height 3
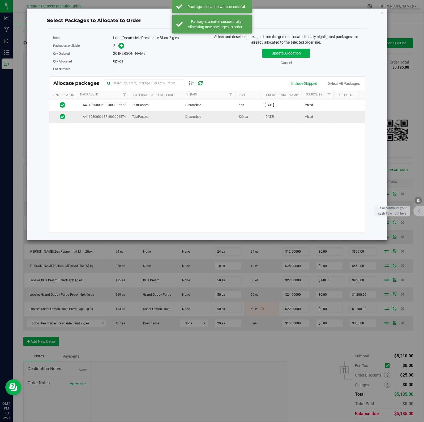
click at [210, 116] on td "Dreamsicle" at bounding box center [208, 116] width 53 height 11
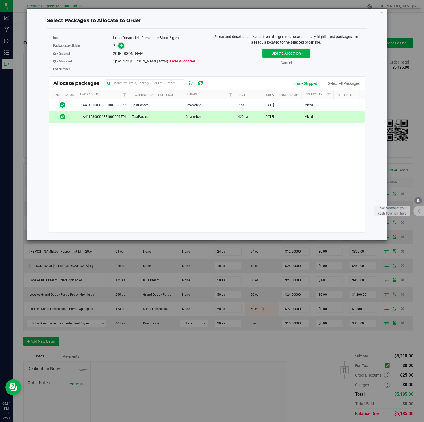
click at [121, 46] on icon at bounding box center [122, 46] width 4 height 4
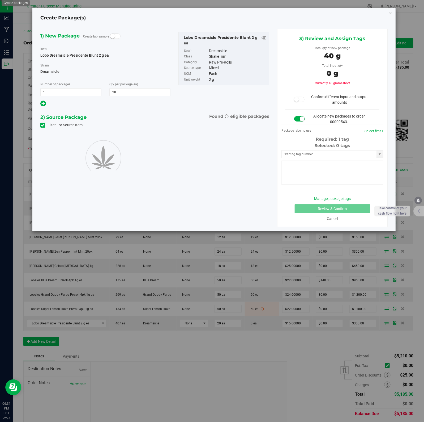
type input "20"
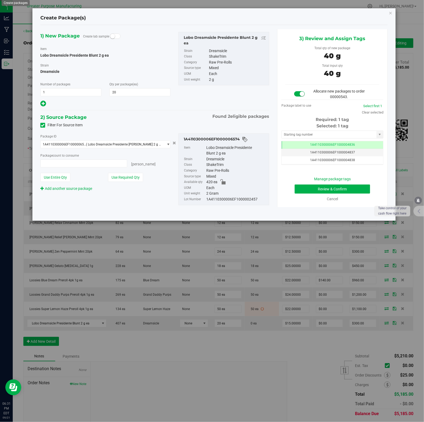
type input "20 ea"
click at [322, 186] on button "Review & Confirm" at bounding box center [332, 188] width 75 height 9
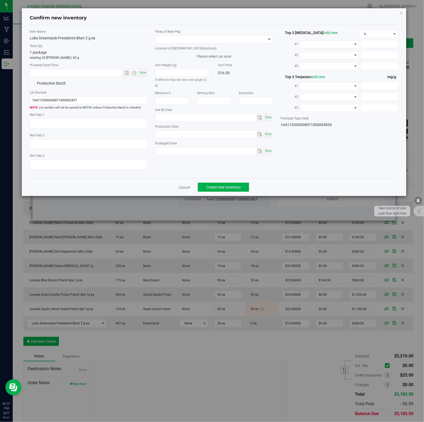
type input "[DATE]"
click at [142, 73] on span "Now" at bounding box center [142, 73] width 9 height 8
type input "[DATE] 6:31 PM"
click at [256, 39] on span at bounding box center [211, 39] width 111 height 7
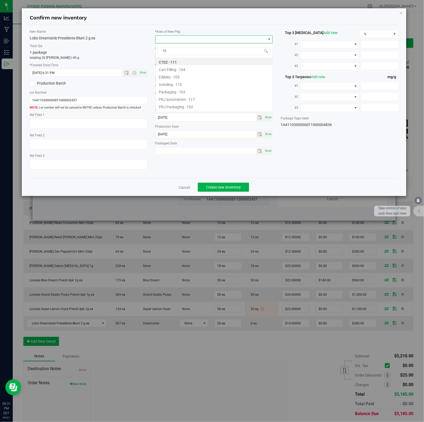
type input "108"
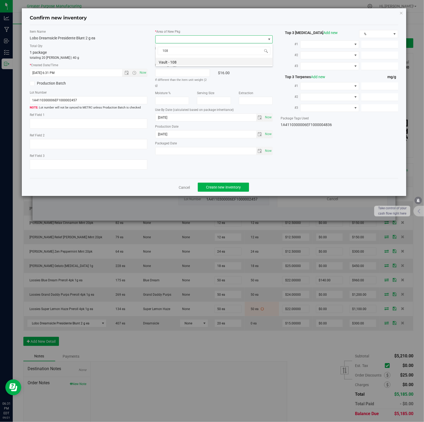
click at [174, 62] on li "Vault - 108" at bounding box center [214, 61] width 117 height 7
click at [221, 187] on span "Create new inventory" at bounding box center [223, 187] width 35 height 4
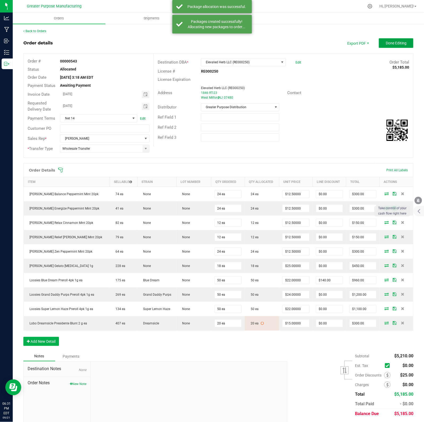
drag, startPoint x: 386, startPoint y: 43, endPoint x: 382, endPoint y: 56, distance: 13.9
click at [386, 43] on span "Done Editing" at bounding box center [396, 43] width 21 height 4
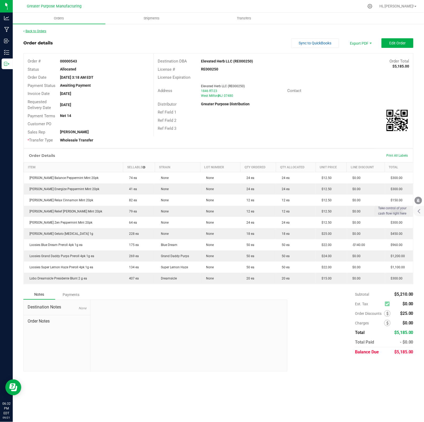
click at [27, 31] on link "Back to Orders" at bounding box center [34, 31] width 23 height 4
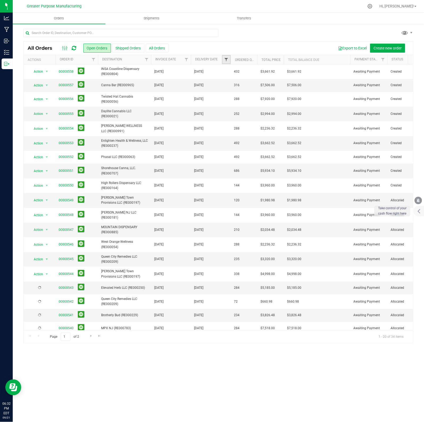
click at [225, 61] on span "Filter" at bounding box center [226, 59] width 4 height 4
click at [274, 92] on span "select" at bounding box center [276, 92] width 4 height 4
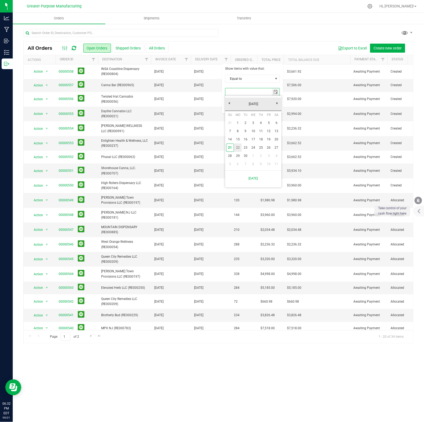
click at [239, 147] on link "22" at bounding box center [238, 147] width 8 height 8
type input "[DATE]"
click at [239, 107] on button "Filter" at bounding box center [238, 106] width 26 height 12
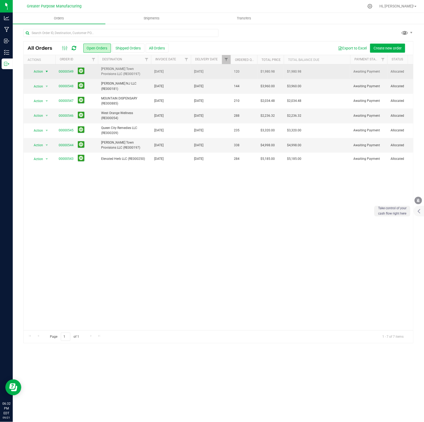
click at [47, 71] on span "select" at bounding box center [47, 71] width 4 height 4
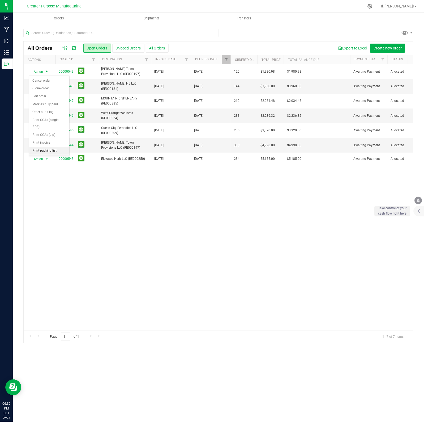
click at [40, 155] on li "Print packing list" at bounding box center [49, 151] width 40 height 8
click at [47, 86] on span "select" at bounding box center [47, 86] width 4 height 4
click at [44, 169] on li "Print packing list" at bounding box center [49, 166] width 40 height 8
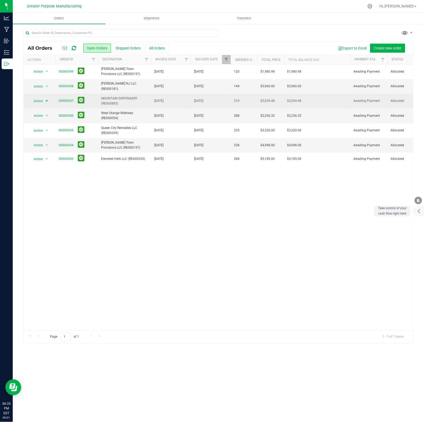
click at [47, 100] on span "select" at bounding box center [47, 101] width 4 height 4
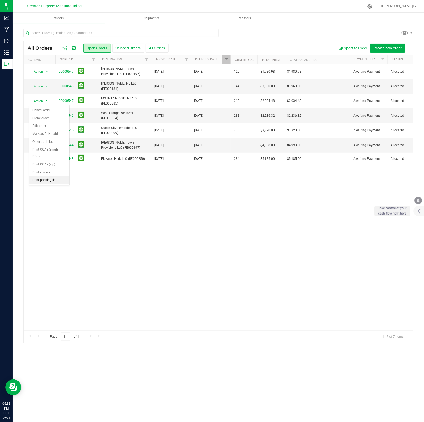
click at [42, 183] on li "Print packing list" at bounding box center [49, 180] width 40 height 8
click at [47, 116] on span "select" at bounding box center [47, 115] width 4 height 4
click at [41, 198] on li "Print packing list" at bounding box center [49, 195] width 40 height 8
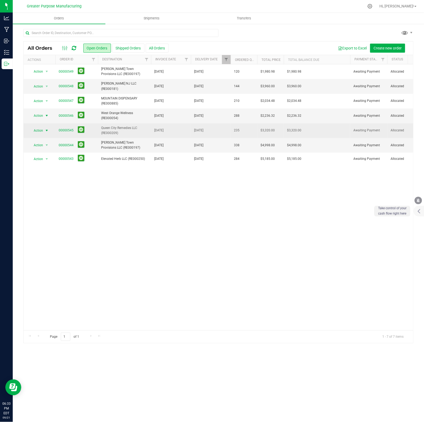
click at [45, 129] on span "select" at bounding box center [47, 130] width 4 height 4
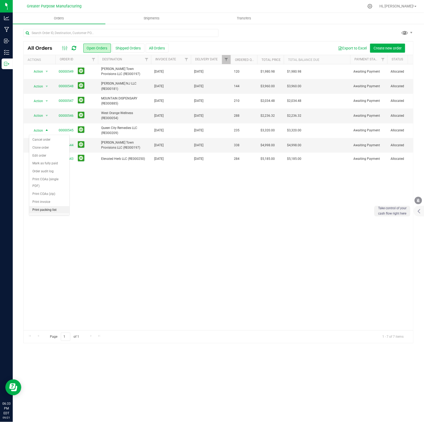
click at [39, 210] on li "Print packing list" at bounding box center [49, 210] width 40 height 8
click at [66, 145] on link "00000544" at bounding box center [66, 145] width 15 height 5
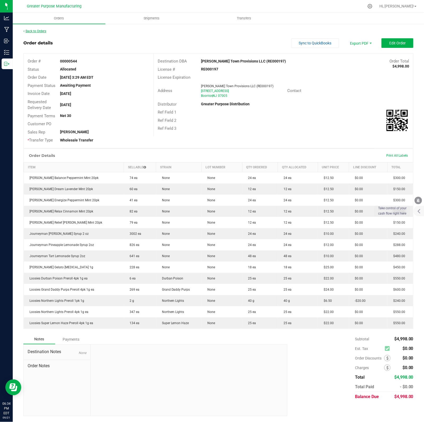
click at [39, 31] on link "Back to Orders" at bounding box center [34, 31] width 23 height 4
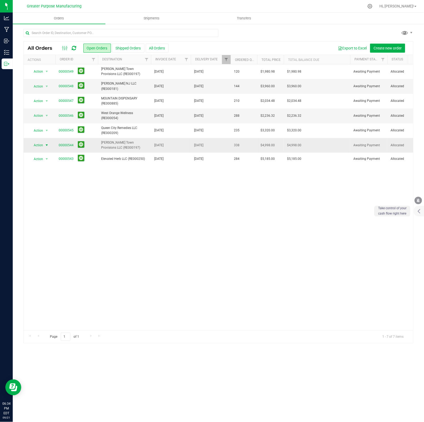
click at [48, 145] on span "select" at bounding box center [47, 145] width 4 height 4
click at [46, 224] on li "Print packing list" at bounding box center [49, 225] width 40 height 8
click at [48, 145] on span "select" at bounding box center [47, 145] width 4 height 4
click at [50, 224] on li "Print packing list" at bounding box center [49, 225] width 40 height 8
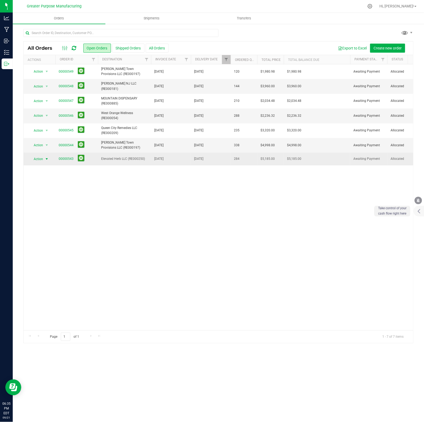
click at [47, 159] on span "select" at bounding box center [47, 159] width 4 height 4
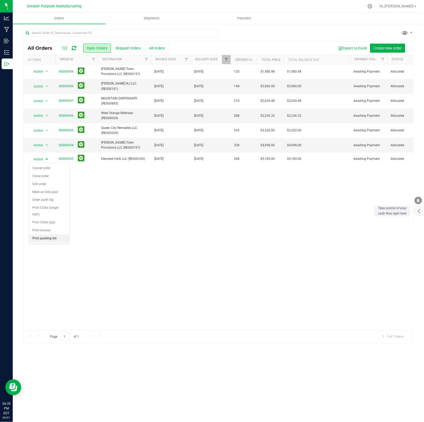
click at [44, 235] on li "Print packing list" at bounding box center [49, 238] width 40 height 8
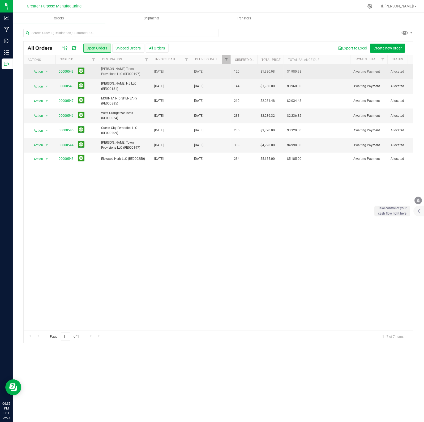
click at [66, 71] on link "00000549" at bounding box center [66, 71] width 15 height 5
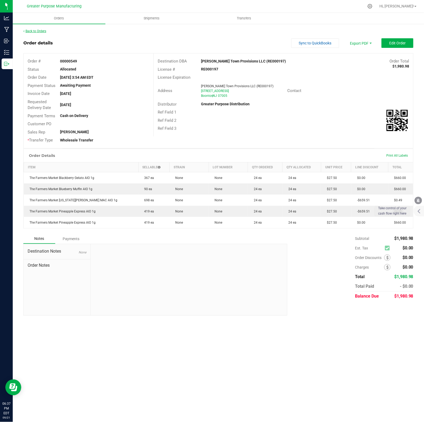
click at [31, 30] on link "Back to Orders" at bounding box center [34, 31] width 23 height 4
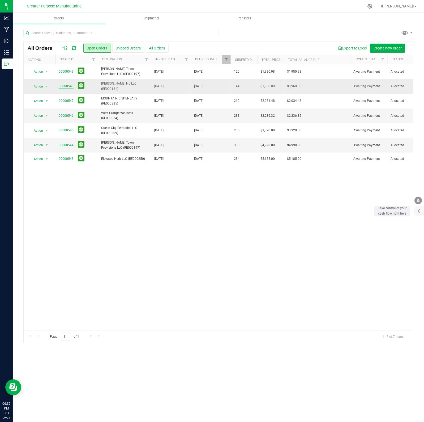
click at [67, 86] on link "00000548" at bounding box center [66, 86] width 15 height 5
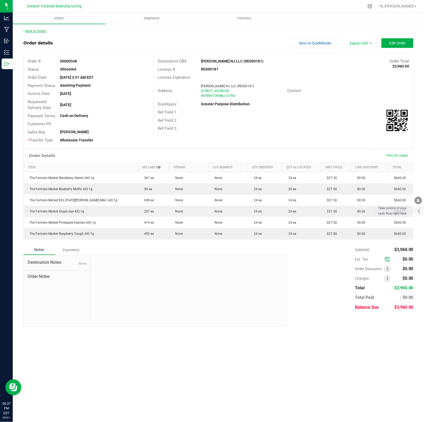
click at [29, 29] on link "Back to Orders" at bounding box center [34, 31] width 23 height 4
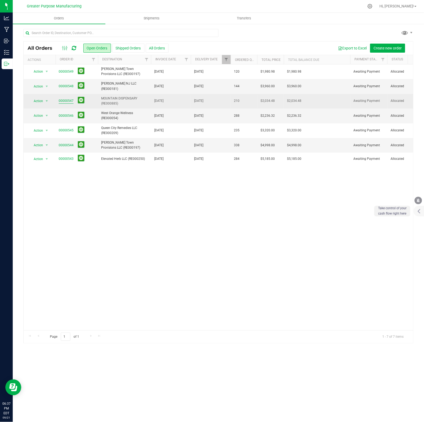
click at [64, 101] on link "00000547" at bounding box center [66, 100] width 15 height 5
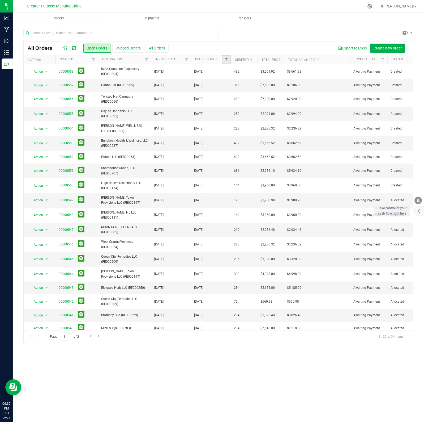
click at [224, 59] on link "Filter" at bounding box center [226, 59] width 9 height 9
click at [277, 91] on span "select" at bounding box center [276, 92] width 4 height 4
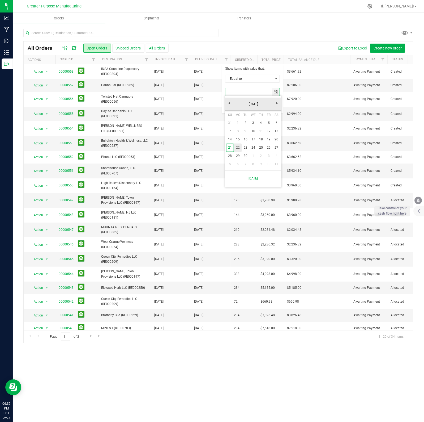
click at [238, 147] on link "22" at bounding box center [238, 147] width 8 height 8
type input "[DATE]"
click at [239, 107] on button "Filter" at bounding box center [238, 106] width 26 height 12
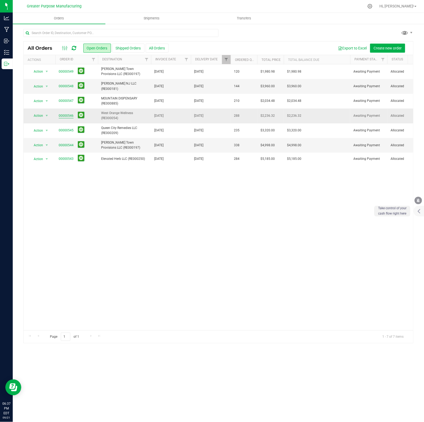
click at [66, 114] on link "00000546" at bounding box center [66, 115] width 15 height 5
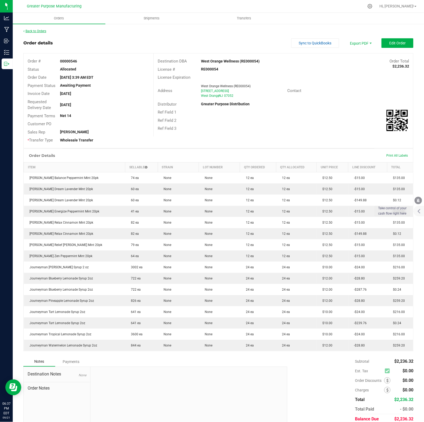
click at [37, 31] on link "Back to Orders" at bounding box center [34, 31] width 23 height 4
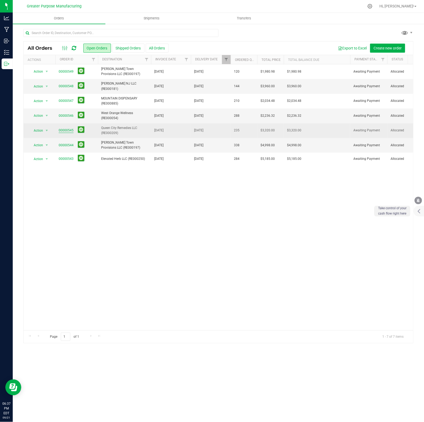
click at [70, 131] on link "00000545" at bounding box center [66, 130] width 15 height 5
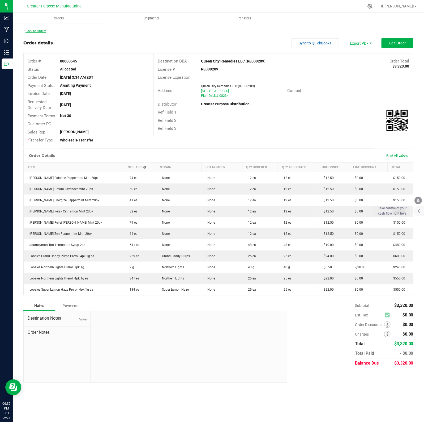
click at [32, 31] on link "Back to Orders" at bounding box center [34, 31] width 23 height 4
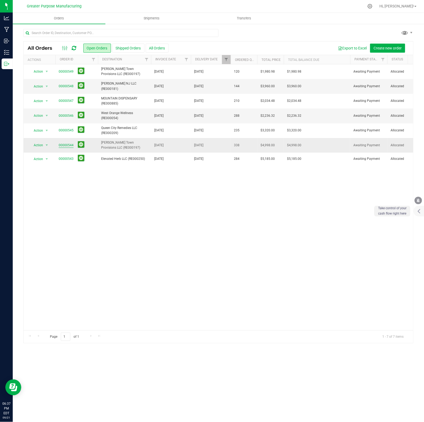
click at [68, 144] on link "00000544" at bounding box center [66, 145] width 15 height 5
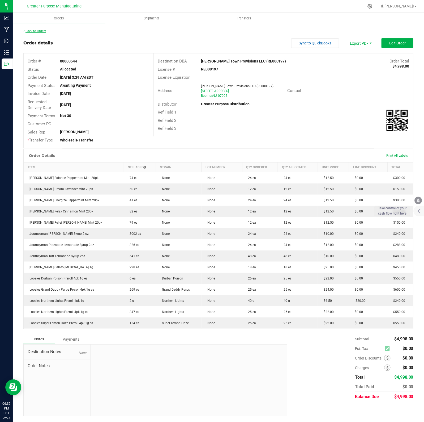
click at [43, 32] on link "Back to Orders" at bounding box center [34, 31] width 23 height 4
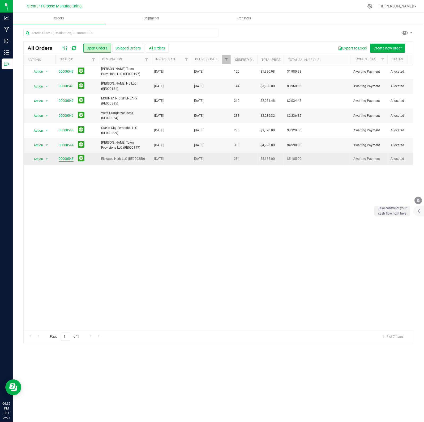
click at [69, 158] on link "00000543" at bounding box center [66, 158] width 15 height 5
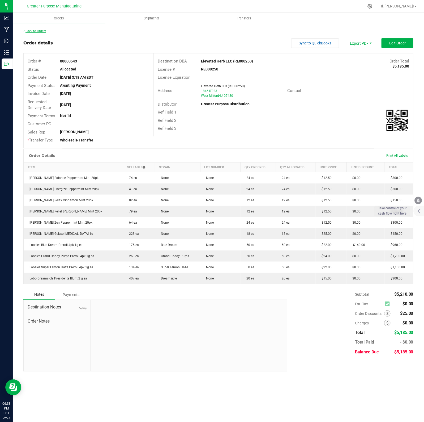
click at [36, 29] on link "Back to Orders" at bounding box center [34, 31] width 23 height 4
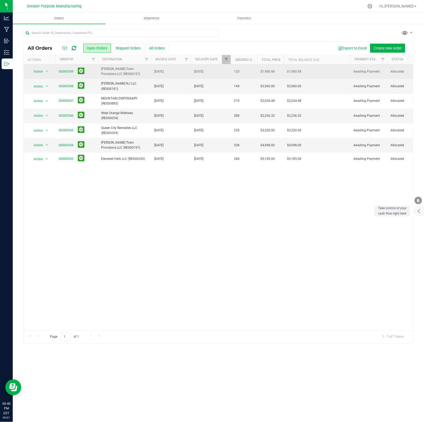
click at [121, 67] on span "[PERSON_NAME] Town Provisions LLC (RE000197)" at bounding box center [124, 71] width 47 height 10
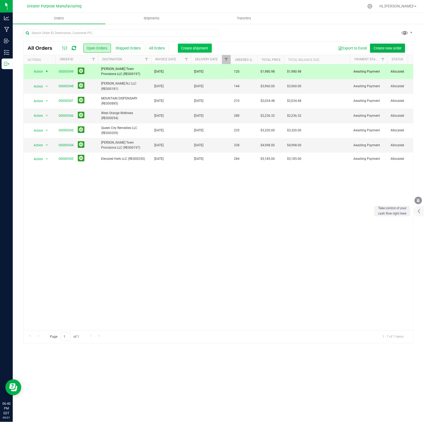
click at [197, 50] on span "Create shipment" at bounding box center [194, 48] width 27 height 4
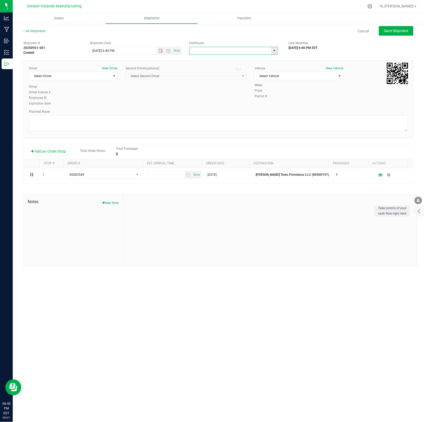
click at [222, 51] on input "text" at bounding box center [229, 50] width 79 height 7
click at [220, 59] on li "Greater Purpose Distribution" at bounding box center [234, 60] width 88 height 8
type input "Greater Purpose Distribution"
click at [73, 75] on span "Select Driver" at bounding box center [70, 75] width 82 height 7
click at [47, 113] on span "[PERSON_NAME]" at bounding box center [44, 114] width 24 height 7
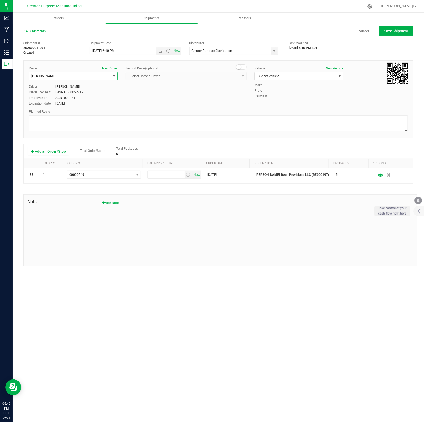
click at [302, 77] on span "Select Vehicle" at bounding box center [296, 75] width 82 height 7
click at [286, 93] on li "Nissan NV 200" at bounding box center [299, 93] width 88 height 8
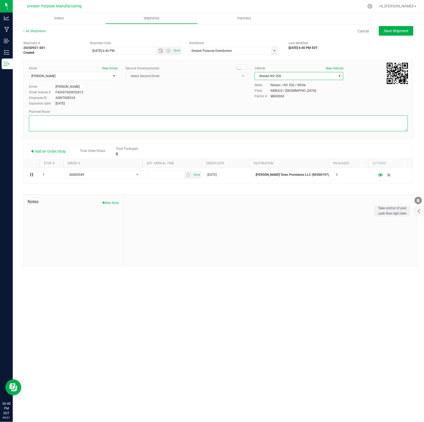
click at [103, 120] on textarea at bounding box center [218, 123] width 379 height 16
type textarea "Randomized by GPS"
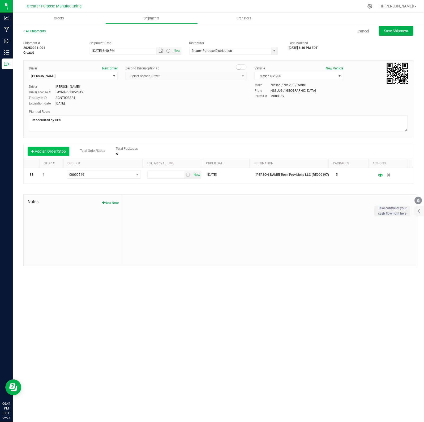
click at [50, 152] on button "Add an Order/Stop" at bounding box center [49, 151] width 42 height 9
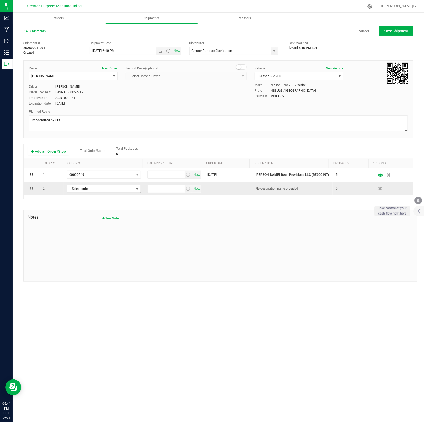
click at [135, 189] on span "select" at bounding box center [137, 189] width 4 height 4
click at [365, 31] on link "Cancel" at bounding box center [363, 30] width 11 height 5
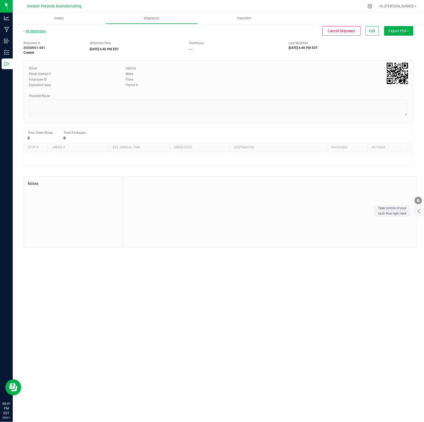
click at [38, 31] on link "All Shipments" at bounding box center [34, 31] width 22 height 4
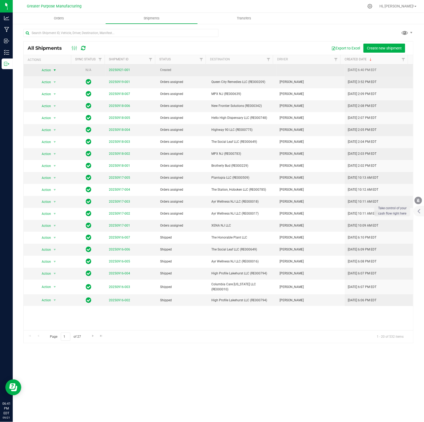
click at [54, 70] on span "select" at bounding box center [55, 70] width 4 height 4
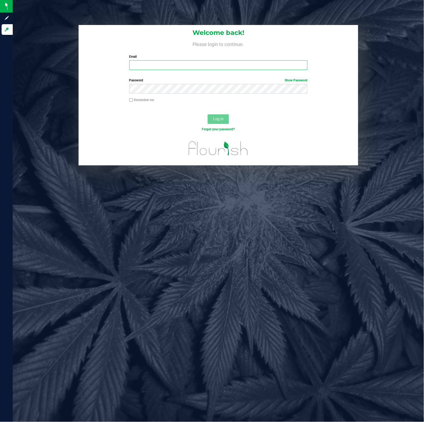
type input "[EMAIL_ADDRESS][DOMAIN_NAME]"
click at [167, 61] on input "[EMAIL_ADDRESS][DOMAIN_NAME]" at bounding box center [218, 65] width 179 height 10
click at [217, 118] on span "Log In" at bounding box center [218, 119] width 10 height 4
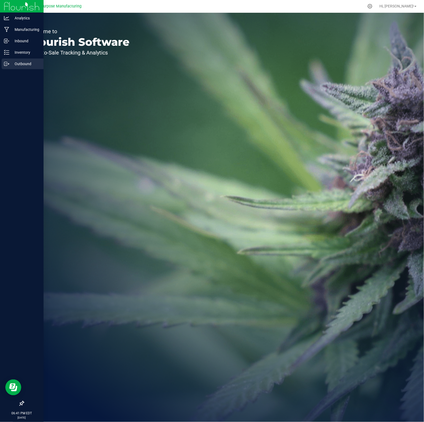
click at [17, 63] on p "Outbound" at bounding box center [25, 64] width 32 height 6
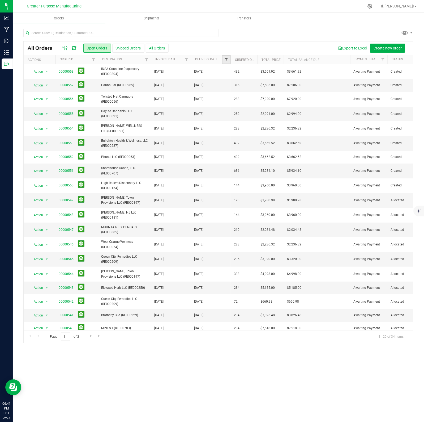
click at [227, 60] on span "Filter" at bounding box center [226, 59] width 4 height 4
click at [278, 92] on span "select" at bounding box center [276, 91] width 8 height 7
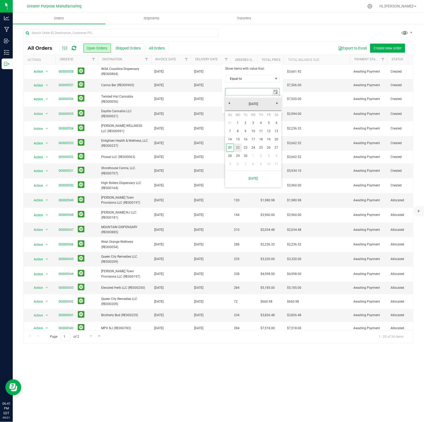
click at [237, 148] on link "22" at bounding box center [238, 147] width 8 height 8
type input "[DATE]"
click at [235, 104] on button "Filter" at bounding box center [238, 106] width 26 height 12
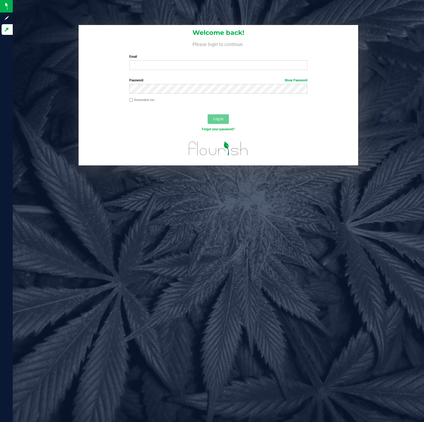
type input "[EMAIL_ADDRESS][DOMAIN_NAME]"
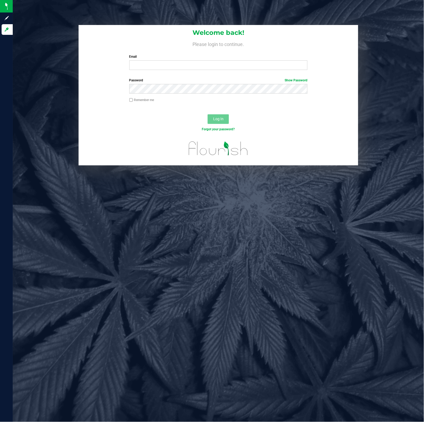
type input "[EMAIL_ADDRESS][DOMAIN_NAME]"
click at [214, 121] on button "Log In" at bounding box center [218, 119] width 21 height 10
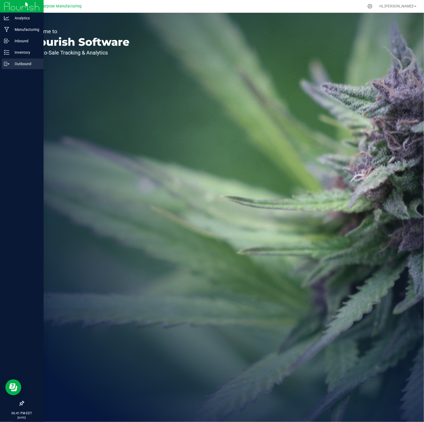
click at [12, 64] on p "Outbound" at bounding box center [25, 64] width 32 height 6
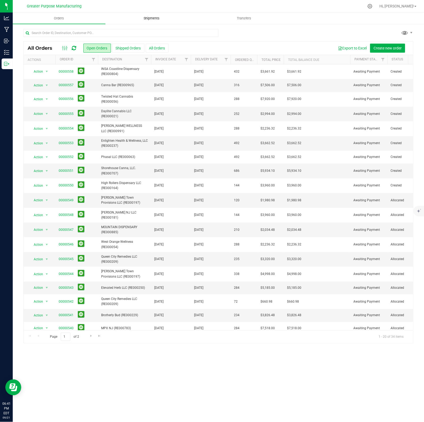
click at [152, 19] on span "Shipments" at bounding box center [152, 18] width 30 height 5
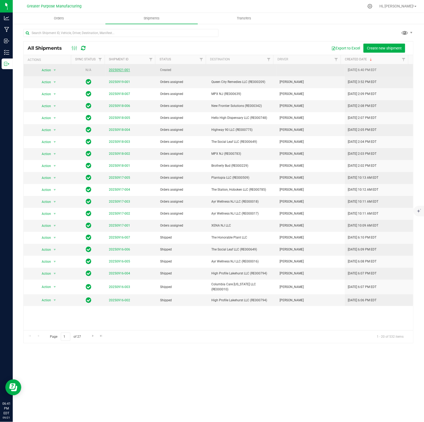
click at [124, 70] on link "20250921-001" at bounding box center [119, 70] width 21 height 4
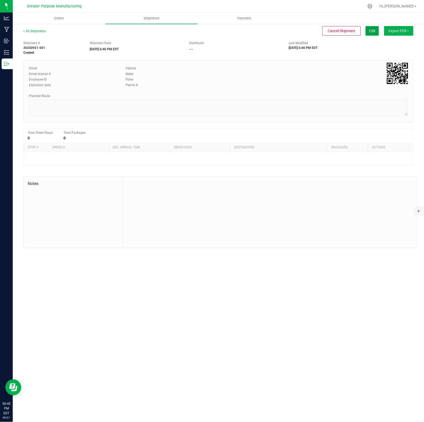
click at [370, 31] on span "Edit" at bounding box center [372, 31] width 6 height 4
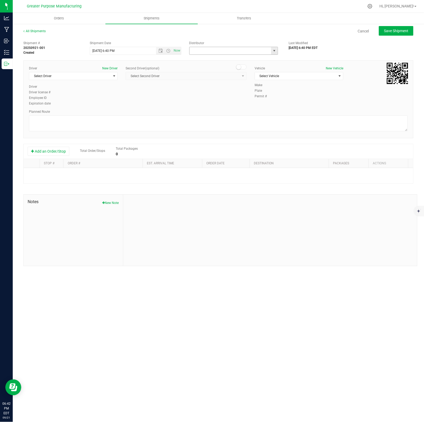
click at [246, 53] on input "text" at bounding box center [229, 50] width 79 height 7
click at [220, 60] on li "Greater Purpose Distribution" at bounding box center [234, 60] width 88 height 8
type input "Greater Purpose Distribution"
click at [92, 77] on span "Select Driver" at bounding box center [70, 75] width 82 height 7
click at [63, 97] on li "[PERSON_NAME]" at bounding box center [73, 98] width 88 height 8
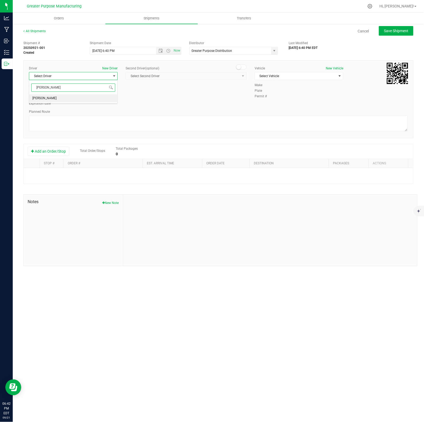
type input "veronica"
click at [276, 76] on span "Select Vehicle" at bounding box center [296, 75] width 82 height 7
click at [275, 92] on li "Nissan NV 200" at bounding box center [299, 93] width 88 height 8
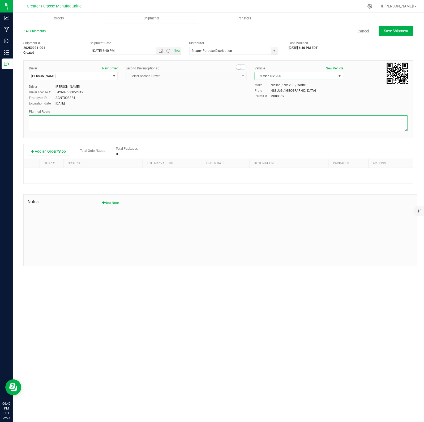
click at [88, 121] on textarea at bounding box center [218, 123] width 379 height 16
type textarea "Randomized by GPS"
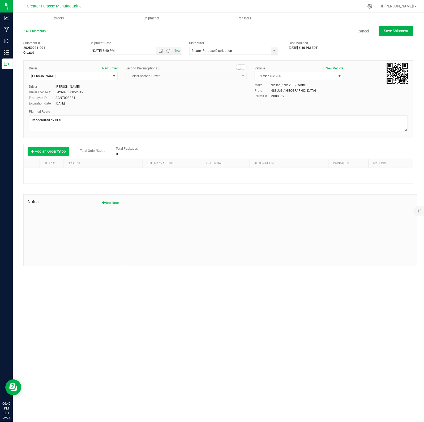
click at [41, 152] on button "Add an Order/Stop" at bounding box center [49, 151] width 42 height 9
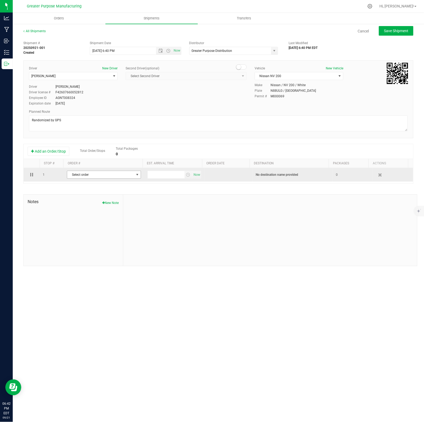
click at [93, 176] on span "Select order" at bounding box center [100, 174] width 67 height 7
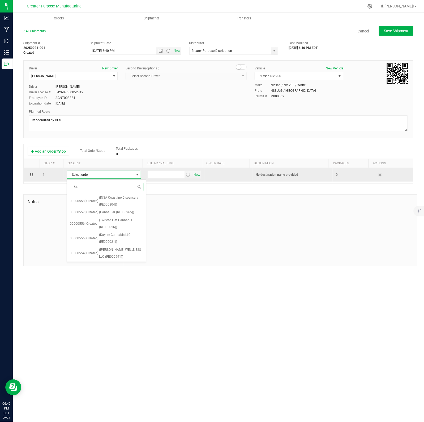
type input "549"
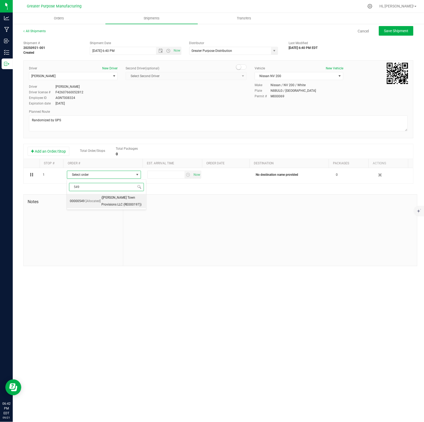
click at [97, 200] on span "[Allocated]" at bounding box center [93, 201] width 15 height 7
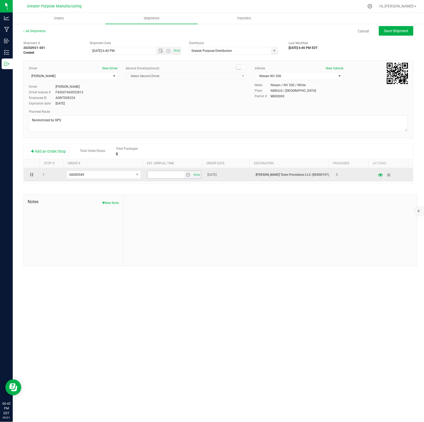
click at [177, 175] on input "text" at bounding box center [166, 174] width 37 height 7
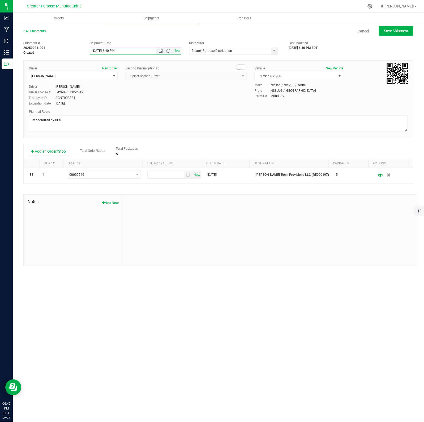
click at [142, 50] on input "9/21/2025 6:40 PM" at bounding box center [127, 50] width 75 height 7
click at [161, 50] on span "Open the date view" at bounding box center [161, 51] width 4 height 4
click at [103, 103] on link "22" at bounding box center [103, 105] width 8 height 8
click at [169, 51] on span "Open the time view" at bounding box center [169, 51] width 4 height 4
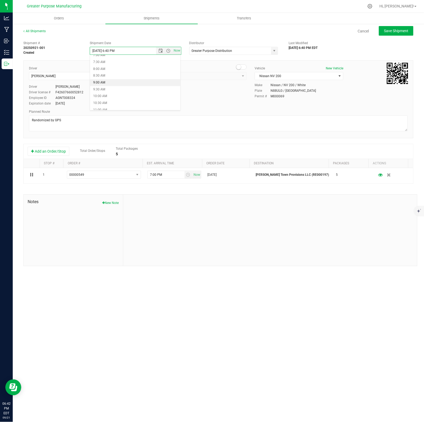
click at [107, 81] on li "9:00 AM" at bounding box center [135, 82] width 90 height 7
type input "[DATE] 9:00 AM"
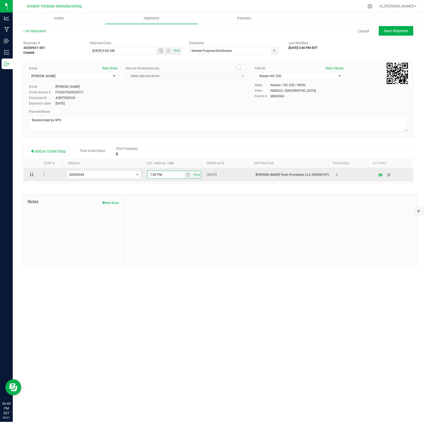
click at [169, 175] on input "7:00 PM" at bounding box center [166, 174] width 37 height 7
click at [186, 175] on span "select" at bounding box center [188, 174] width 4 height 4
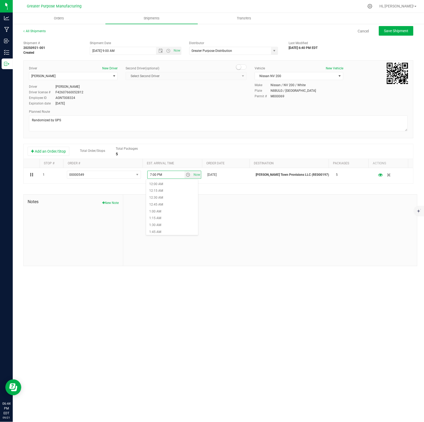
click at [219, 193] on div "Shipment # 20250921-001 Created Shipment Date 9/22/2025 9:00 AM Now Distributor…" at bounding box center [218, 152] width 390 height 228
click at [55, 154] on button "Add an Order/Stop" at bounding box center [49, 151] width 42 height 9
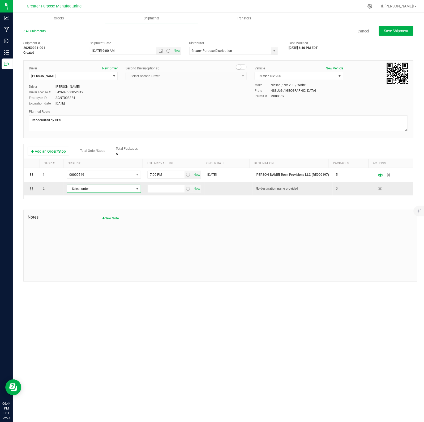
click at [84, 190] on span "Select order" at bounding box center [100, 188] width 67 height 7
type input "548"
click at [92, 215] on span "[Allocated]" at bounding box center [93, 214] width 15 height 7
click at [55, 153] on button "Add an Order/Stop" at bounding box center [49, 151] width 42 height 9
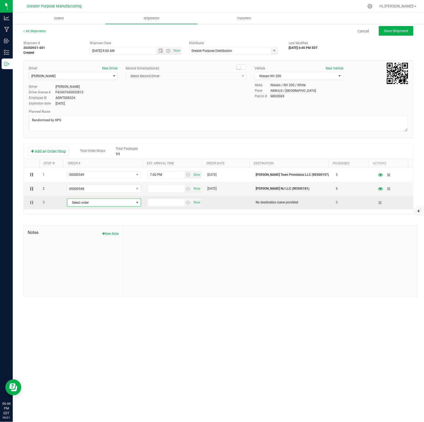
click at [81, 201] on span "Select order" at bounding box center [100, 202] width 67 height 7
type input "547"
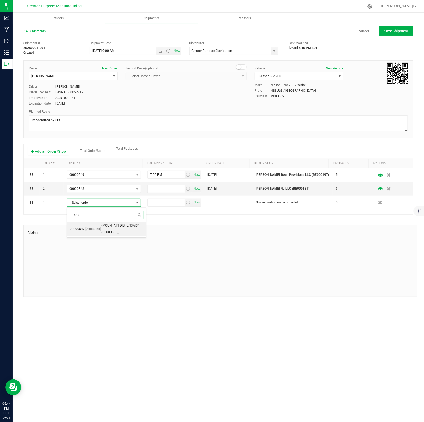
click at [84, 228] on li "00000547 [Allocated] (MOUNTAIN DISPENSARY (RE000885))" at bounding box center [106, 229] width 79 height 15
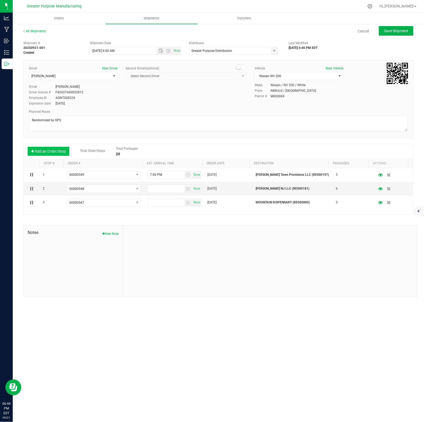
click at [47, 152] on button "Add an Order/Stop" at bounding box center [49, 151] width 42 height 9
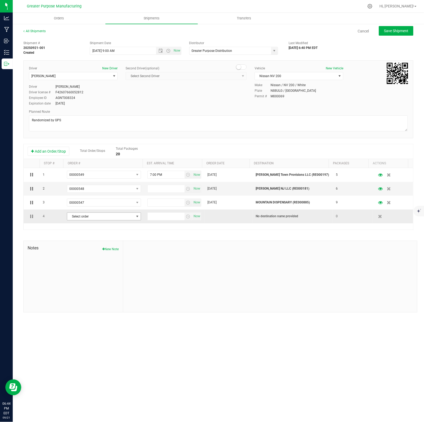
click at [81, 215] on span "Select order" at bounding box center [100, 216] width 67 height 7
type input "546"
click at [90, 242] on span "[Allocated]" at bounding box center [93, 242] width 15 height 7
click at [48, 151] on button "Add an Order/Stop" at bounding box center [49, 151] width 42 height 9
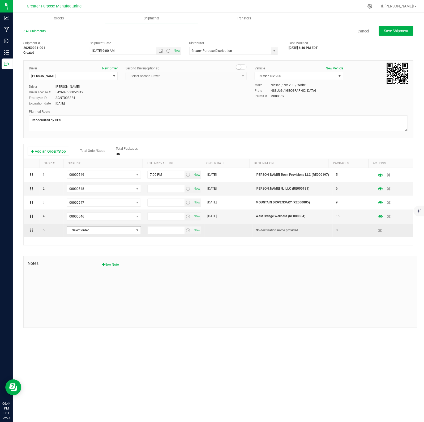
click at [77, 230] on span "Select order" at bounding box center [100, 229] width 67 height 7
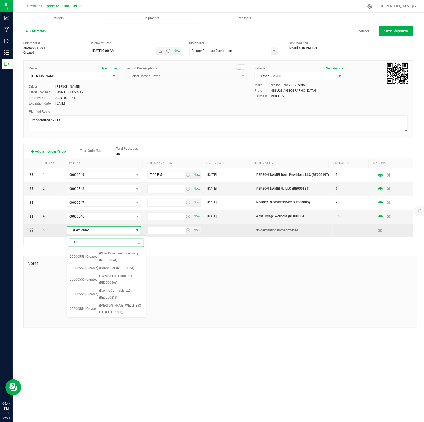
type input "545"
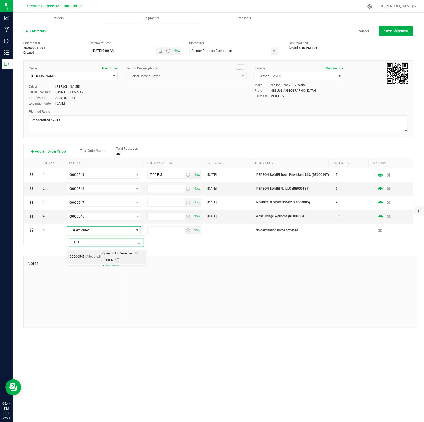
drag, startPoint x: 88, startPoint y: 257, endPoint x: 86, endPoint y: 254, distance: 3.2
click at [88, 257] on span "[Allocated]" at bounding box center [93, 256] width 15 height 7
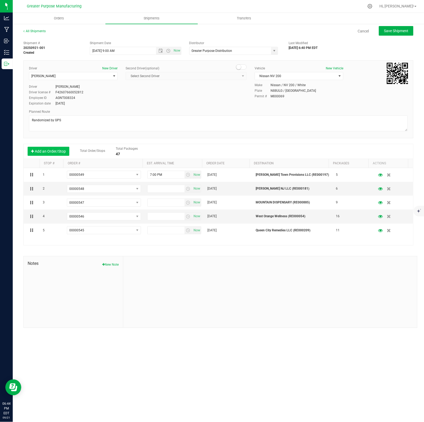
click at [60, 152] on button "Add an Order/Stop" at bounding box center [49, 151] width 42 height 9
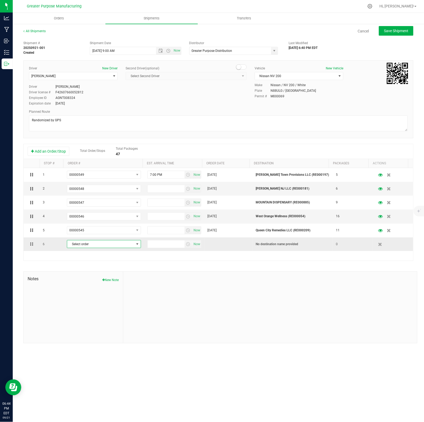
click at [86, 242] on span "Select order" at bounding box center [100, 243] width 67 height 7
type input "544"
click at [88, 269] on span "[Allocated]" at bounding box center [93, 270] width 15 height 7
click at [52, 154] on button "Add an Order/Stop" at bounding box center [49, 151] width 42 height 9
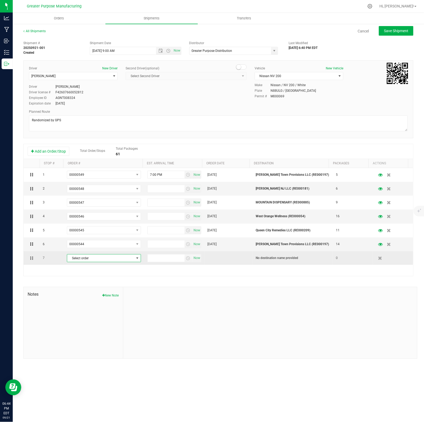
click at [87, 258] on span "Select order" at bounding box center [100, 257] width 67 height 7
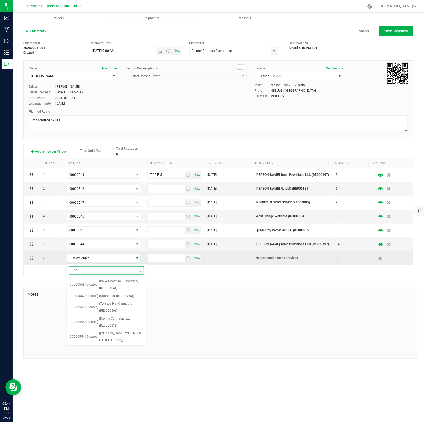
type input "543"
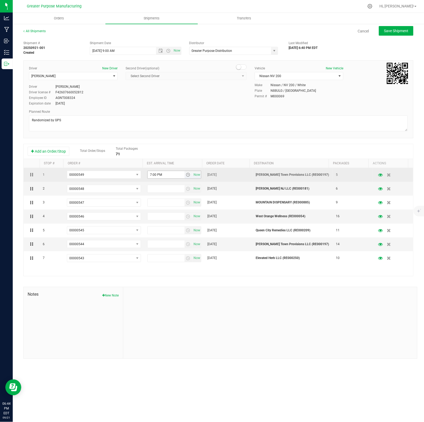
click at [165, 171] on span "7:00 PM Now" at bounding box center [174, 175] width 54 height 8
click at [166, 176] on input "7:00 PM" at bounding box center [166, 174] width 37 height 7
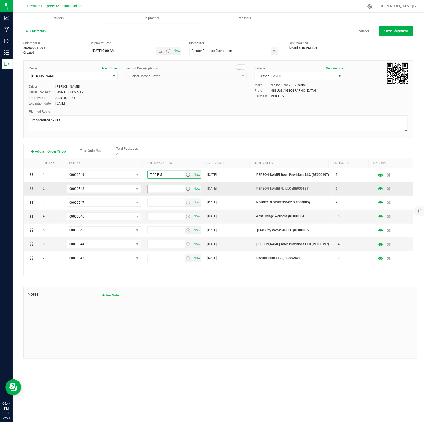
click at [161, 188] on input "text" at bounding box center [166, 188] width 37 height 7
paste input "7:00 PM"
type input "7:00 PM"
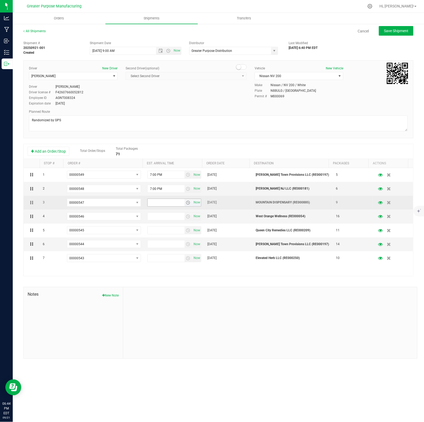
click at [154, 202] on input "text" at bounding box center [166, 202] width 37 height 7
paste input "7:00 PM"
type input "7:00 PM"
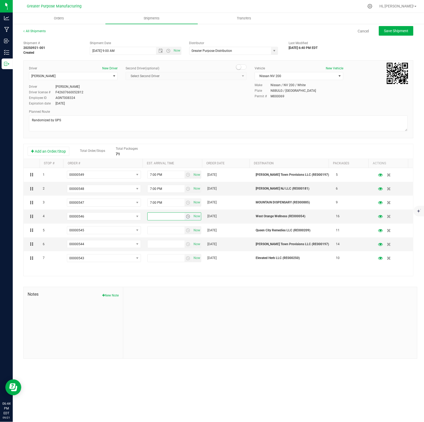
type input "7:00 PM"
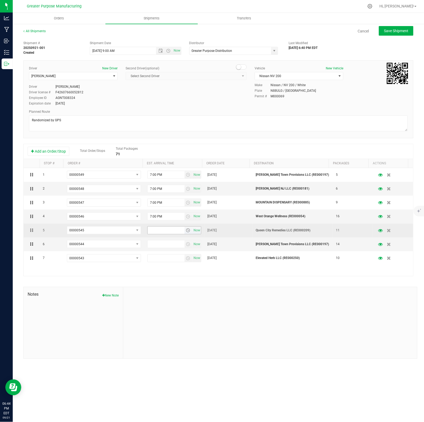
click at [154, 230] on input "text" at bounding box center [166, 229] width 37 height 7
paste input "7:00 PM"
type input "7:00 PM"
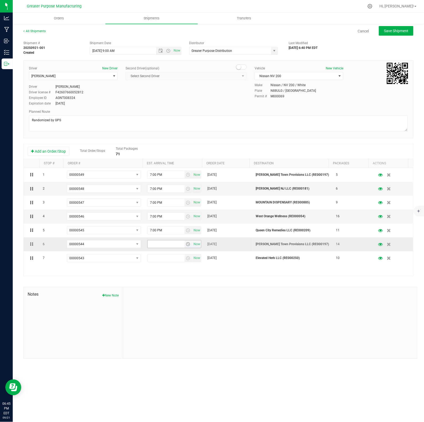
click at [153, 244] on input "text" at bounding box center [166, 243] width 37 height 7
paste input "7:00 PM"
type input "7:00 PM"
click at [153, 259] on input "text" at bounding box center [166, 257] width 37 height 7
paste input "7:00 PM"
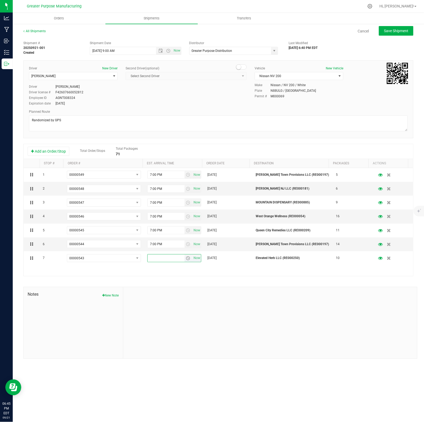
type input "7:00 PM"
click at [397, 35] on button "Save Shipment" at bounding box center [396, 31] width 35 height 10
type input "[DATE] 1:00 PM"
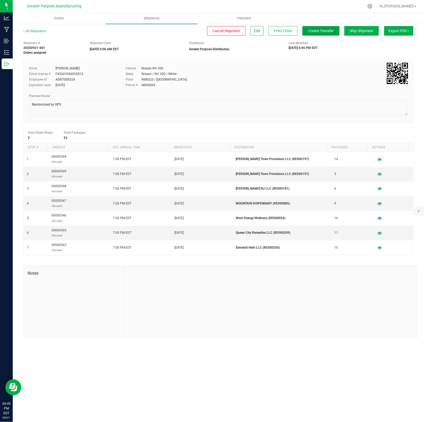
click at [321, 31] on span "Create Transfer" at bounding box center [321, 31] width 26 height 4
click at [322, 32] on span "Create Transfer" at bounding box center [321, 31] width 26 height 4
click at [310, 49] on icon at bounding box center [310, 49] width 3 height 3
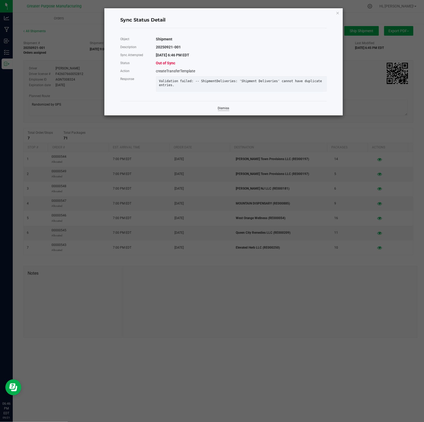
click at [222, 111] on link "Dismiss" at bounding box center [223, 108] width 11 height 5
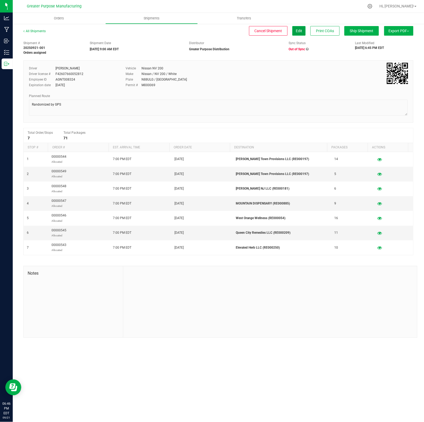
click at [298, 31] on span "Edit" at bounding box center [299, 31] width 6 height 4
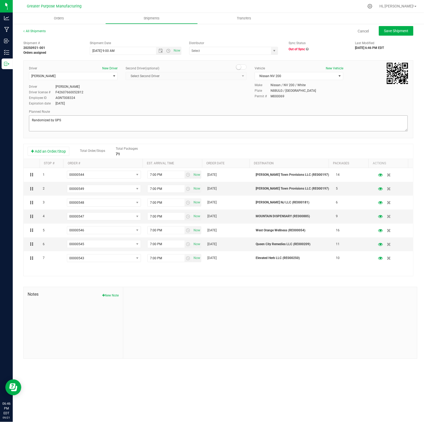
type input "Greater Purpose Distribution"
click at [148, 189] on input "7:00 PM" at bounding box center [166, 188] width 37 height 7
click at [150, 189] on input "7:00 PM" at bounding box center [166, 188] width 37 height 7
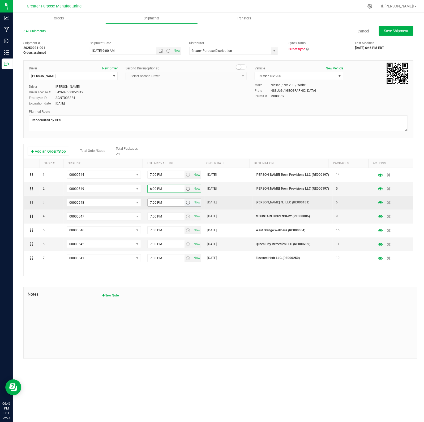
type input "6:00 PM"
click at [150, 202] on input "7:00 PM" at bounding box center [166, 202] width 37 height 7
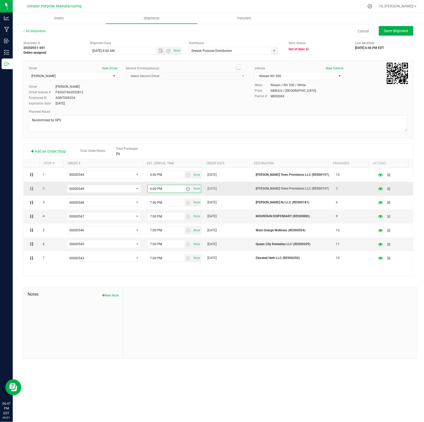
click at [153, 189] on input "6:00 PM" at bounding box center [166, 188] width 37 height 7
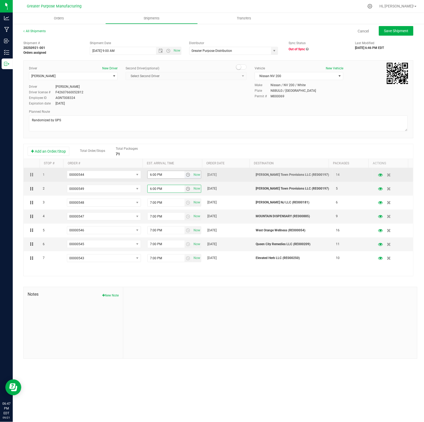
click at [163, 175] on input "6:00 PM" at bounding box center [166, 174] width 37 height 7
click at [153, 175] on input "6:00 PM" at bounding box center [166, 174] width 37 height 7
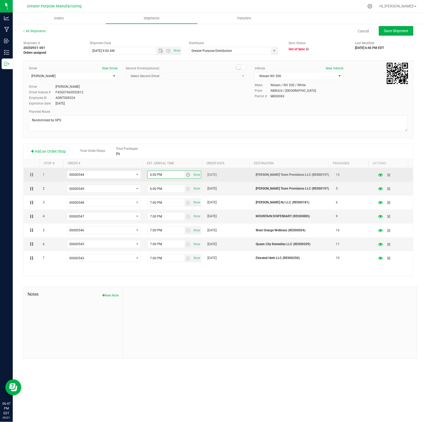
click at [150, 175] on input "6:00 PM" at bounding box center [166, 174] width 37 height 7
click at [154, 175] on input "6:00 PM" at bounding box center [166, 174] width 37 height 7
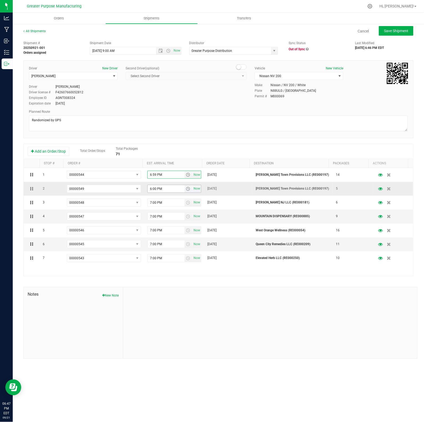
type input "6:59 PM"
drag, startPoint x: 152, startPoint y: 189, endPoint x: 155, endPoint y: 189, distance: 2.7
click at [155, 189] on input "6:00 PM" at bounding box center [166, 188] width 37 height 7
type input "6:58 PM"
click at [152, 190] on input "6:59 PM" at bounding box center [166, 188] width 37 height 7
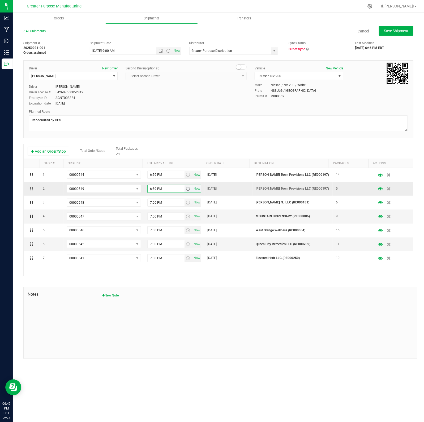
click at [152, 190] on input "6:59 PM" at bounding box center [166, 188] width 37 height 7
click at [166, 188] on input "6:59 PM" at bounding box center [166, 188] width 37 height 7
drag, startPoint x: 166, startPoint y: 188, endPoint x: 140, endPoint y: 189, distance: 26.6
click at [140, 189] on tr "2 00000549 00000558 00000557 00000556 00000555 00000554 00000553 00000552 00000…" at bounding box center [219, 189] width 390 height 14
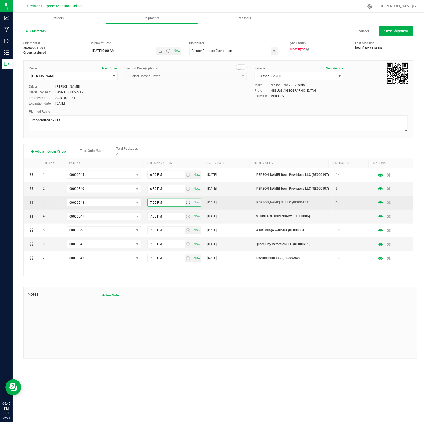
drag, startPoint x: 169, startPoint y: 204, endPoint x: 141, endPoint y: 205, distance: 28.4
click at [141, 205] on tr "3 00000548 00000558 00000557 00000556 00000555 00000554 00000553 00000552 00000…" at bounding box center [219, 203] width 390 height 14
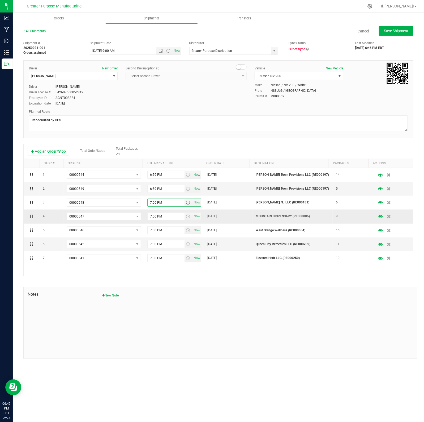
paste input "6:59"
type input "6:59 PM"
drag, startPoint x: 156, startPoint y: 217, endPoint x: 143, endPoint y: 217, distance: 13.3
click at [144, 217] on td "7:00 PM Now" at bounding box center [174, 216] width 60 height 14
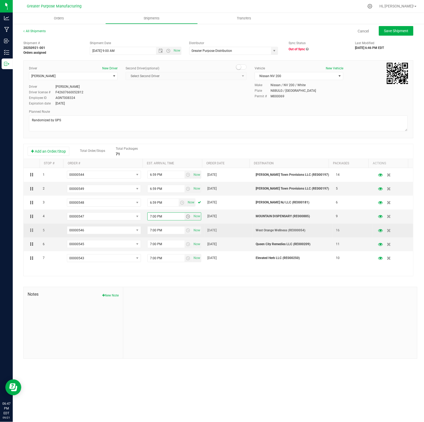
paste input "6:59"
type input "6:59 PM"
drag, startPoint x: 166, startPoint y: 231, endPoint x: 137, endPoint y: 231, distance: 29.0
click at [137, 231] on tr "5 00000546 00000558 00000557 00000556 00000555 00000554 00000553 00000552 00000…" at bounding box center [219, 230] width 390 height 14
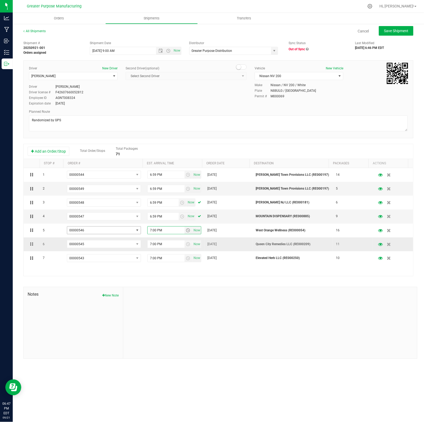
paste input "6:59"
type input "6:59 PM"
click at [174, 246] on input "7:00 PM" at bounding box center [166, 243] width 37 height 7
click at [164, 246] on input "7:00 PM" at bounding box center [166, 243] width 37 height 7
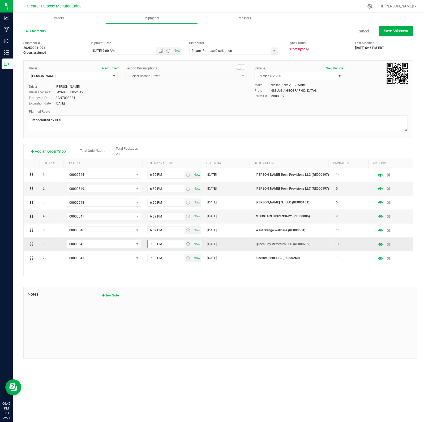
click at [164, 246] on input "7:00 PM" at bounding box center [166, 243] width 37 height 7
paste input "6:59"
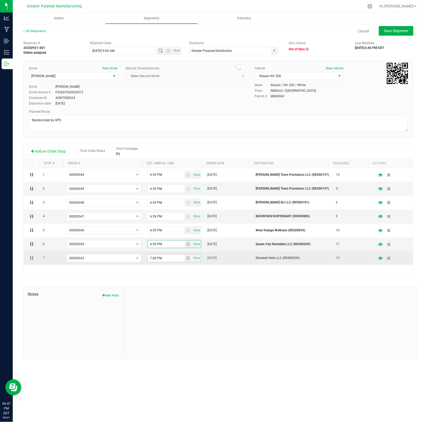
type input "6:59 PM"
click at [162, 257] on input "7:00 PM" at bounding box center [166, 257] width 37 height 7
click at [163, 258] on input "7:00 PM" at bounding box center [166, 257] width 37 height 7
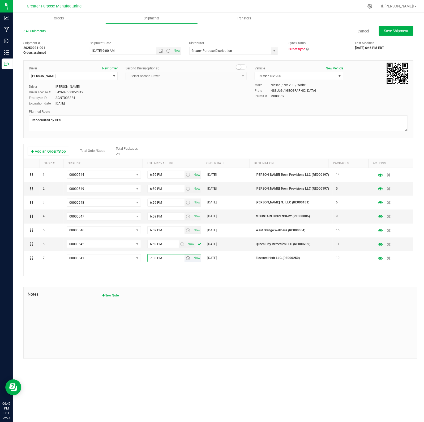
paste input "6:59"
type input "6:59 PM"
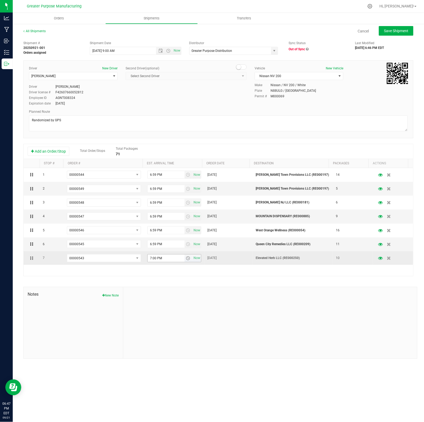
click at [163, 256] on input "7:00 PM" at bounding box center [166, 257] width 37 height 7
paste input "6:59"
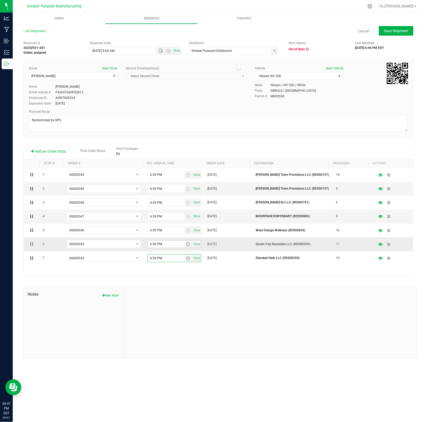
type input "6:59 PM"
click at [165, 246] on input "6:59 PM" at bounding box center [166, 243] width 37 height 7
click at [155, 189] on input "6:59 PM" at bounding box center [166, 188] width 37 height 7
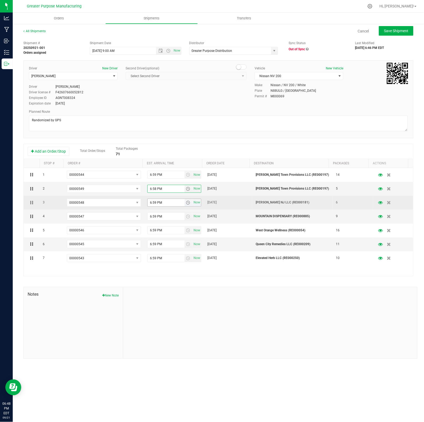
type input "6:58 PM"
click at [154, 202] on input "6:59 PM" at bounding box center [166, 202] width 37 height 7
drag, startPoint x: 154, startPoint y: 204, endPoint x: 155, endPoint y: 209, distance: 5.1
click at [154, 204] on input "6:59 PM" at bounding box center [166, 202] width 37 height 7
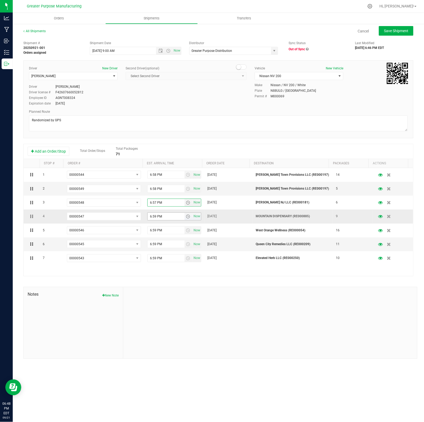
type input "6:57 PM"
click at [154, 216] on input "6:59 PM" at bounding box center [166, 216] width 37 height 7
click at [154, 217] on input "6:59 PM" at bounding box center [166, 216] width 37 height 7
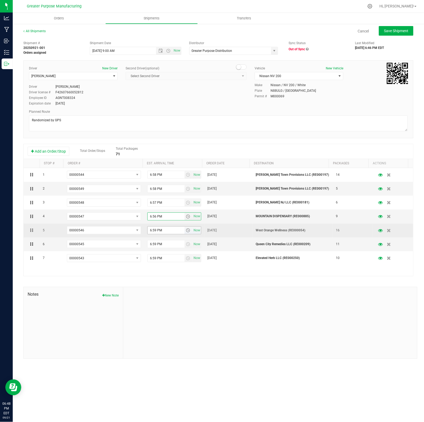
type input "6:56 PM"
click at [155, 230] on input "6:59 PM" at bounding box center [166, 229] width 37 height 7
click at [155, 231] on input "6:59 PM" at bounding box center [166, 229] width 37 height 7
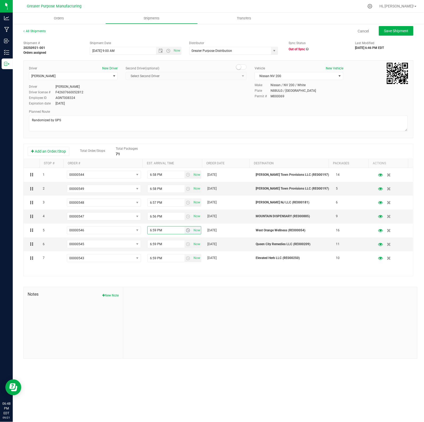
click at [155, 231] on input "6:59 PM" at bounding box center [166, 229] width 37 height 7
type input "6:55 PM"
click at [155, 245] on input "6:59 PM" at bounding box center [166, 243] width 37 height 7
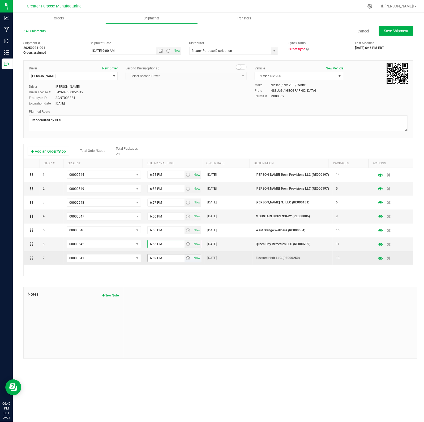
type input "6:55 PM"
click at [154, 260] on input "6:59 PM" at bounding box center [166, 257] width 37 height 7
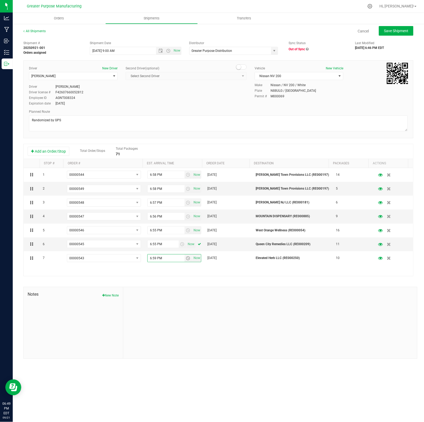
type input "6:5 PM"
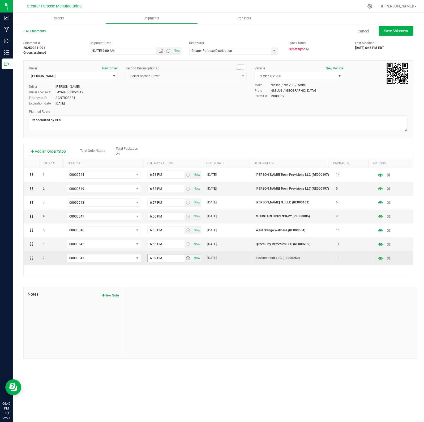
click at [155, 258] on input "6:59 PM" at bounding box center [166, 257] width 37 height 7
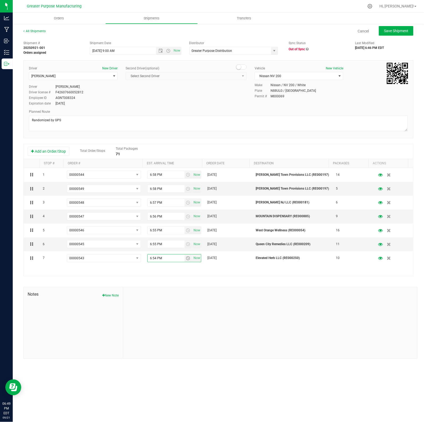
type input "6:54 PM"
click at [168, 273] on div "1 00000544 00000558 00000557 00000556 00000555 00000554 00000553 00000552 00000…" at bounding box center [219, 222] width 390 height 108
click at [395, 31] on span "Save Shipment" at bounding box center [396, 31] width 24 height 4
type input "9/22/2025 1:00 PM"
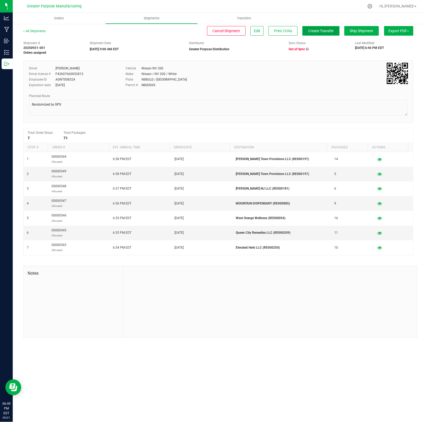
click at [311, 31] on span "Create Transfer" at bounding box center [321, 31] width 26 height 4
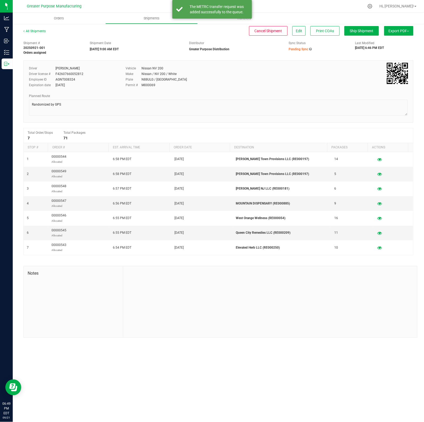
click at [310, 49] on icon at bounding box center [310, 49] width 3 height 3
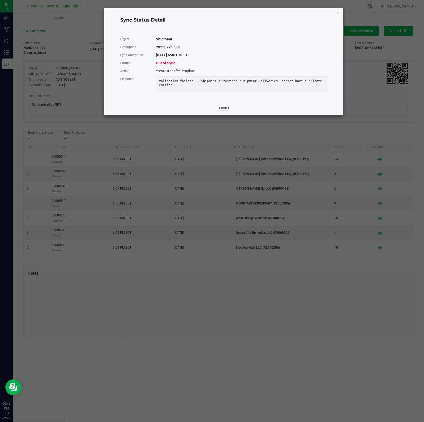
click at [221, 111] on link "Dismiss" at bounding box center [223, 108] width 11 height 5
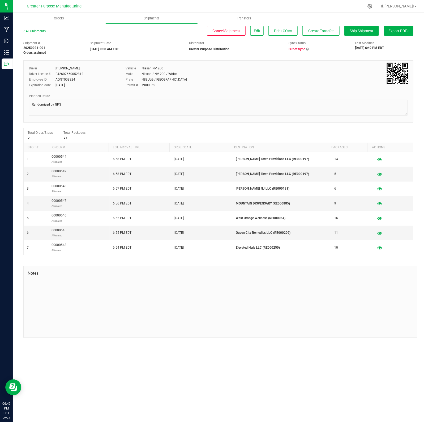
click at [308, 49] on icon at bounding box center [307, 49] width 3 height 3
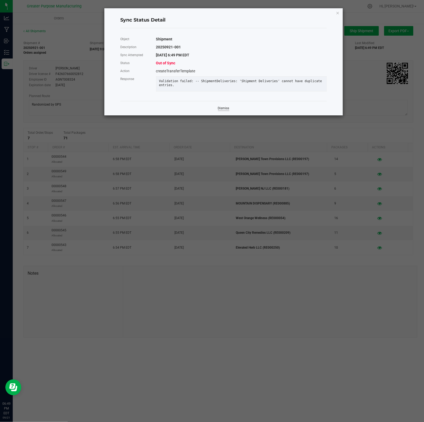
click at [227, 111] on link "Dismiss" at bounding box center [223, 108] width 11 height 5
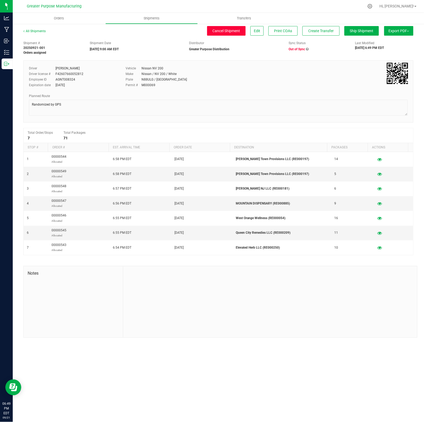
click at [229, 33] on button "Cancel Shipment" at bounding box center [226, 31] width 39 height 10
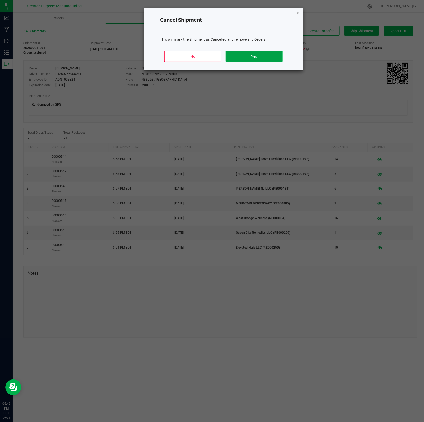
click at [257, 59] on button "Yes" at bounding box center [254, 56] width 57 height 11
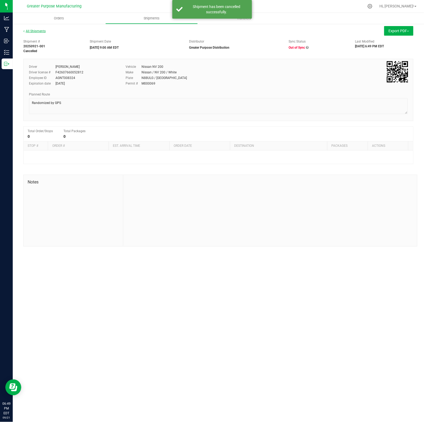
click at [43, 31] on link "All Shipments" at bounding box center [34, 31] width 22 height 4
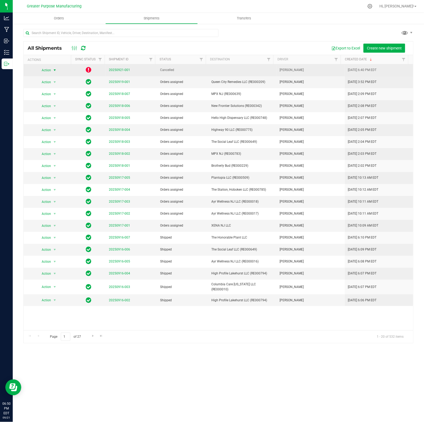
click at [56, 70] on span "select" at bounding box center [55, 70] width 4 height 4
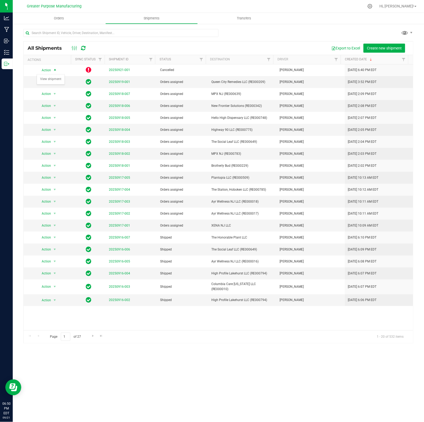
click at [148, 49] on div "Export to Excel Create new shipment" at bounding box center [251, 48] width 318 height 9
click at [65, 19] on span "Orders" at bounding box center [59, 18] width 24 height 5
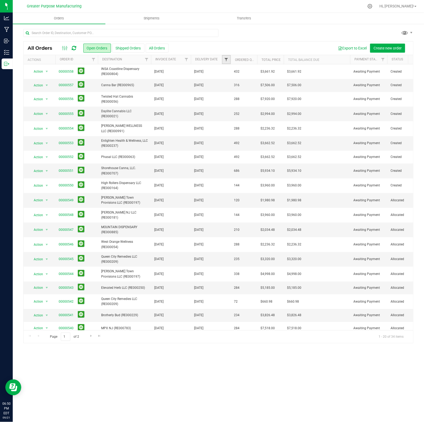
click at [227, 61] on span "Filter" at bounding box center [226, 59] width 4 height 4
click at [278, 91] on span "select" at bounding box center [276, 92] width 4 height 4
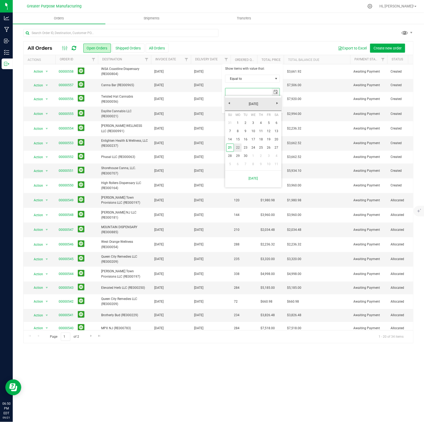
click at [241, 146] on link "22" at bounding box center [238, 147] width 8 height 8
type input "[DATE]"
click at [236, 106] on button "Filter" at bounding box center [238, 106] width 26 height 12
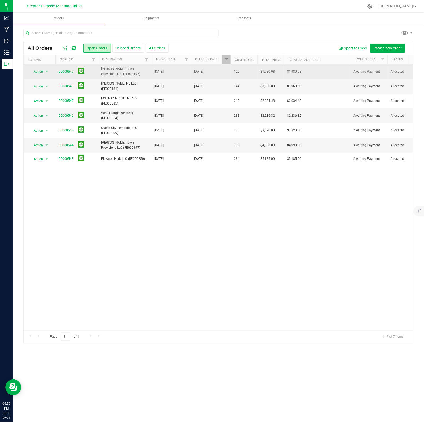
click at [128, 73] on span "[PERSON_NAME] Town Provisions LLC (RE000197)" at bounding box center [124, 71] width 47 height 10
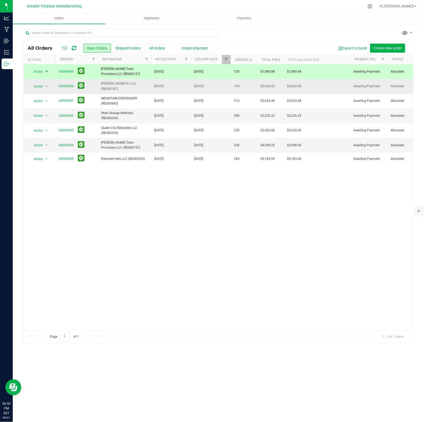
click at [129, 88] on span "[PERSON_NAME] NJ LLC (RE000181)" at bounding box center [124, 86] width 47 height 10
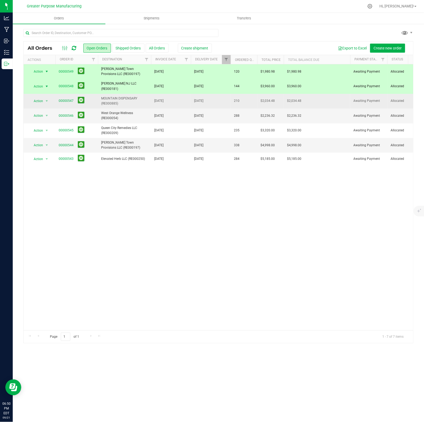
click at [131, 105] on span "MOUNTAIN DISPENSARY (RE000885)" at bounding box center [124, 101] width 47 height 10
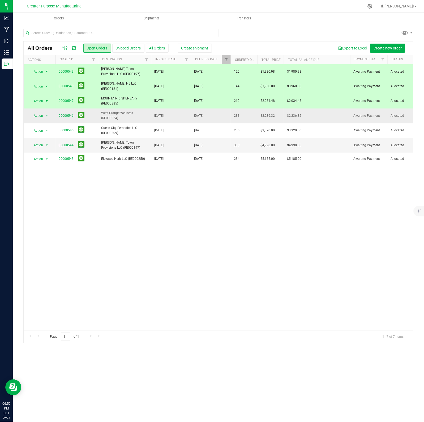
click at [134, 118] on span "West Orange Wellness (RE000054)" at bounding box center [124, 116] width 47 height 10
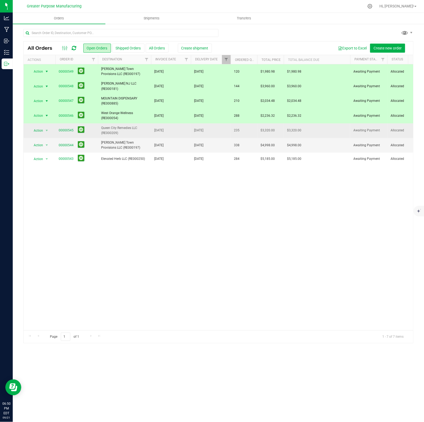
click at [144, 132] on span "Queen City Remedies LLC (RE000209)" at bounding box center [124, 130] width 47 height 10
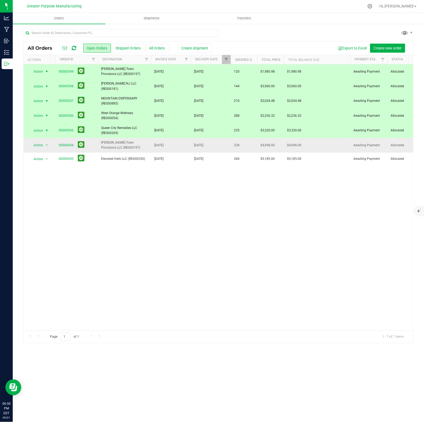
click at [143, 145] on span "[PERSON_NAME] Town Provisions LLC (RE000197)" at bounding box center [124, 145] width 47 height 10
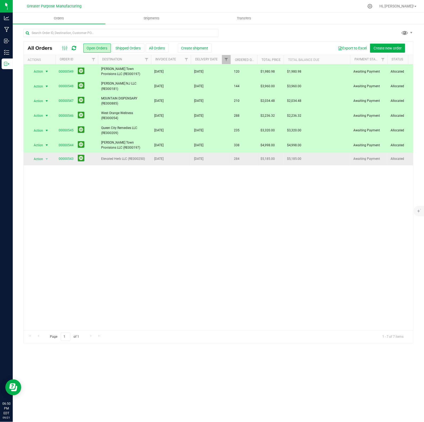
click at [142, 161] on span "Elevated Herb LLC (RE000250)" at bounding box center [124, 158] width 47 height 5
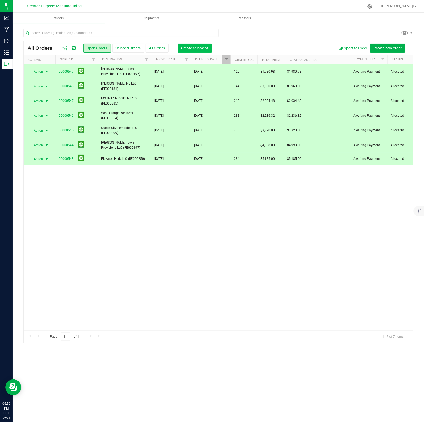
click at [196, 50] on button "Create shipment" at bounding box center [195, 48] width 34 height 9
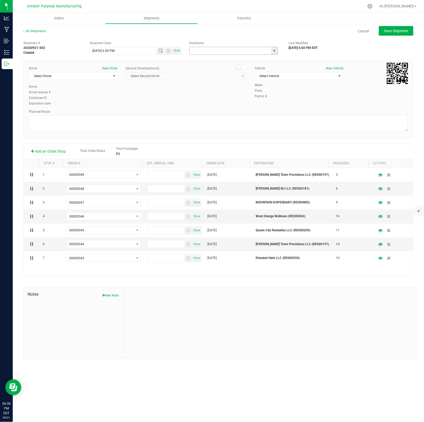
click at [200, 50] on input "text" at bounding box center [229, 50] width 79 height 7
click at [213, 61] on li "Greater Purpose Distribution" at bounding box center [234, 60] width 88 height 8
type input "Greater Purpose Distribution"
click at [101, 74] on span "Select Driver" at bounding box center [70, 75] width 82 height 7
drag, startPoint x: 50, startPoint y: 115, endPoint x: 88, endPoint y: 107, distance: 38.8
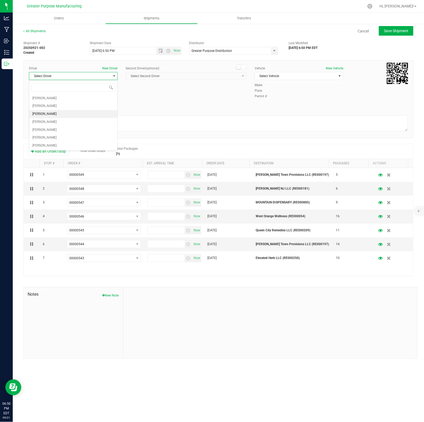
click at [50, 115] on span "[PERSON_NAME]" at bounding box center [44, 114] width 24 height 7
click at [303, 77] on span "Select Vehicle" at bounding box center [296, 75] width 82 height 7
click at [286, 92] on li "Nissan NV 200" at bounding box center [299, 93] width 88 height 8
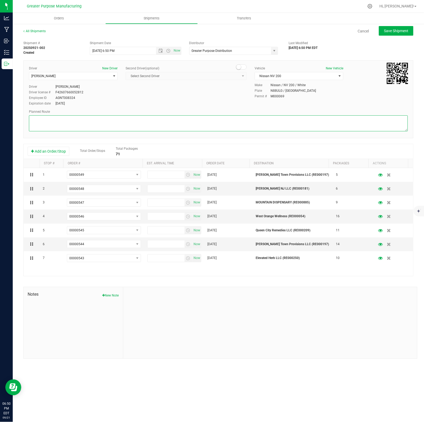
click at [96, 122] on textarea at bounding box center [218, 123] width 379 height 16
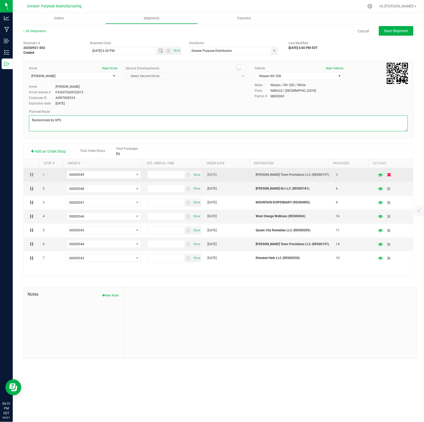
type textarea "Randomized by GPS"
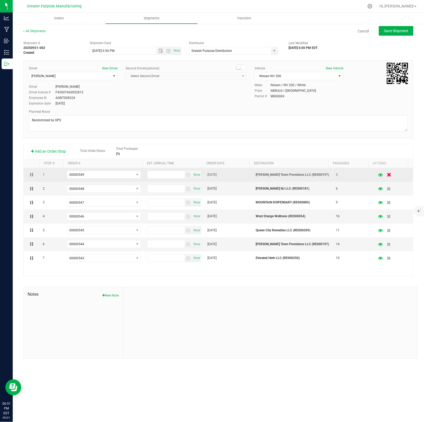
click at [387, 174] on icon "button" at bounding box center [389, 175] width 5 height 4
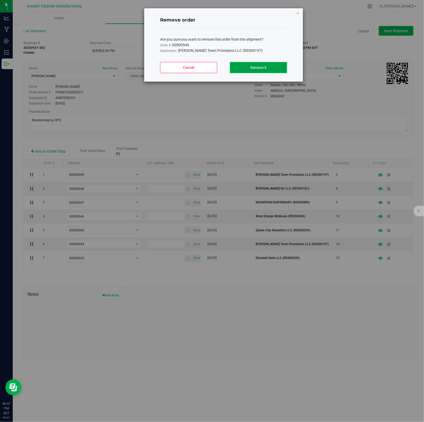
click at [274, 69] on button "Remove it" at bounding box center [258, 67] width 57 height 11
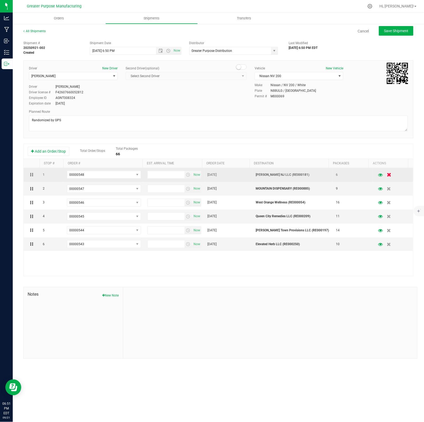
click at [387, 176] on icon "button" at bounding box center [389, 175] width 5 height 4
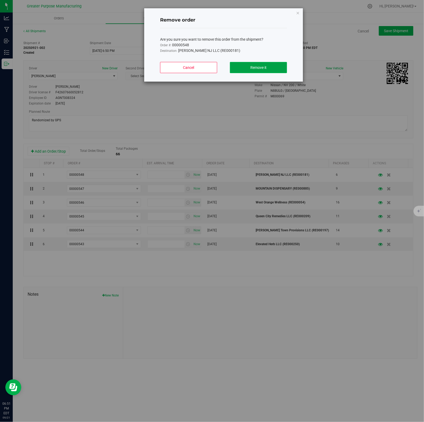
click at [263, 68] on span "Remove it" at bounding box center [259, 67] width 16 height 4
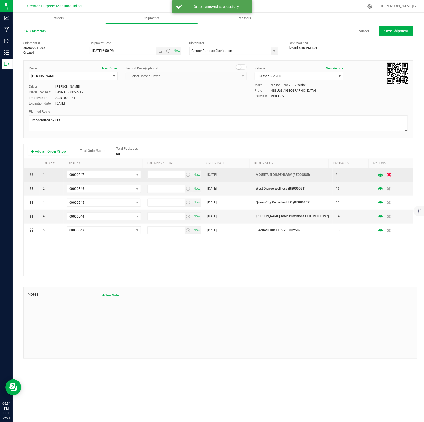
click at [387, 175] on icon "button" at bounding box center [389, 175] width 5 height 4
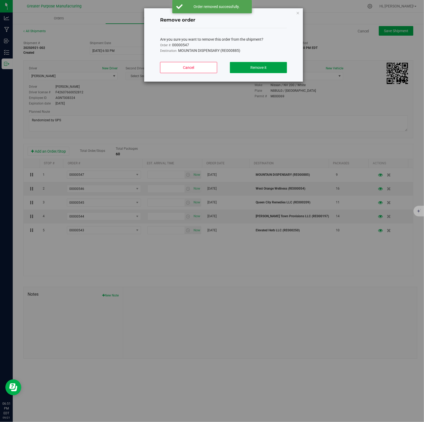
click at [270, 68] on button "Remove it" at bounding box center [258, 67] width 57 height 11
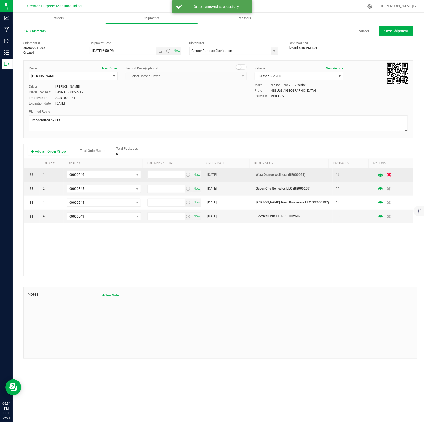
click at [387, 175] on icon "button" at bounding box center [389, 175] width 5 height 4
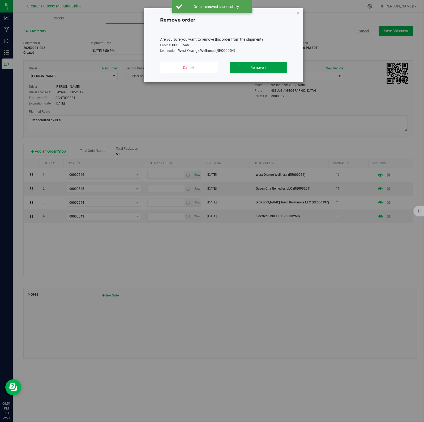
click at [285, 67] on button "Remove it" at bounding box center [258, 67] width 57 height 11
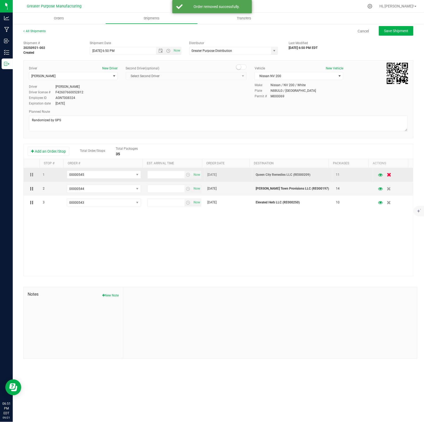
click at [387, 176] on icon "button" at bounding box center [389, 175] width 5 height 4
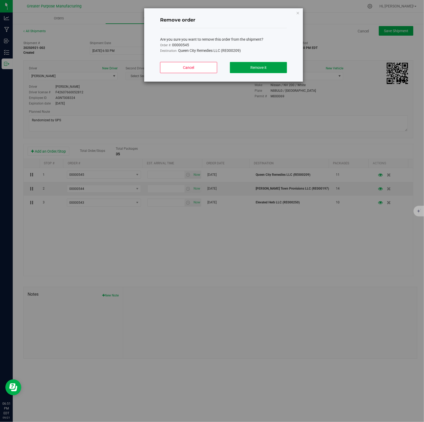
click at [260, 68] on span "Remove it" at bounding box center [259, 67] width 16 height 4
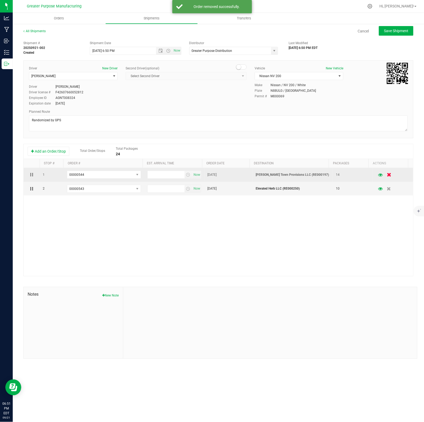
click at [387, 174] on icon "button" at bounding box center [389, 175] width 5 height 4
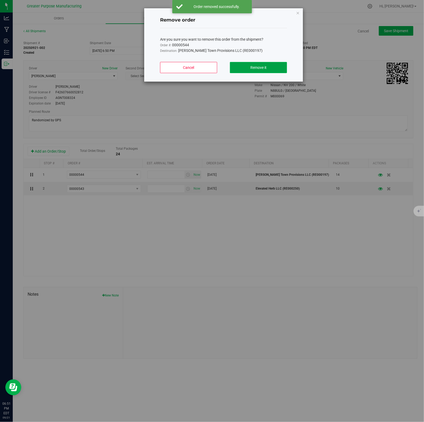
click at [262, 65] on span "Remove it" at bounding box center [259, 67] width 16 height 4
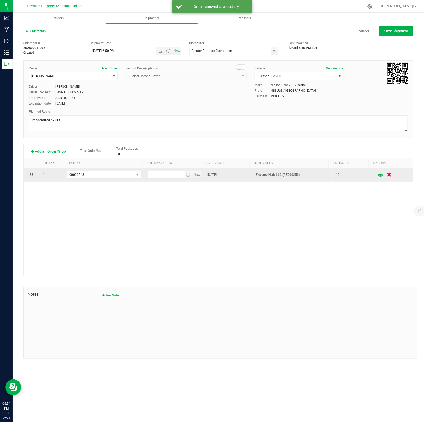
click at [387, 175] on icon "button" at bounding box center [389, 175] width 5 height 4
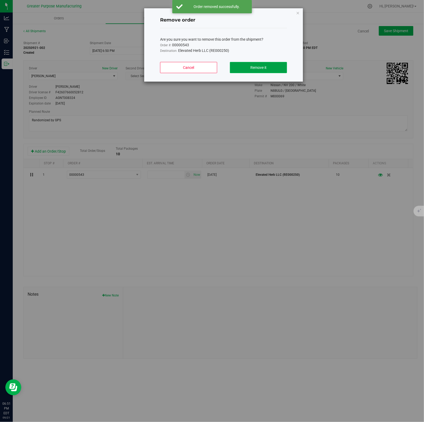
click at [258, 69] on span "Remove it" at bounding box center [259, 67] width 16 height 4
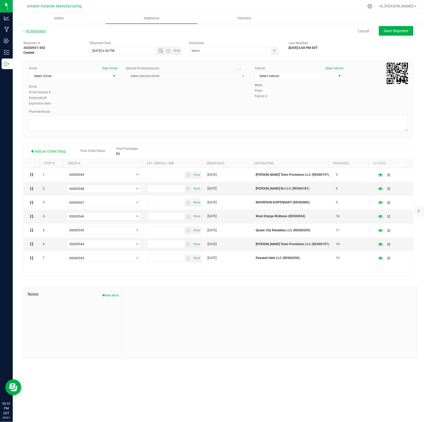
click at [35, 31] on link "All Shipments" at bounding box center [34, 31] width 22 height 4
